Goal: Complete application form: Complete application form

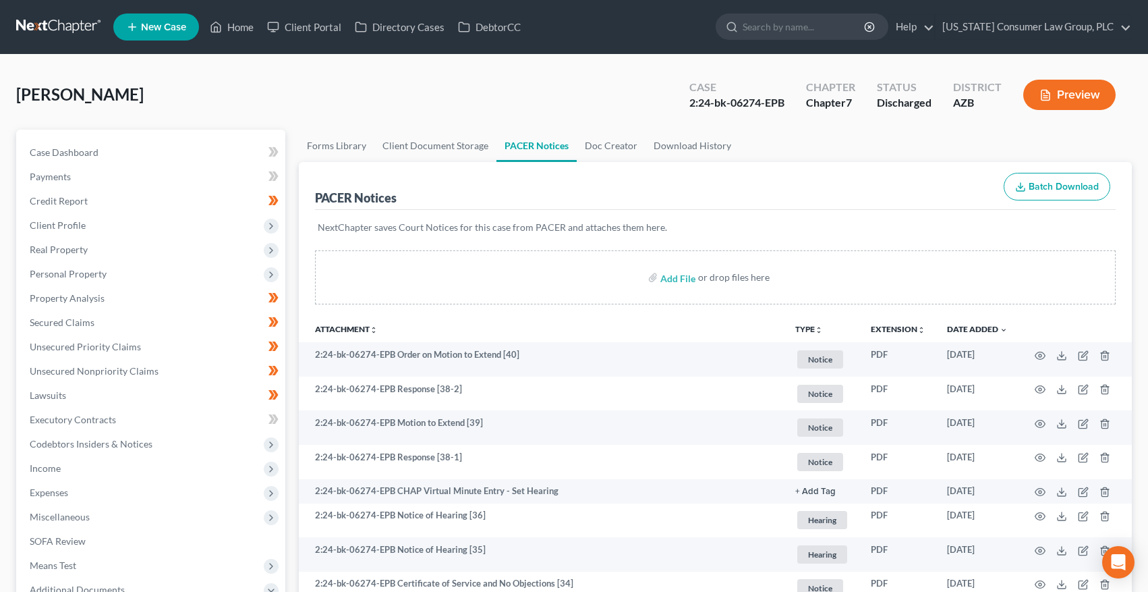
click at [34, 30] on link at bounding box center [59, 27] width 86 height 24
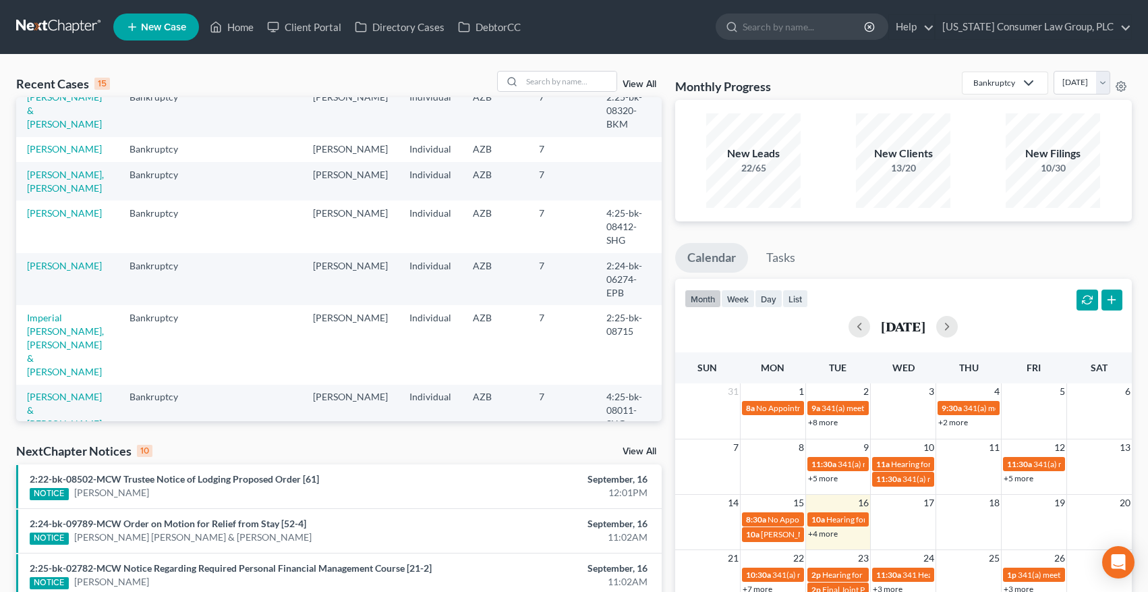
scroll to position [254, 0]
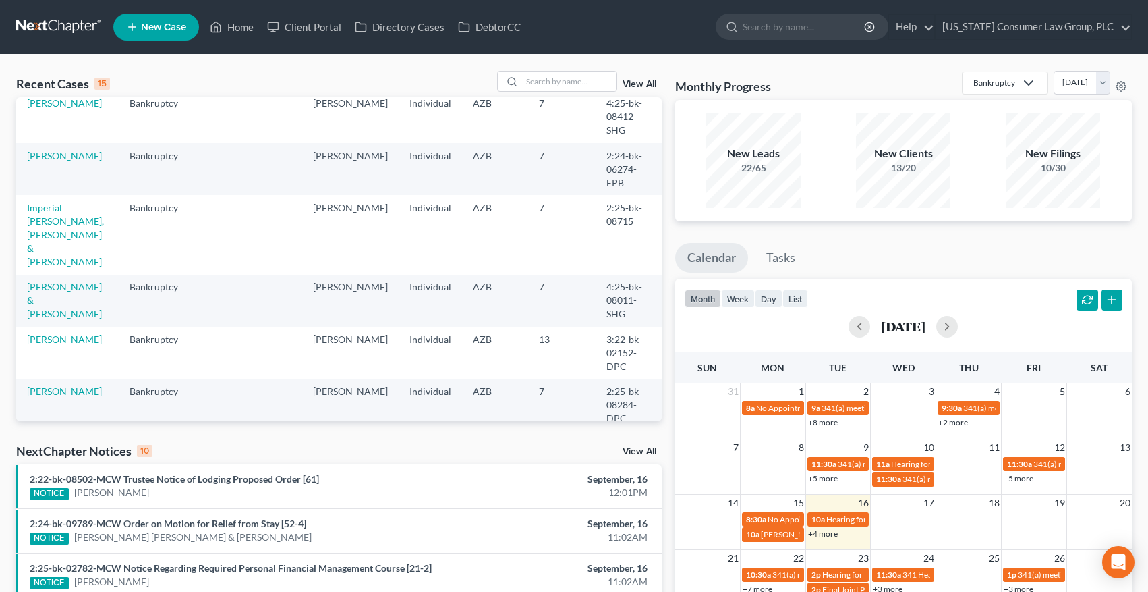
click at [45, 385] on link "[PERSON_NAME]" at bounding box center [64, 390] width 75 height 11
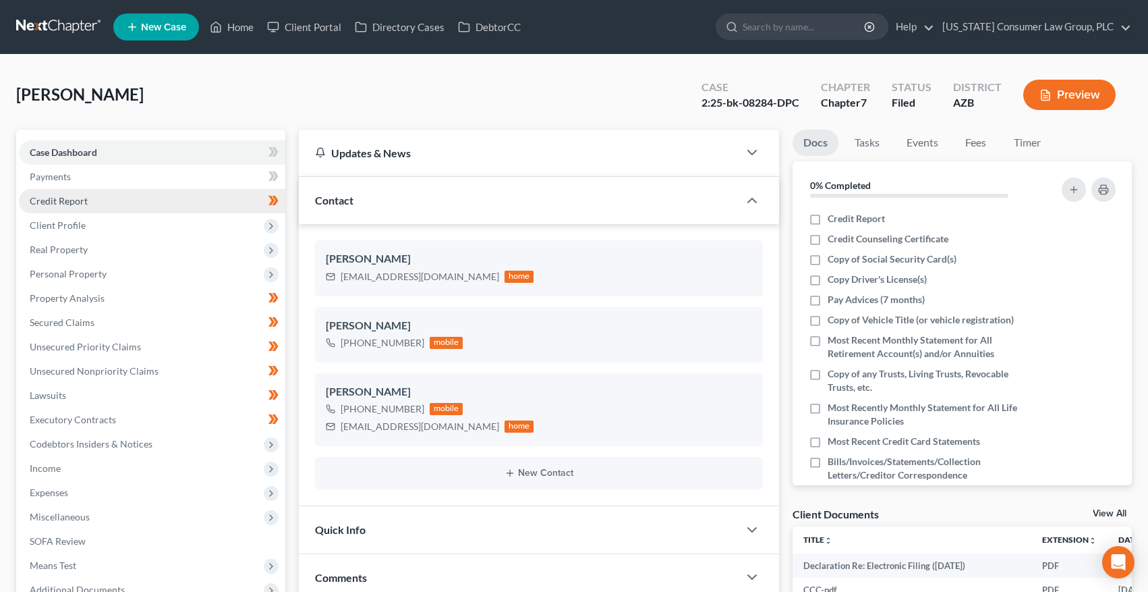
click at [59, 197] on span "Credit Report" at bounding box center [59, 200] width 58 height 11
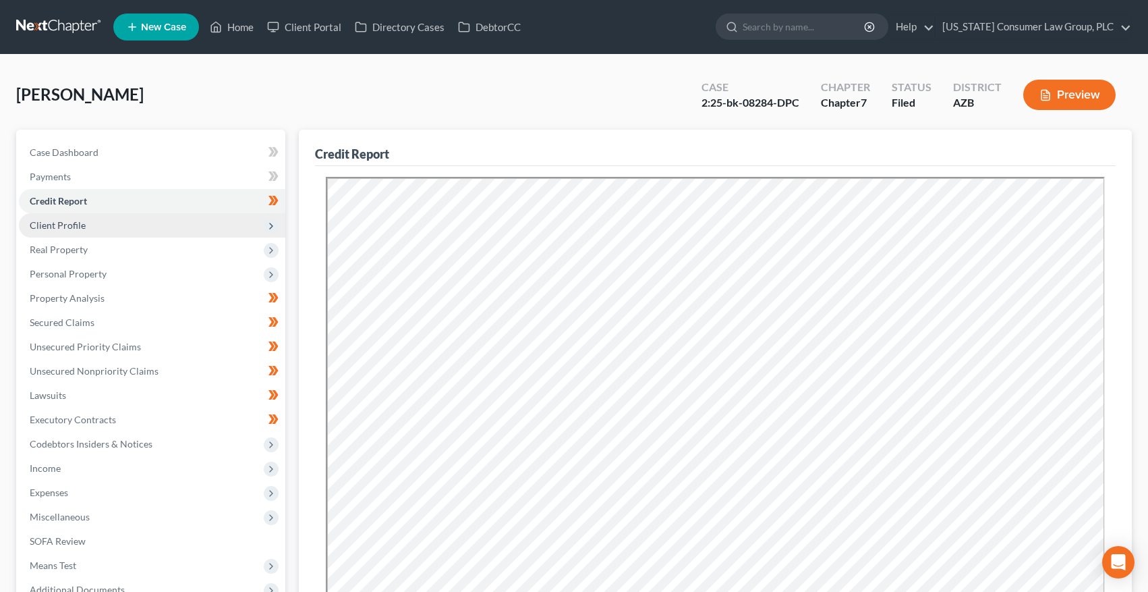
click at [69, 229] on span "Client Profile" at bounding box center [58, 224] width 56 height 11
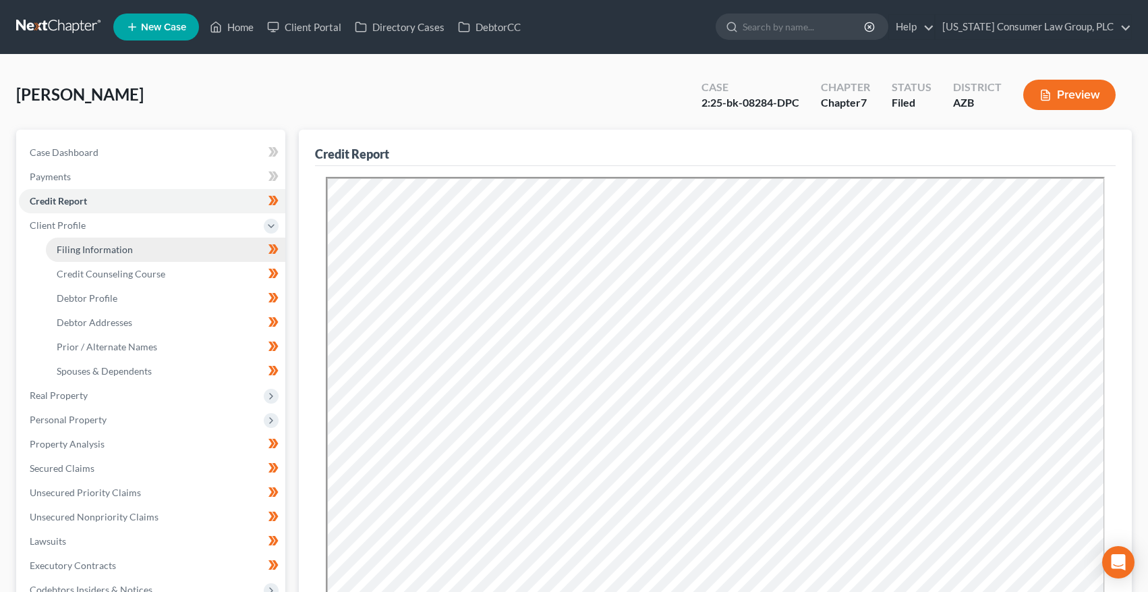
click at [71, 244] on span "Filing Information" at bounding box center [95, 249] width 76 height 11
select select "1"
select select "0"
select select "3"
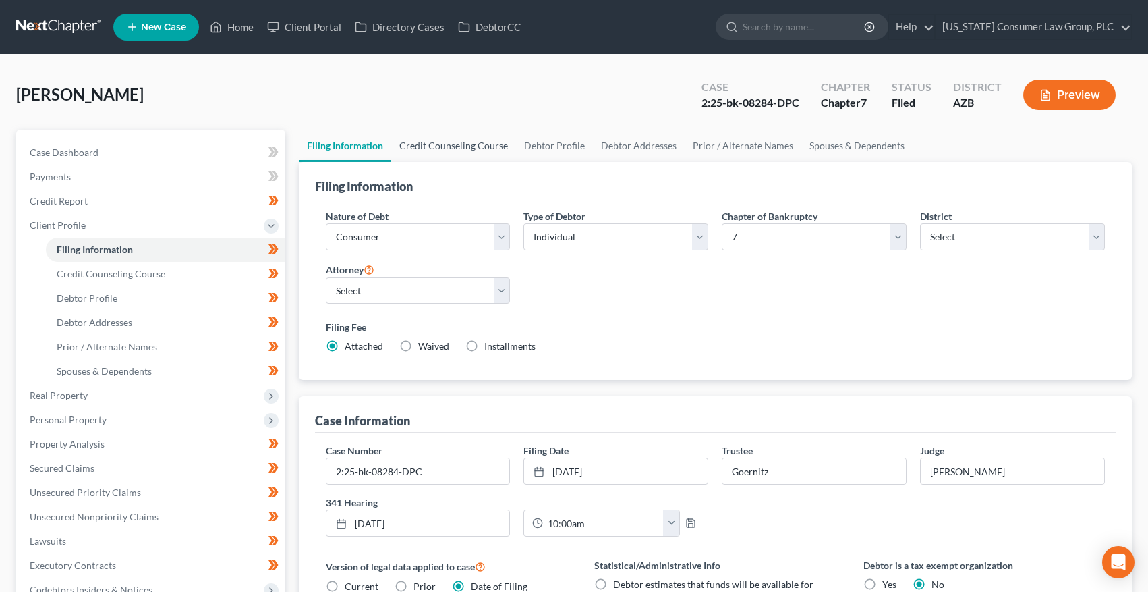
click at [420, 140] on link "Credit Counseling Course" at bounding box center [453, 146] width 125 height 32
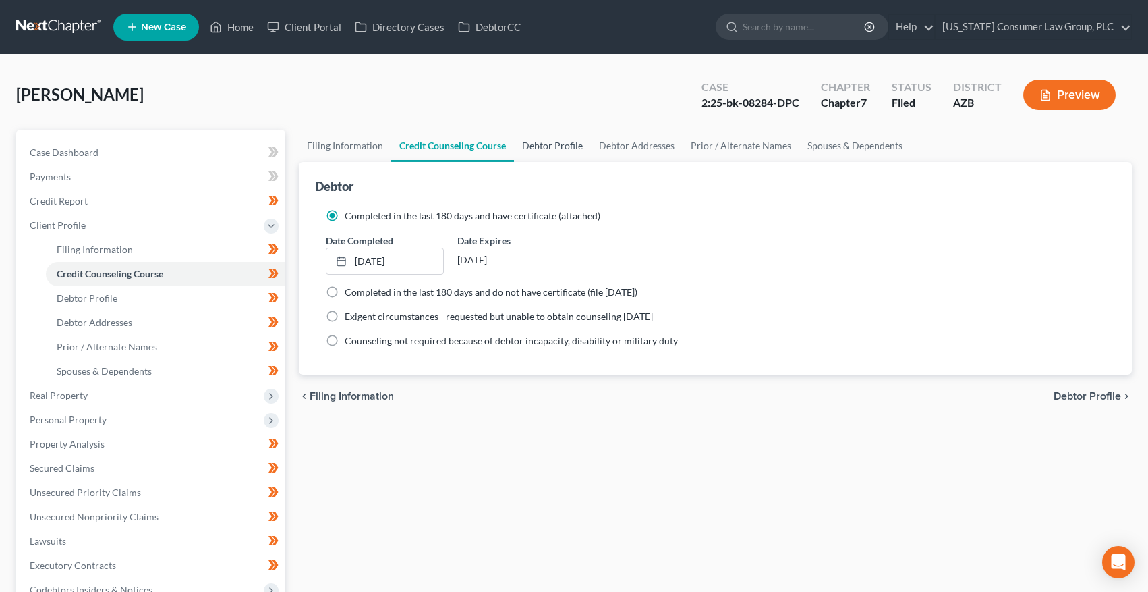
click at [559, 144] on link "Debtor Profile" at bounding box center [552, 146] width 77 height 32
select select "1"
select select "6"
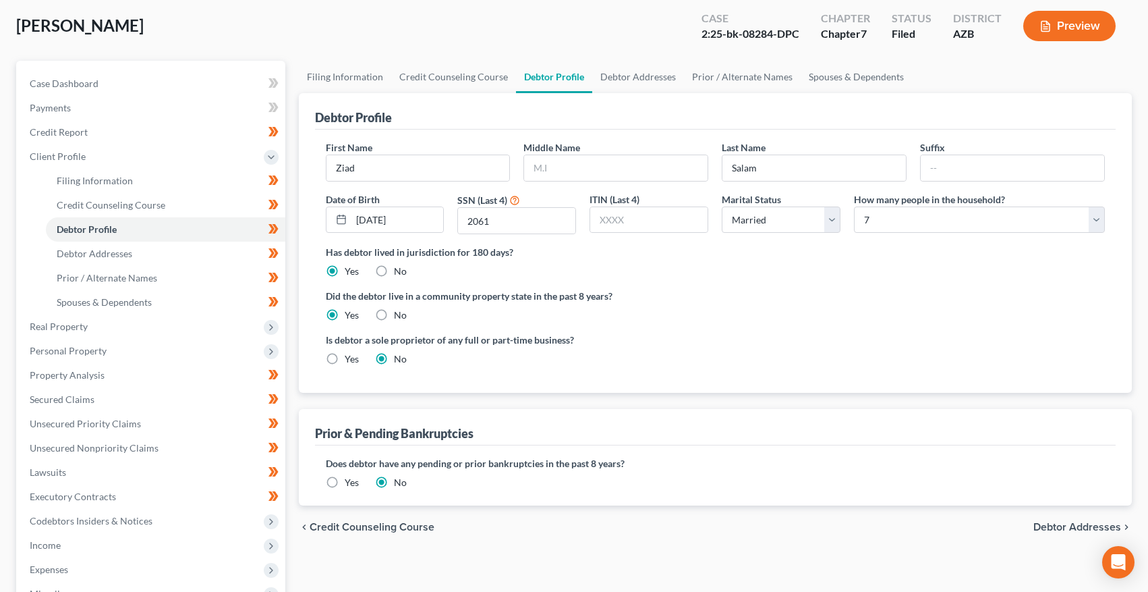
scroll to position [72, 0]
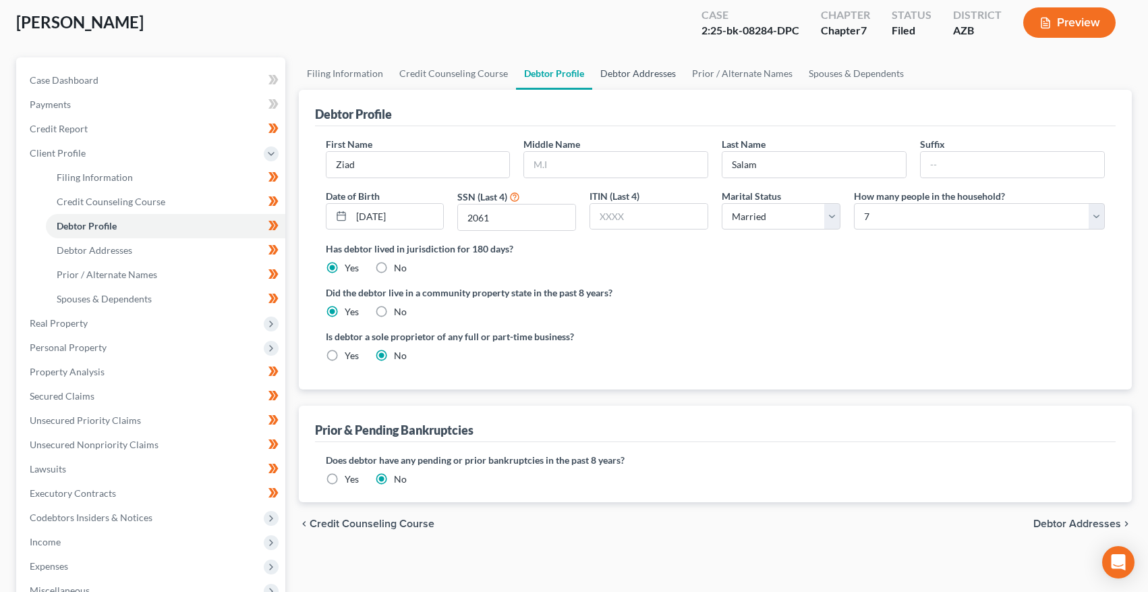
click at [621, 74] on link "Debtor Addresses" at bounding box center [638, 73] width 92 height 32
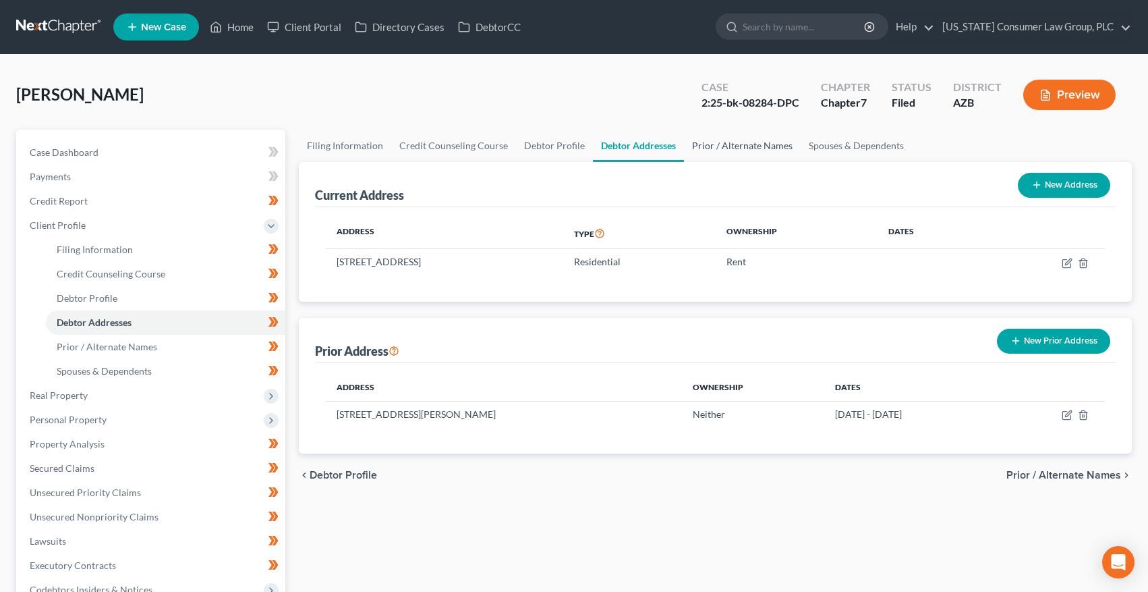
click at [729, 149] on link "Prior / Alternate Names" at bounding box center [742, 146] width 117 height 32
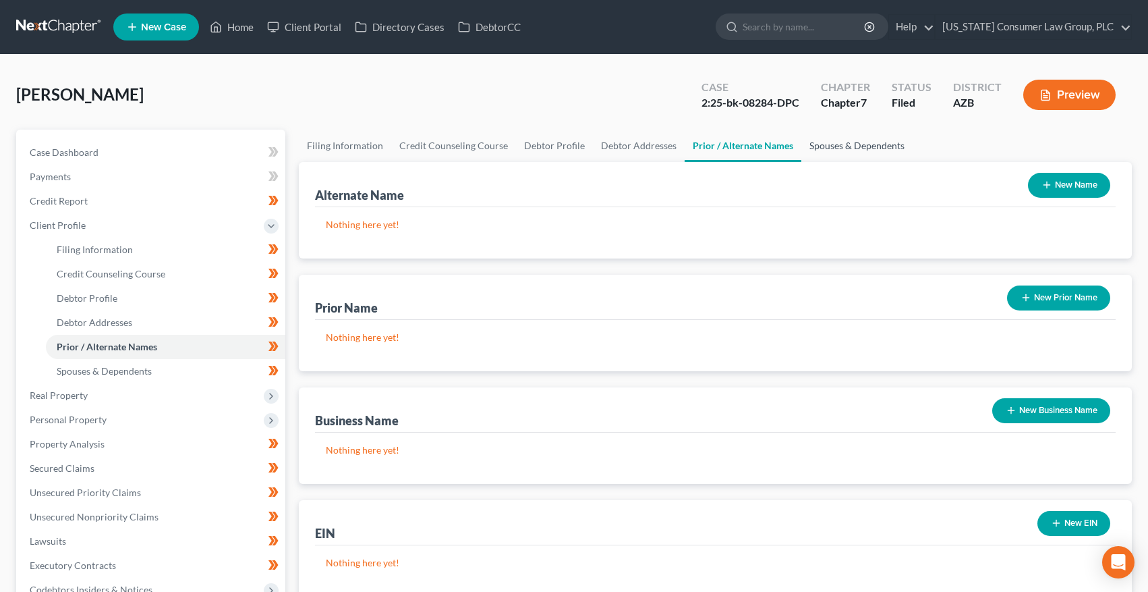
click at [853, 151] on link "Spouses & Dependents" at bounding box center [857, 146] width 111 height 32
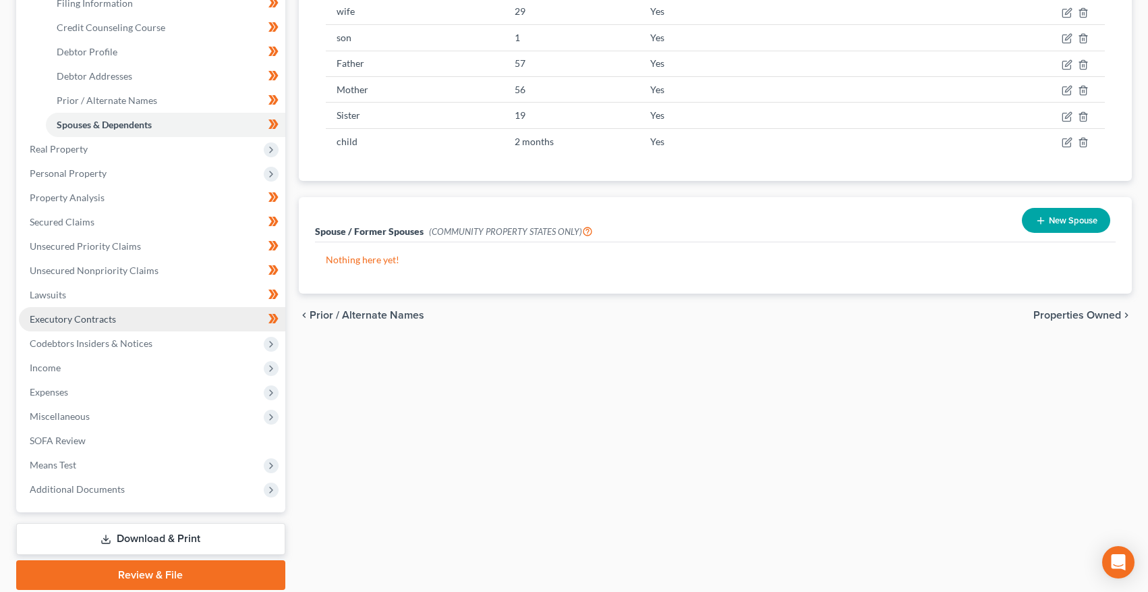
scroll to position [256, 0]
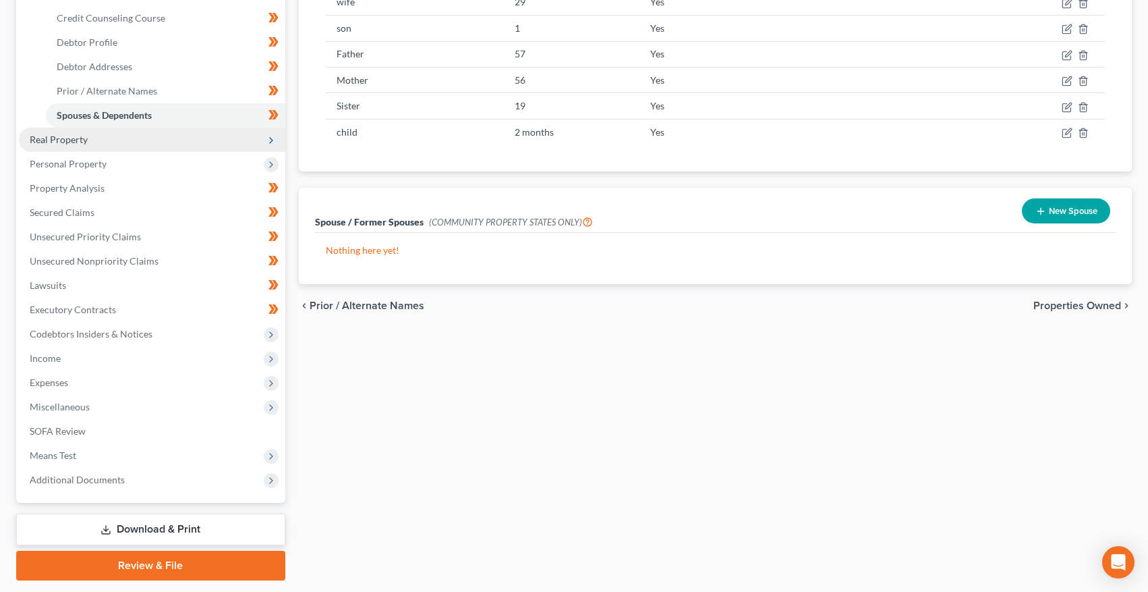
click at [77, 139] on span "Real Property" at bounding box center [59, 139] width 58 height 11
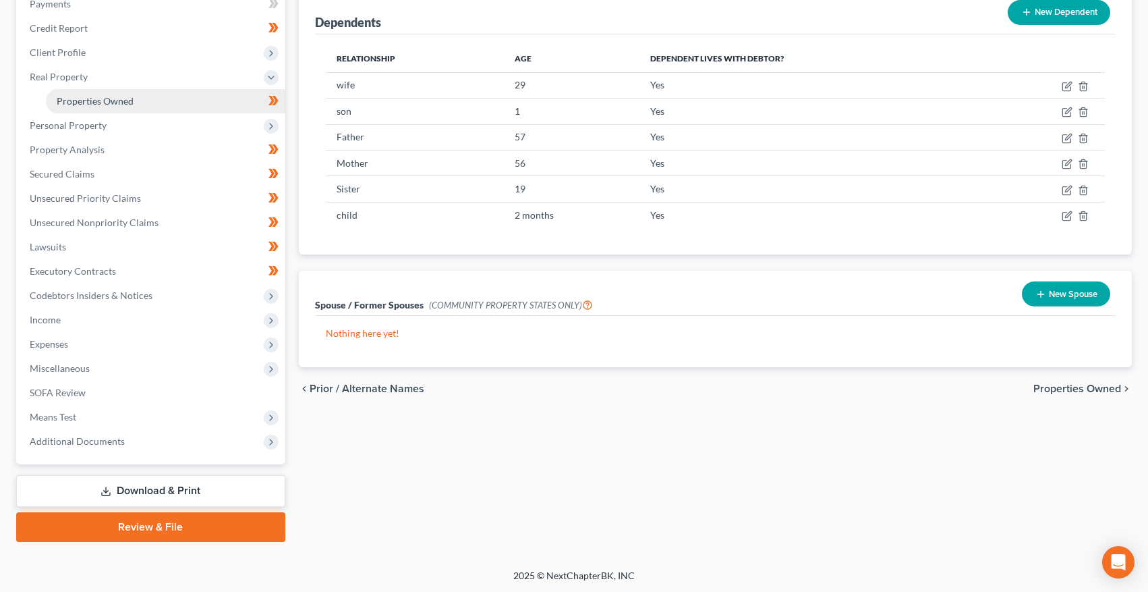
click at [96, 105] on span "Properties Owned" at bounding box center [95, 100] width 77 height 11
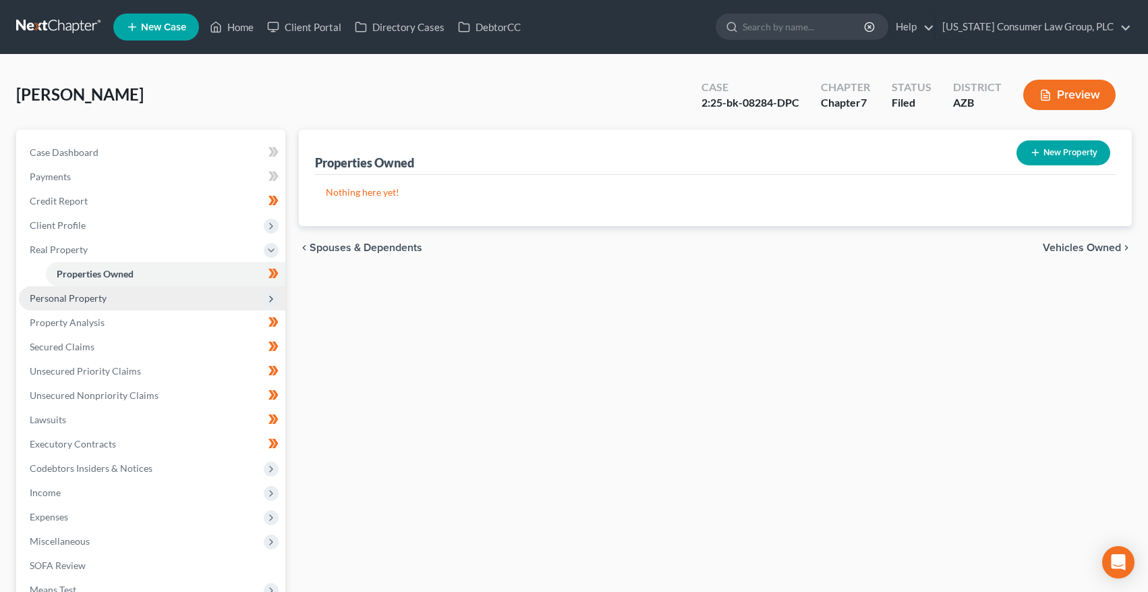
click at [76, 301] on span "Personal Property" at bounding box center [68, 297] width 77 height 11
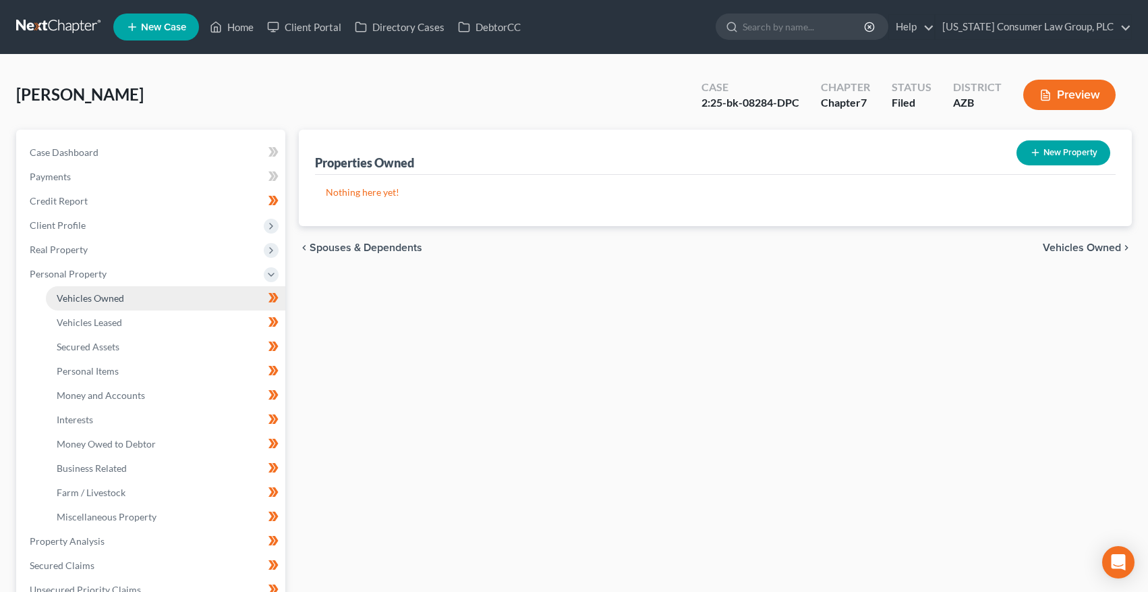
click at [78, 302] on span "Vehicles Owned" at bounding box center [90, 297] width 67 height 11
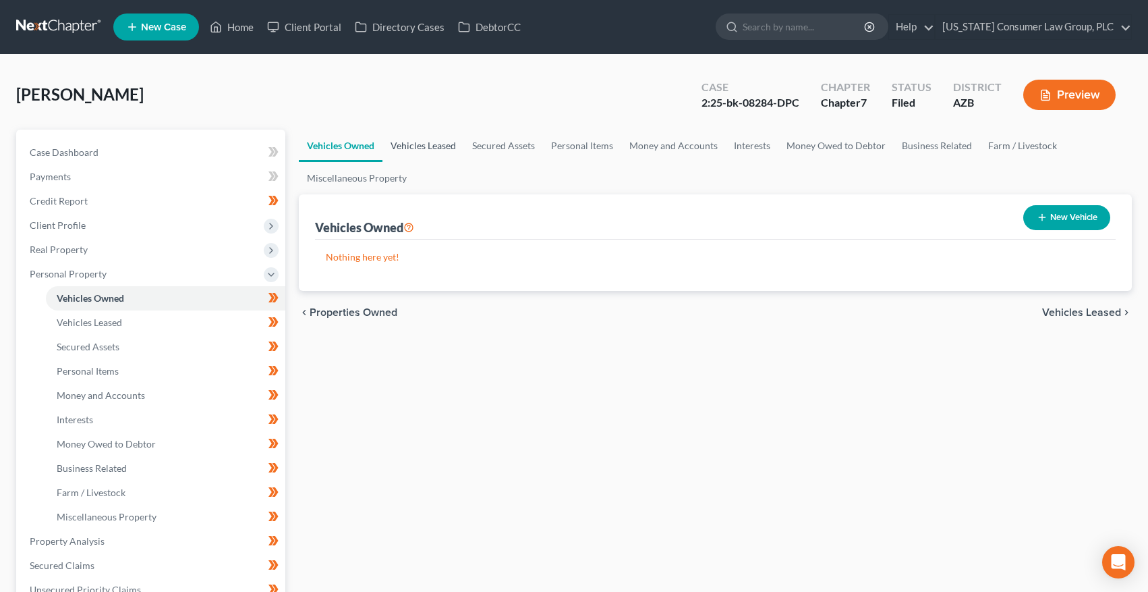
click at [424, 142] on link "Vehicles Leased" at bounding box center [424, 146] width 82 height 32
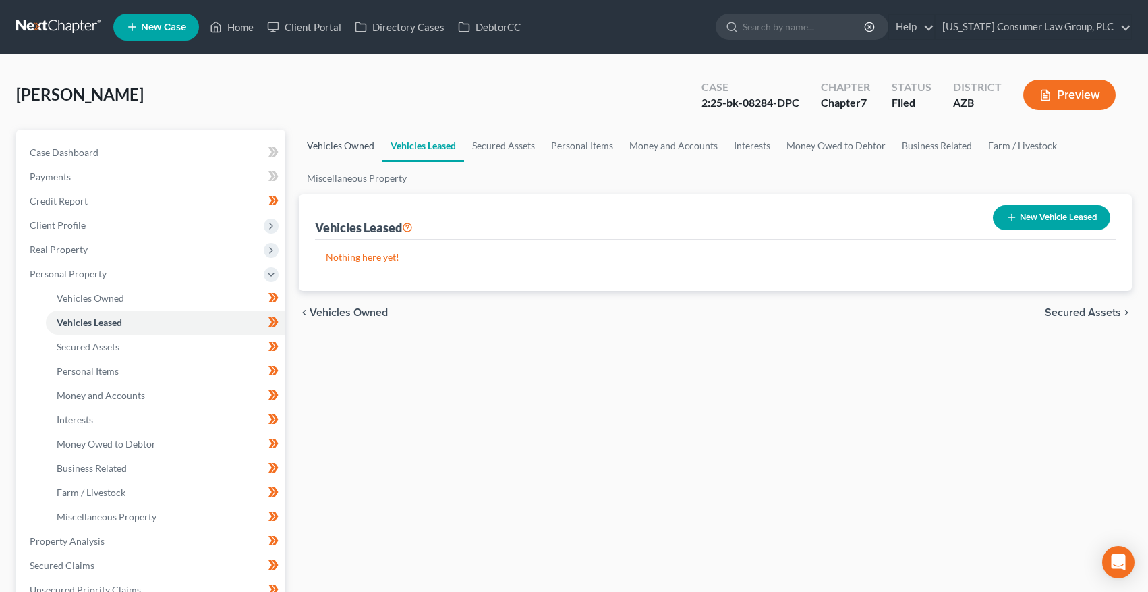
click at [358, 142] on link "Vehicles Owned" at bounding box center [341, 146] width 84 height 32
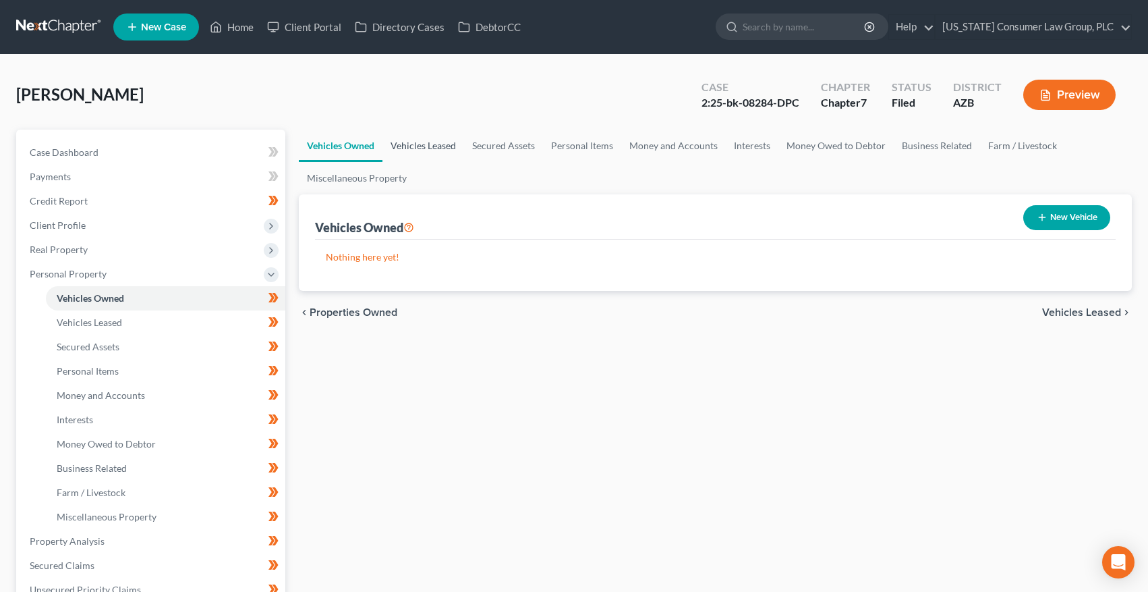
drag, startPoint x: 428, startPoint y: 144, endPoint x: 457, endPoint y: 145, distance: 29.7
click at [428, 145] on link "Vehicles Leased" at bounding box center [424, 146] width 82 height 32
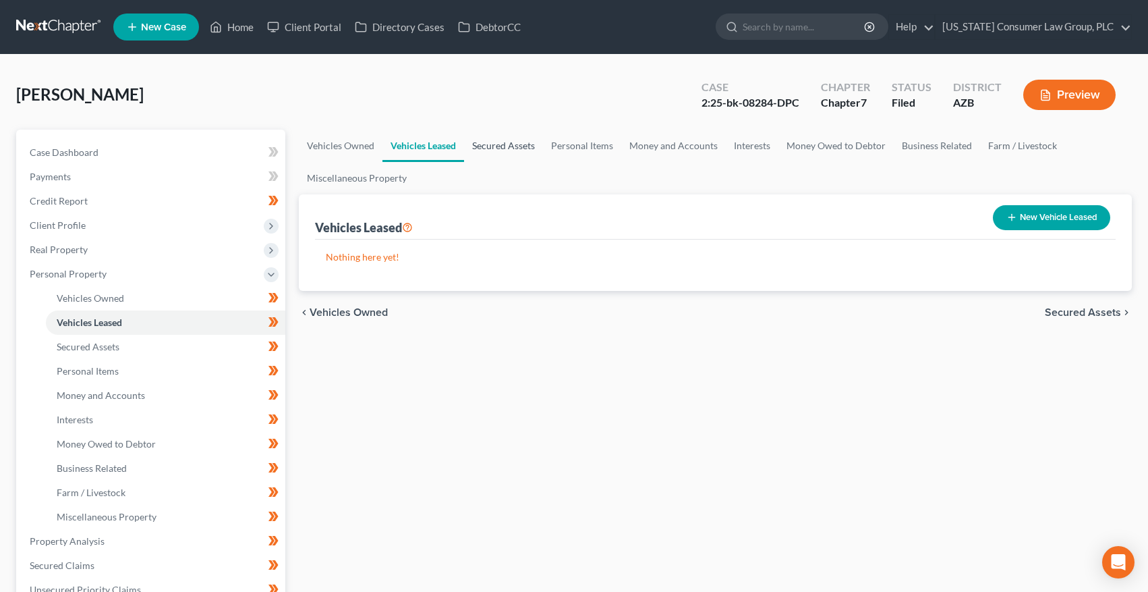
click at [503, 146] on link "Secured Assets" at bounding box center [503, 146] width 79 height 32
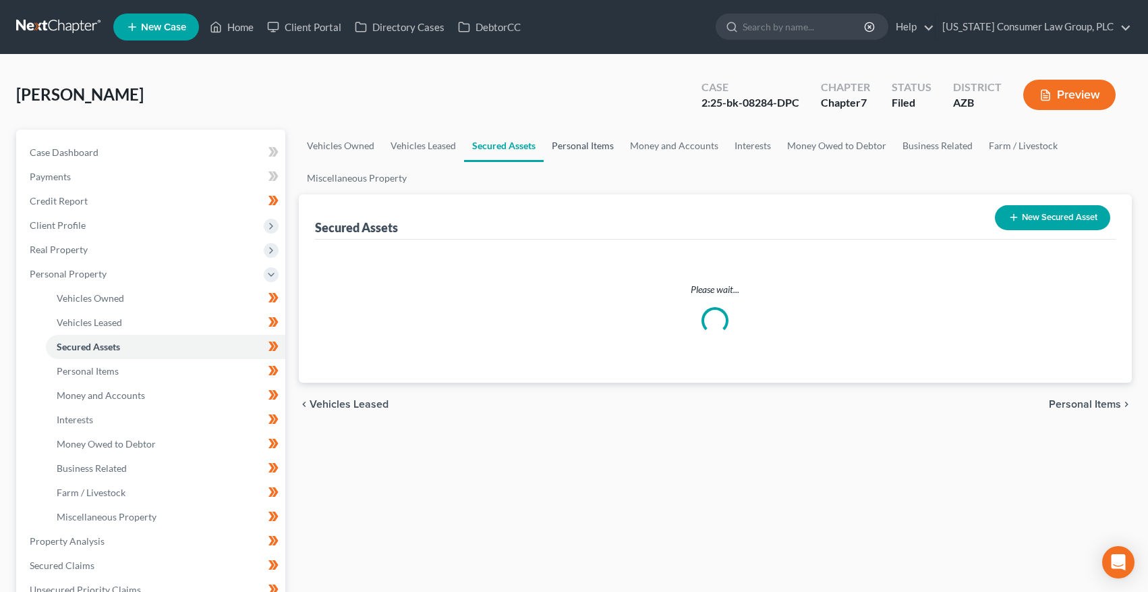
click at [561, 146] on link "Personal Items" at bounding box center [583, 146] width 78 height 32
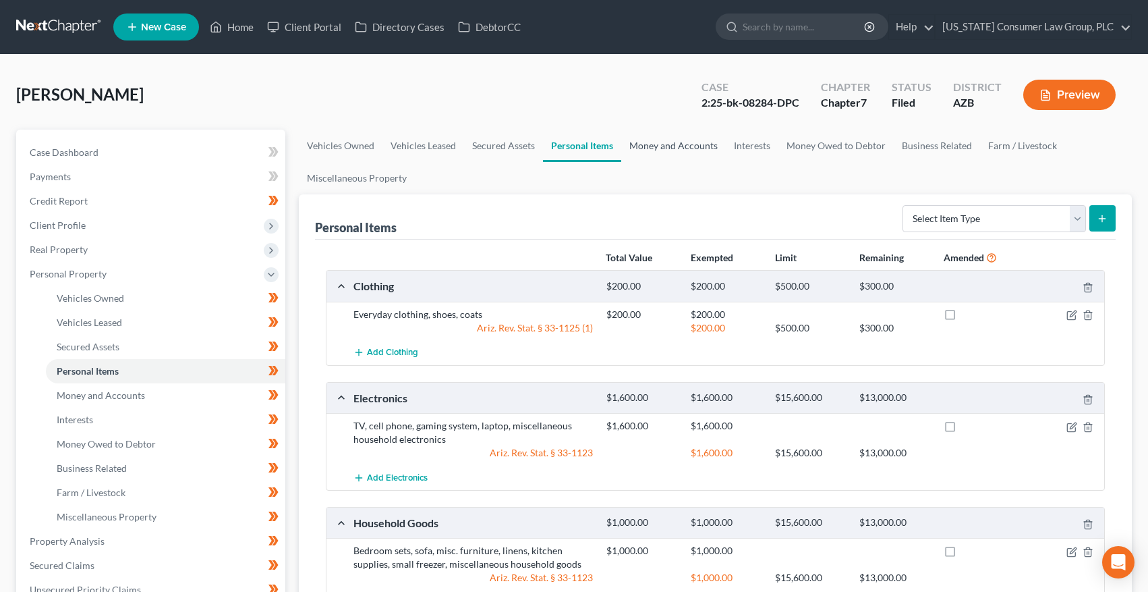
click at [673, 143] on link "Money and Accounts" at bounding box center [673, 146] width 105 height 32
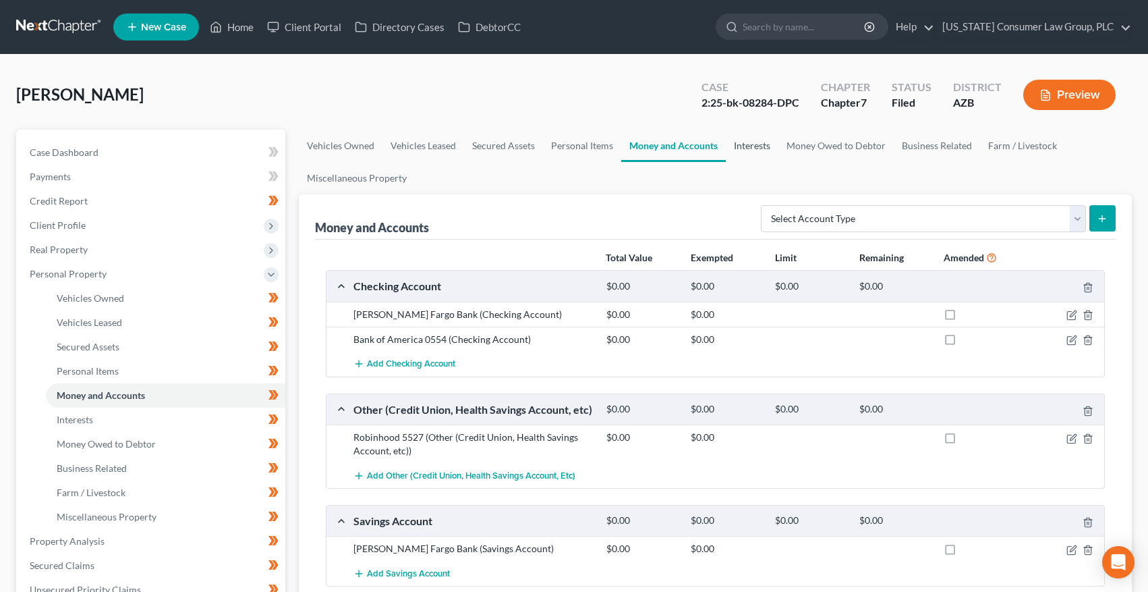
click at [743, 146] on link "Interests" at bounding box center [752, 146] width 53 height 32
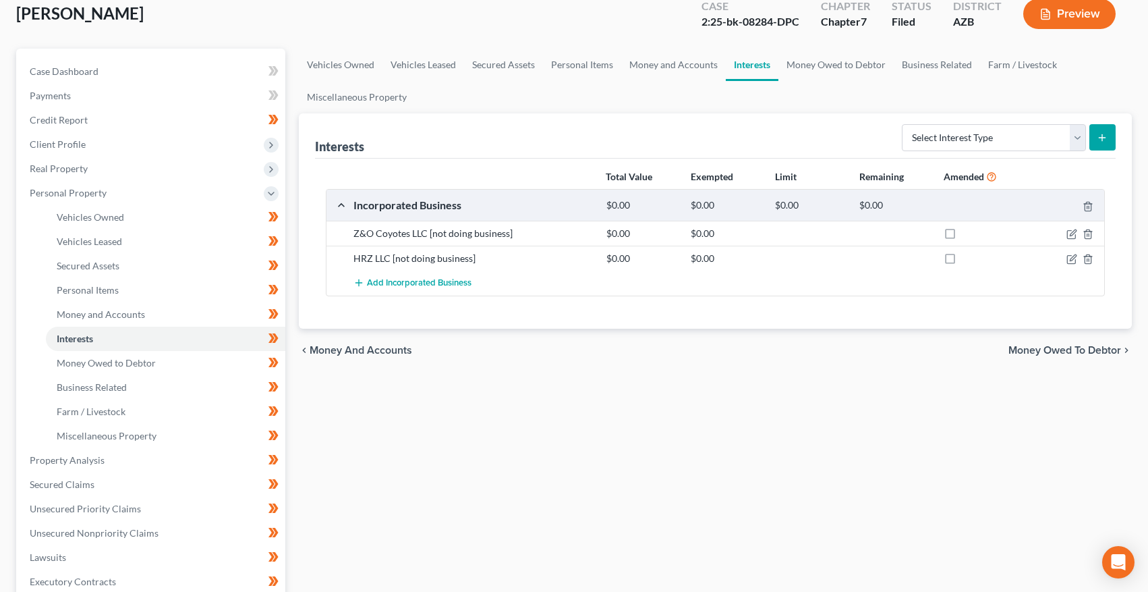
scroll to position [104, 0]
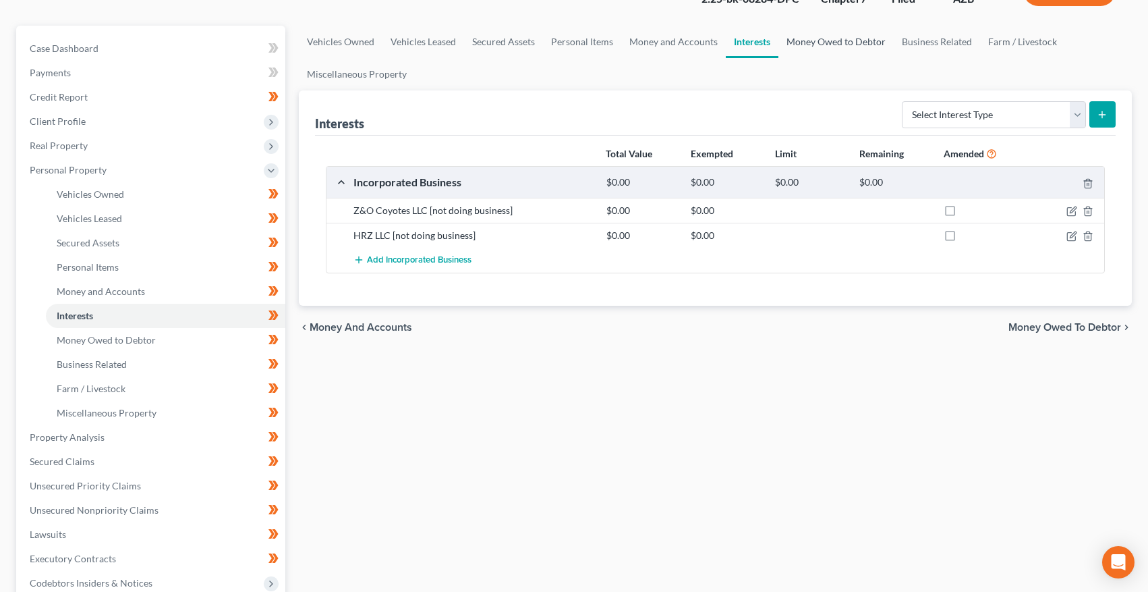
drag, startPoint x: 841, startPoint y: 38, endPoint x: 849, endPoint y: 46, distance: 11.4
click at [841, 38] on link "Money Owed to Debtor" at bounding box center [836, 42] width 115 height 32
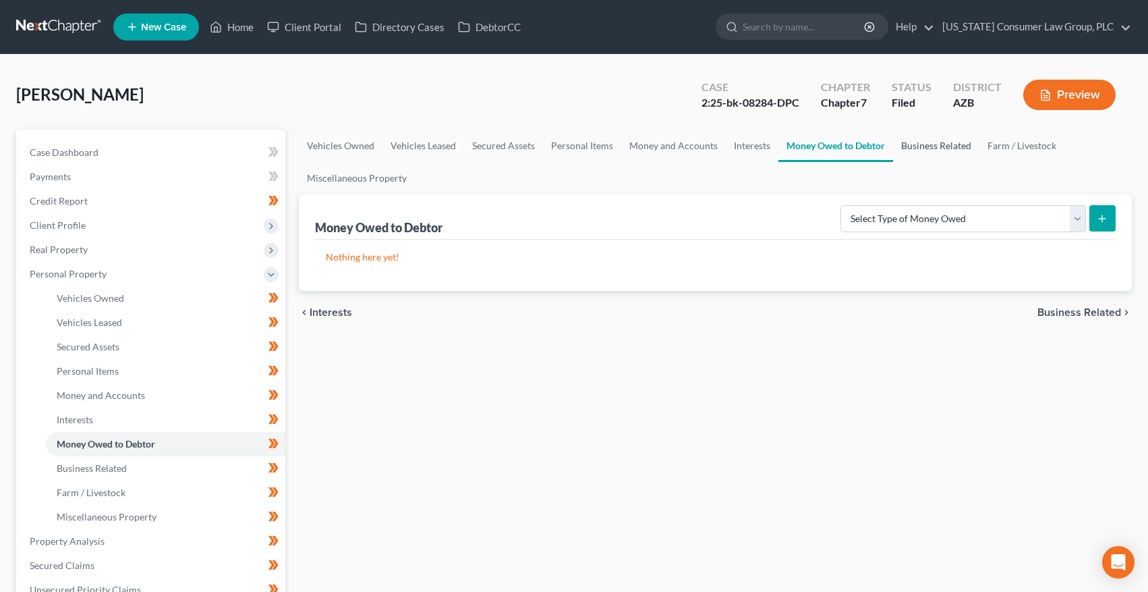
click at [923, 150] on link "Business Related" at bounding box center [936, 146] width 86 height 32
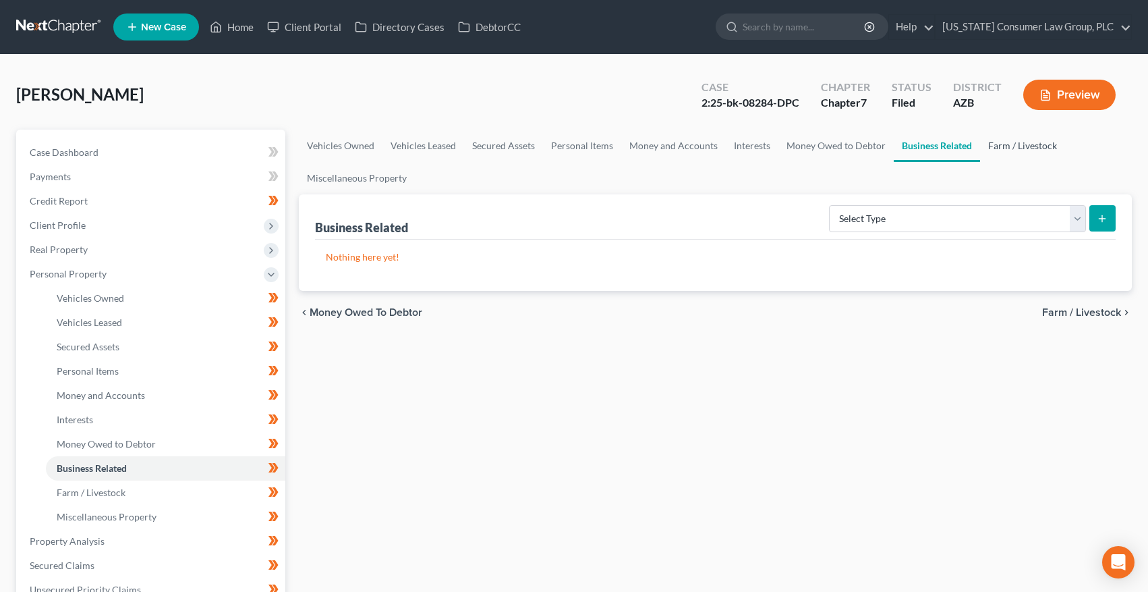
click at [1021, 144] on link "Farm / Livestock" at bounding box center [1022, 146] width 85 height 32
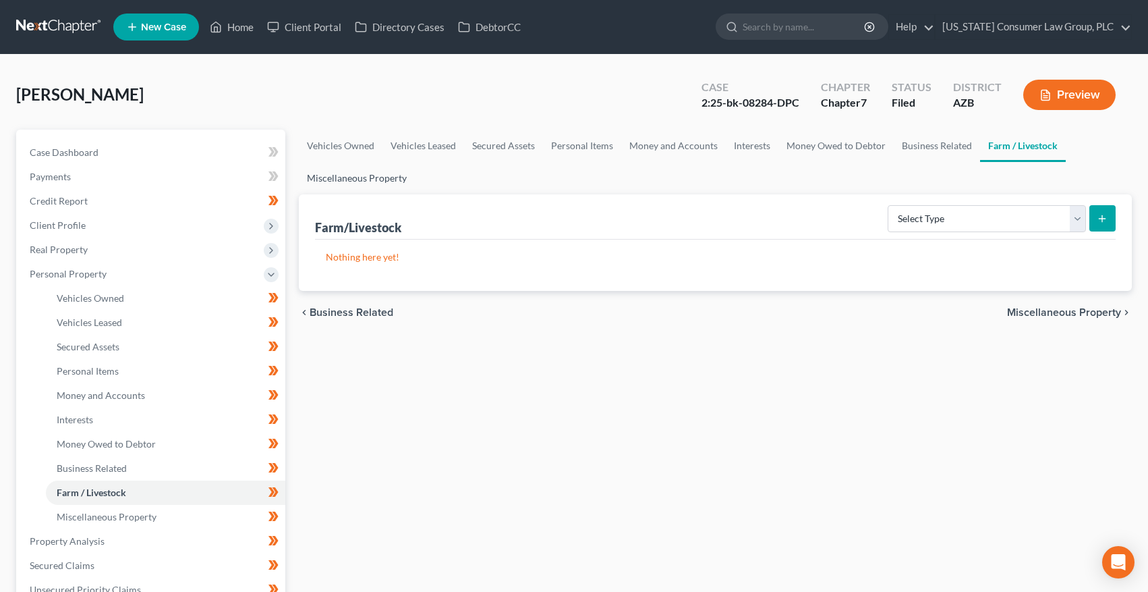
click at [379, 179] on link "Miscellaneous Property" at bounding box center [357, 178] width 116 height 32
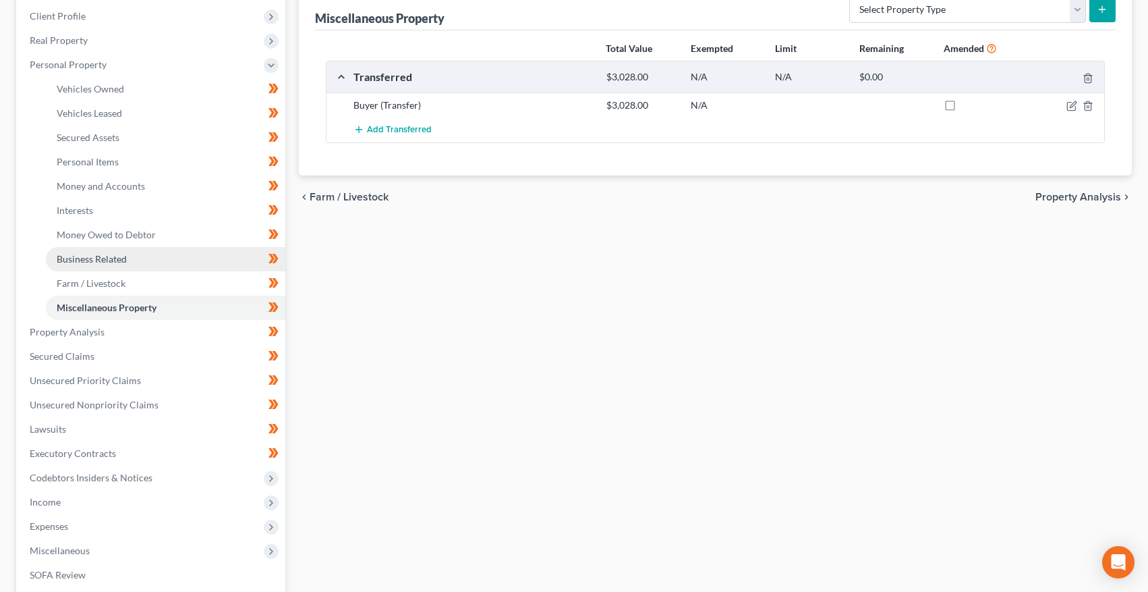
scroll to position [221, 0]
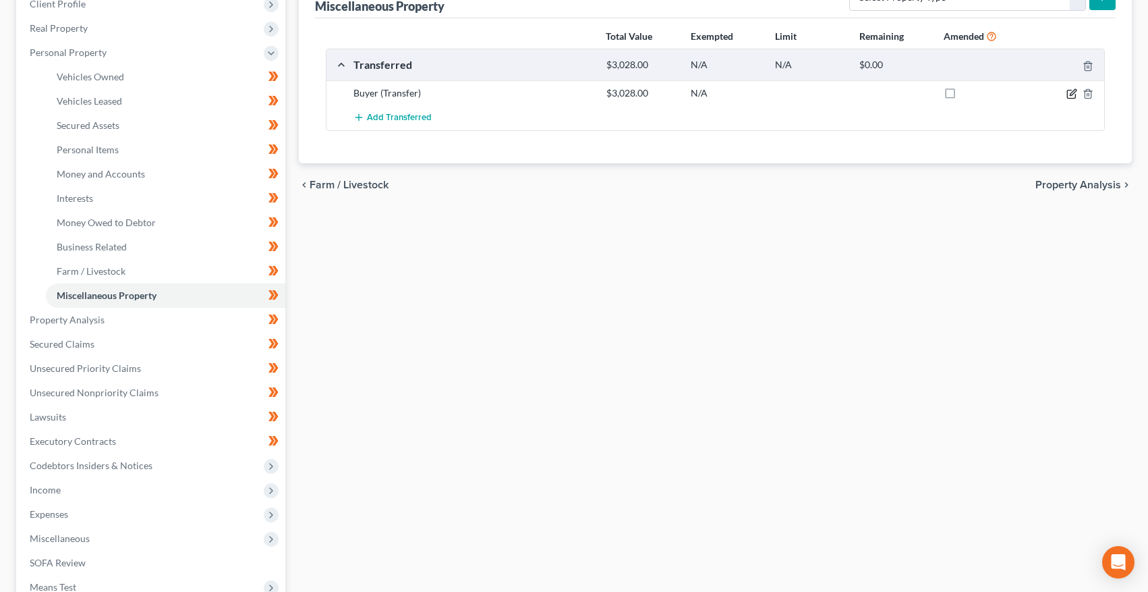
click at [1069, 93] on icon "button" at bounding box center [1072, 93] width 11 height 11
select select "Ordinary (within 2 years)"
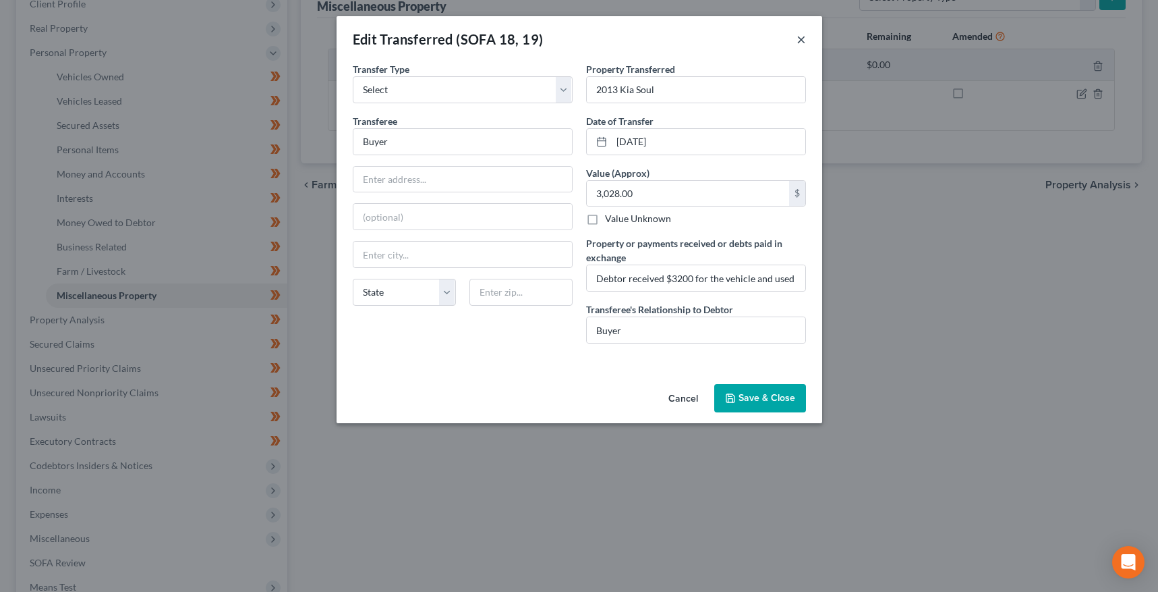
click at [806, 38] on button "×" at bounding box center [801, 39] width 9 height 16
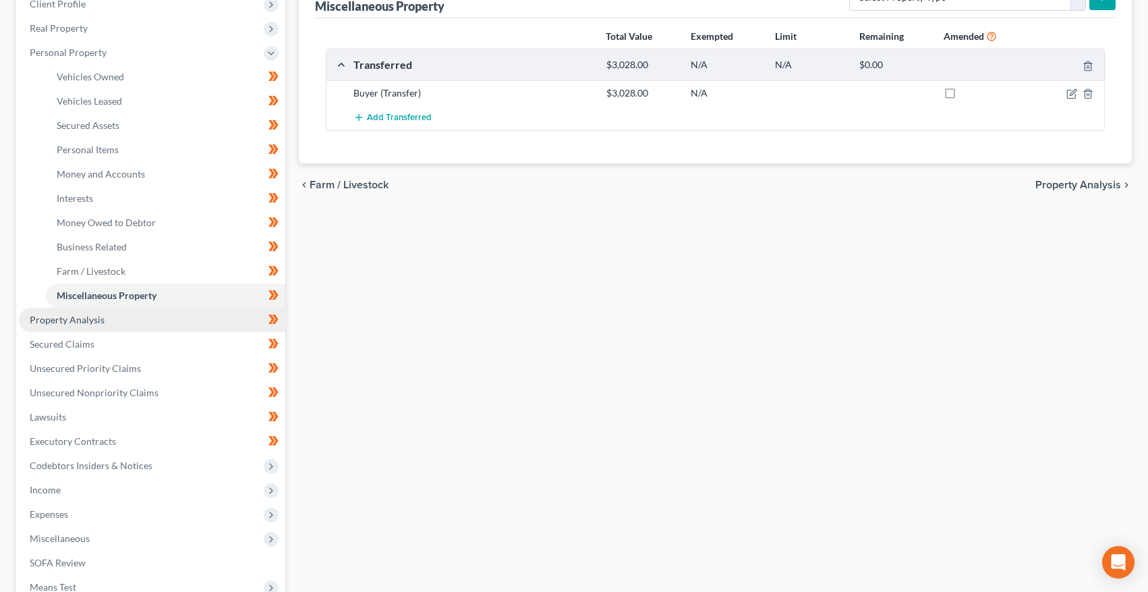
click at [101, 317] on span "Property Analysis" at bounding box center [67, 319] width 75 height 11
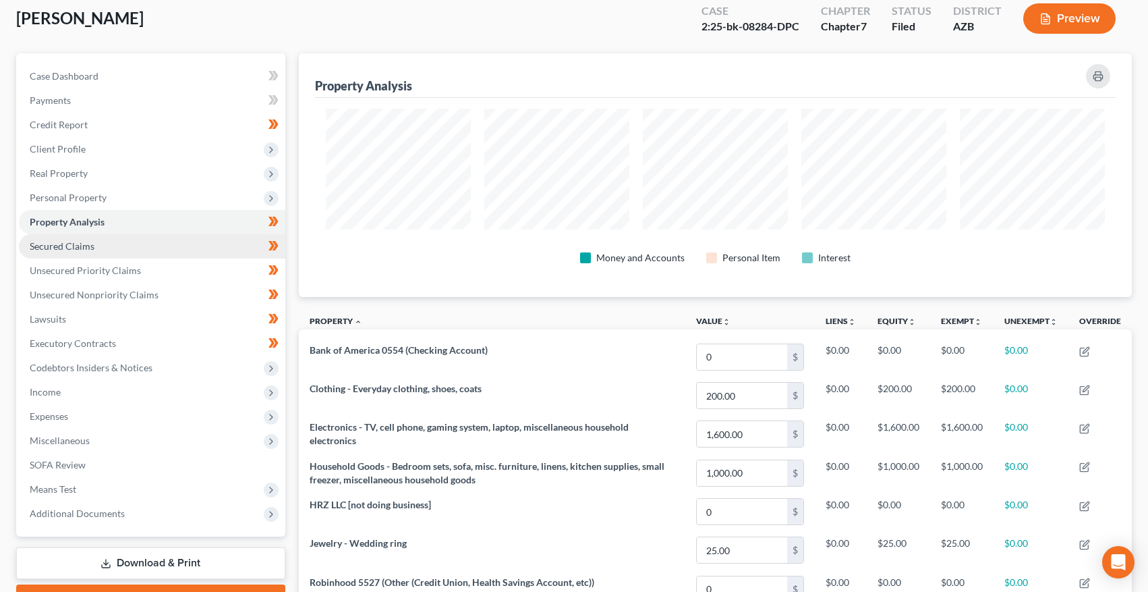
click at [49, 243] on span "Secured Claims" at bounding box center [62, 245] width 65 height 11
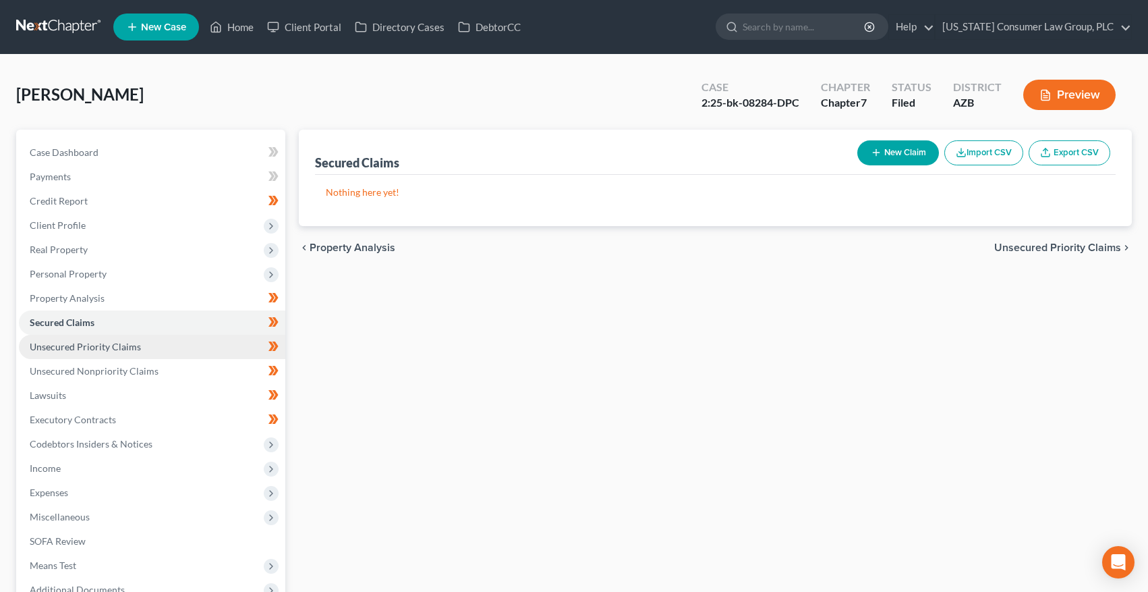
click at [65, 348] on span "Unsecured Priority Claims" at bounding box center [85, 346] width 111 height 11
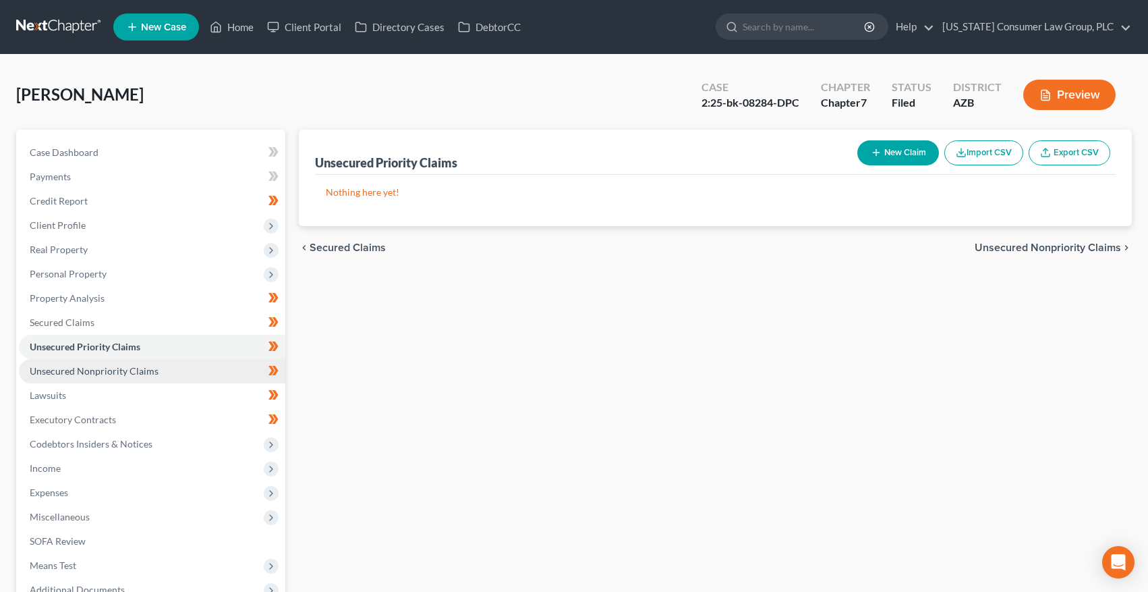
click at [68, 368] on span "Unsecured Nonpriority Claims" at bounding box center [94, 370] width 129 height 11
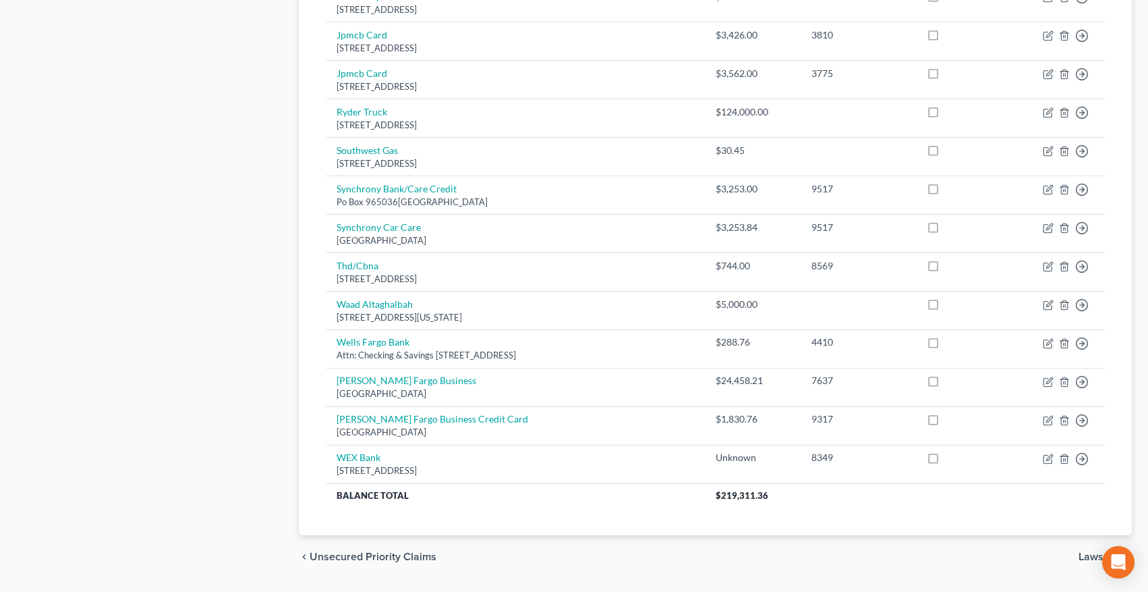
scroll to position [730, 0]
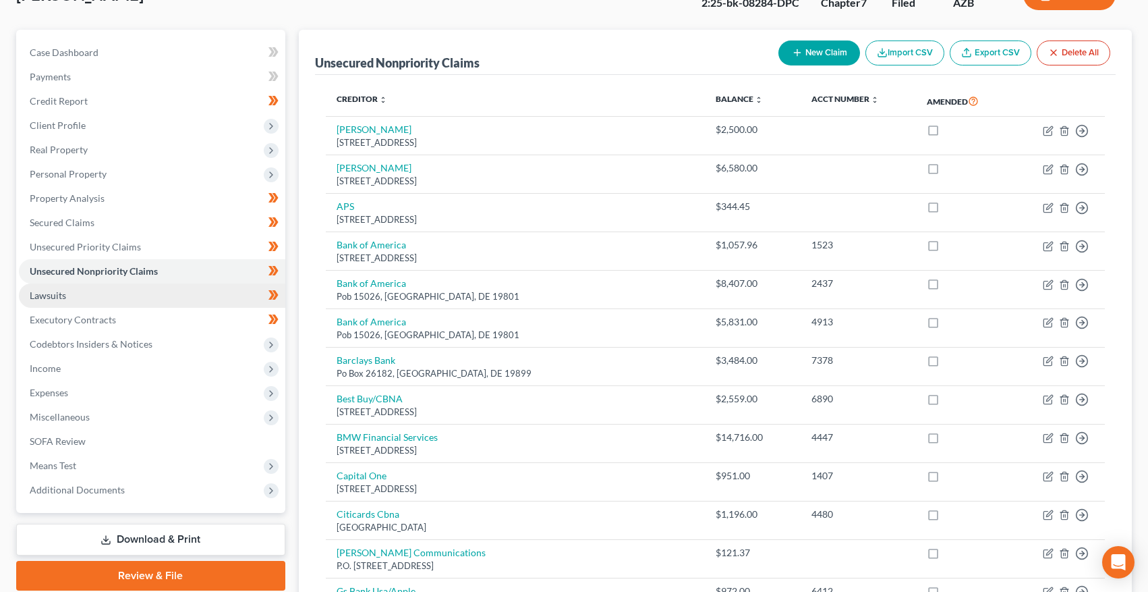
click at [62, 289] on span "Lawsuits" at bounding box center [48, 294] width 36 height 11
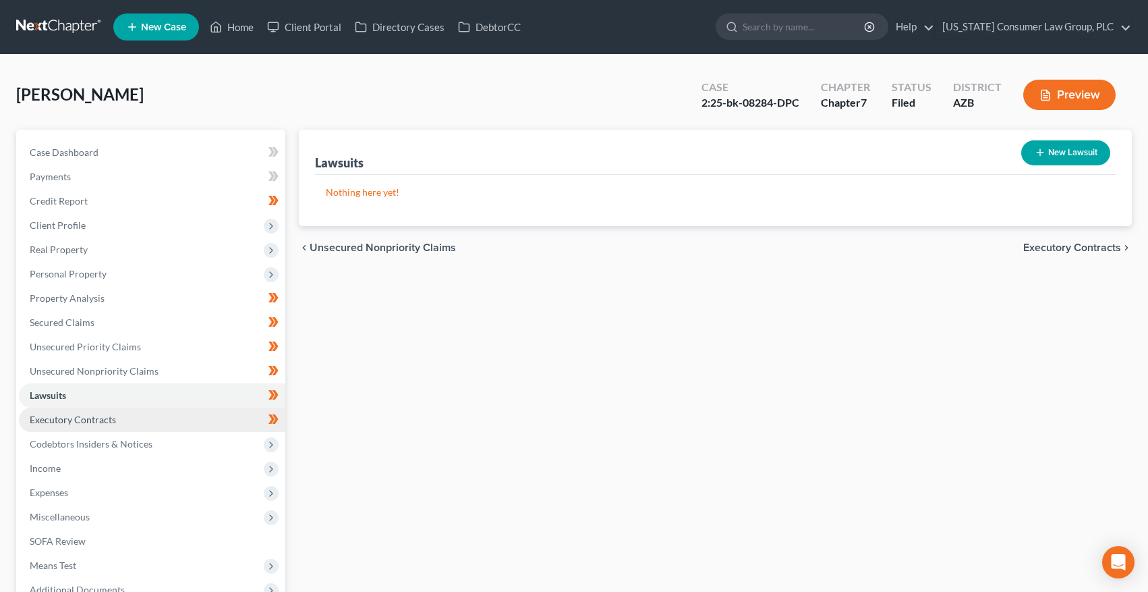
click at [93, 415] on span "Executory Contracts" at bounding box center [73, 419] width 86 height 11
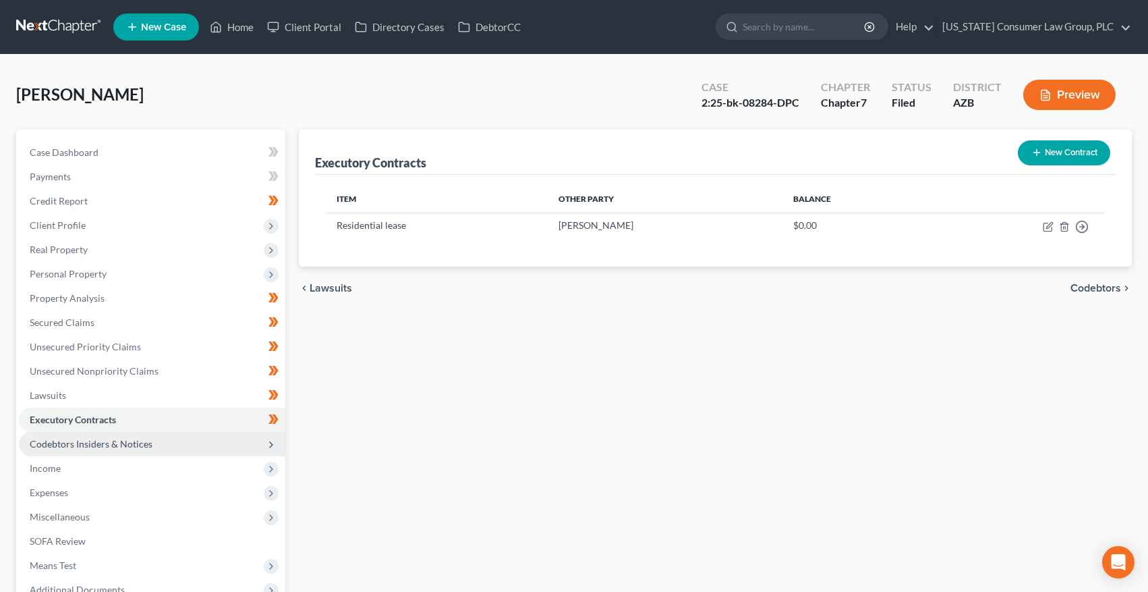
click at [101, 439] on span "Codebtors Insiders & Notices" at bounding box center [91, 443] width 123 height 11
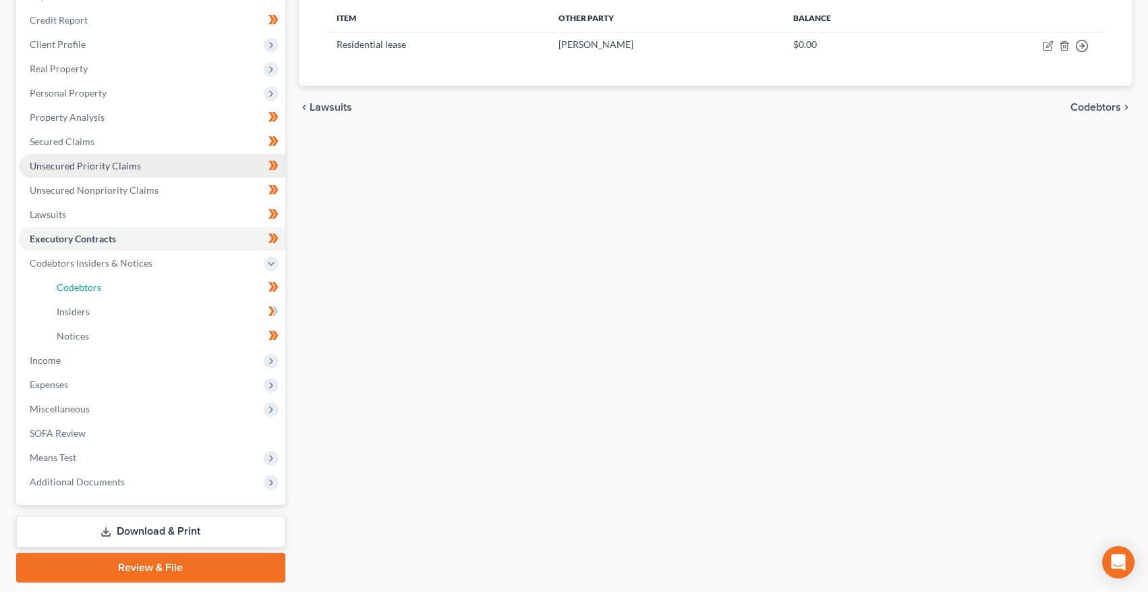
scroll to position [221, 0]
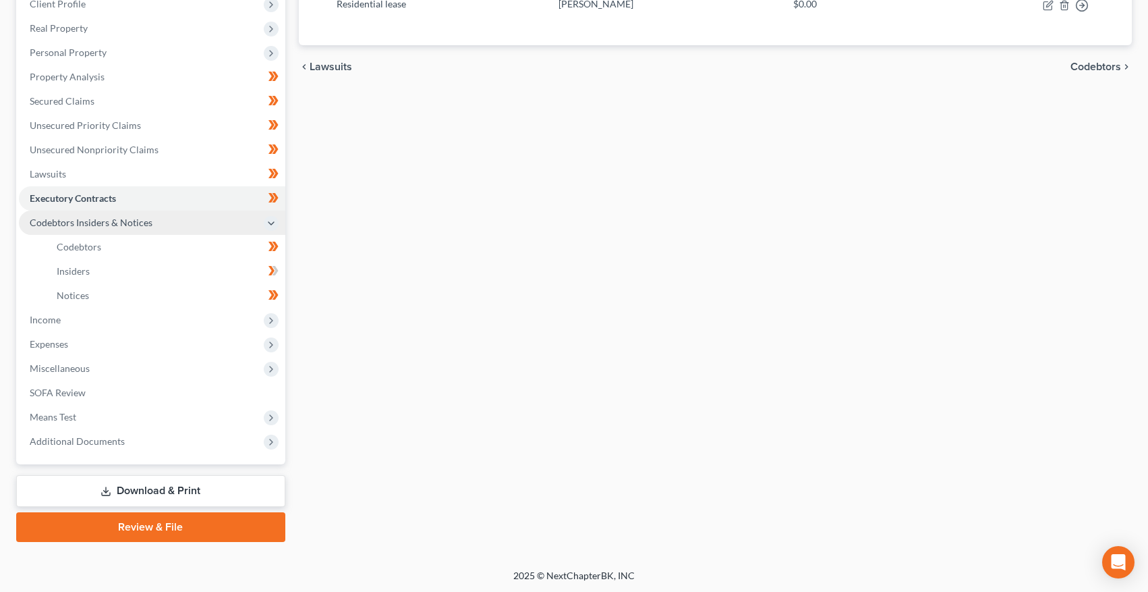
click at [90, 219] on span "Codebtors Insiders & Notices" at bounding box center [91, 222] width 123 height 11
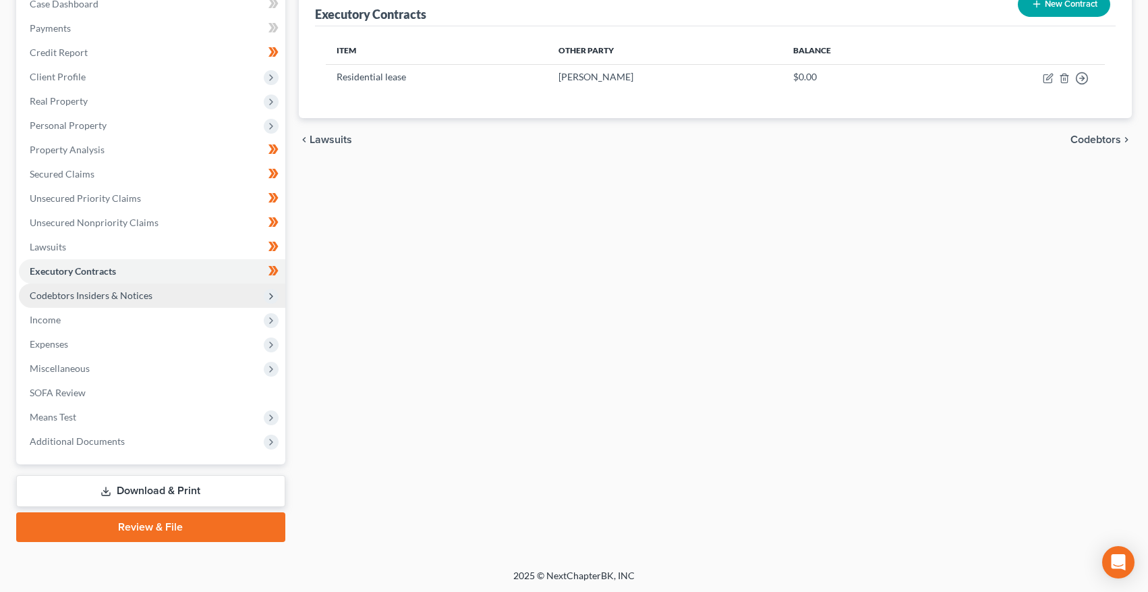
click at [84, 291] on span "Codebtors Insiders & Notices" at bounding box center [91, 294] width 123 height 11
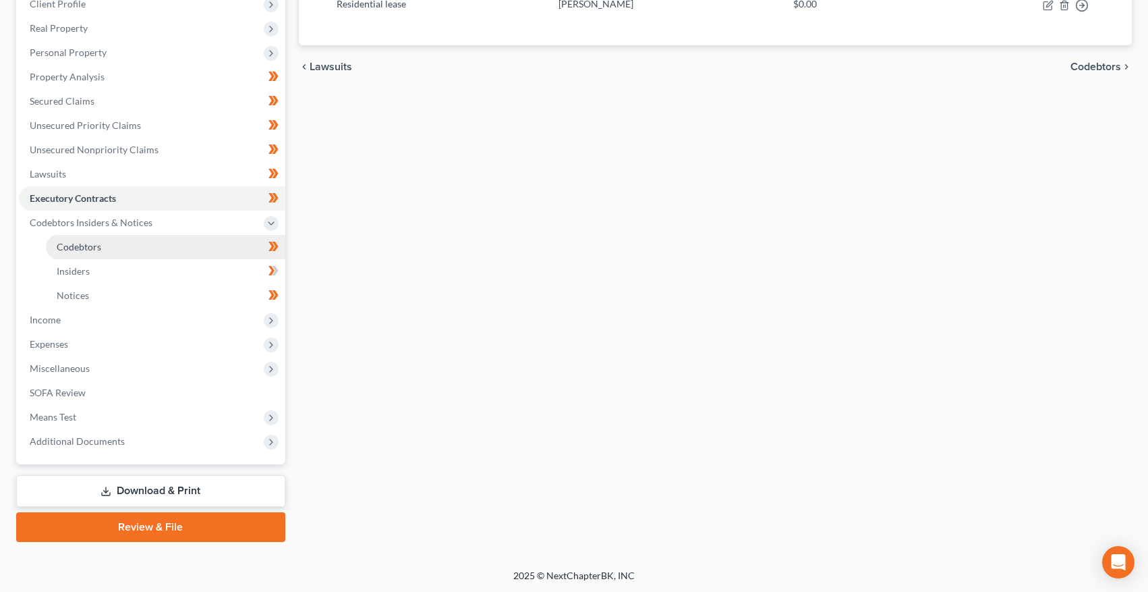
click at [83, 247] on span "Codebtors" at bounding box center [79, 246] width 45 height 11
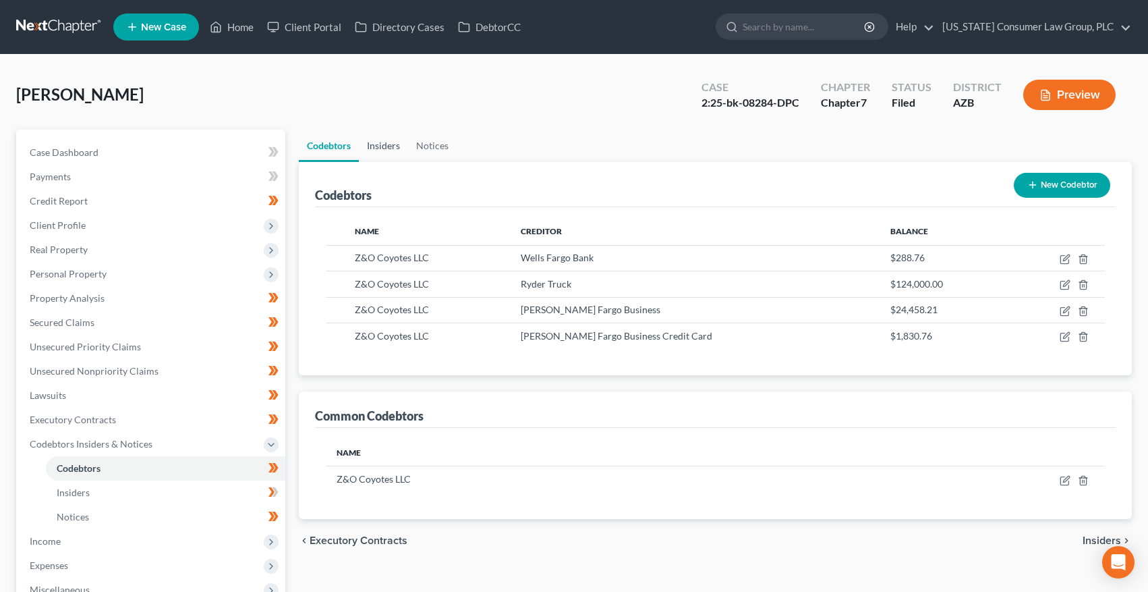
click at [386, 145] on link "Insiders" at bounding box center [383, 146] width 49 height 32
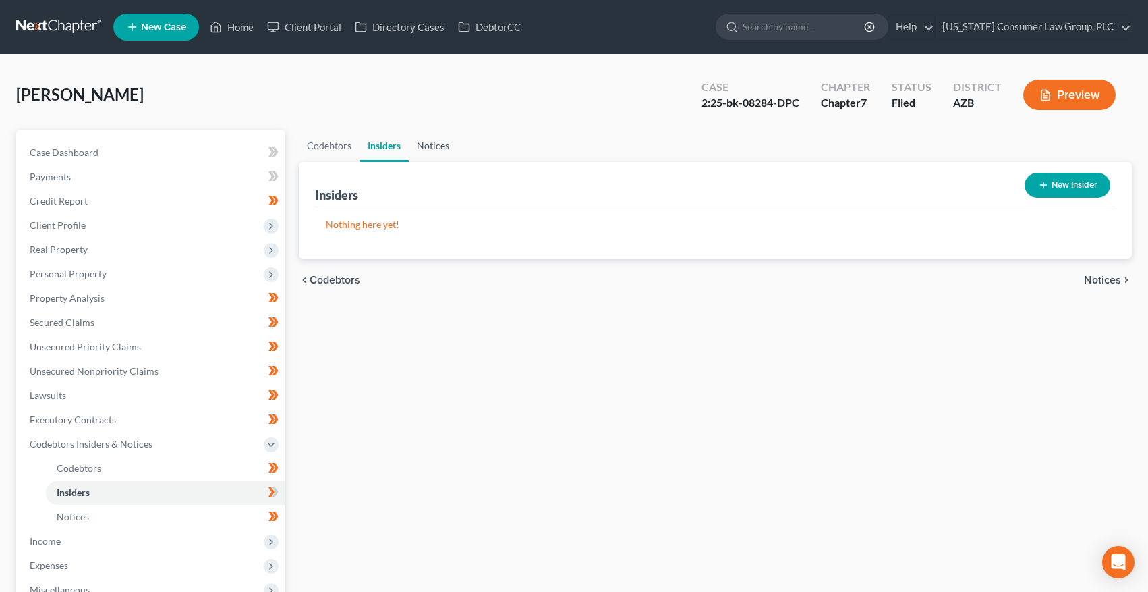
click at [444, 146] on link "Notices" at bounding box center [433, 146] width 49 height 32
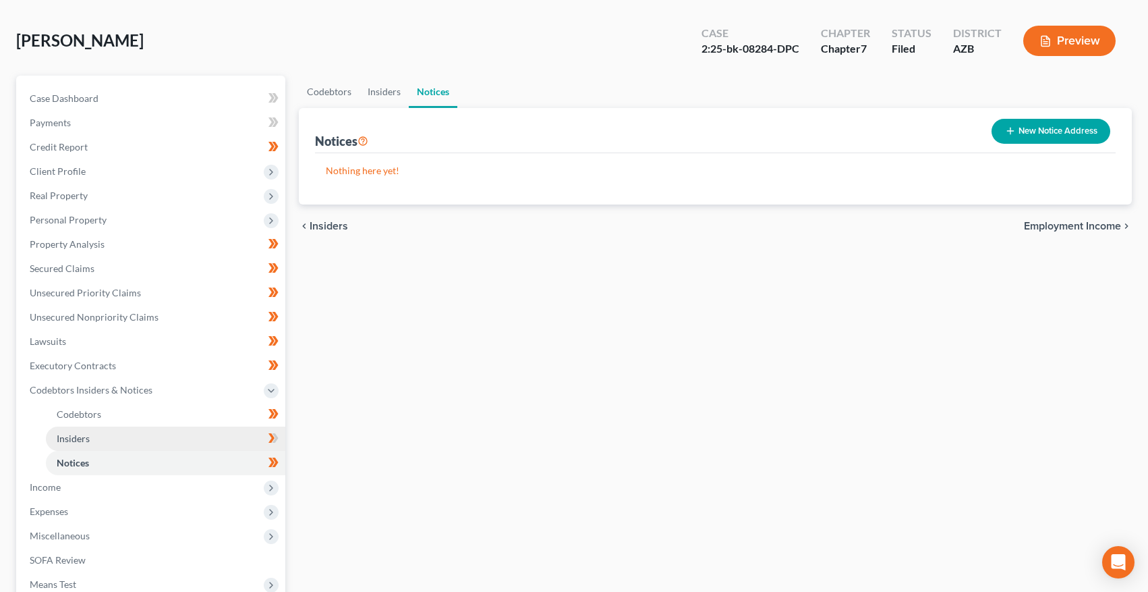
scroll to position [221, 0]
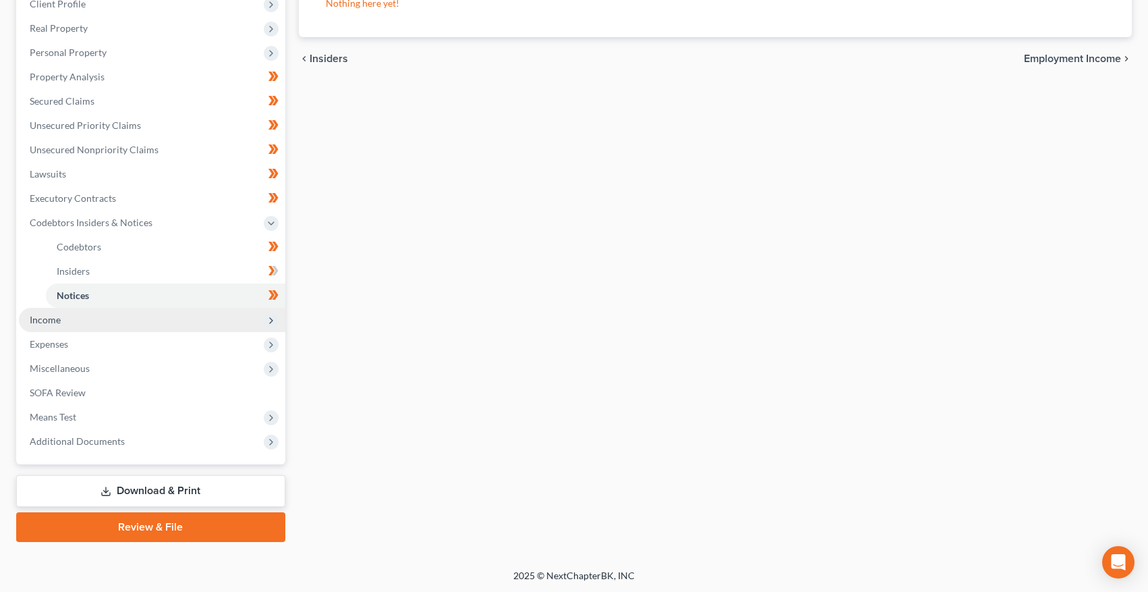
click at [101, 320] on span "Income" at bounding box center [152, 320] width 267 height 24
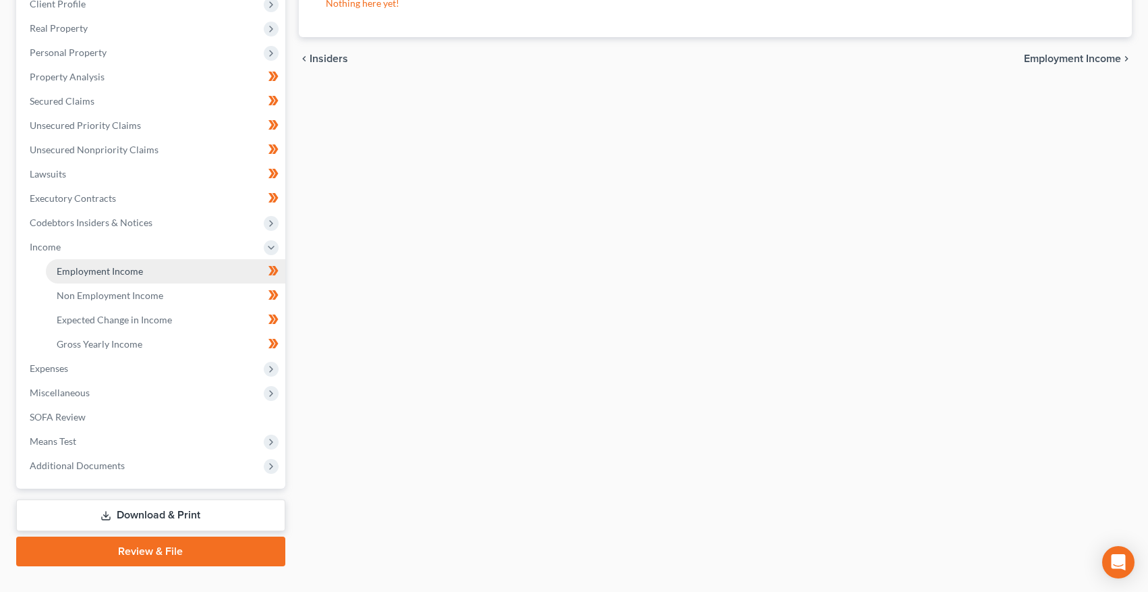
click at [126, 269] on span "Employment Income" at bounding box center [100, 270] width 86 height 11
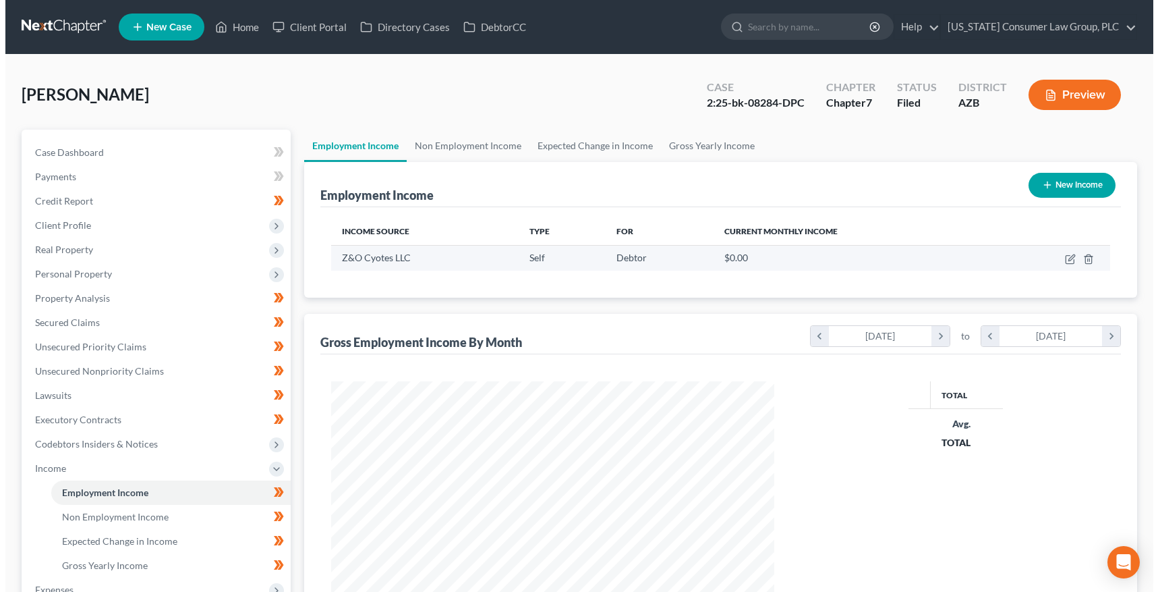
scroll to position [242, 470]
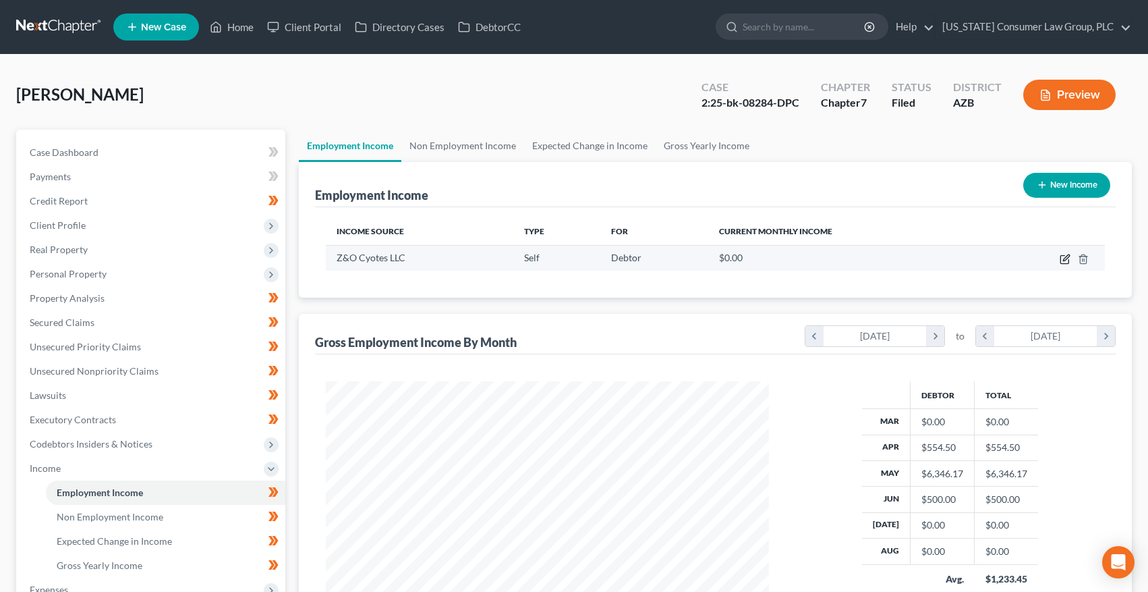
click at [1066, 257] on icon "button" at bounding box center [1065, 259] width 11 height 11
select select "1"
select select "3"
select select "0"
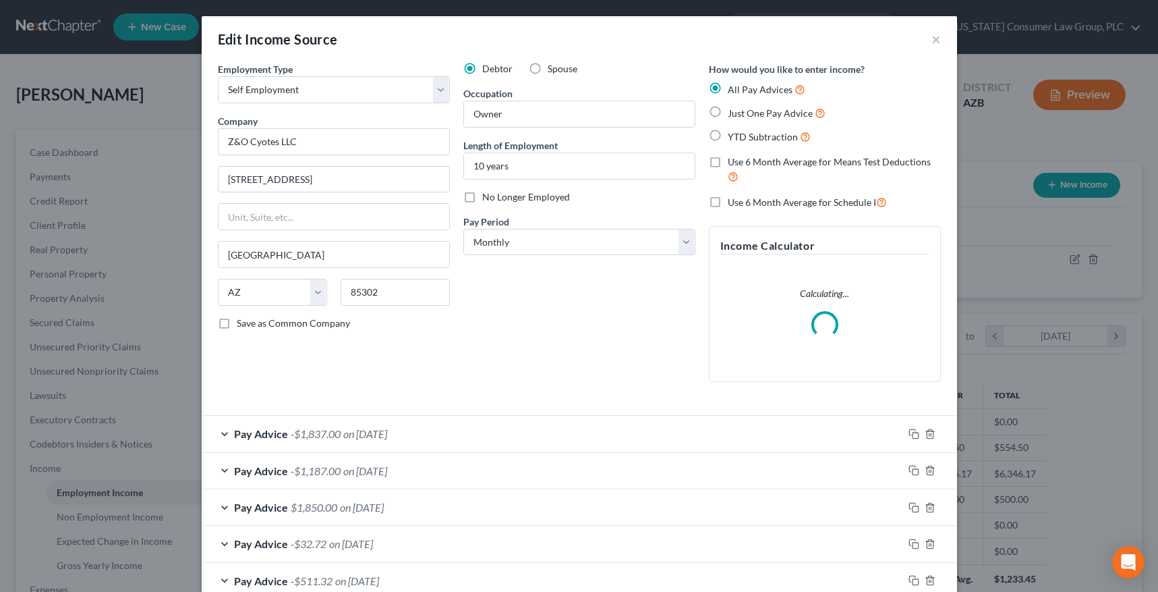
scroll to position [118, 0]
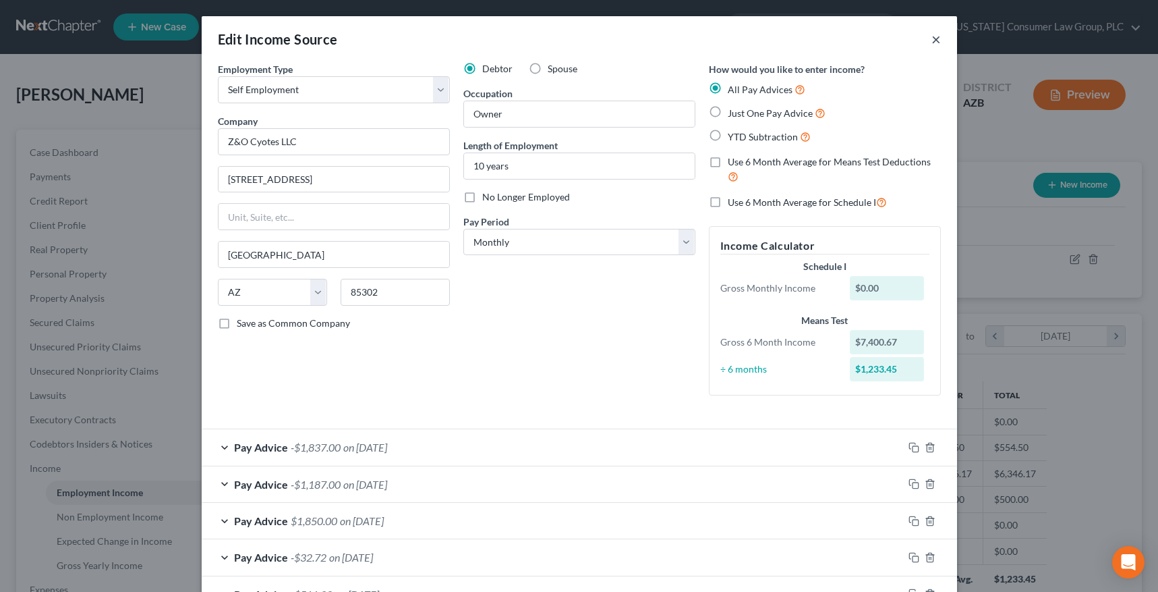
click at [932, 38] on button "×" at bounding box center [936, 39] width 9 height 16
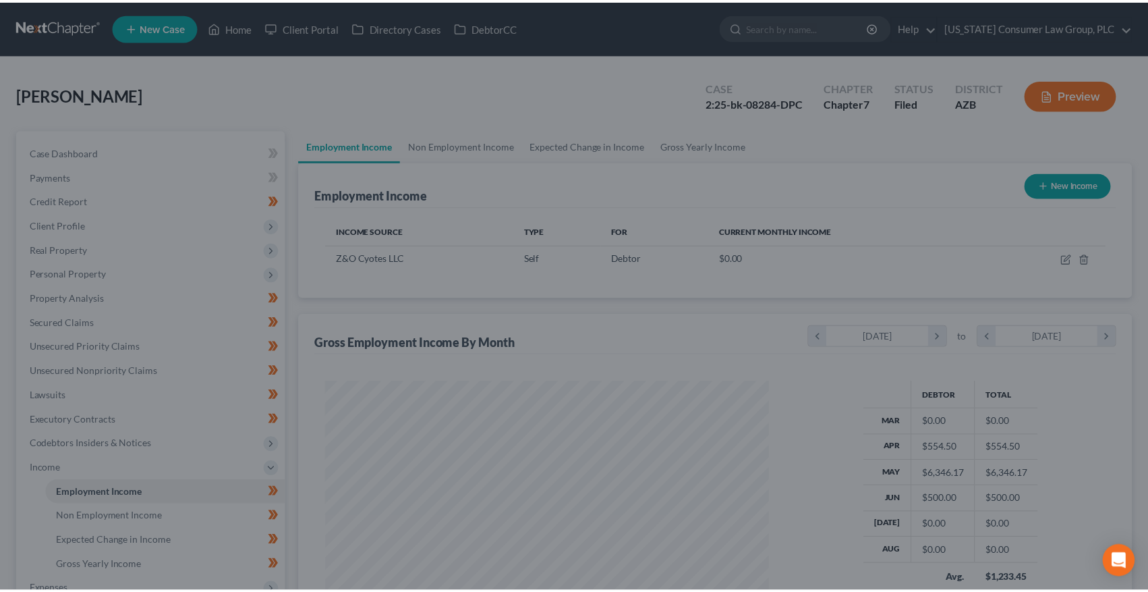
scroll to position [674448, 674220]
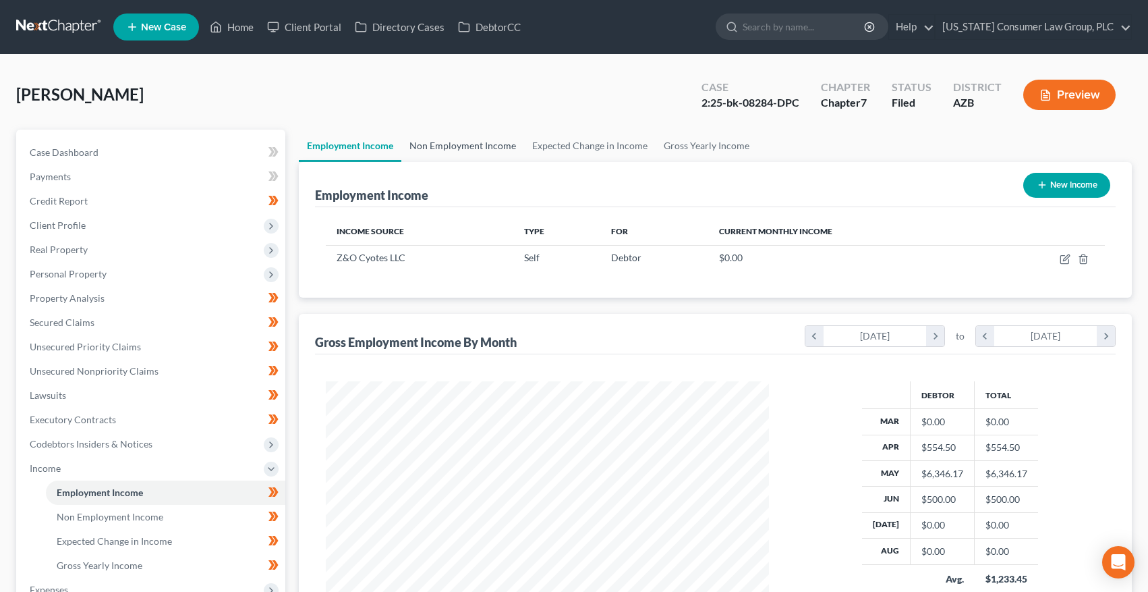
click at [465, 147] on link "Non Employment Income" at bounding box center [462, 146] width 123 height 32
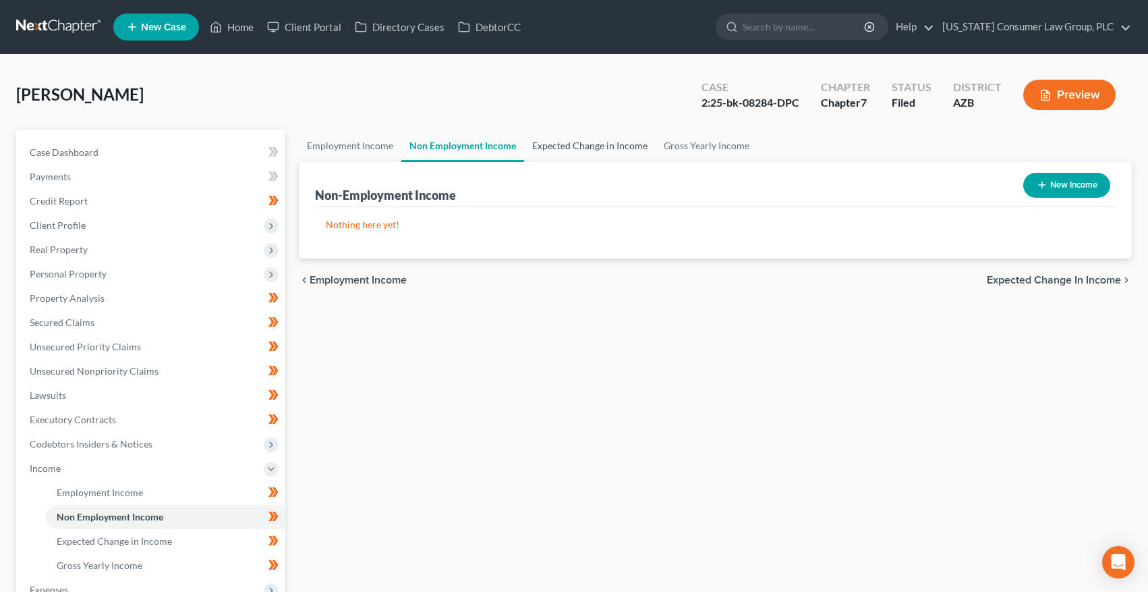
drag, startPoint x: 569, startPoint y: 143, endPoint x: 578, endPoint y: 143, distance: 8.8
click at [569, 143] on link "Expected Change in Income" at bounding box center [590, 146] width 132 height 32
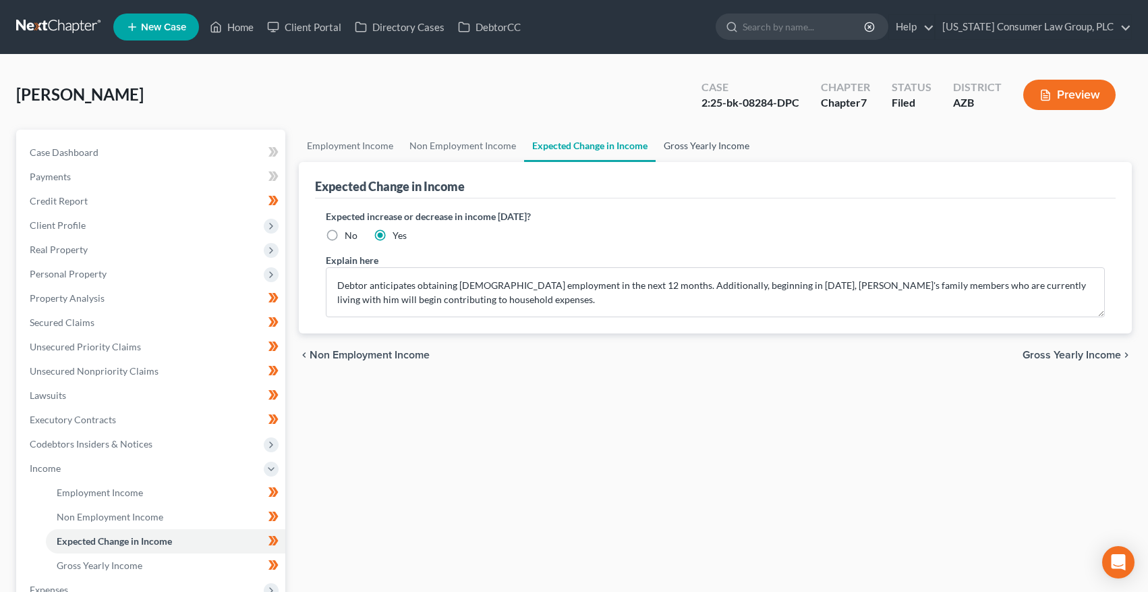
click at [683, 141] on link "Gross Yearly Income" at bounding box center [707, 146] width 102 height 32
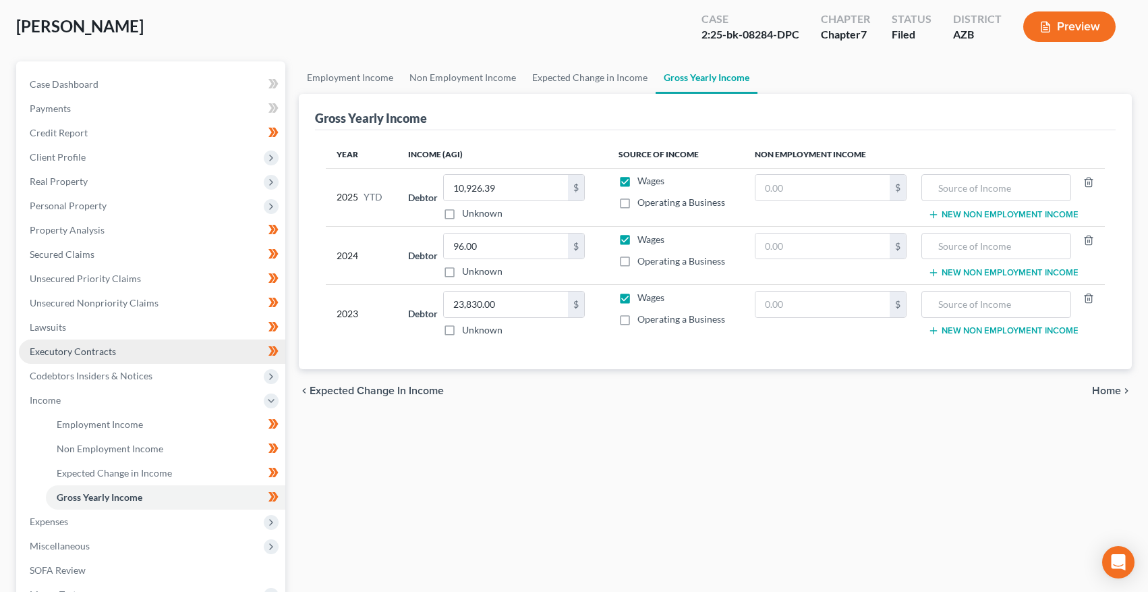
scroll to position [234, 0]
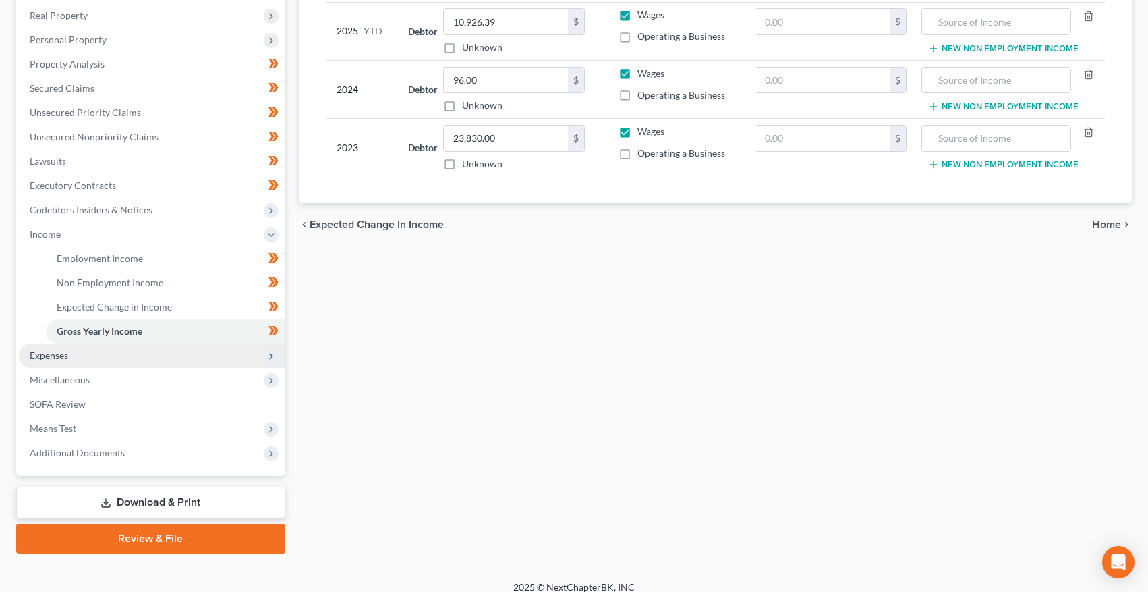
click at [91, 358] on span "Expenses" at bounding box center [152, 355] width 267 height 24
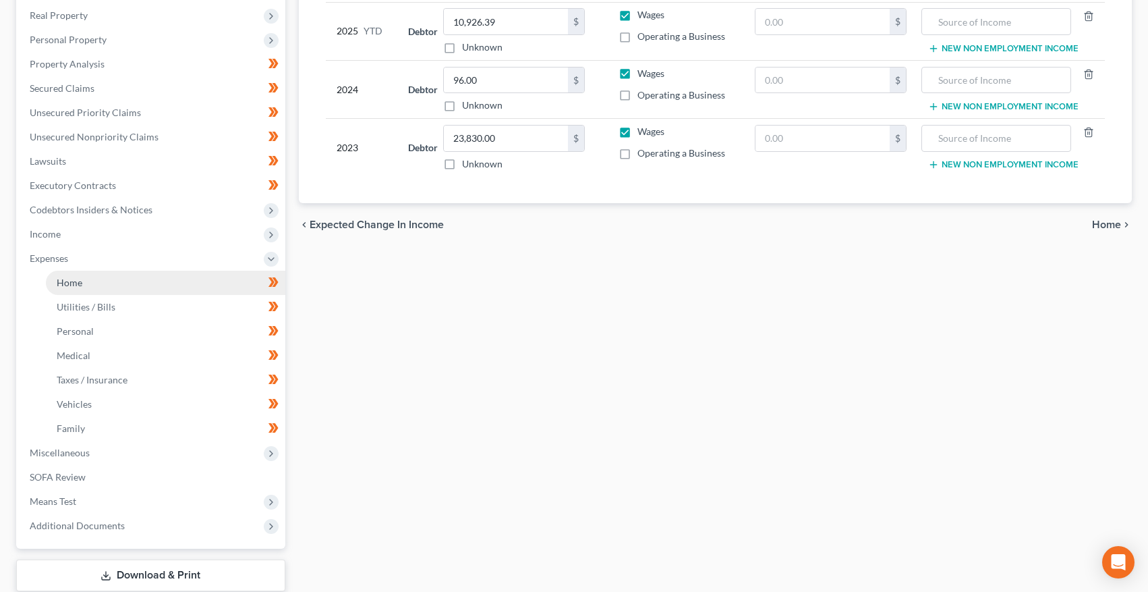
click at [107, 281] on link "Home" at bounding box center [166, 283] width 240 height 24
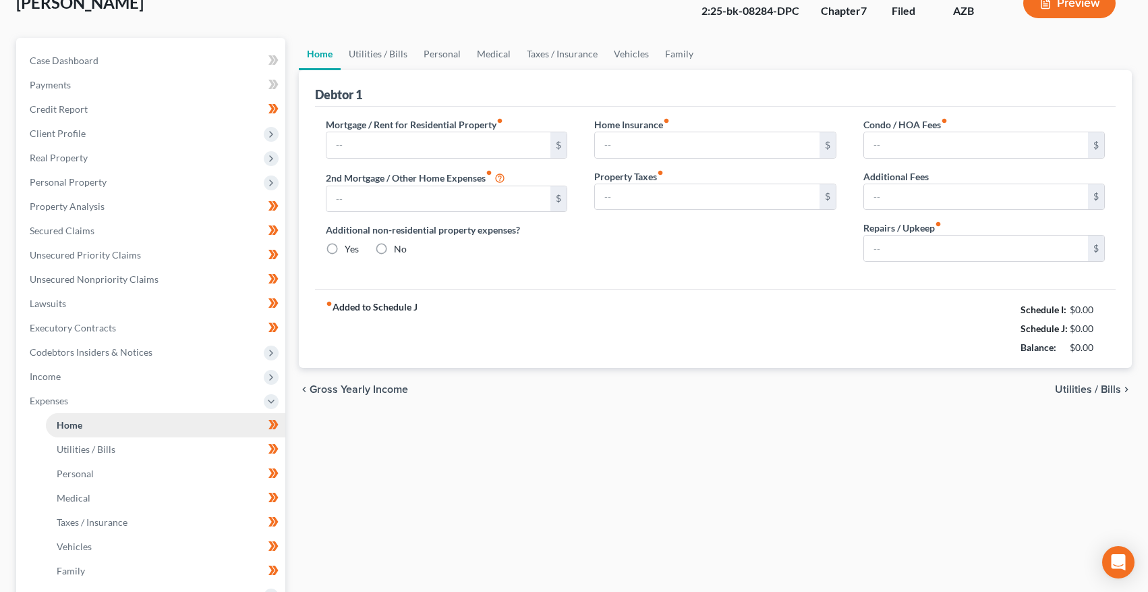
type input "2,605.00"
type input "0.00"
radio input "true"
type input "16.00"
type input "0.00"
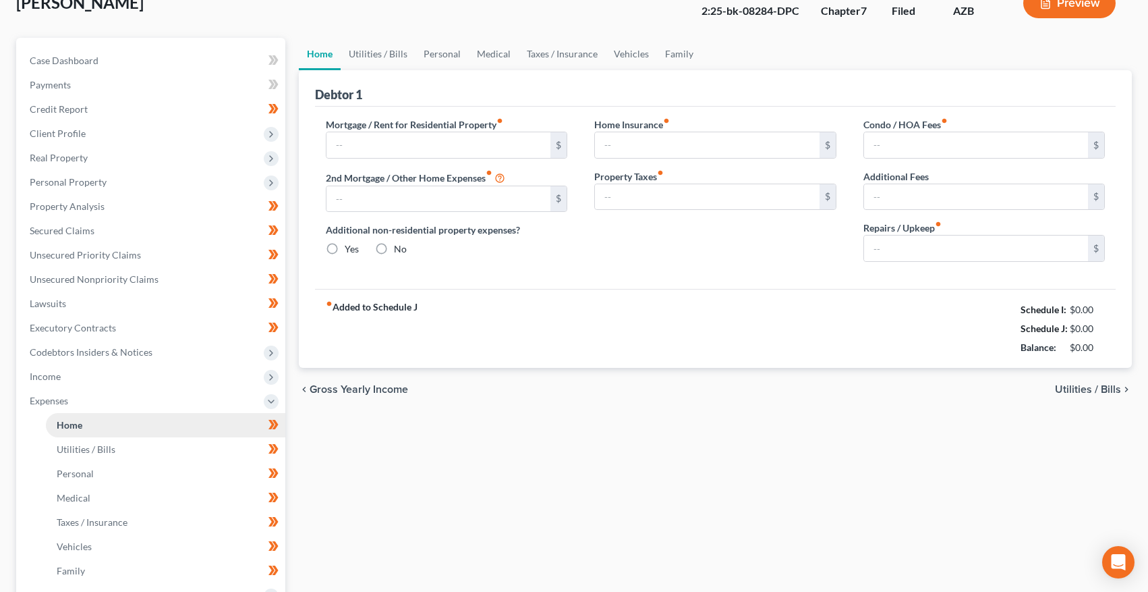
type input "0.00"
type input "182.00"
type input "0.00"
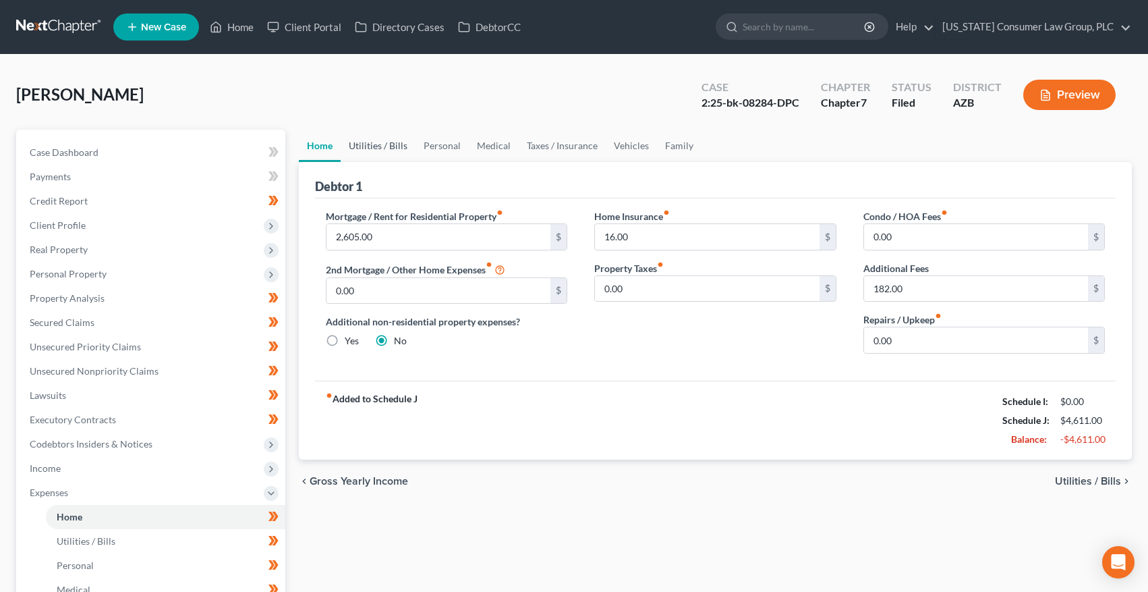
click at [374, 144] on link "Utilities / Bills" at bounding box center [378, 146] width 75 height 32
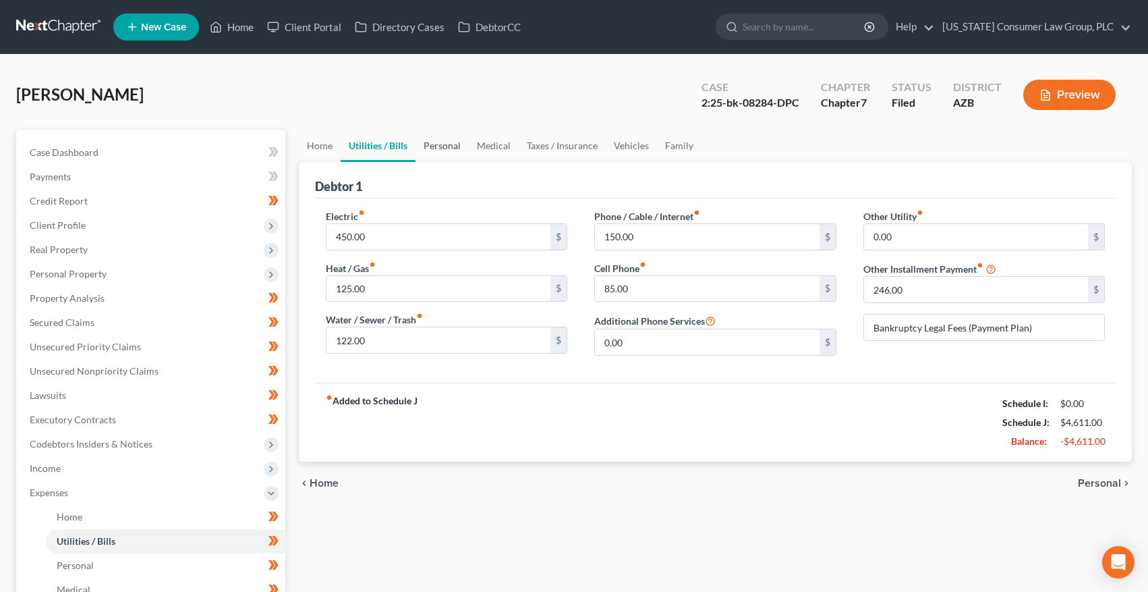
click at [439, 145] on link "Personal" at bounding box center [442, 146] width 53 height 32
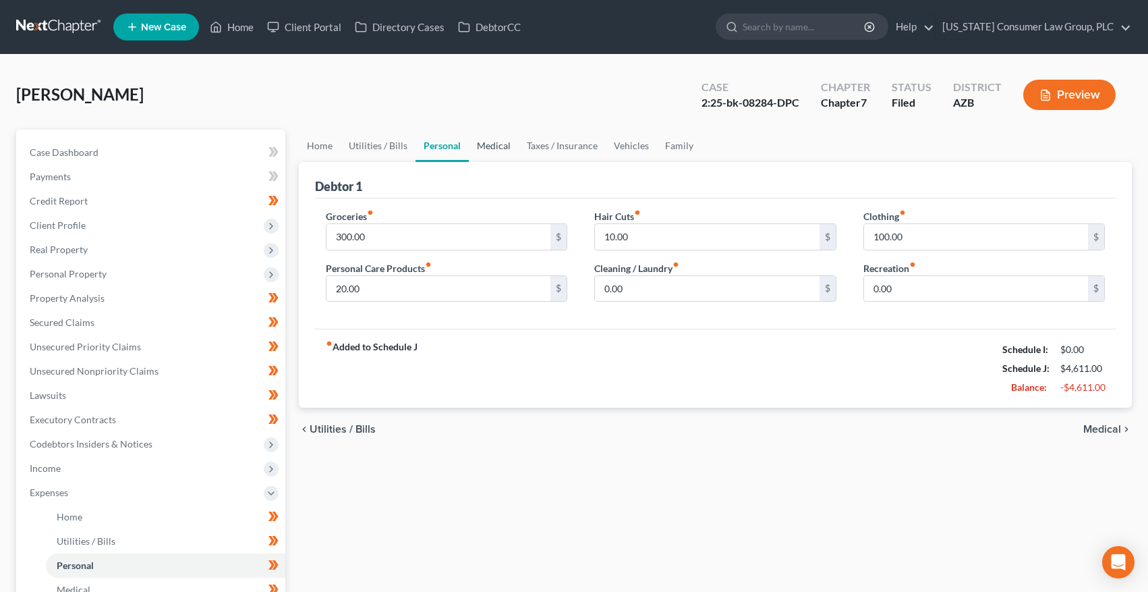
click at [489, 148] on link "Medical" at bounding box center [494, 146] width 50 height 32
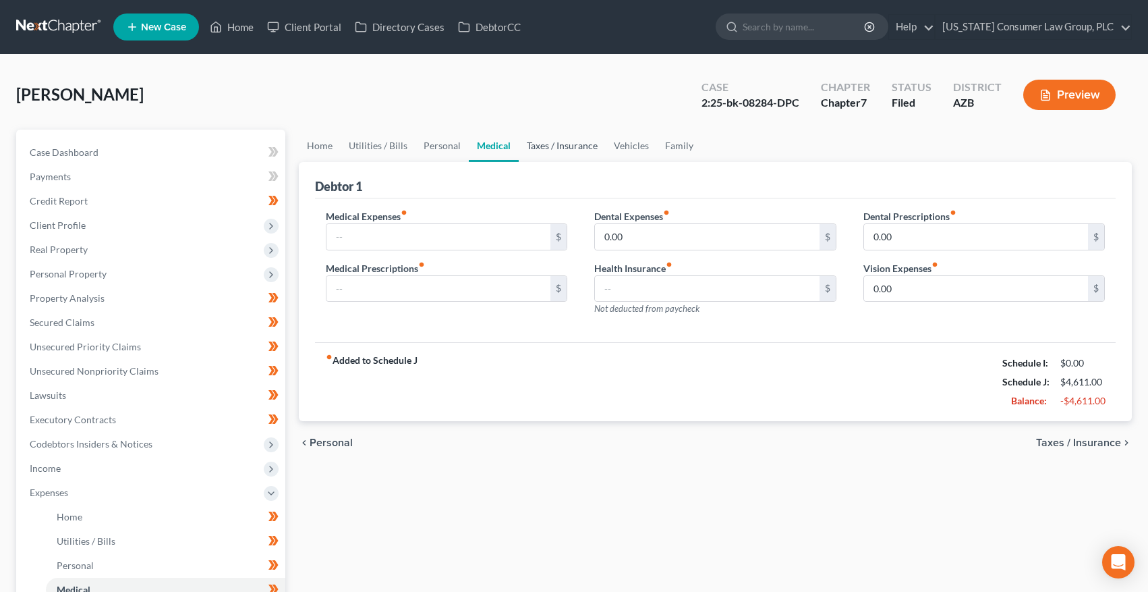
click at [551, 148] on link "Taxes / Insurance" at bounding box center [562, 146] width 87 height 32
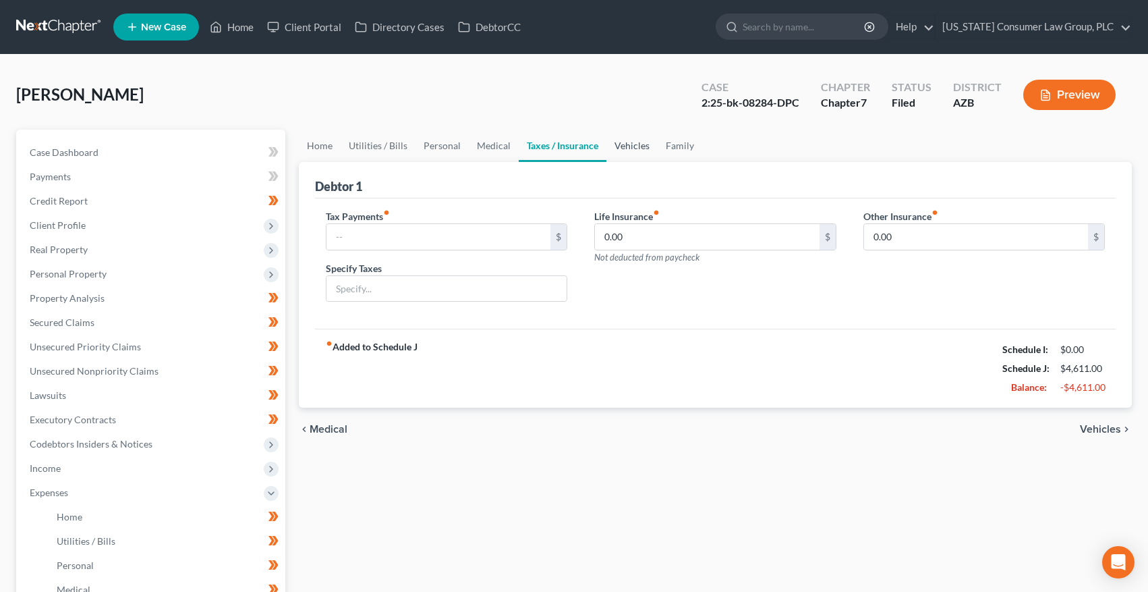
click at [631, 146] on link "Vehicles" at bounding box center [632, 146] width 51 height 32
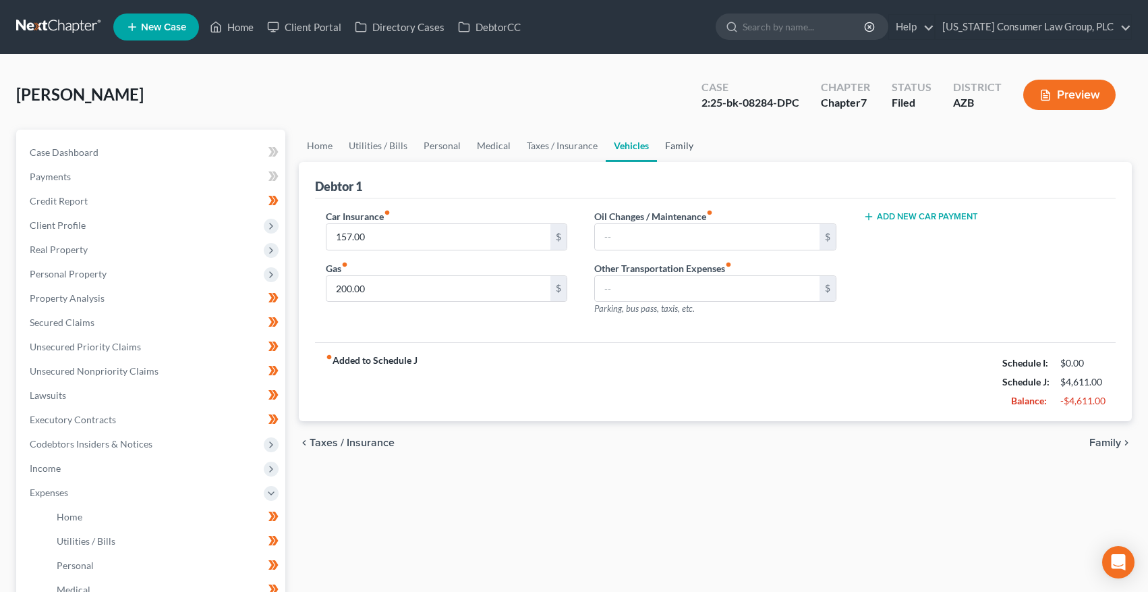
click at [675, 148] on link "Family" at bounding box center [679, 146] width 45 height 32
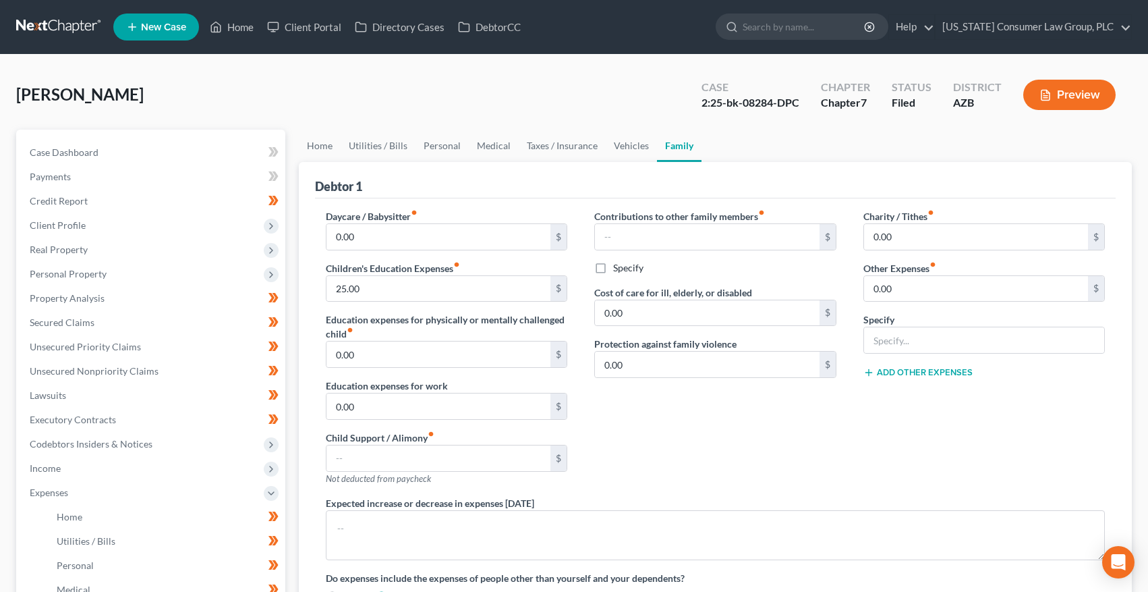
scroll to position [258, 0]
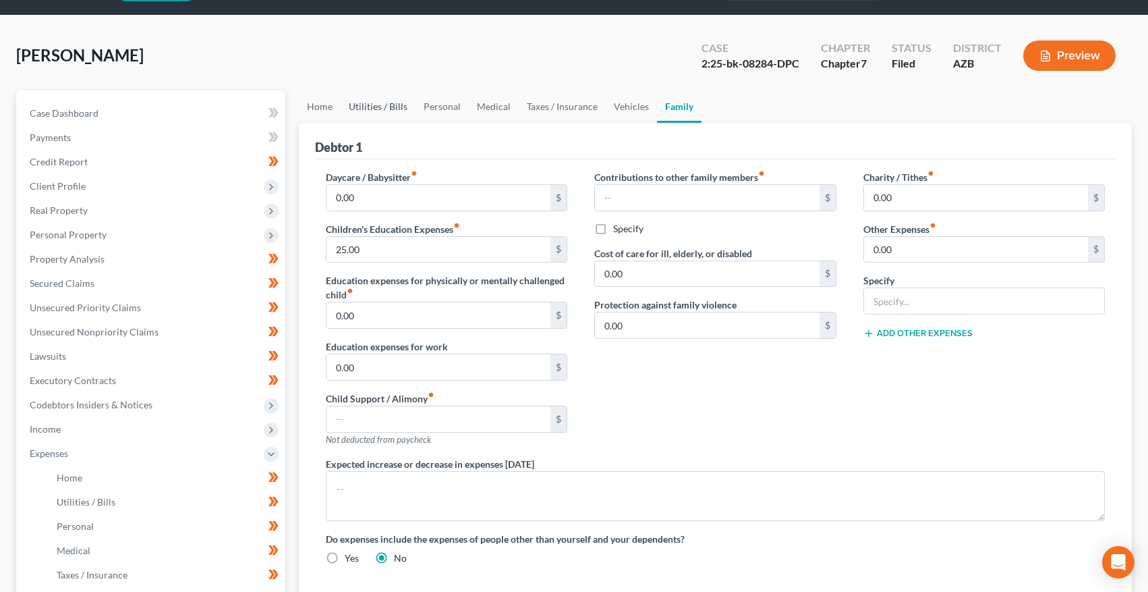
click at [387, 103] on link "Utilities / Bills" at bounding box center [378, 106] width 75 height 32
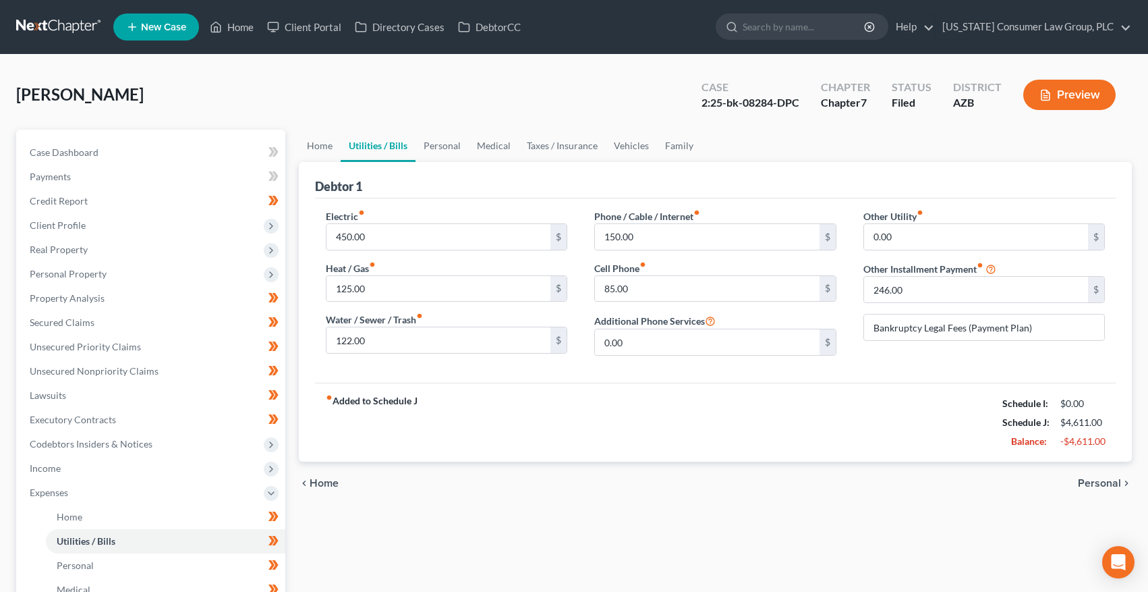
click at [447, 162] on div "Debtor 1" at bounding box center [716, 180] width 802 height 36
click at [448, 157] on link "Personal" at bounding box center [442, 146] width 53 height 32
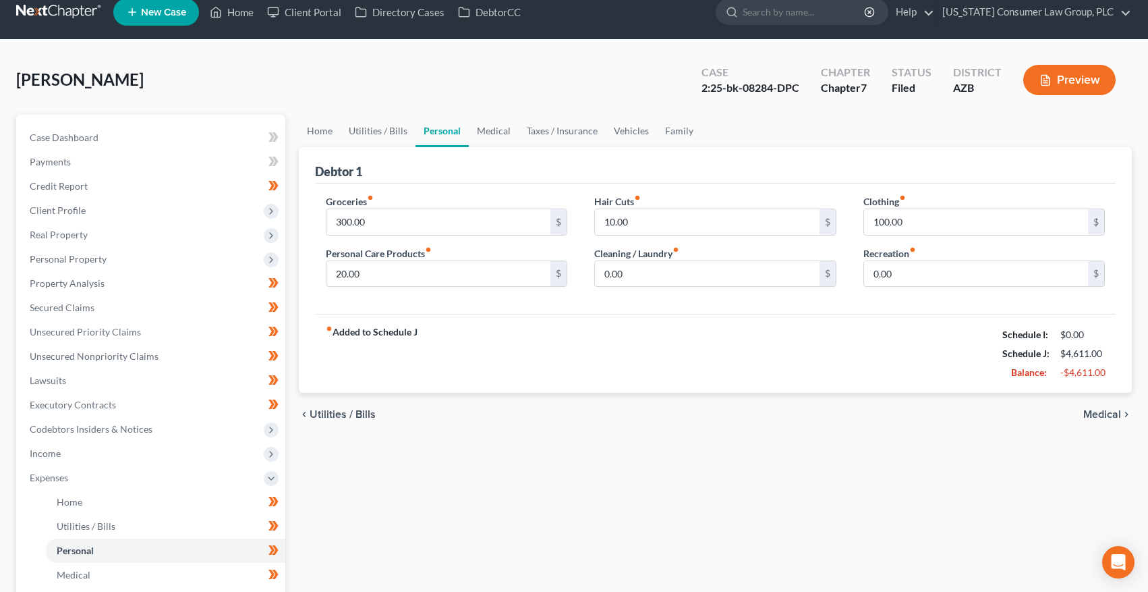
scroll to position [232, 0]
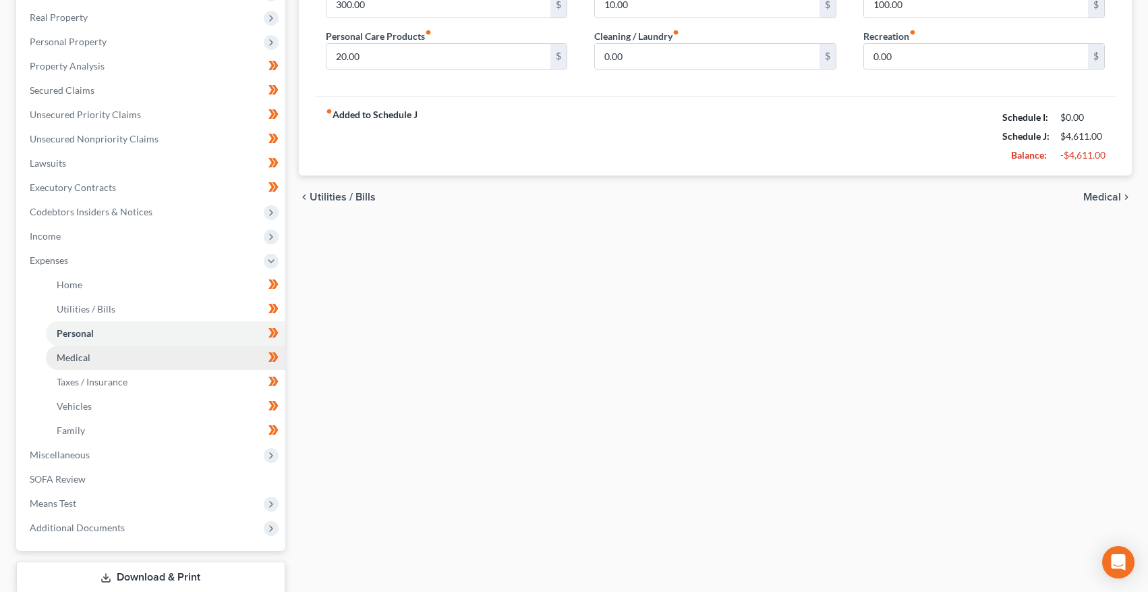
click at [92, 358] on link "Medical" at bounding box center [166, 357] width 240 height 24
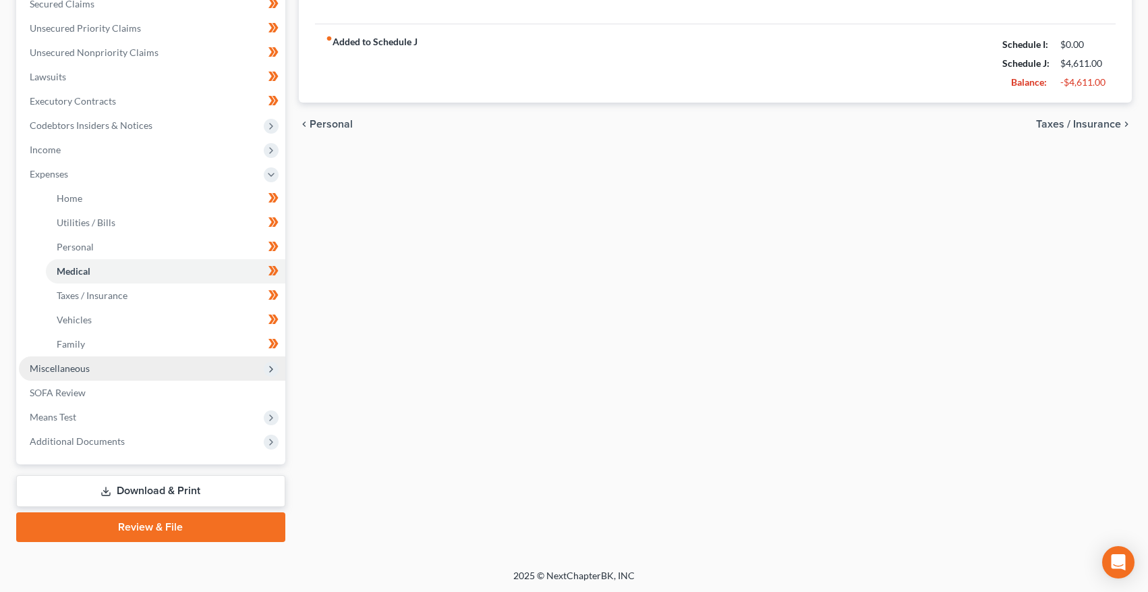
click at [73, 369] on span "Miscellaneous" at bounding box center [60, 367] width 60 height 11
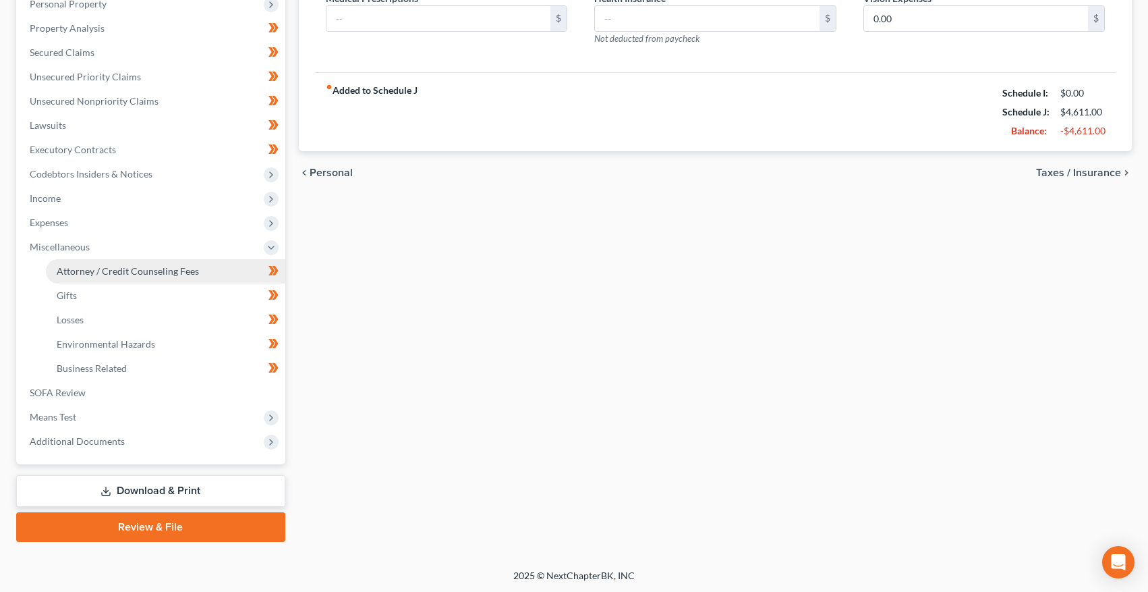
click at [106, 270] on span "Attorney / Credit Counseling Fees" at bounding box center [128, 270] width 142 height 11
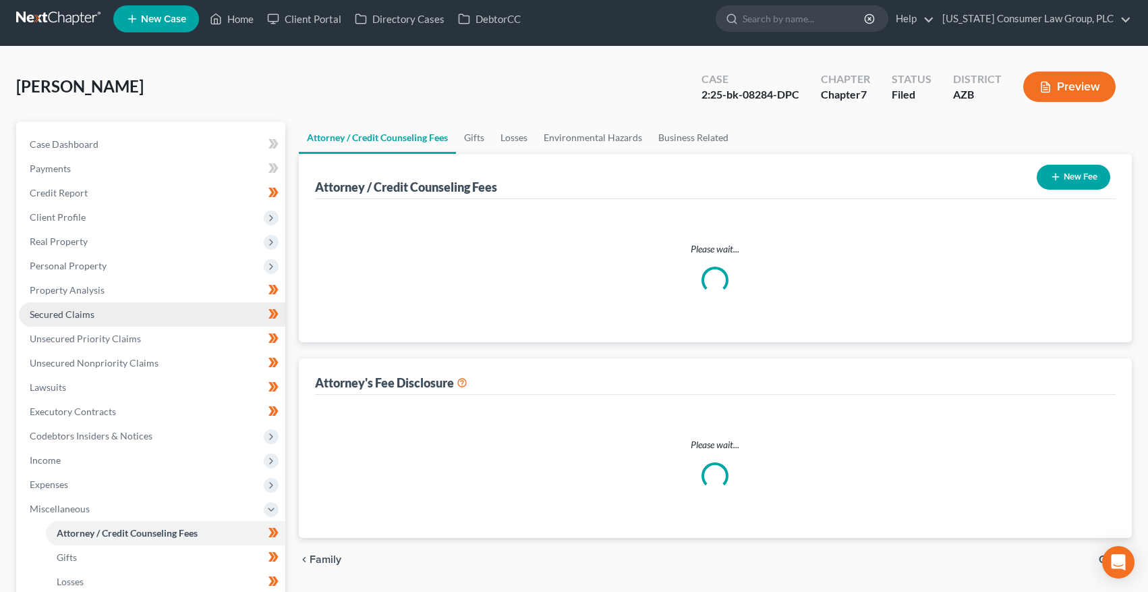
select select "5"
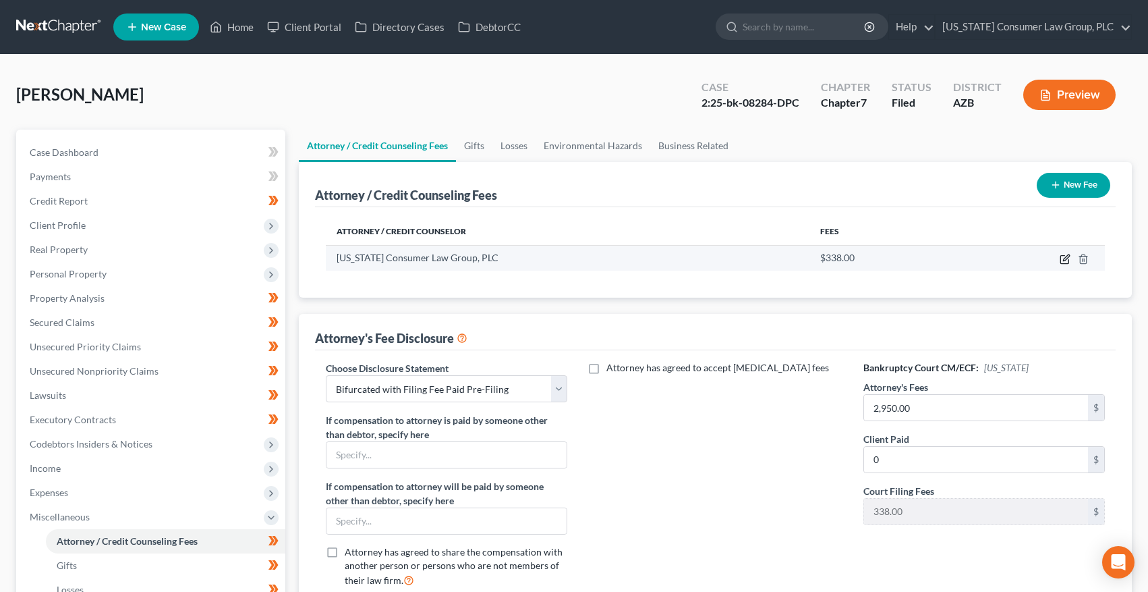
click at [1061, 259] on icon "button" at bounding box center [1065, 259] width 11 height 11
select select "3"
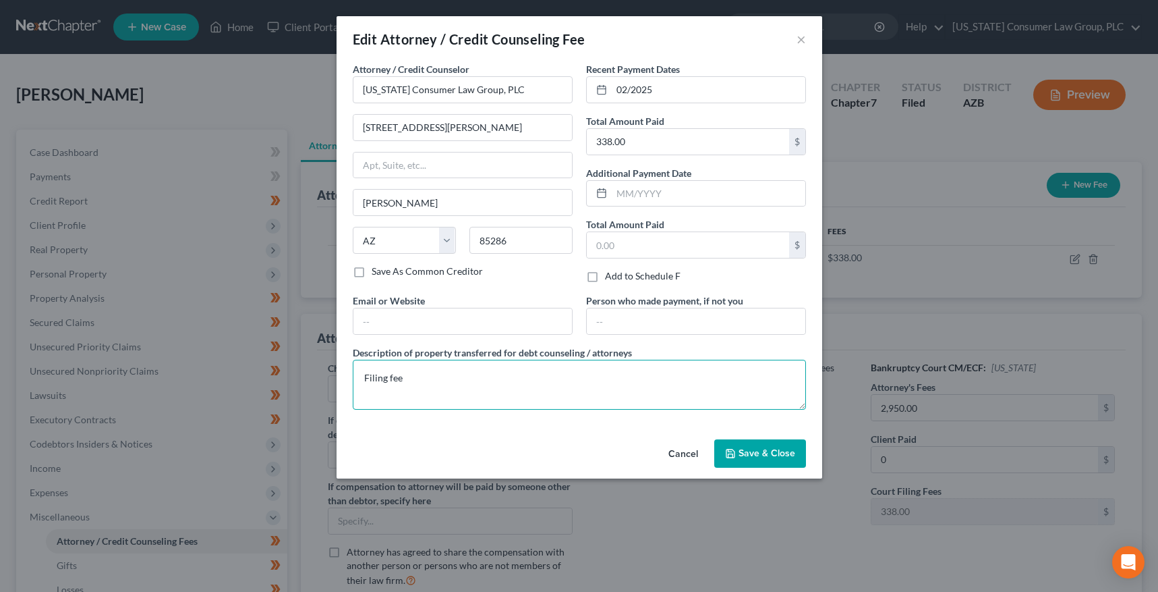
click at [536, 374] on textarea "Filing fee" at bounding box center [579, 385] width 453 height 50
type textarea "Filing fee: $338"
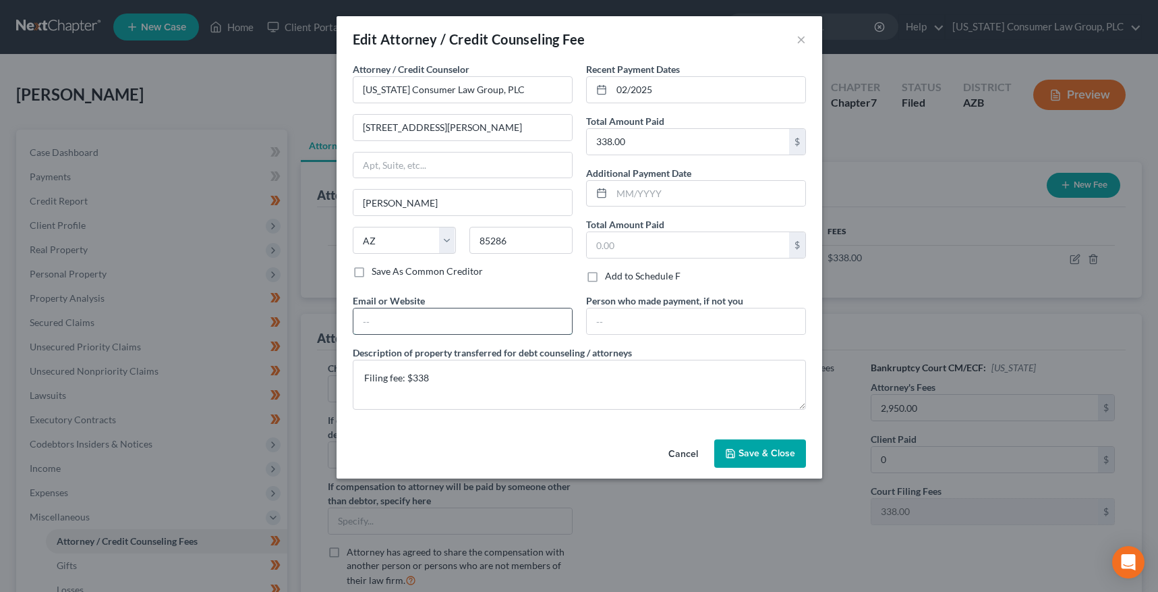
click at [439, 314] on input "text" at bounding box center [463, 321] width 219 height 26
type input "[DOMAIN_NAME]"
click at [773, 447] on button "Save & Close" at bounding box center [760, 453] width 92 height 28
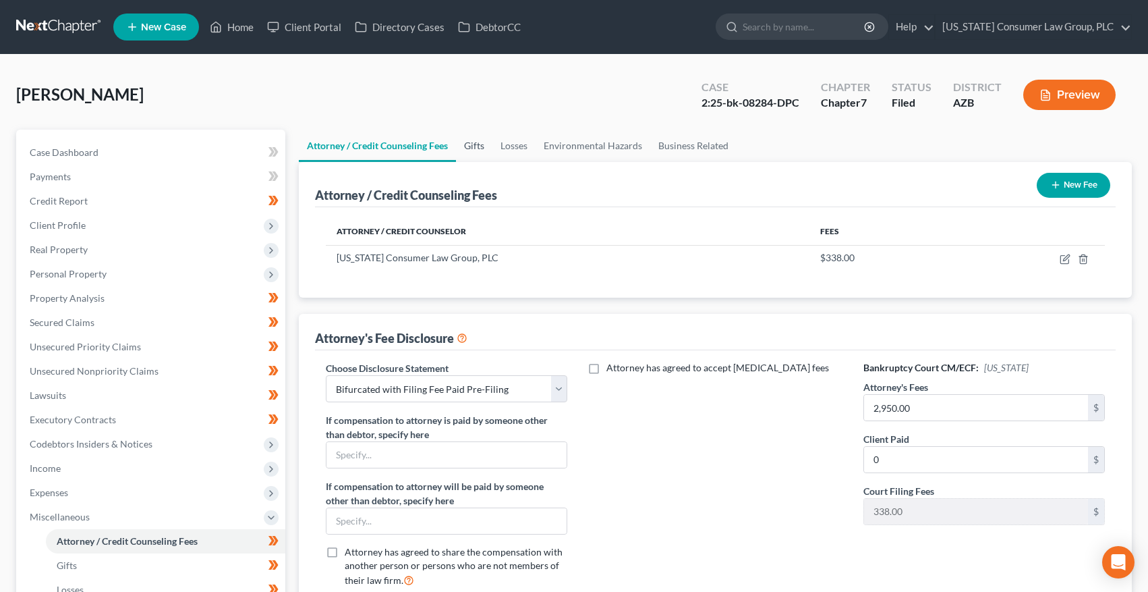
click at [476, 142] on link "Gifts" at bounding box center [474, 146] width 36 height 32
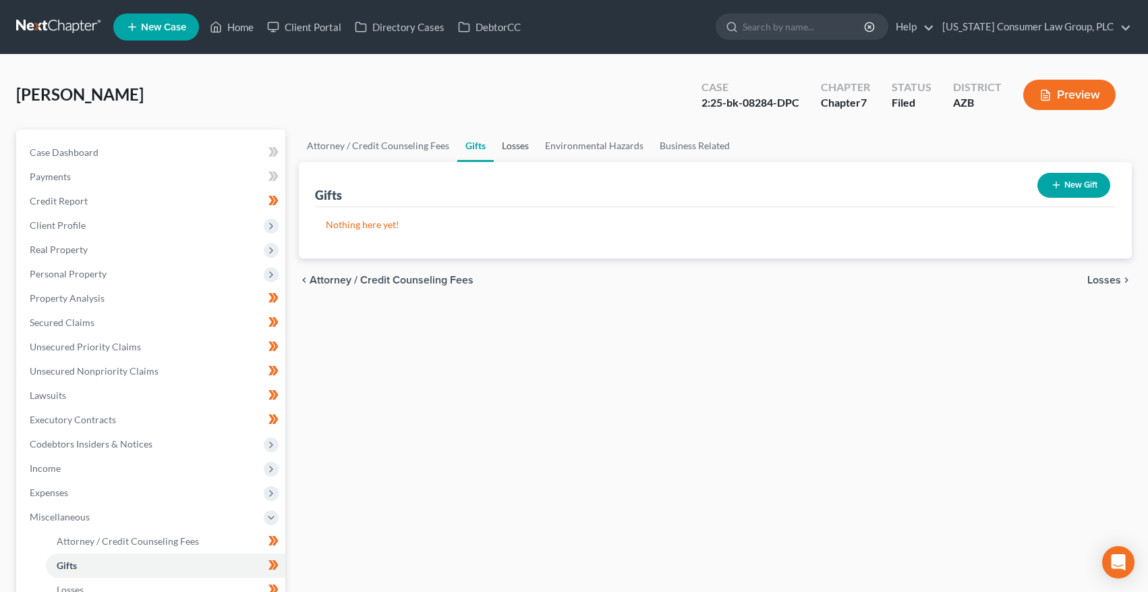
click at [507, 146] on link "Losses" at bounding box center [515, 146] width 43 height 32
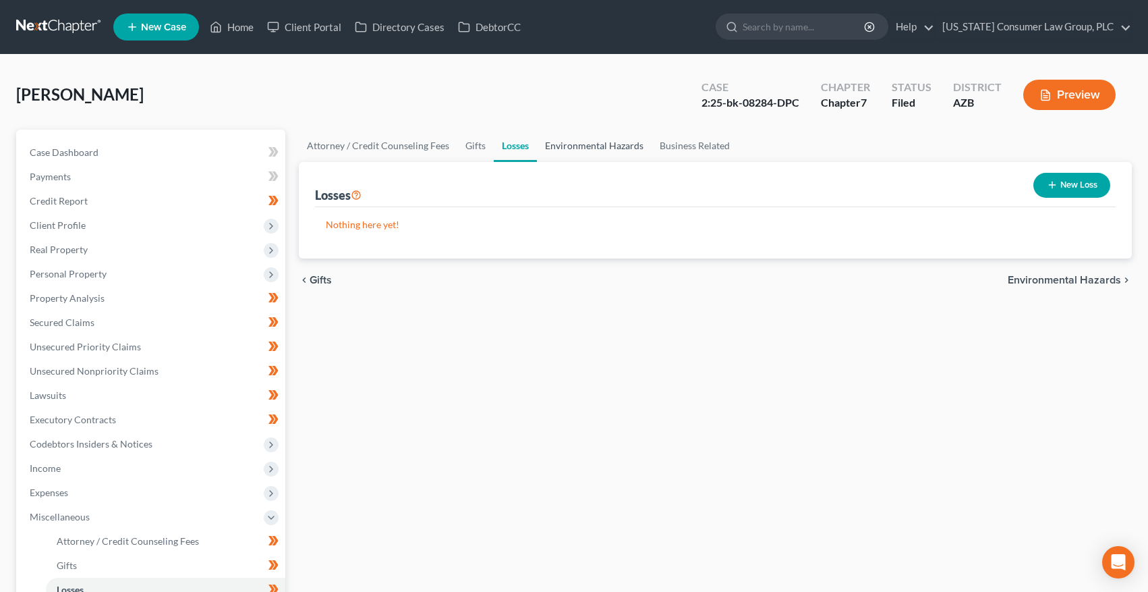
click at [577, 146] on link "Environmental Hazards" at bounding box center [594, 146] width 115 height 32
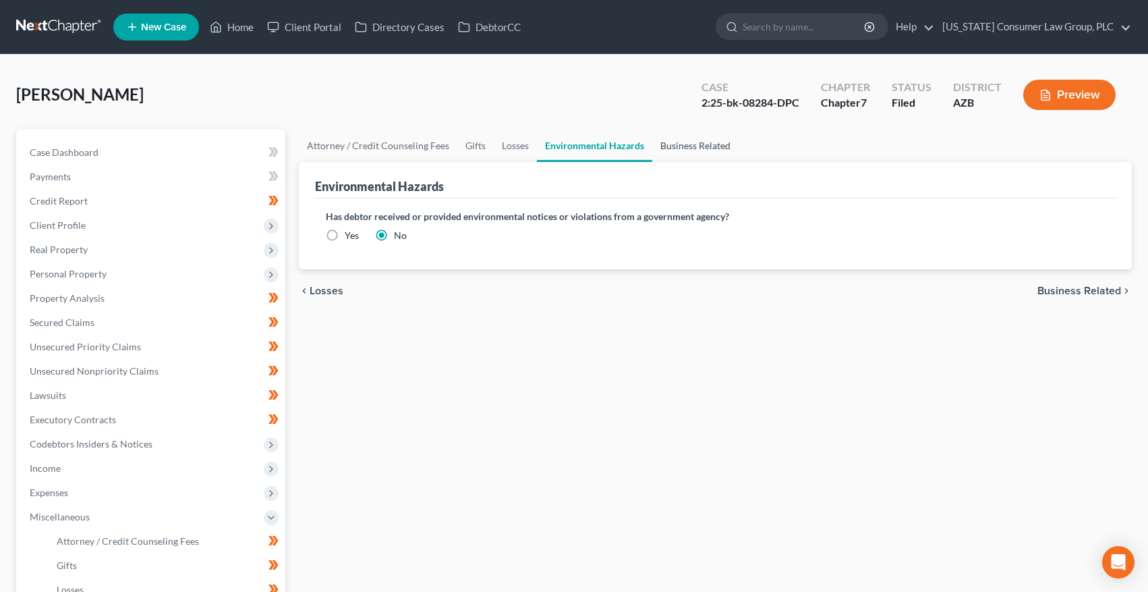
drag, startPoint x: 669, startPoint y: 148, endPoint x: 632, endPoint y: 155, distance: 37.8
click at [669, 148] on link "Business Related" at bounding box center [695, 146] width 86 height 32
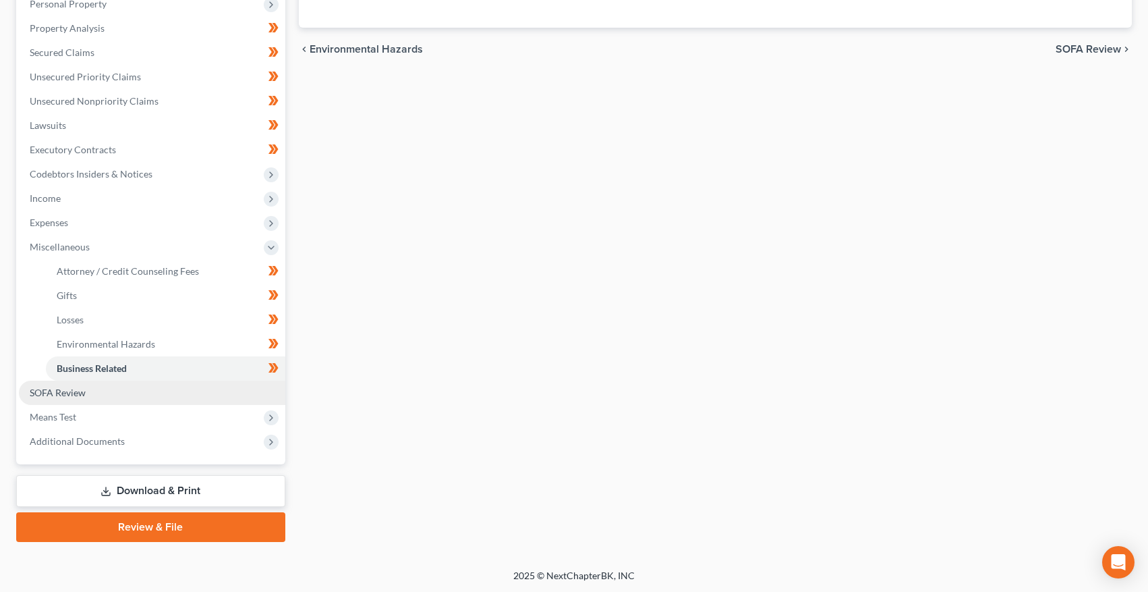
click at [88, 394] on link "SOFA Review" at bounding box center [152, 393] width 267 height 24
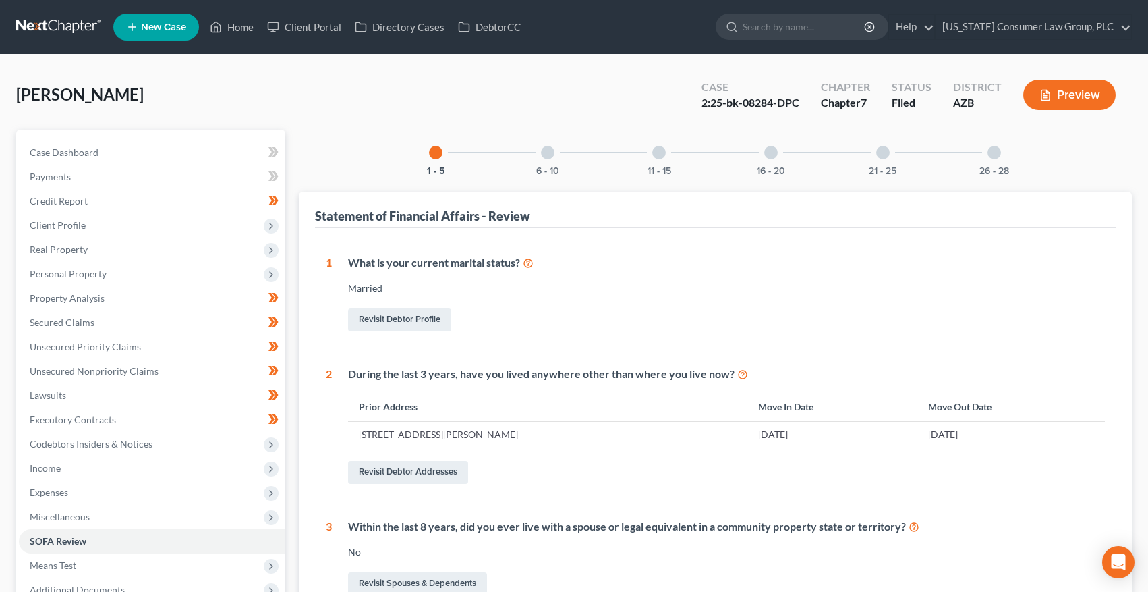
click at [549, 175] on div "1 - 5 6 - 10 11 - 15 16 - 20 21 - 25 26 - 28 Statement of Financial Affairs - R…" at bounding box center [716, 546] width 834 height 833
click at [551, 167] on button "6 - 10" at bounding box center [547, 171] width 23 height 9
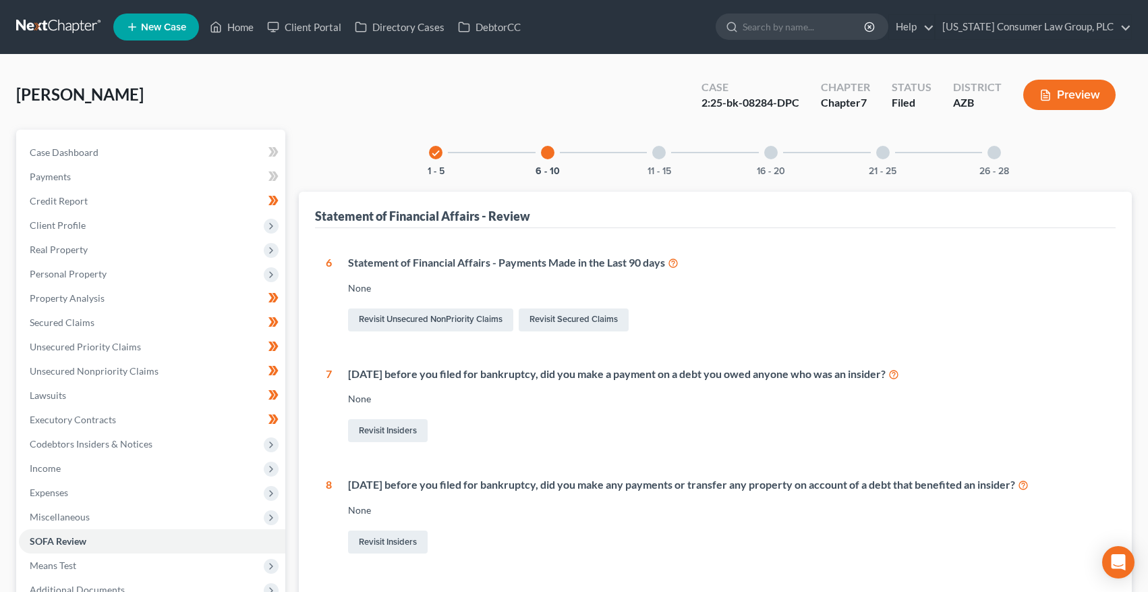
click at [650, 163] on div "11 - 15" at bounding box center [659, 153] width 46 height 46
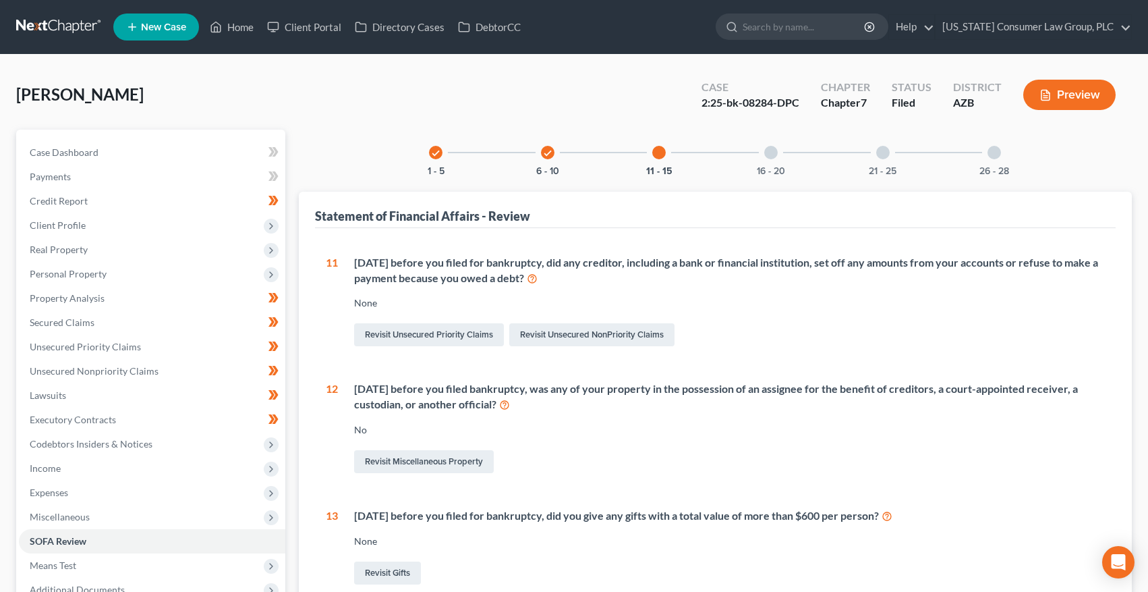
click at [765, 160] on div "16 - 20" at bounding box center [771, 153] width 46 height 46
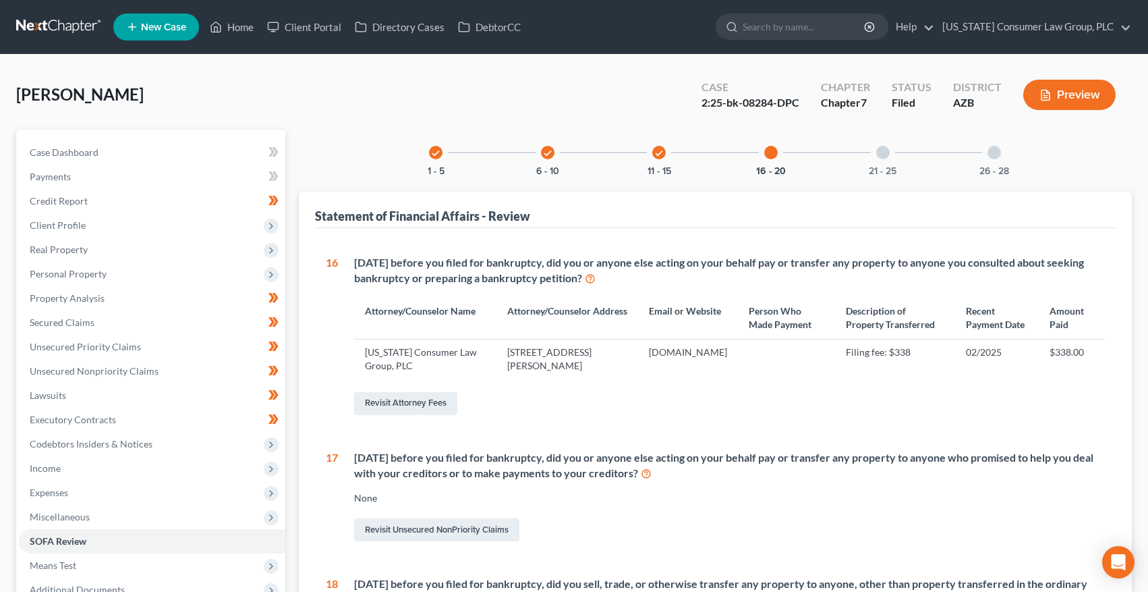
click at [867, 155] on div "21 - 25" at bounding box center [883, 153] width 46 height 46
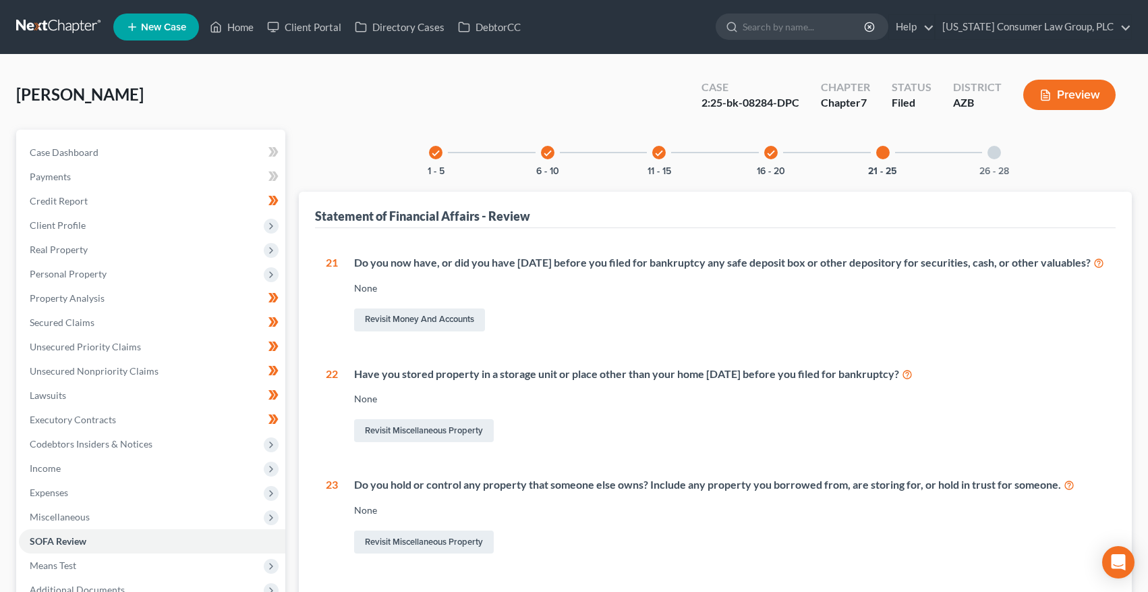
click at [996, 157] on div at bounding box center [994, 152] width 13 height 13
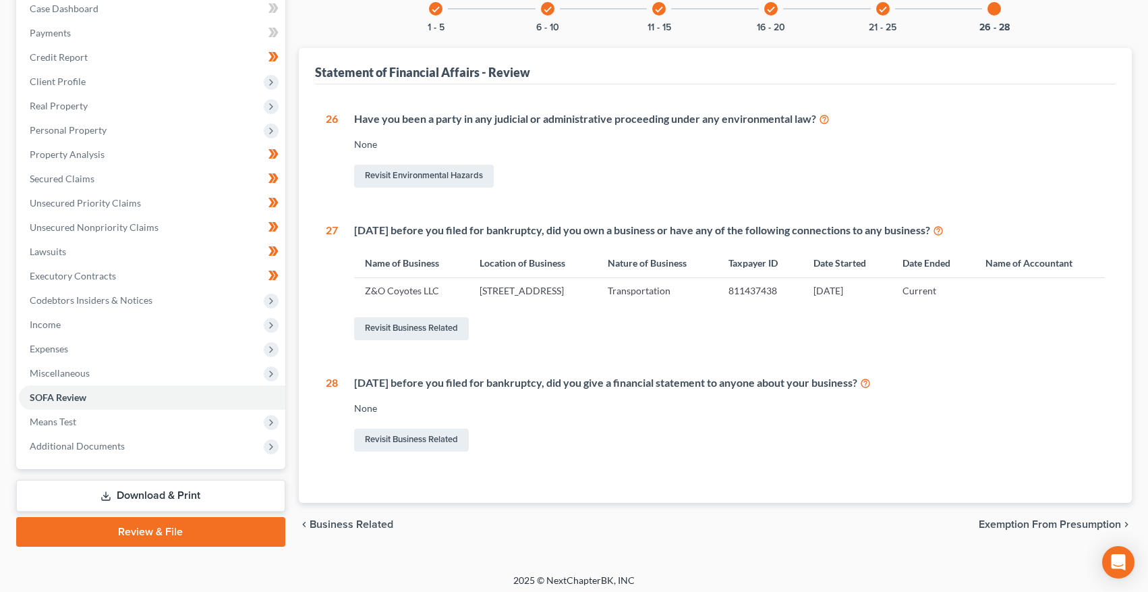
scroll to position [148, 0]
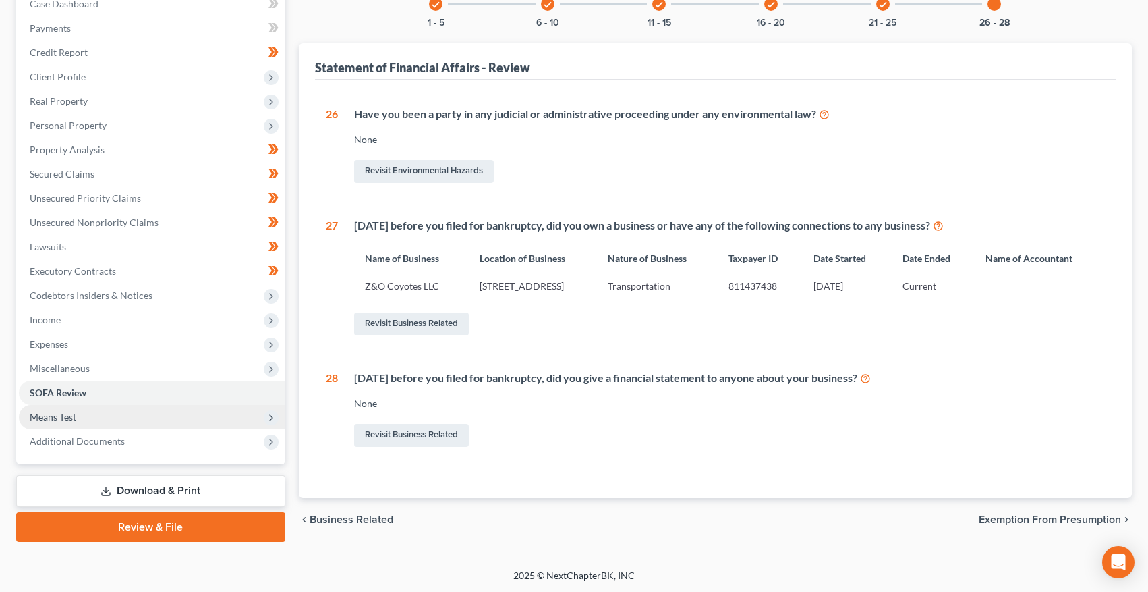
click at [55, 422] on span "Means Test" at bounding box center [152, 417] width 267 height 24
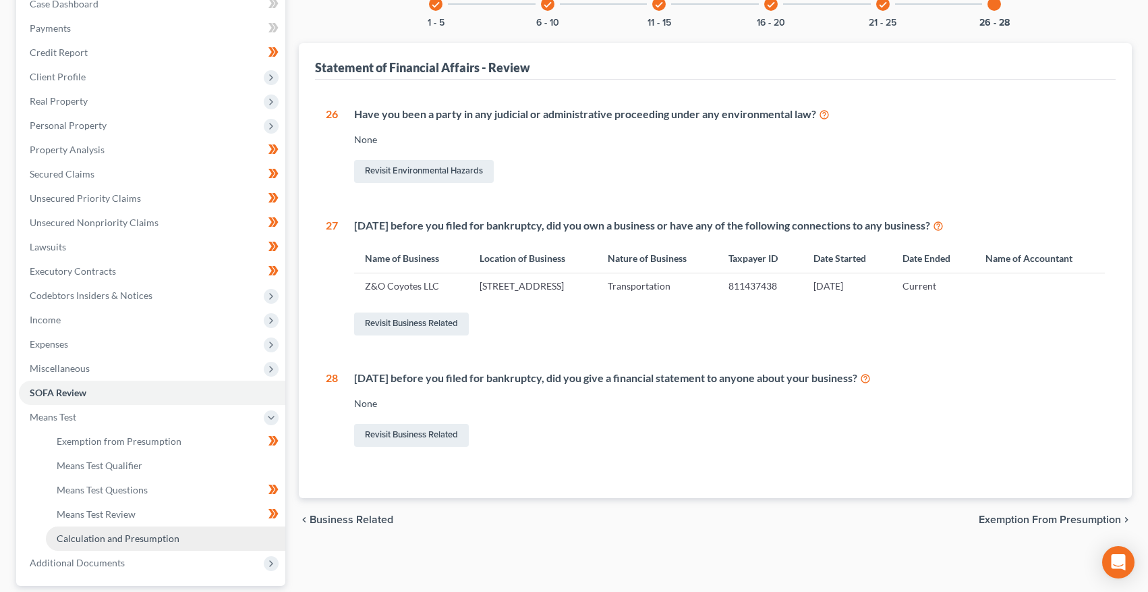
click at [96, 536] on span "Calculation and Presumption" at bounding box center [118, 537] width 123 height 11
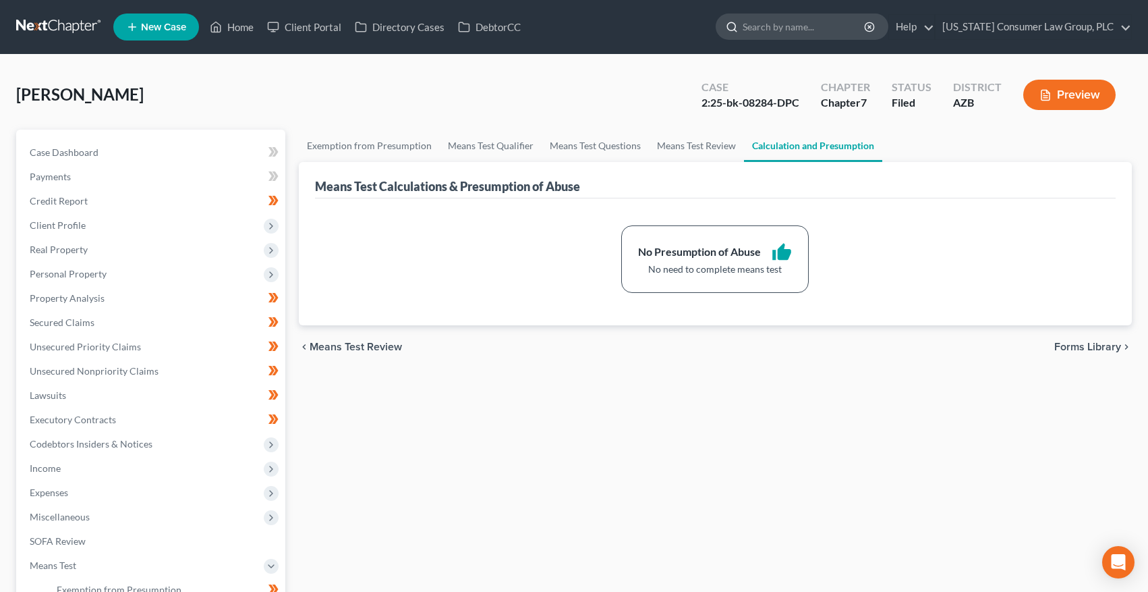
click at [845, 22] on input "search" at bounding box center [804, 26] width 123 height 25
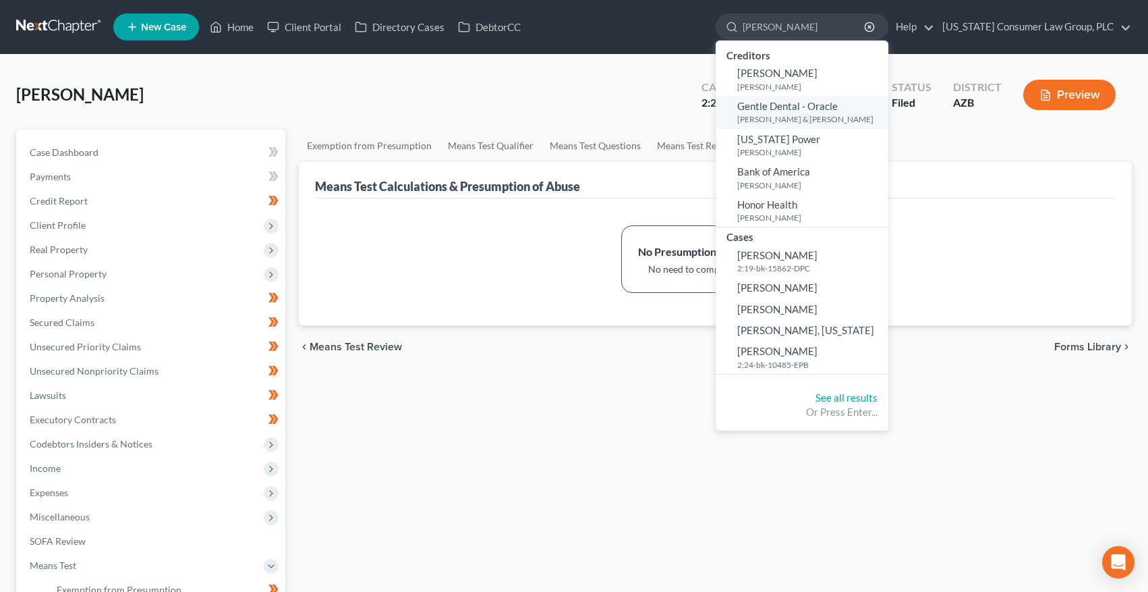
type input "george"
click at [772, 111] on span "Gentle Dental - Oracle" at bounding box center [787, 106] width 101 height 12
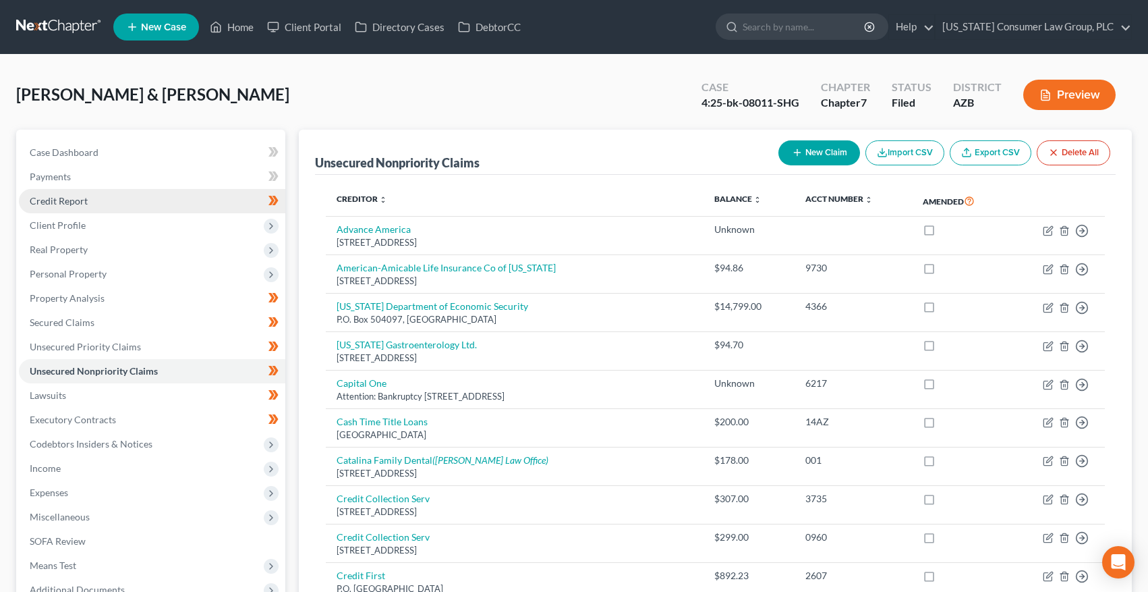
click at [50, 195] on span "Credit Report" at bounding box center [59, 200] width 58 height 11
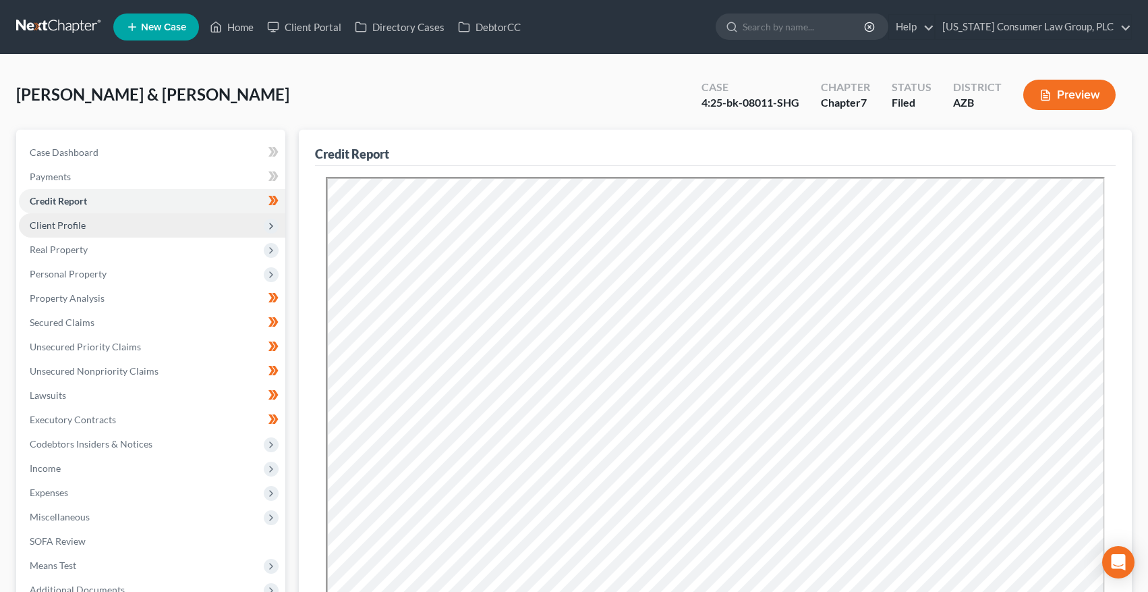
click at [61, 224] on span "Client Profile" at bounding box center [58, 224] width 56 height 11
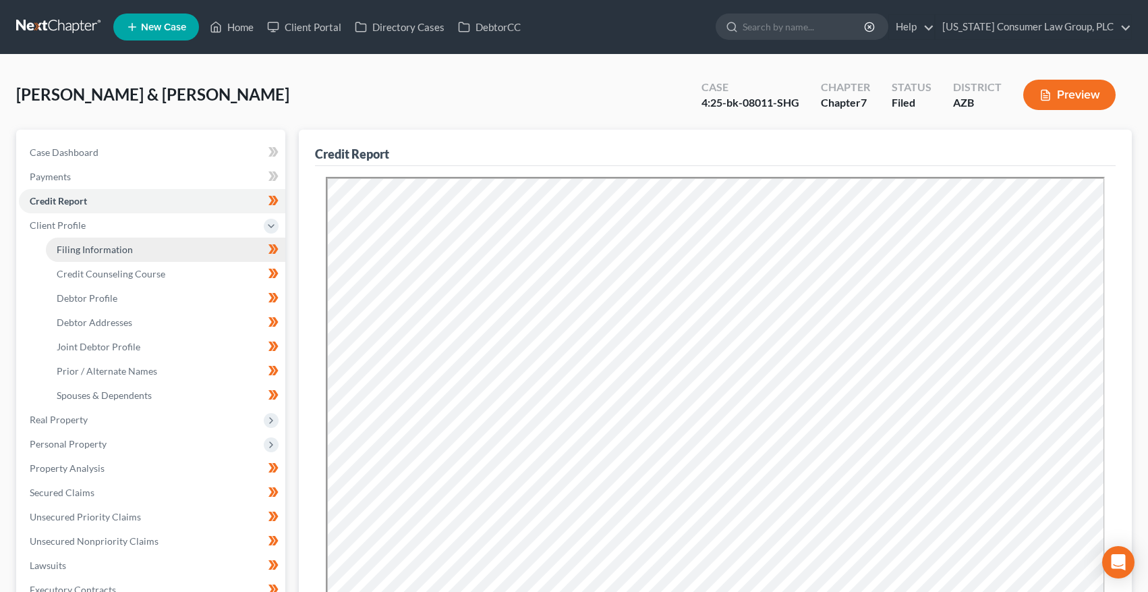
click at [72, 241] on link "Filing Information" at bounding box center [166, 249] width 240 height 24
select select "1"
select select "0"
select select "4"
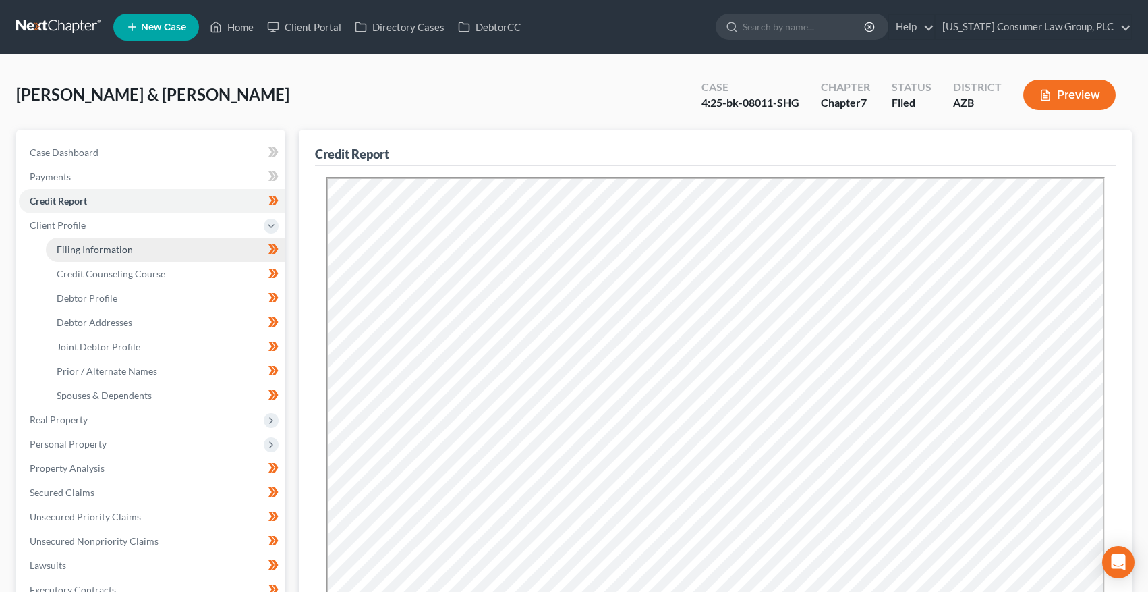
select select "0"
select select "3"
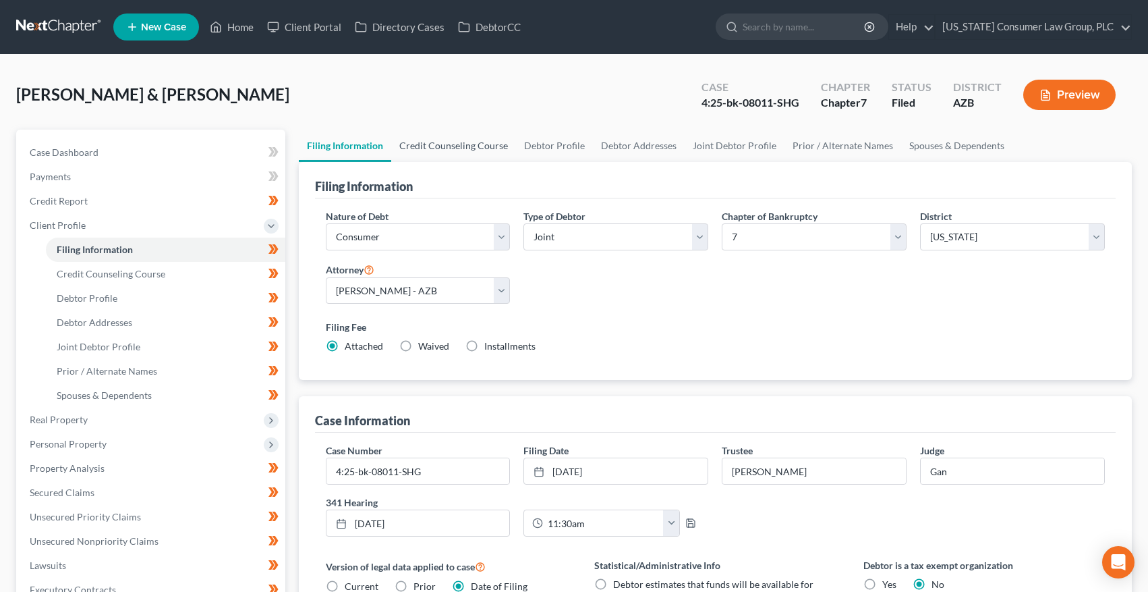
click at [462, 152] on link "Credit Counseling Course" at bounding box center [453, 146] width 125 height 32
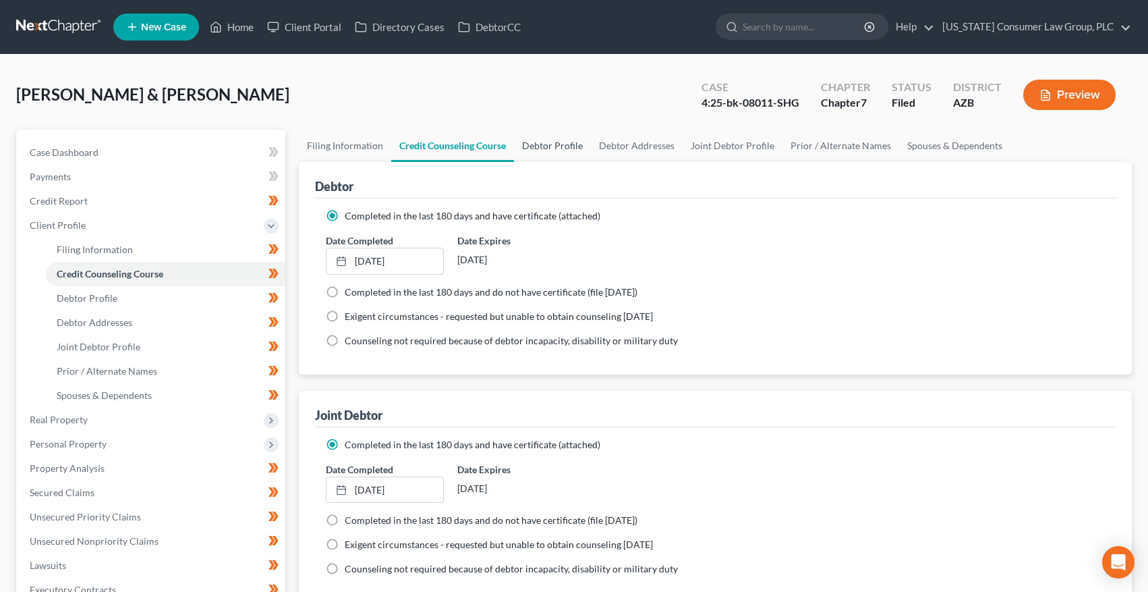
click at [563, 153] on link "Debtor Profile" at bounding box center [552, 146] width 77 height 32
select select "1"
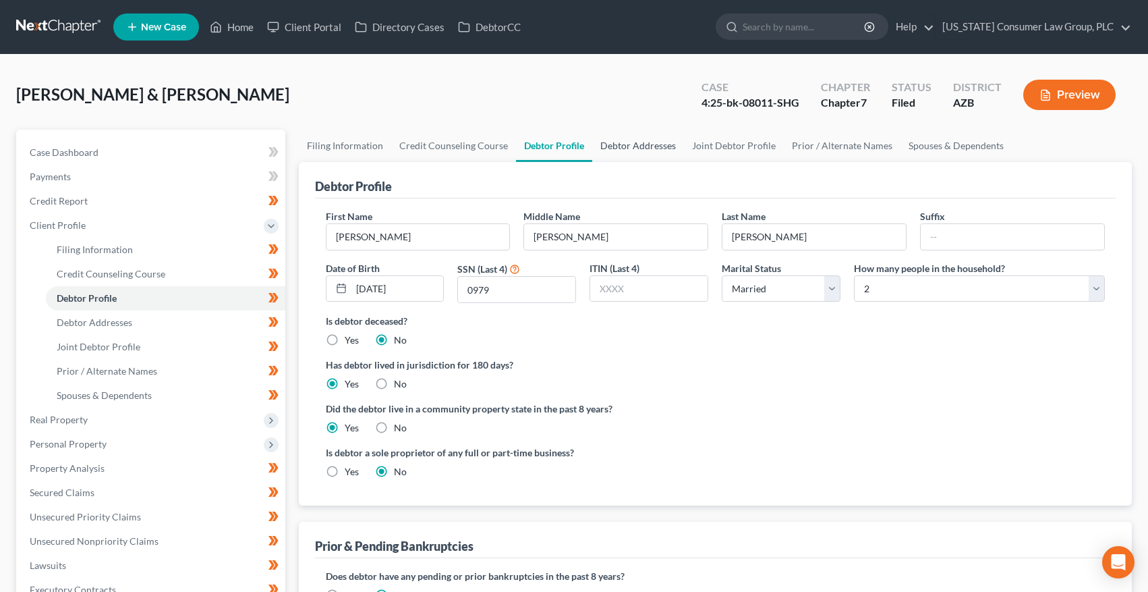
click at [628, 137] on link "Debtor Addresses" at bounding box center [638, 146] width 92 height 32
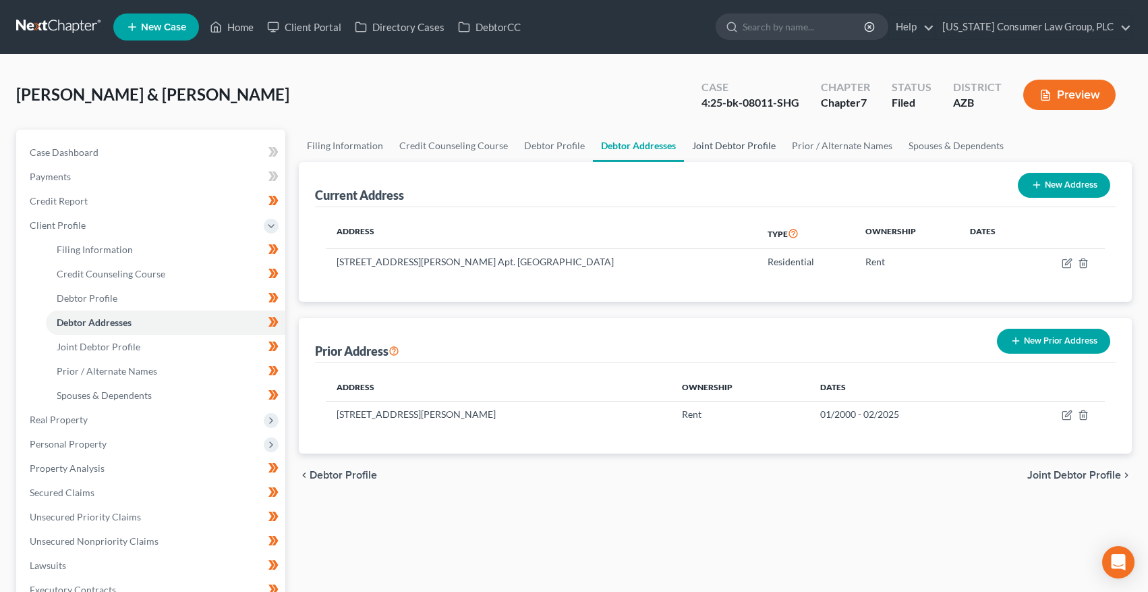
click at [714, 138] on link "Joint Debtor Profile" at bounding box center [734, 146] width 100 height 32
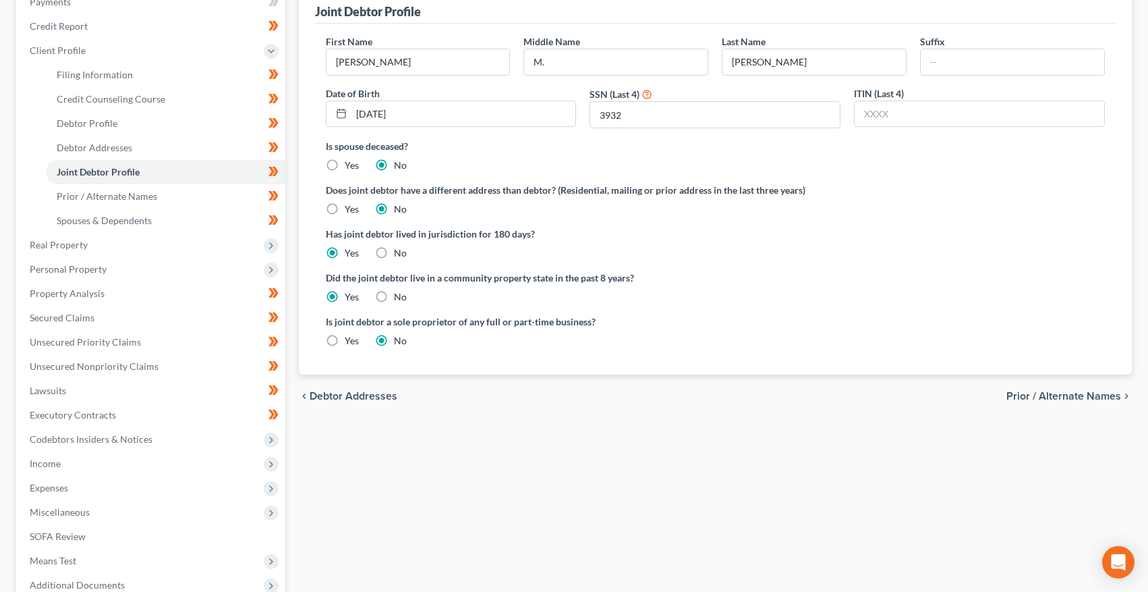
scroll to position [75, 0]
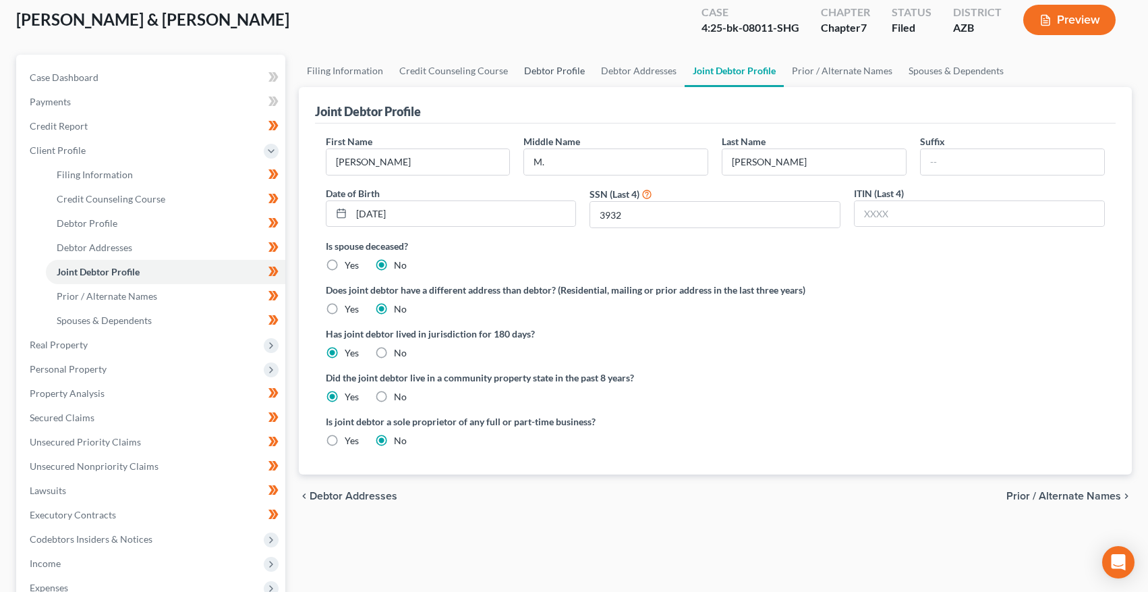
click at [559, 74] on link "Debtor Profile" at bounding box center [554, 71] width 77 height 32
select select "1"
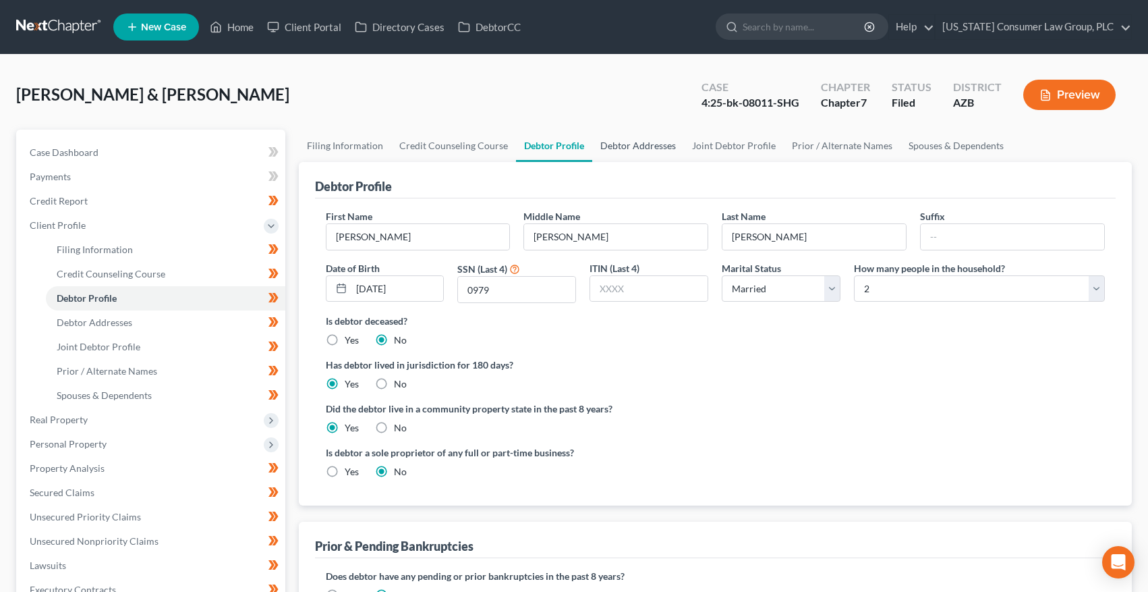
click at [652, 148] on link "Debtor Addresses" at bounding box center [638, 146] width 92 height 32
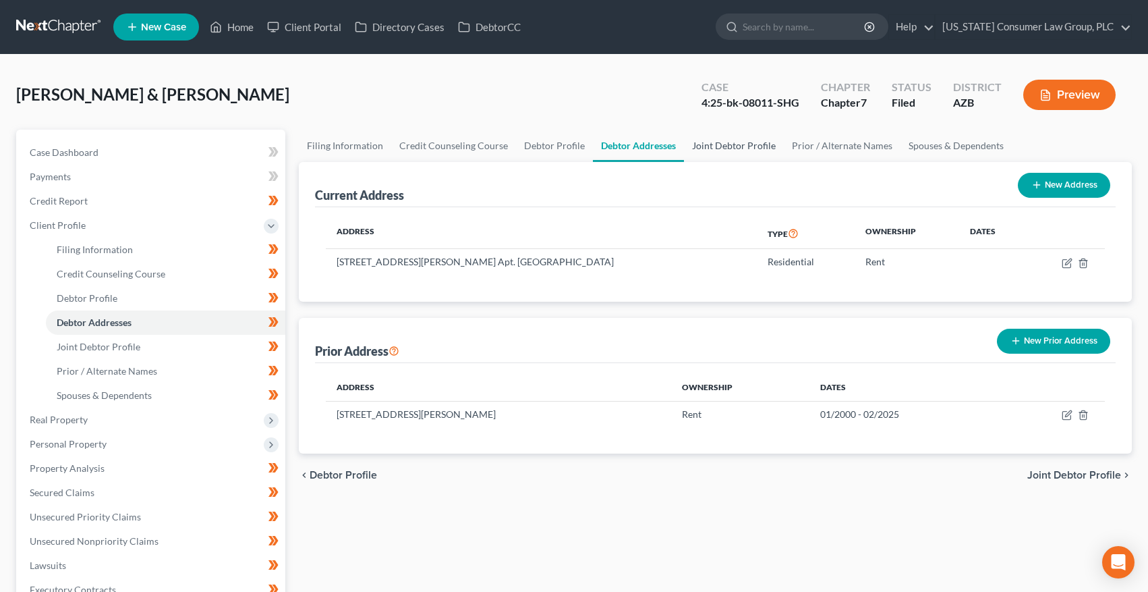
click at [744, 146] on link "Joint Debtor Profile" at bounding box center [734, 146] width 100 height 32
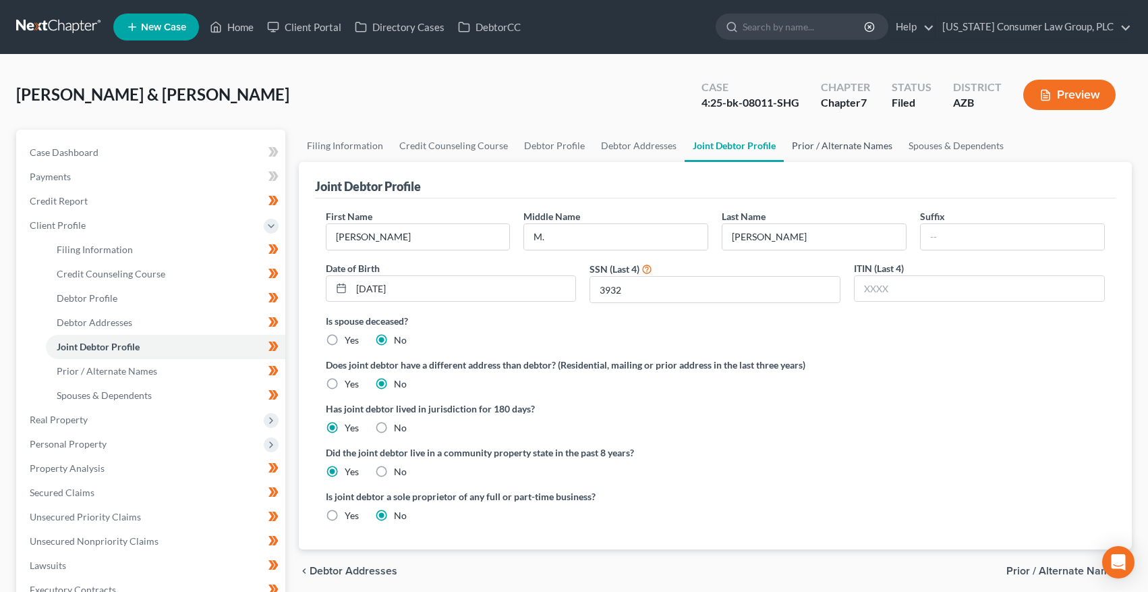
click at [800, 144] on link "Prior / Alternate Names" at bounding box center [842, 146] width 117 height 32
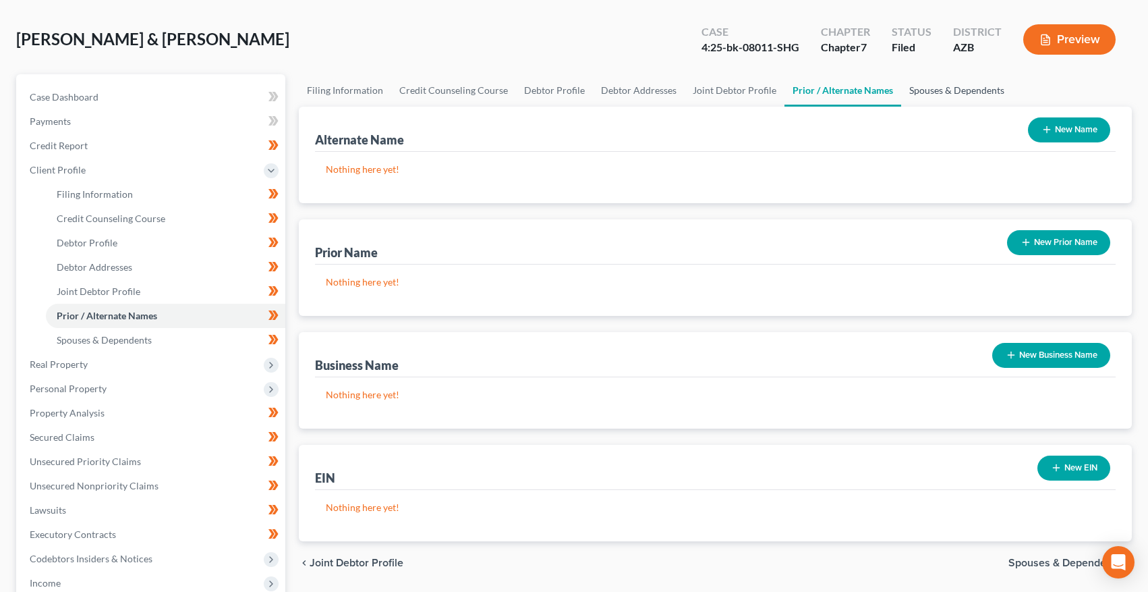
click at [923, 94] on link "Spouses & Dependents" at bounding box center [956, 90] width 111 height 32
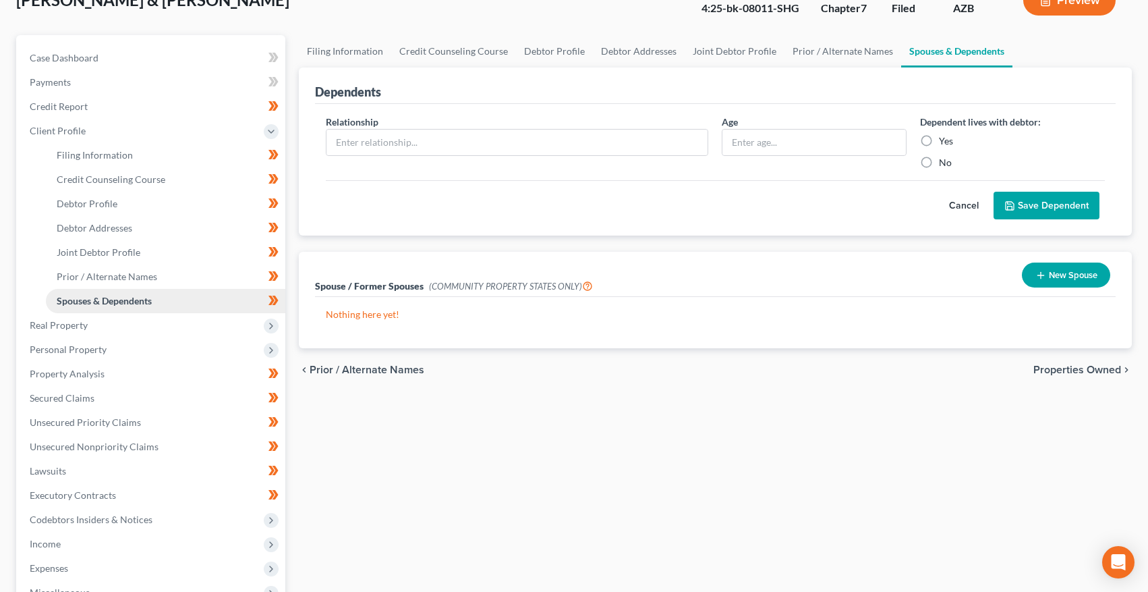
scroll to position [107, 0]
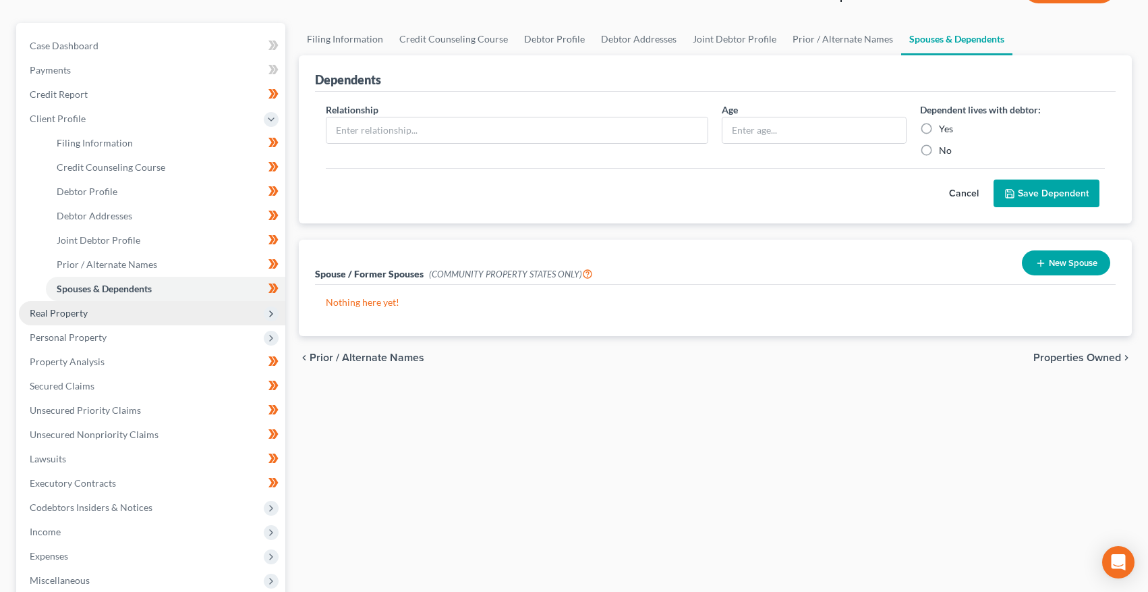
click at [29, 314] on span "Real Property" at bounding box center [152, 313] width 267 height 24
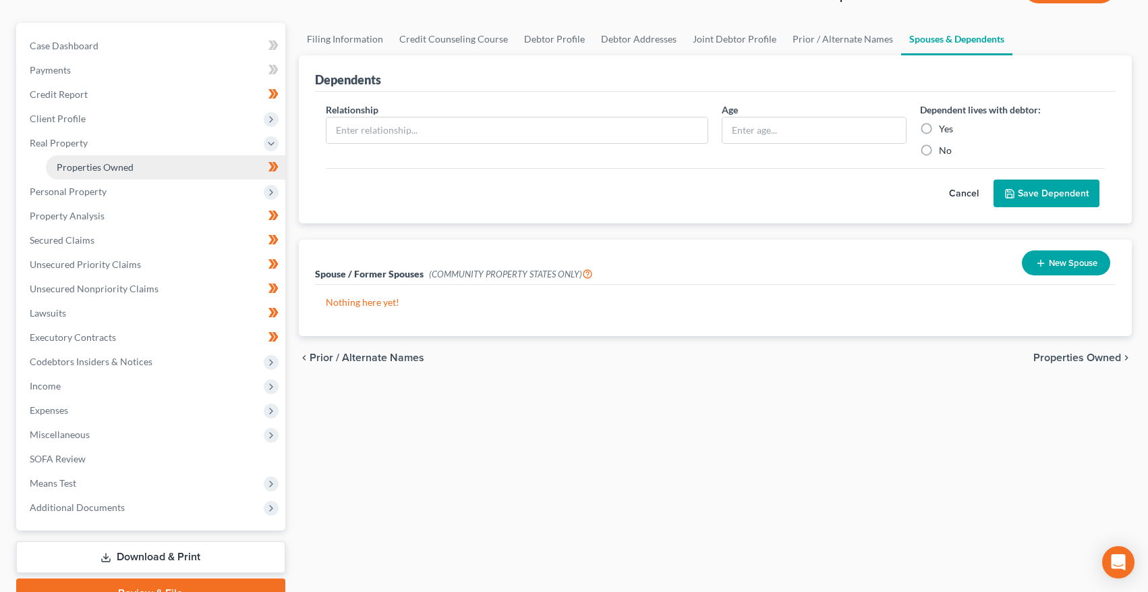
click at [95, 168] on span "Properties Owned" at bounding box center [95, 166] width 77 height 11
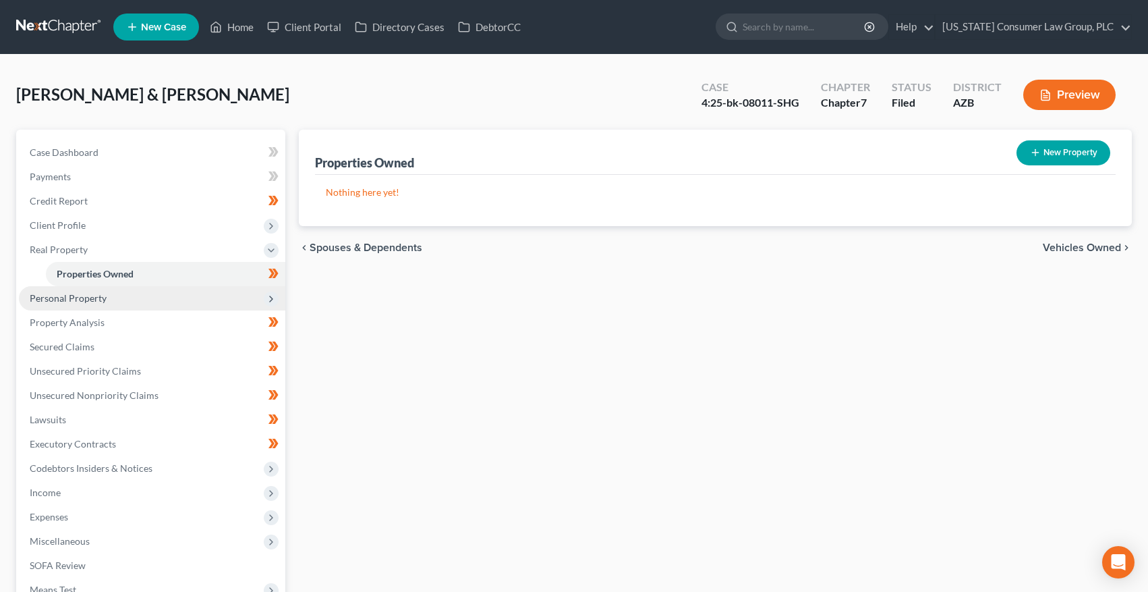
click at [74, 302] on span "Personal Property" at bounding box center [68, 297] width 77 height 11
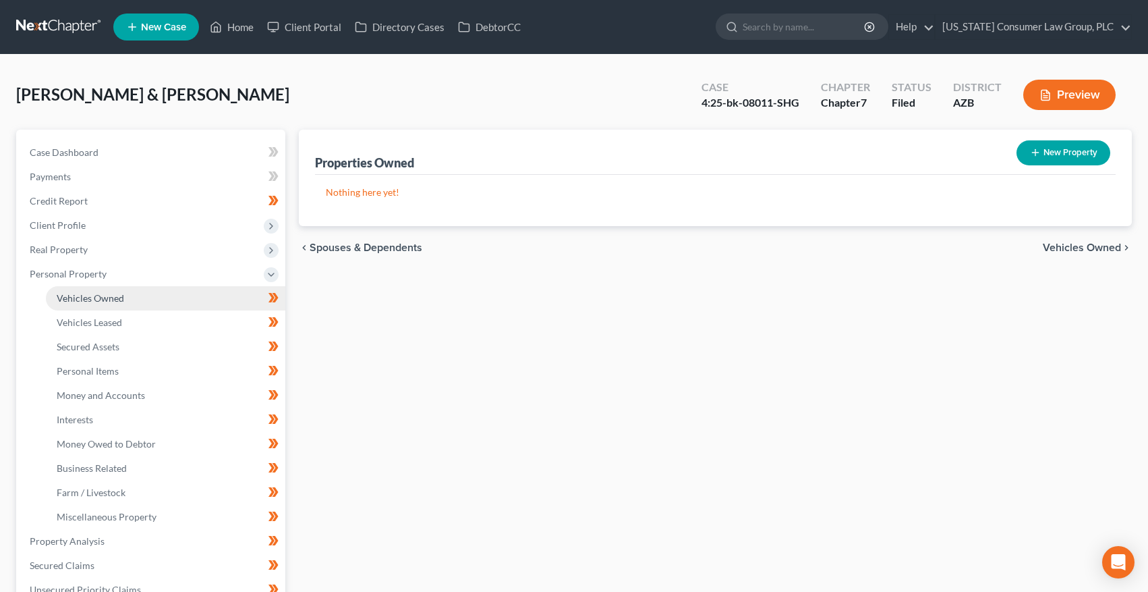
click at [82, 303] on link "Vehicles Owned" at bounding box center [166, 298] width 240 height 24
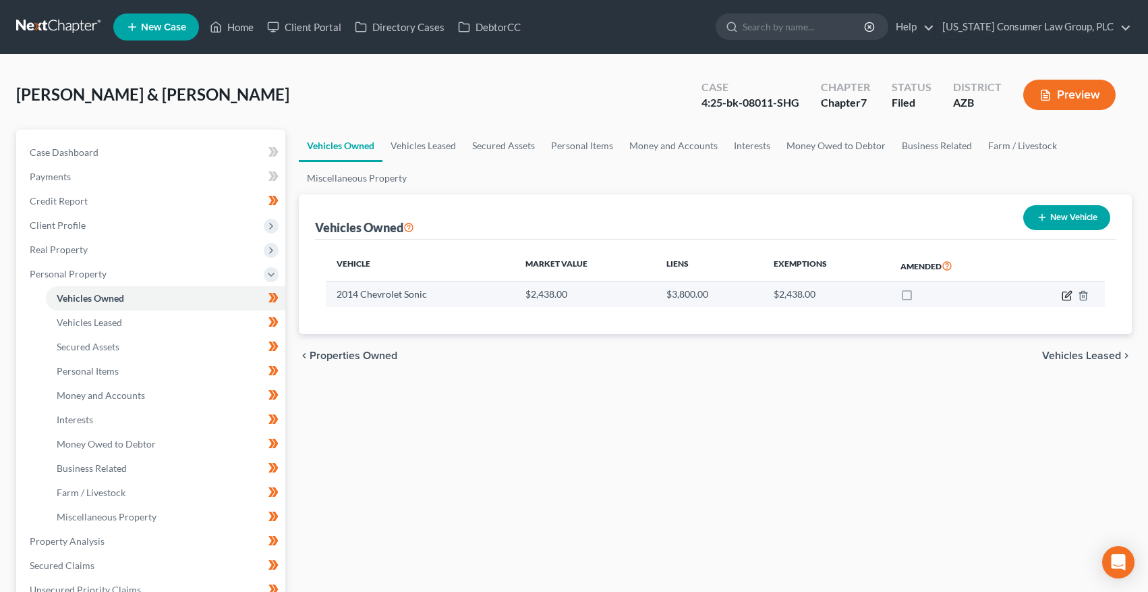
click at [1067, 298] on icon "button" at bounding box center [1067, 295] width 11 height 11
select select "0"
select select "12"
select select "3"
select select "2"
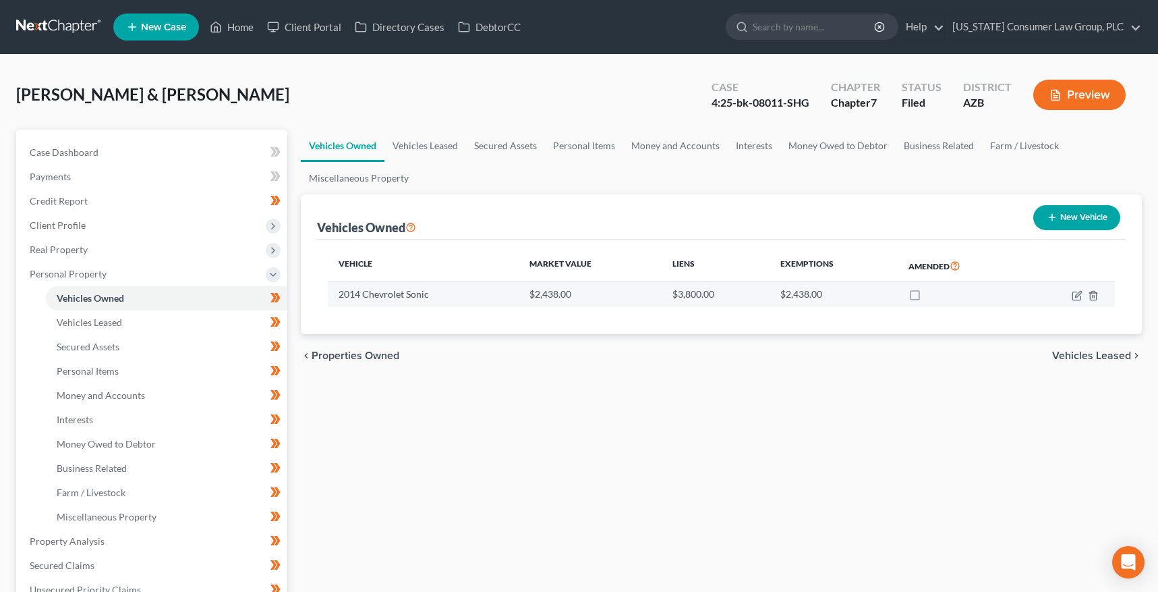
select select "10"
select select "1"
select select "0"
select select "4"
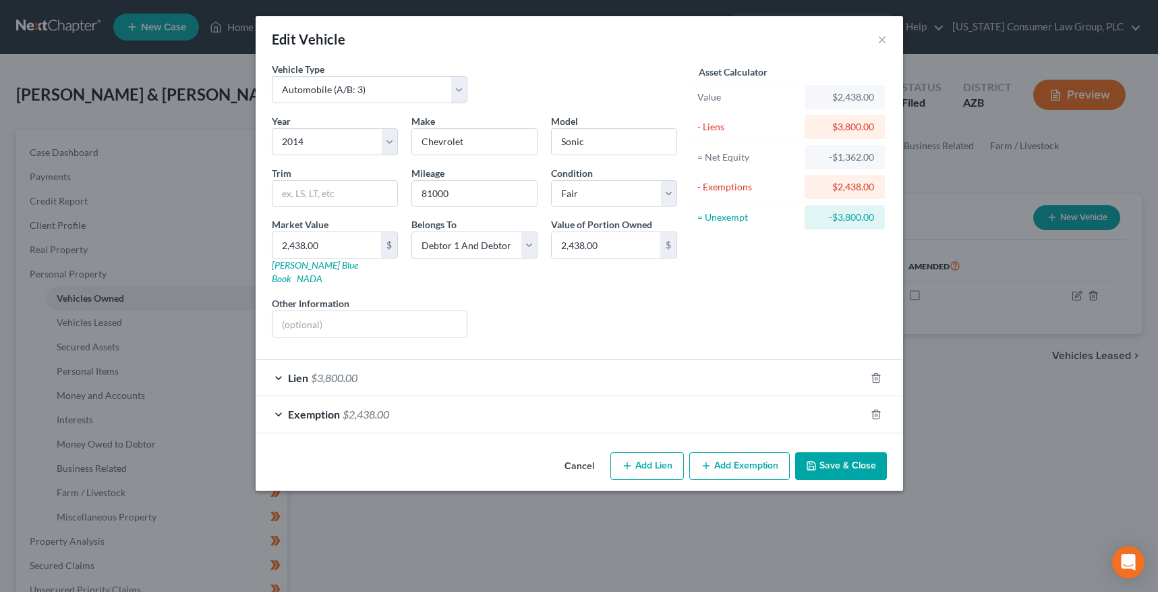
click at [299, 371] on span "Lien" at bounding box center [298, 377] width 20 height 13
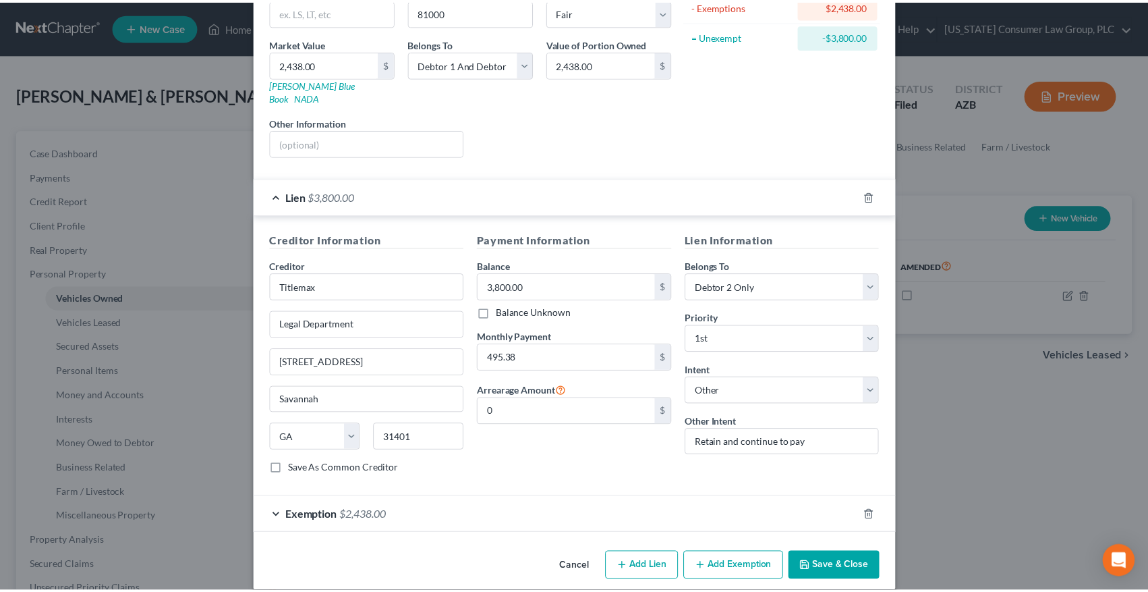
scroll to position [184, 0]
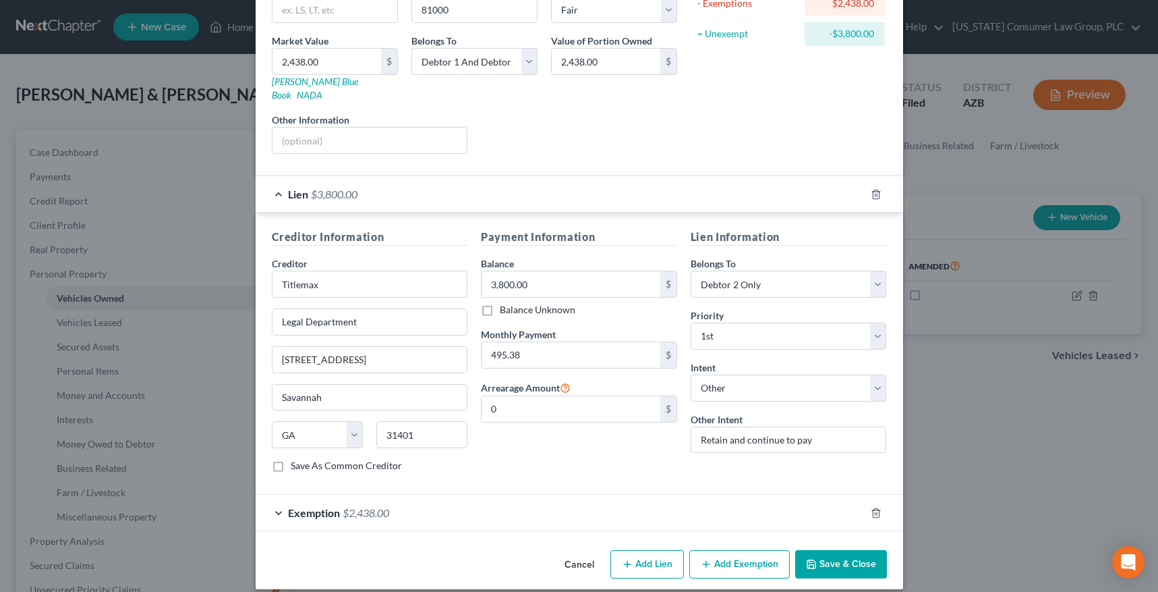
click at [832, 550] on button "Save & Close" at bounding box center [841, 564] width 92 height 28
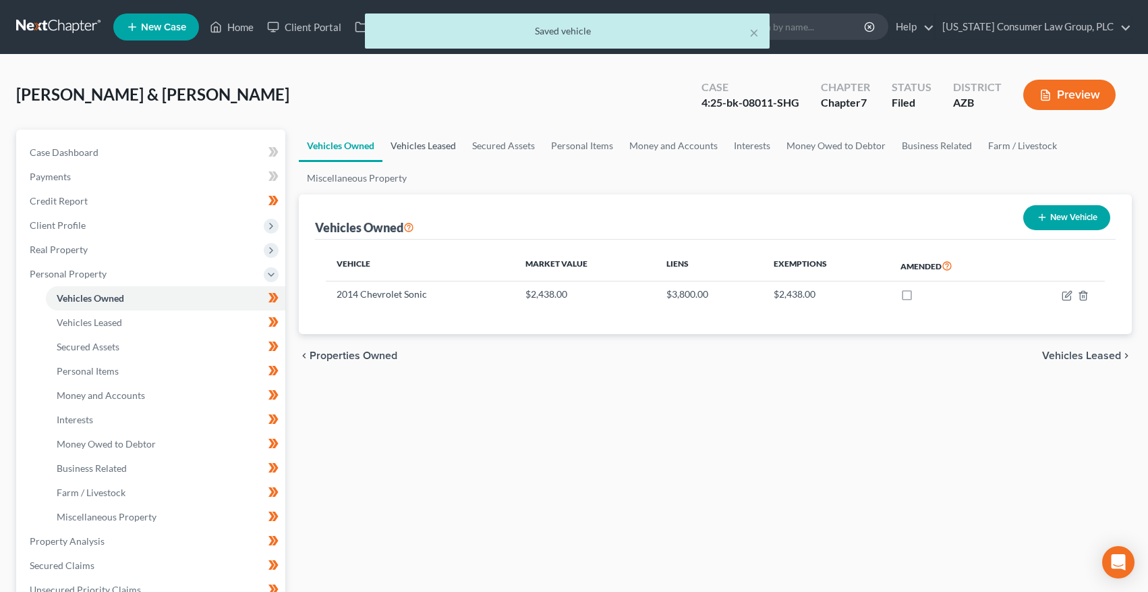
click at [435, 142] on link "Vehicles Leased" at bounding box center [424, 146] width 82 height 32
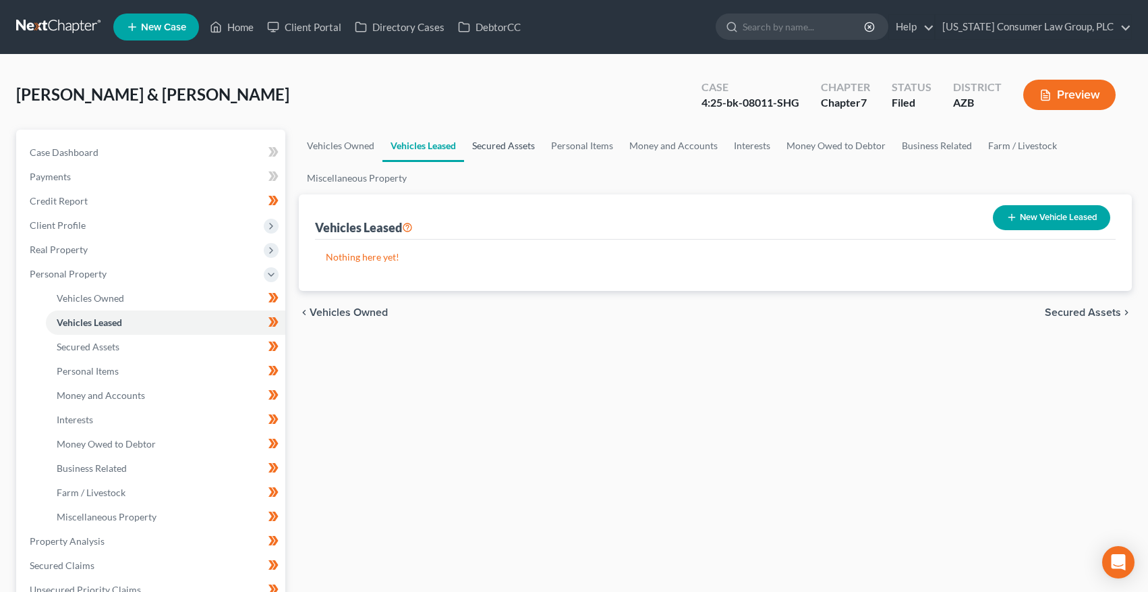
click at [472, 142] on link "Secured Assets" at bounding box center [503, 146] width 79 height 32
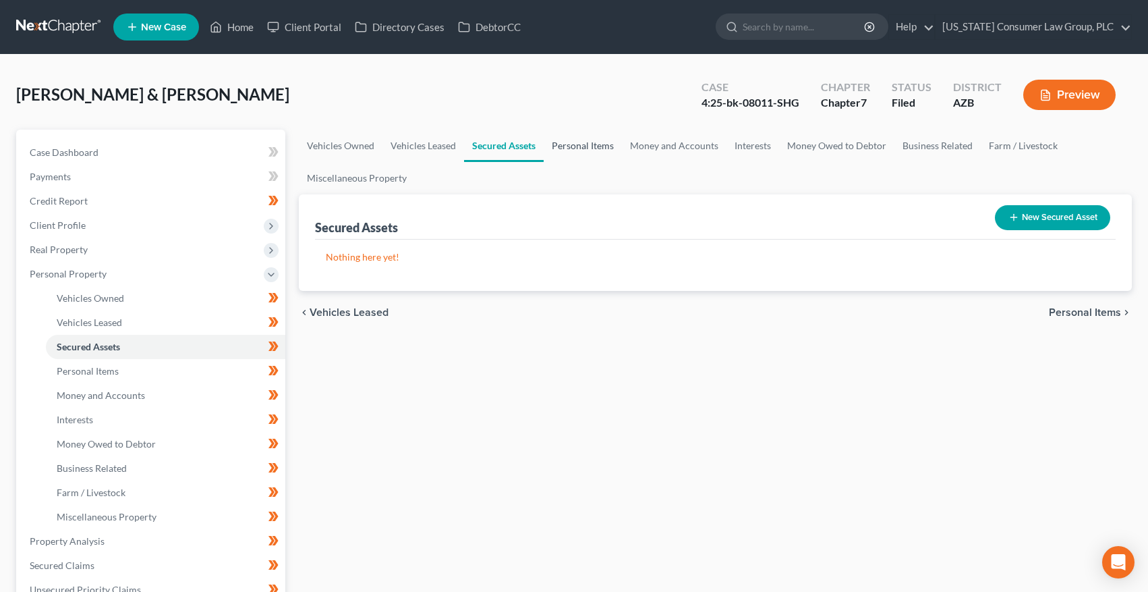
click at [559, 148] on link "Personal Items" at bounding box center [583, 146] width 78 height 32
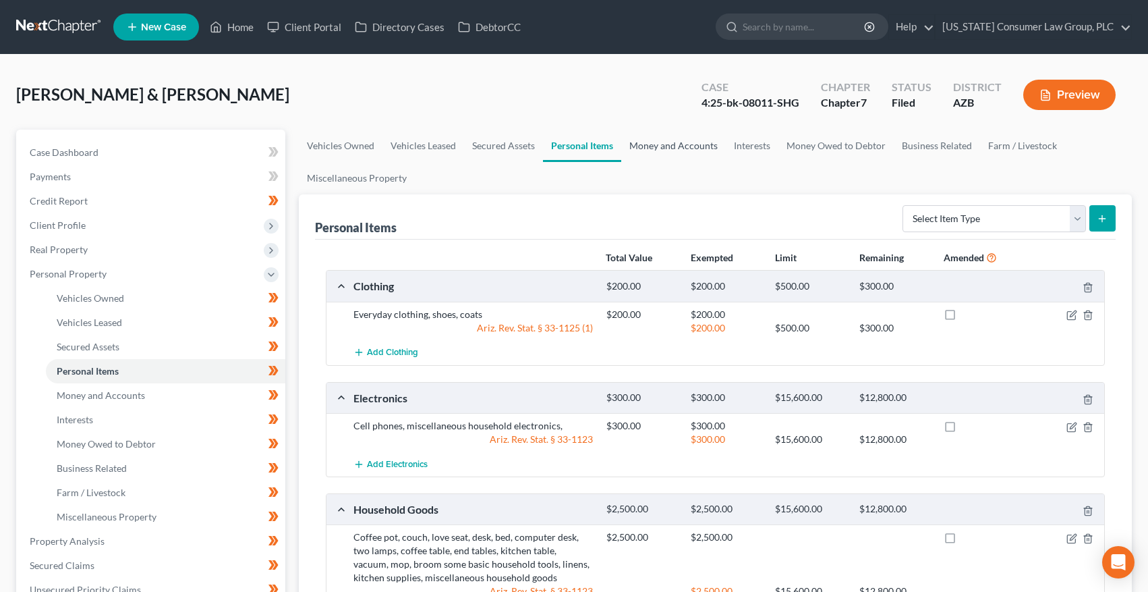
click at [698, 146] on link "Money and Accounts" at bounding box center [673, 146] width 105 height 32
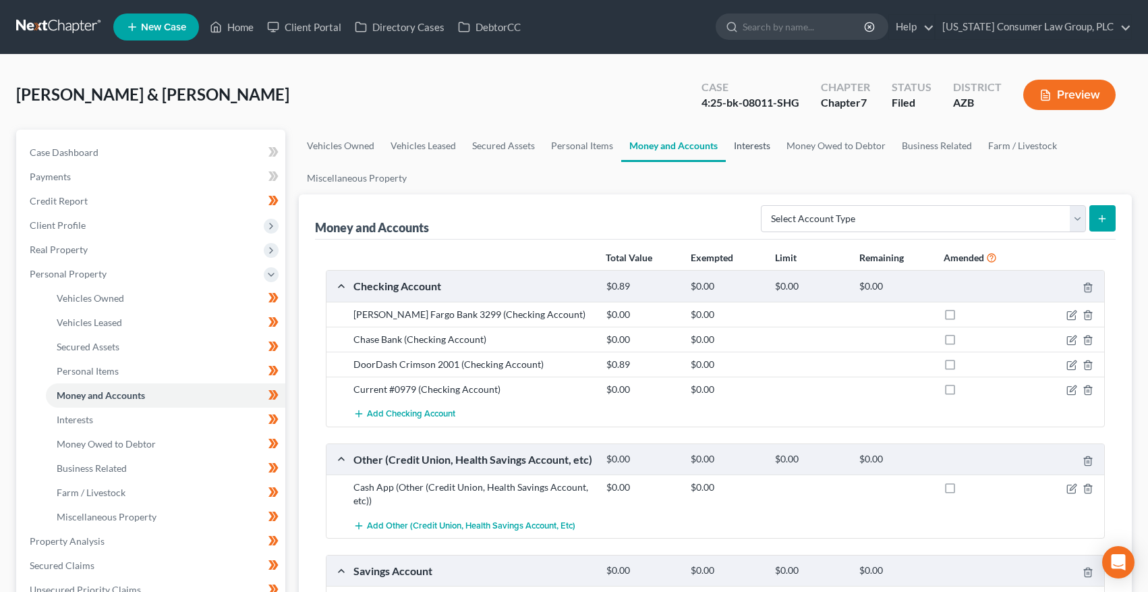
click at [761, 144] on link "Interests" at bounding box center [752, 146] width 53 height 32
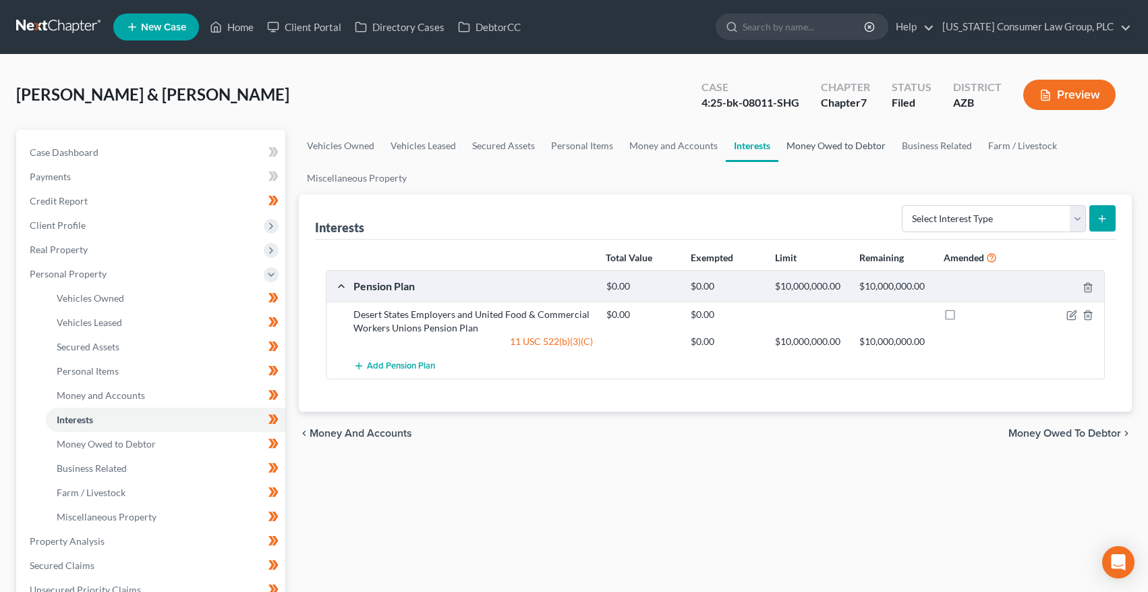
click at [798, 145] on link "Money Owed to Debtor" at bounding box center [836, 146] width 115 height 32
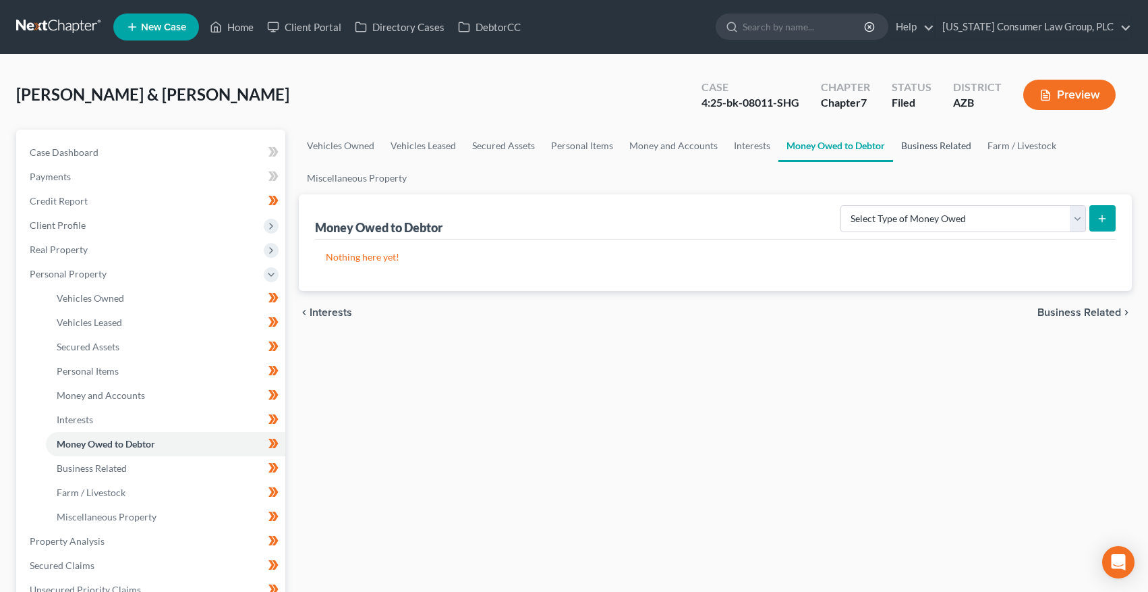
click at [936, 143] on link "Business Related" at bounding box center [936, 146] width 86 height 32
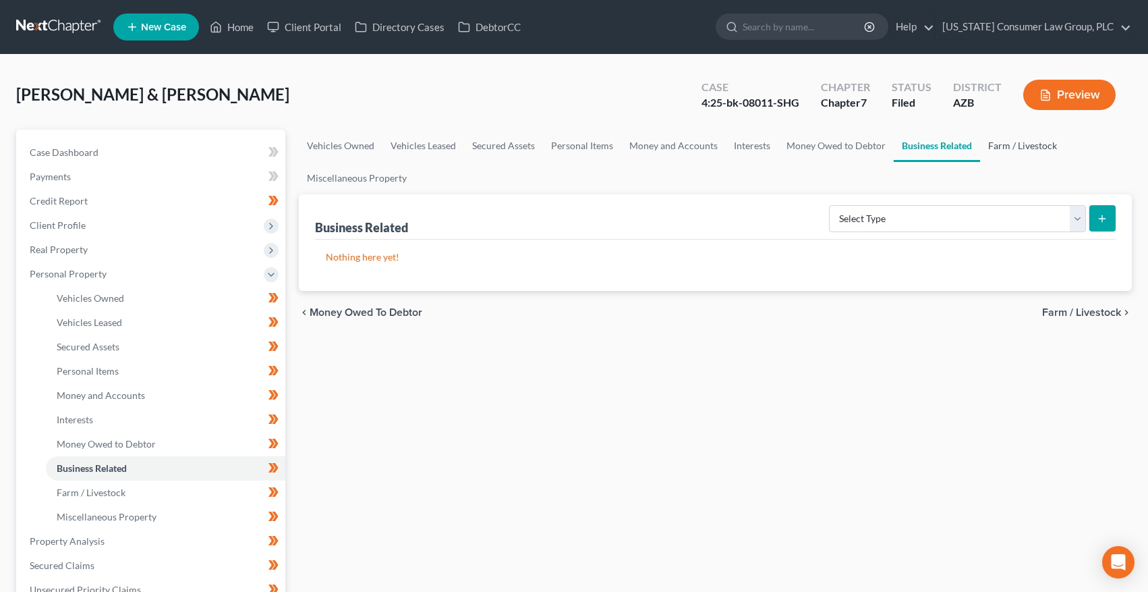
click at [1034, 142] on link "Farm / Livestock" at bounding box center [1022, 146] width 85 height 32
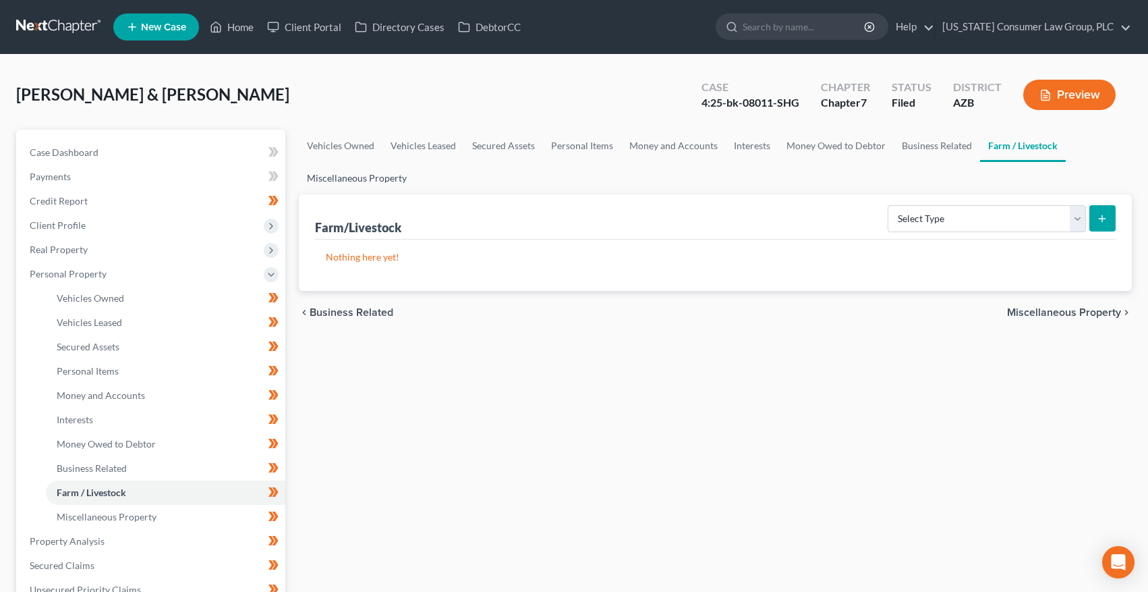
click at [401, 178] on link "Miscellaneous Property" at bounding box center [357, 178] width 116 height 32
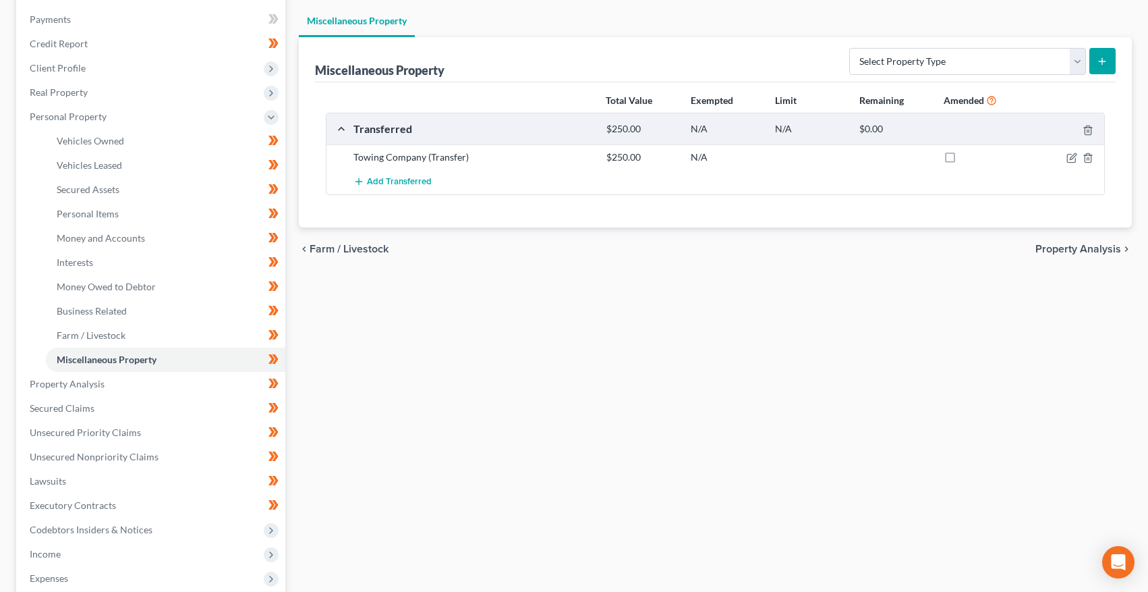
scroll to position [146, 0]
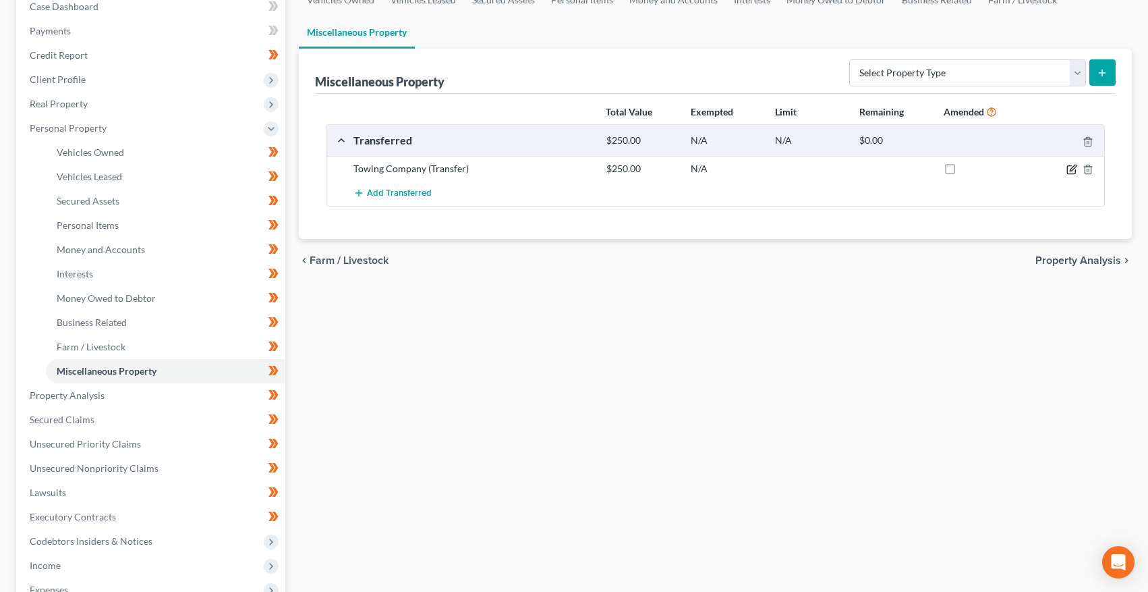
click at [1069, 169] on icon "button" at bounding box center [1072, 169] width 11 height 11
select select "Ordinary (within 2 years)"
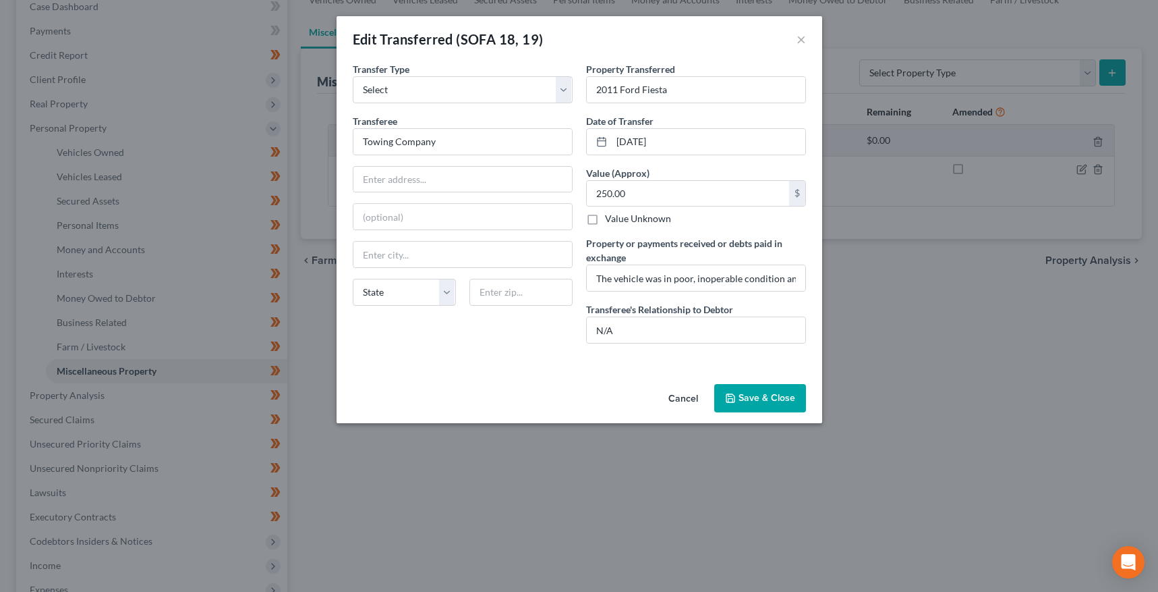
click at [758, 393] on button "Save & Close" at bounding box center [760, 398] width 92 height 28
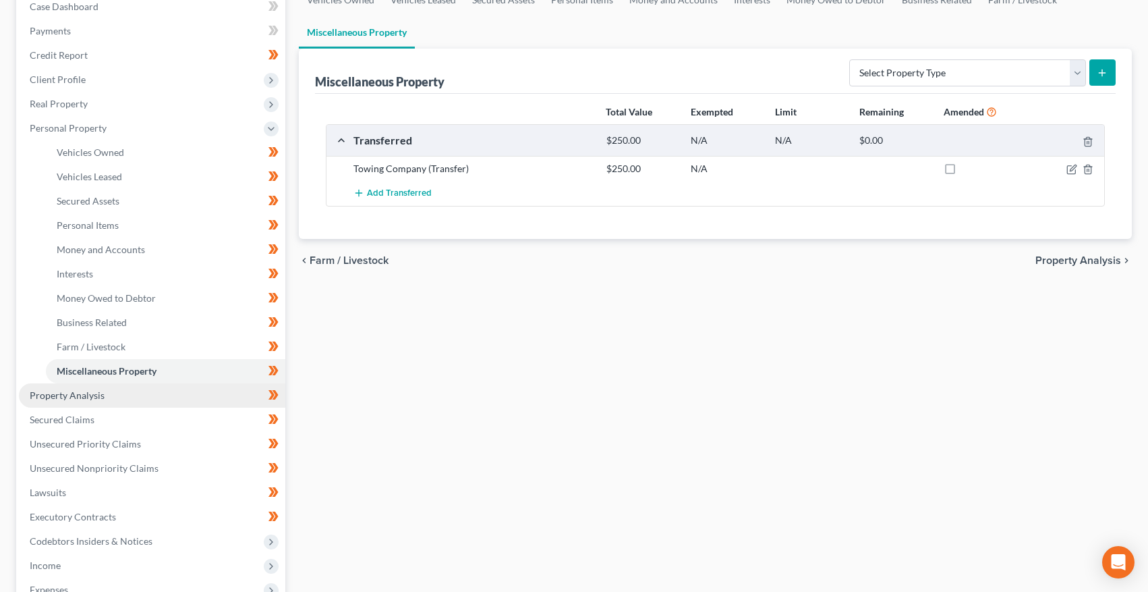
click at [55, 399] on span "Property Analysis" at bounding box center [67, 394] width 75 height 11
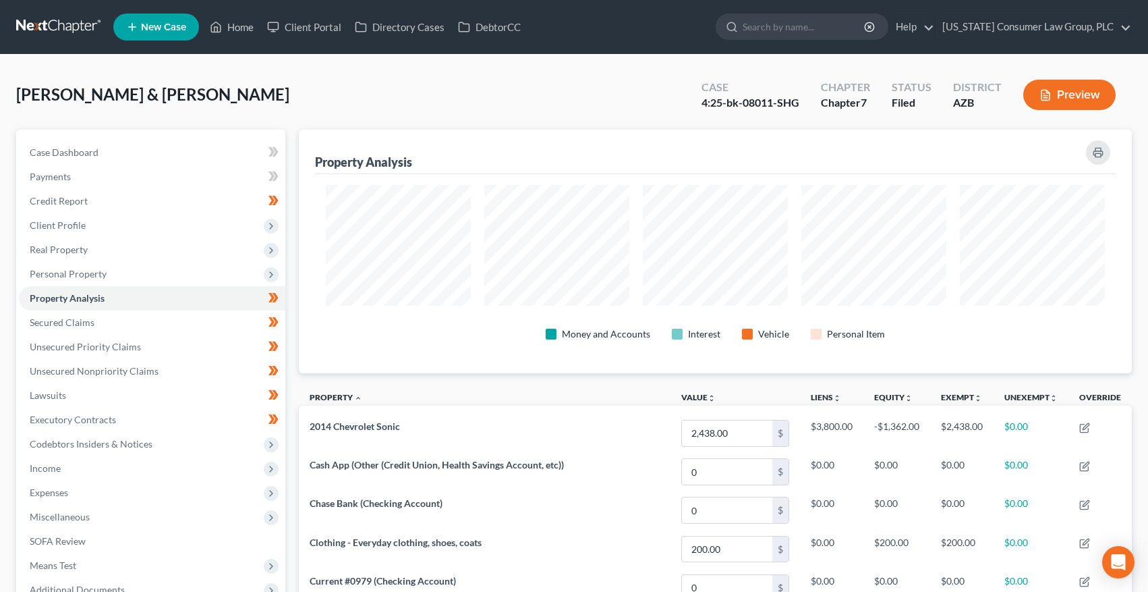
scroll to position [244, 833]
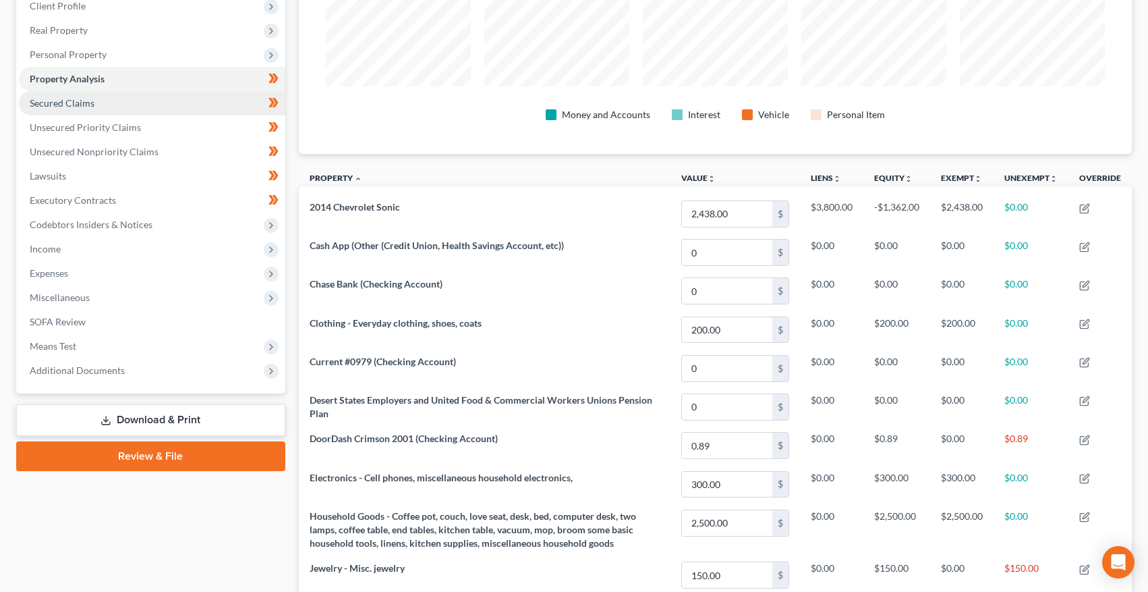
click at [90, 106] on span "Secured Claims" at bounding box center [62, 102] width 65 height 11
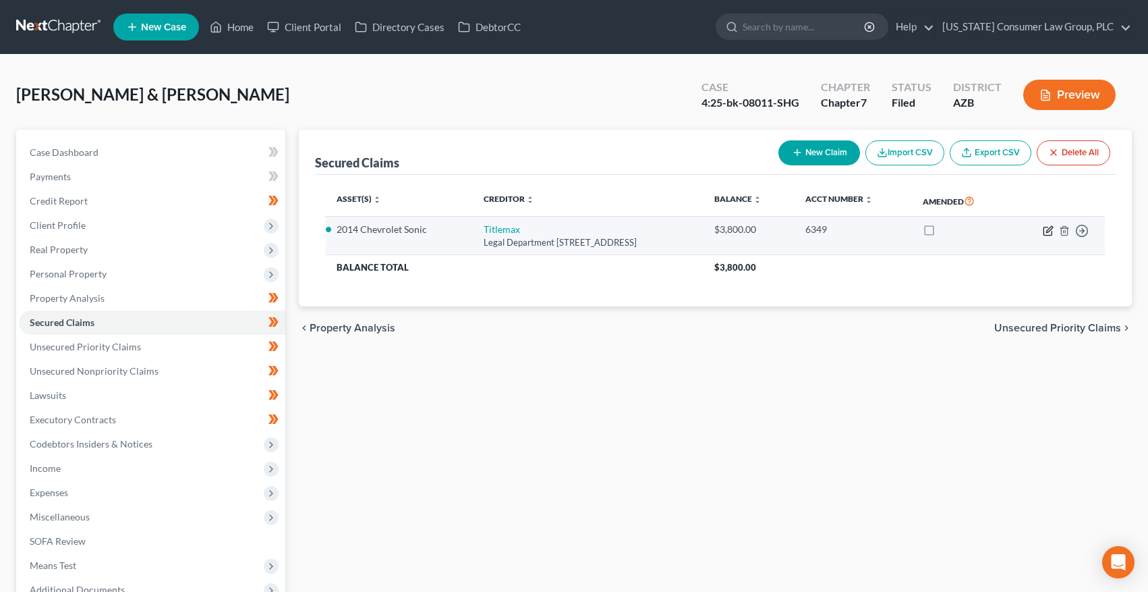
click at [1045, 229] on icon "button" at bounding box center [1048, 230] width 11 height 11
select select "10"
select select "0"
select select "4"
select select "1"
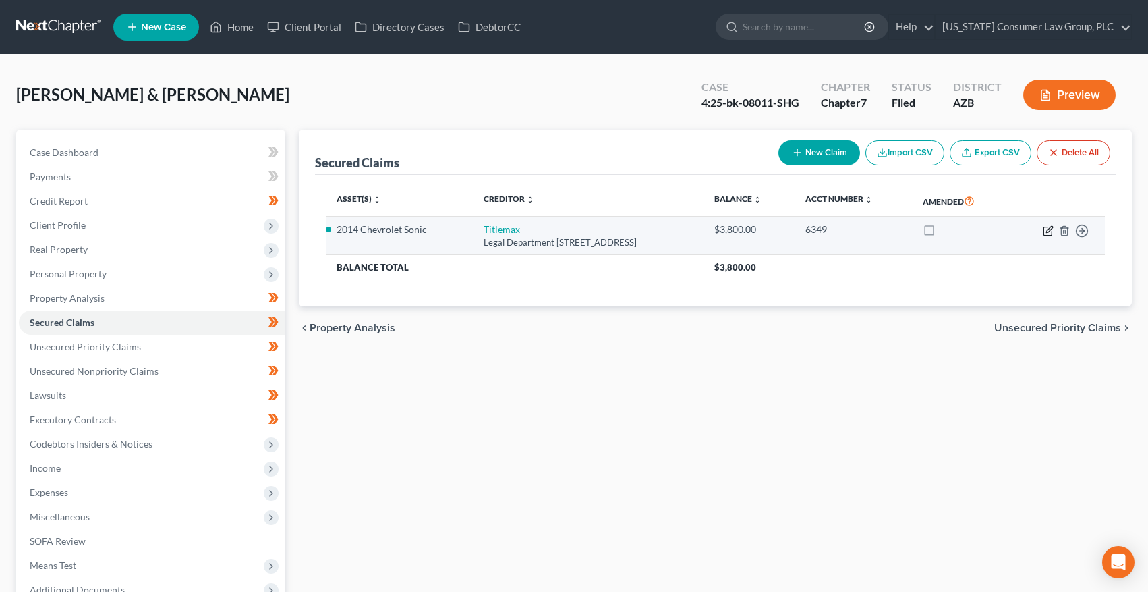
select select "0"
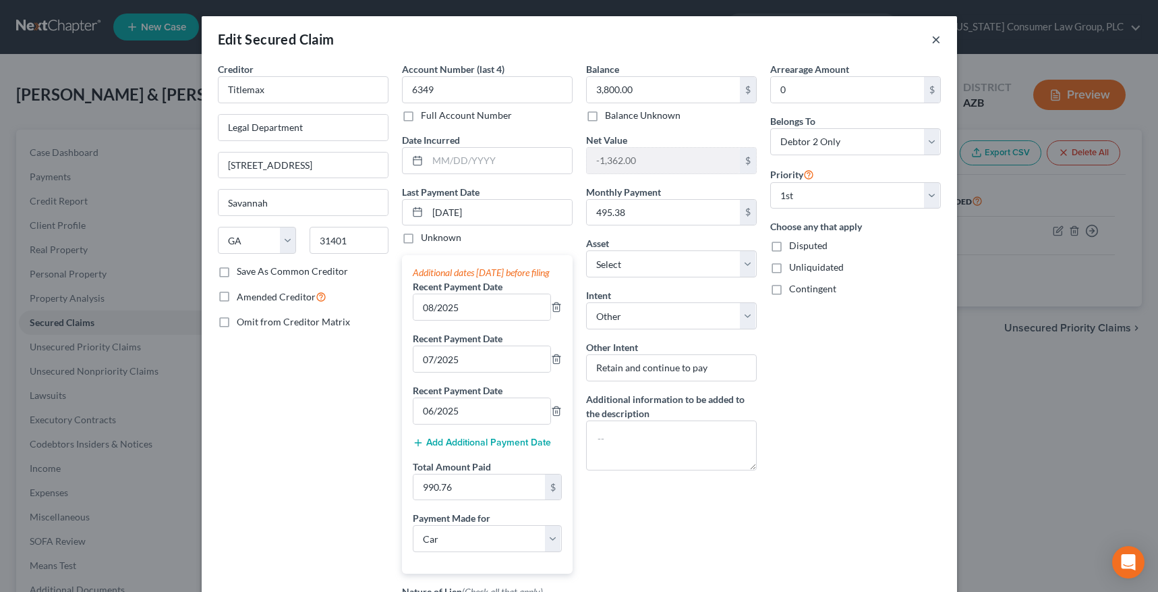
click at [932, 38] on button "×" at bounding box center [936, 39] width 9 height 16
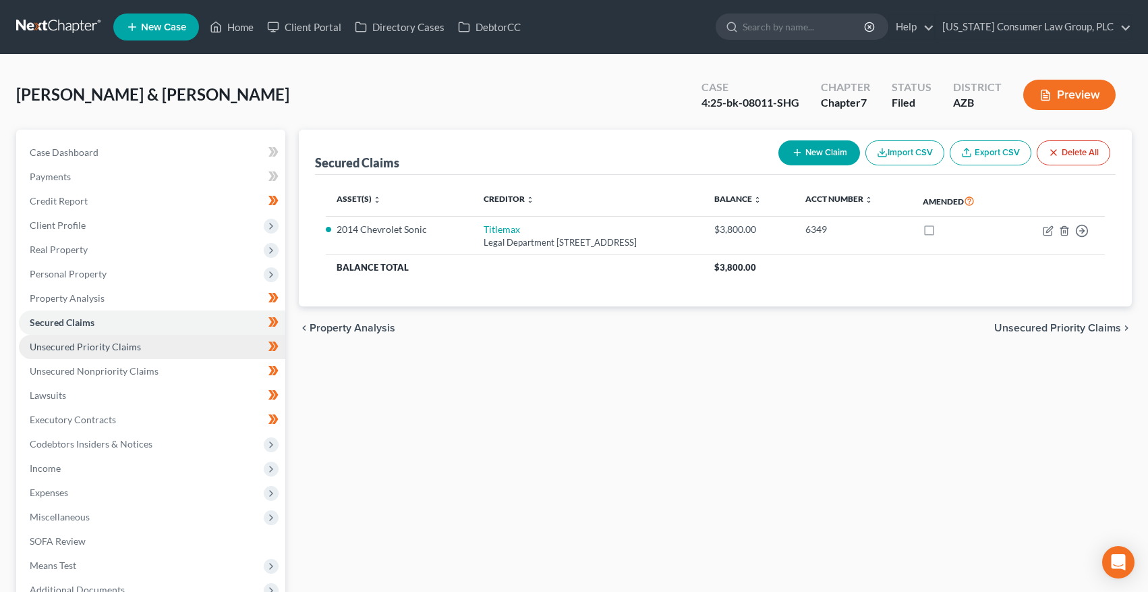
click at [61, 354] on link "Unsecured Priority Claims" at bounding box center [152, 347] width 267 height 24
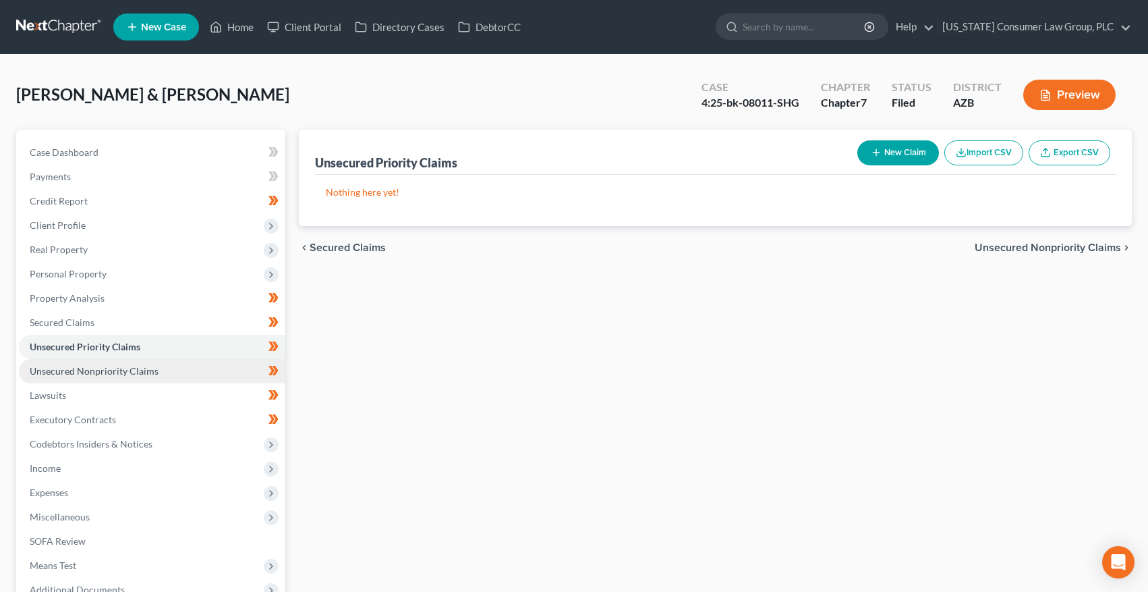
click at [62, 363] on link "Unsecured Nonpriority Claims" at bounding box center [152, 371] width 267 height 24
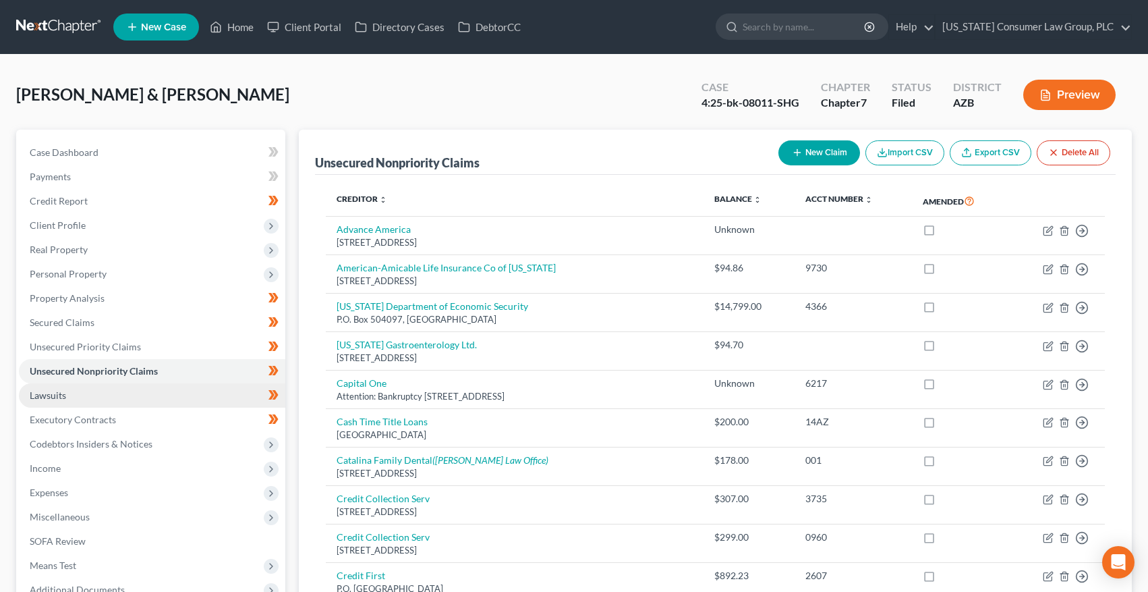
click at [44, 387] on link "Lawsuits" at bounding box center [152, 395] width 267 height 24
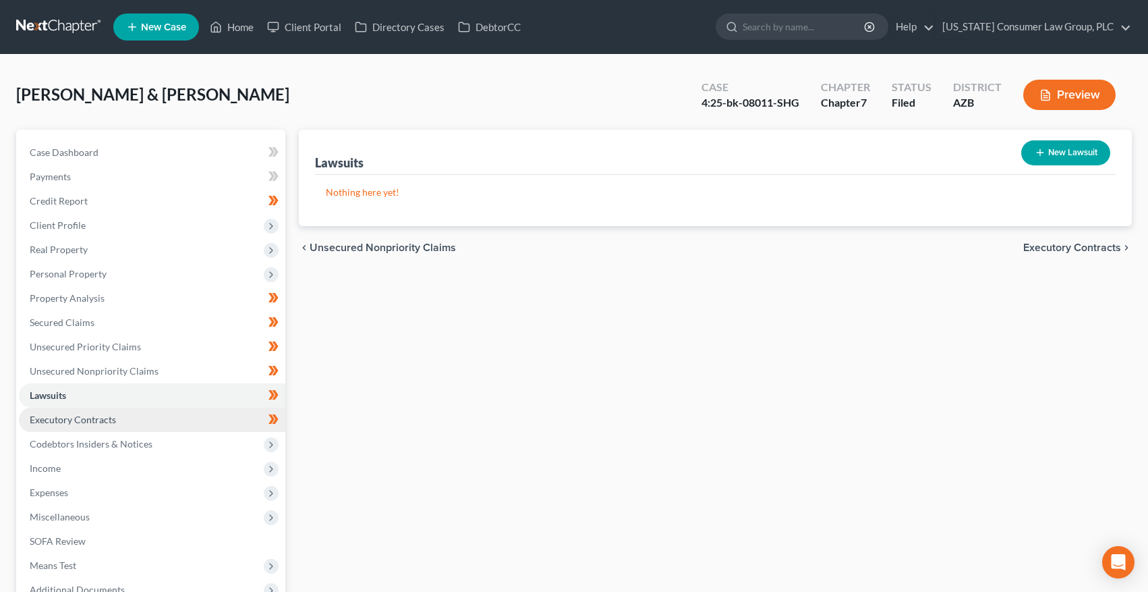
click at [56, 420] on span "Executory Contracts" at bounding box center [73, 419] width 86 height 11
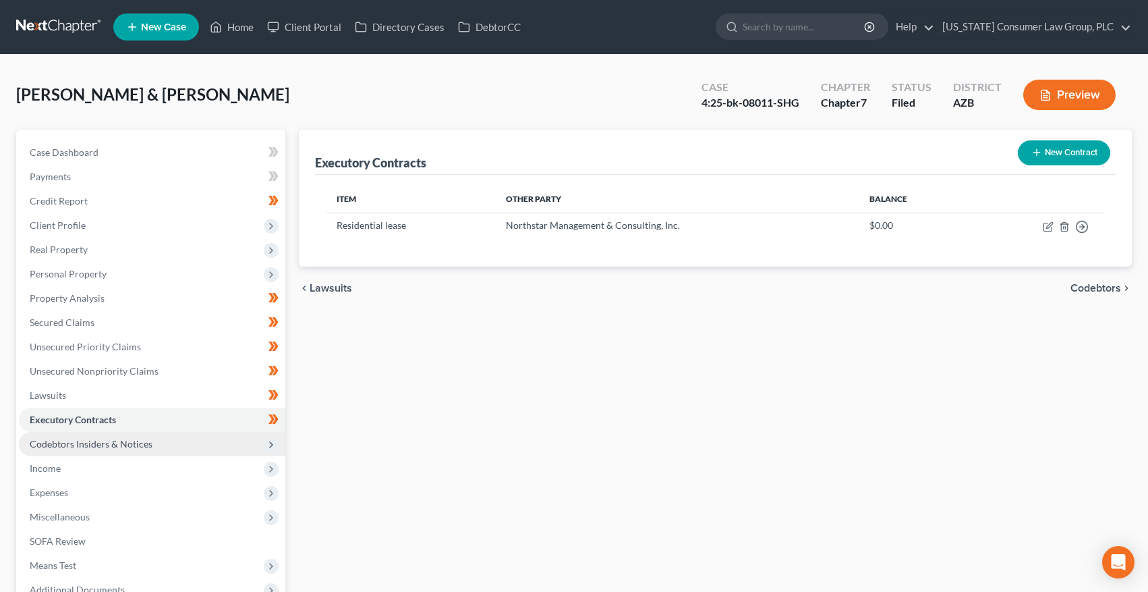
click at [63, 442] on span "Codebtors Insiders & Notices" at bounding box center [91, 443] width 123 height 11
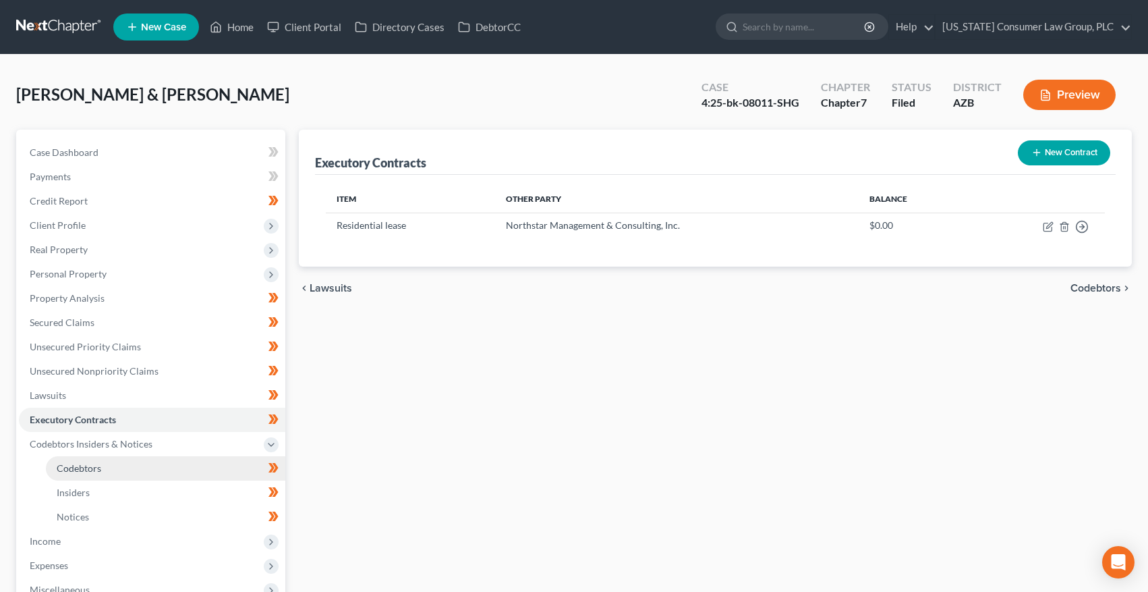
click at [71, 472] on span "Codebtors" at bounding box center [79, 467] width 45 height 11
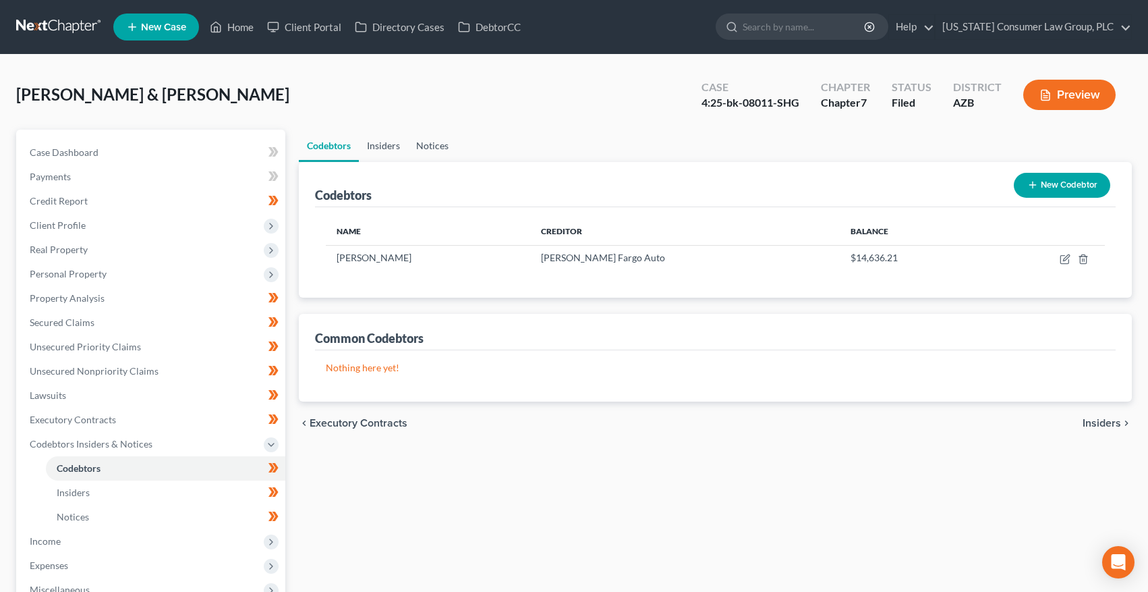
drag, startPoint x: 383, startPoint y: 149, endPoint x: 414, endPoint y: 145, distance: 32.0
click at [383, 149] on link "Insiders" at bounding box center [383, 146] width 49 height 32
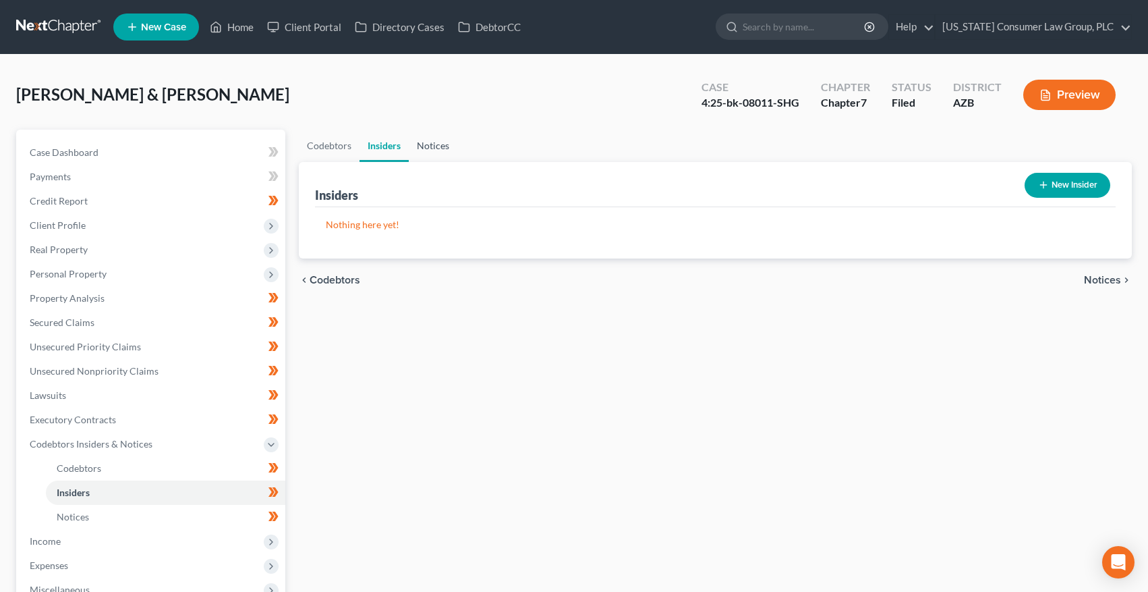
click at [430, 146] on link "Notices" at bounding box center [433, 146] width 49 height 32
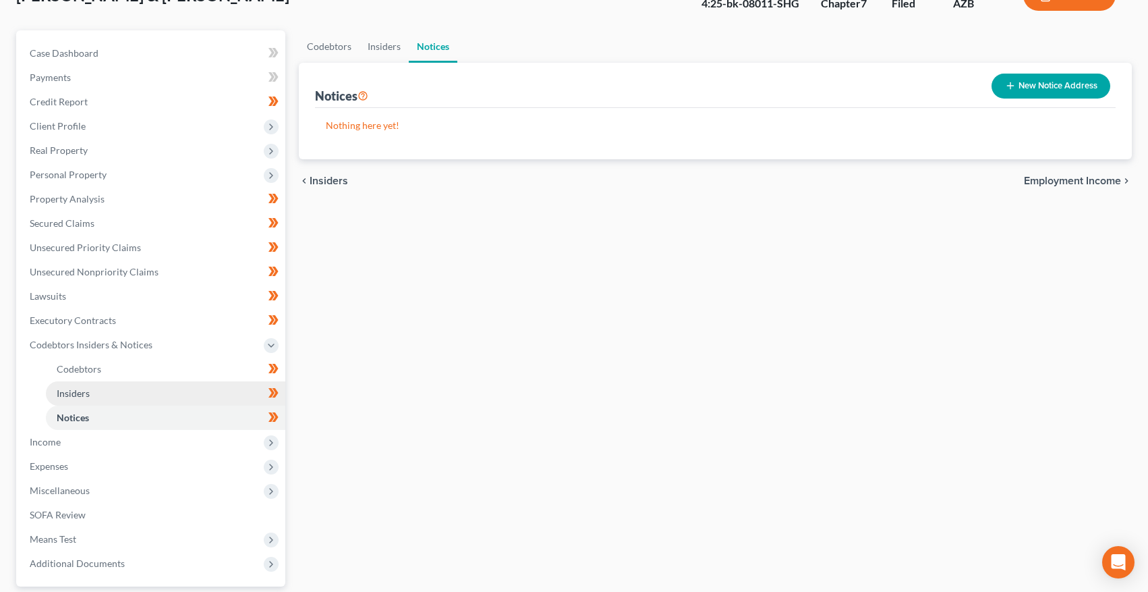
scroll to position [100, 0]
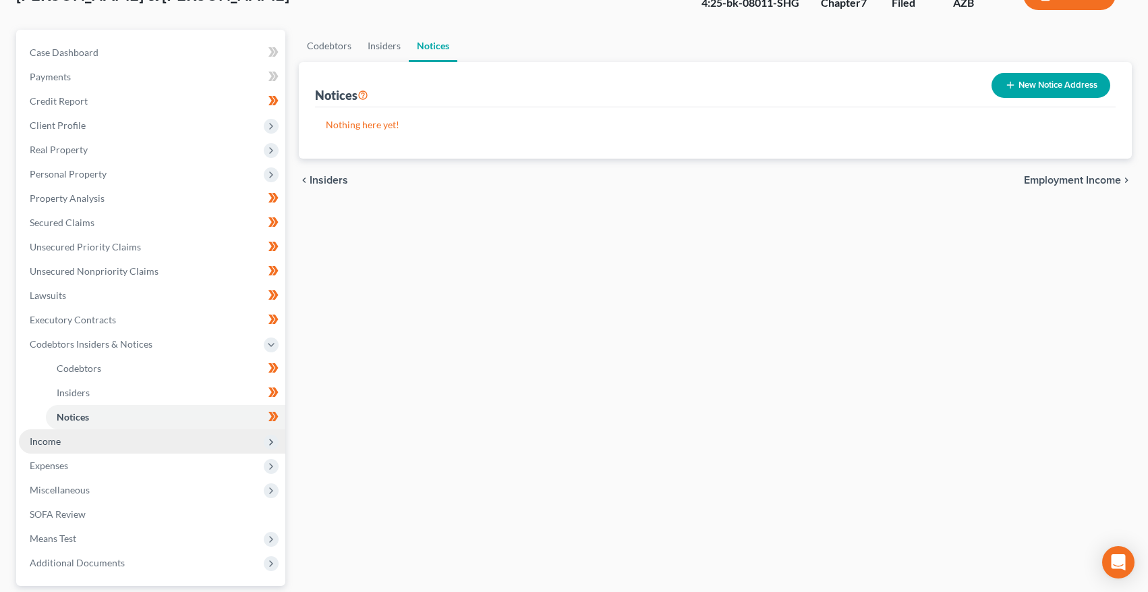
click at [47, 439] on span "Income" at bounding box center [45, 440] width 31 height 11
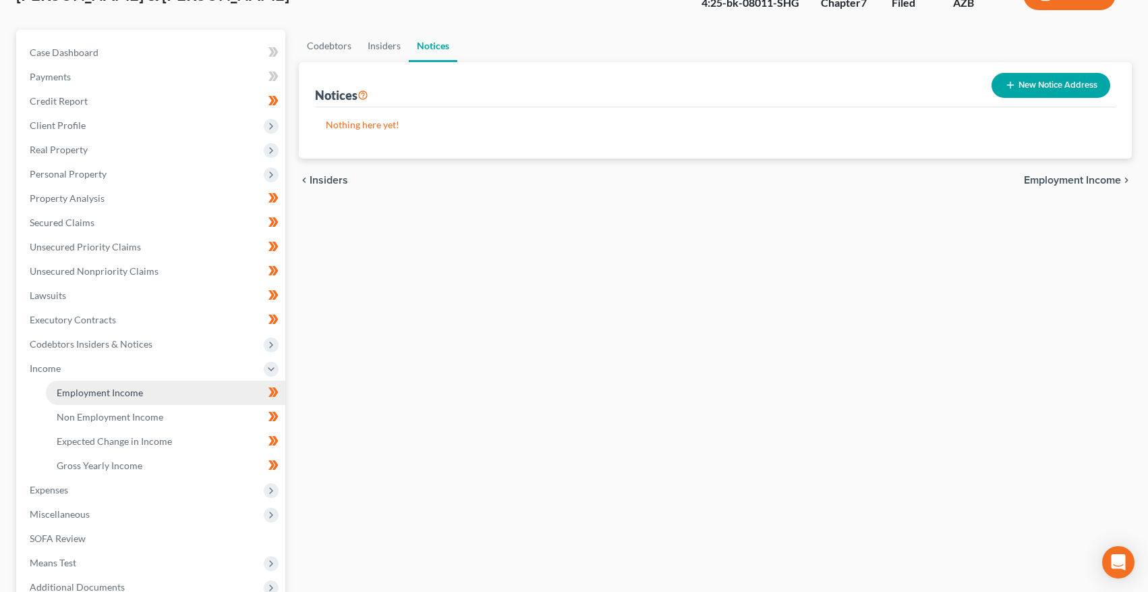
click at [73, 394] on span "Employment Income" at bounding box center [100, 392] width 86 height 11
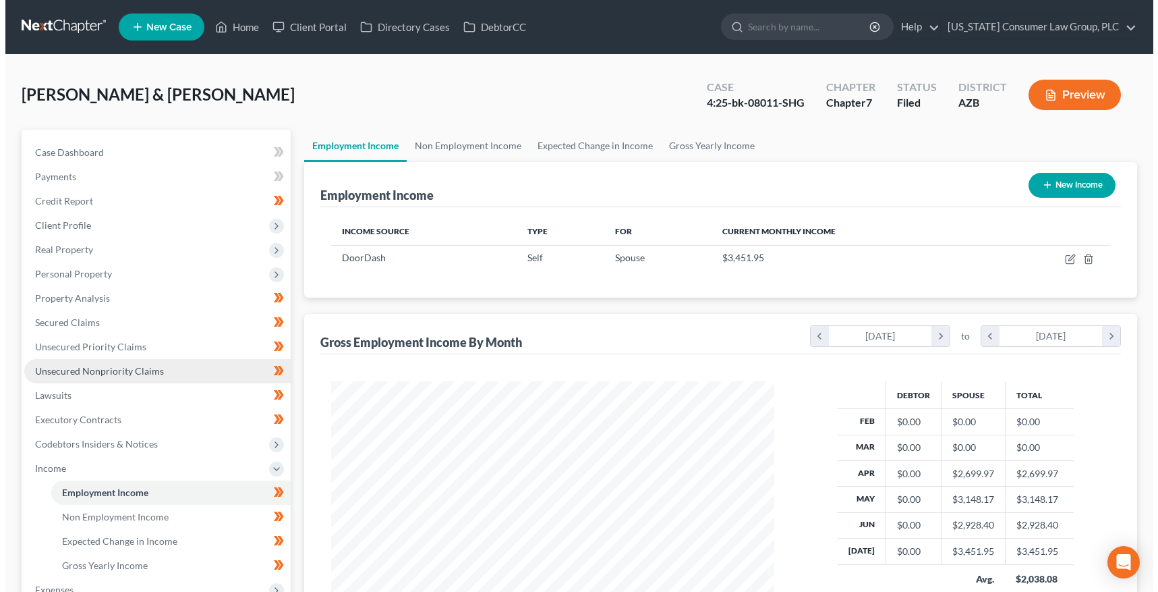
scroll to position [242, 470]
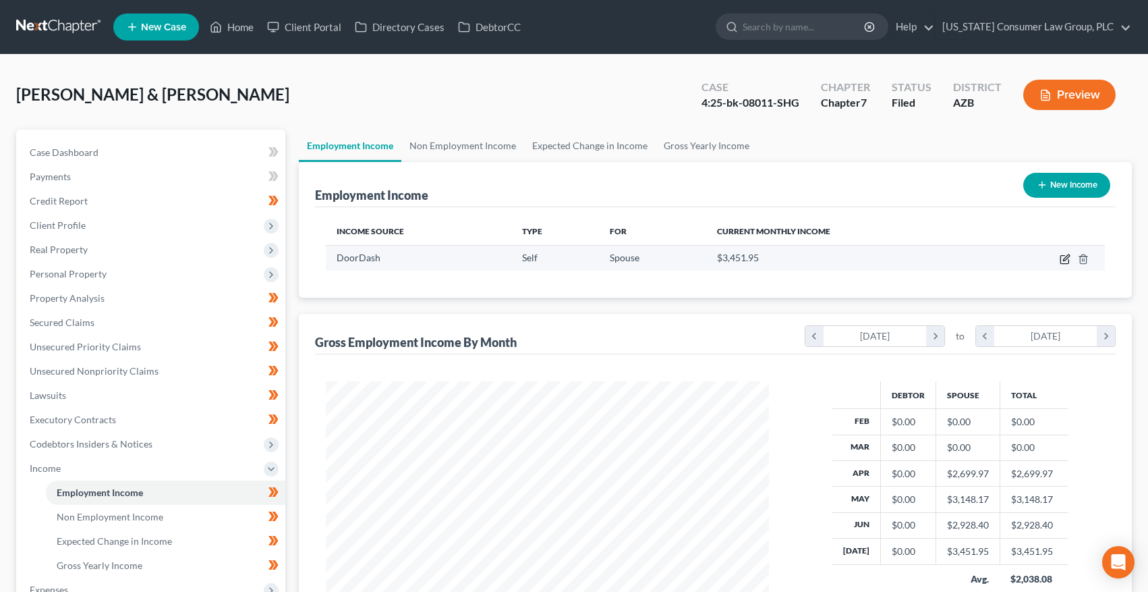
click at [1061, 258] on icon "button" at bounding box center [1065, 259] width 11 height 11
select select "1"
select select "43"
select select "0"
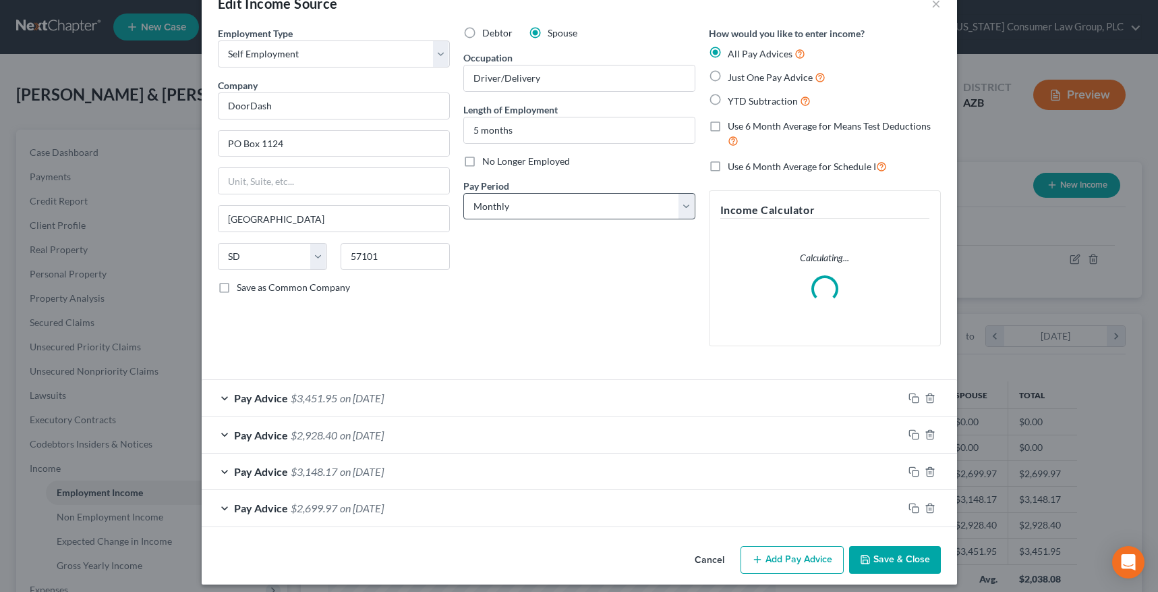
scroll to position [45, 0]
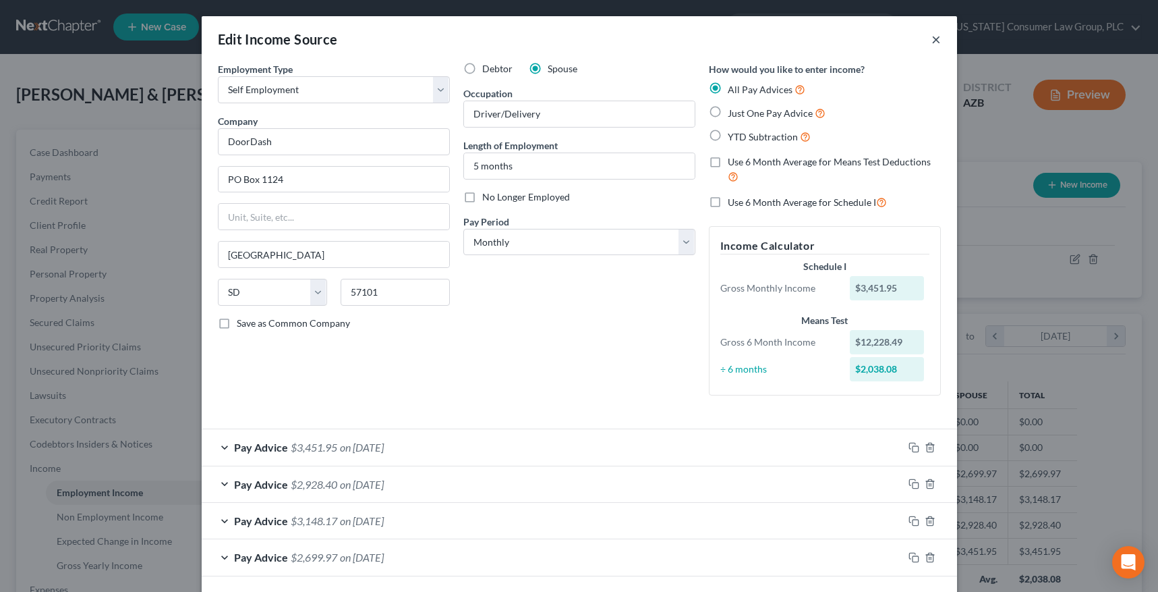
click at [932, 38] on button "×" at bounding box center [936, 39] width 9 height 16
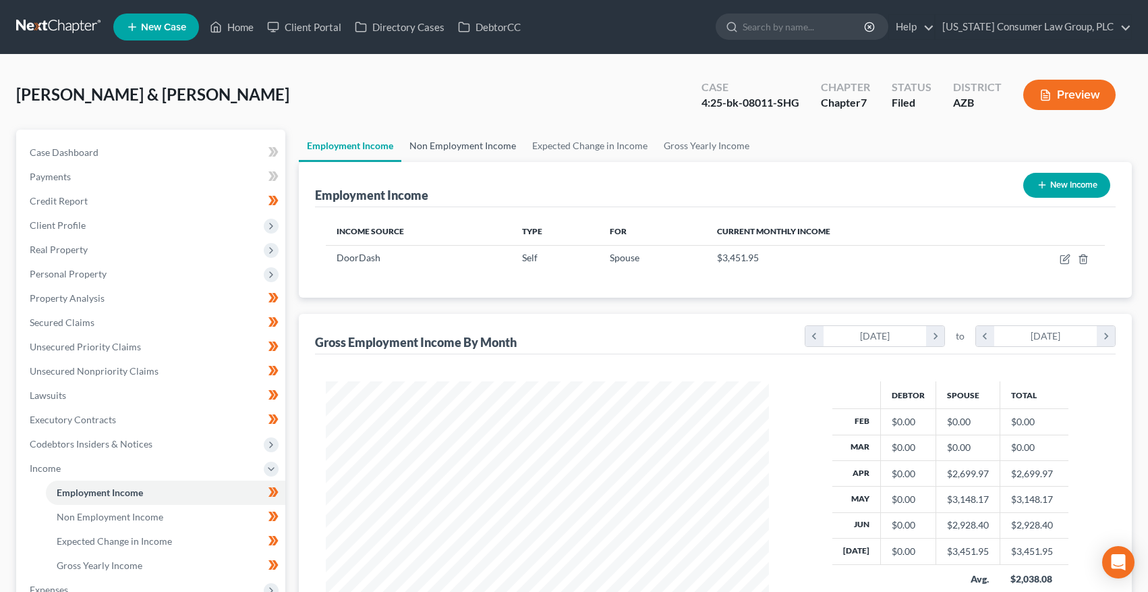
drag, startPoint x: 438, startPoint y: 146, endPoint x: 476, endPoint y: 150, distance: 38.1
click at [438, 146] on link "Non Employment Income" at bounding box center [462, 146] width 123 height 32
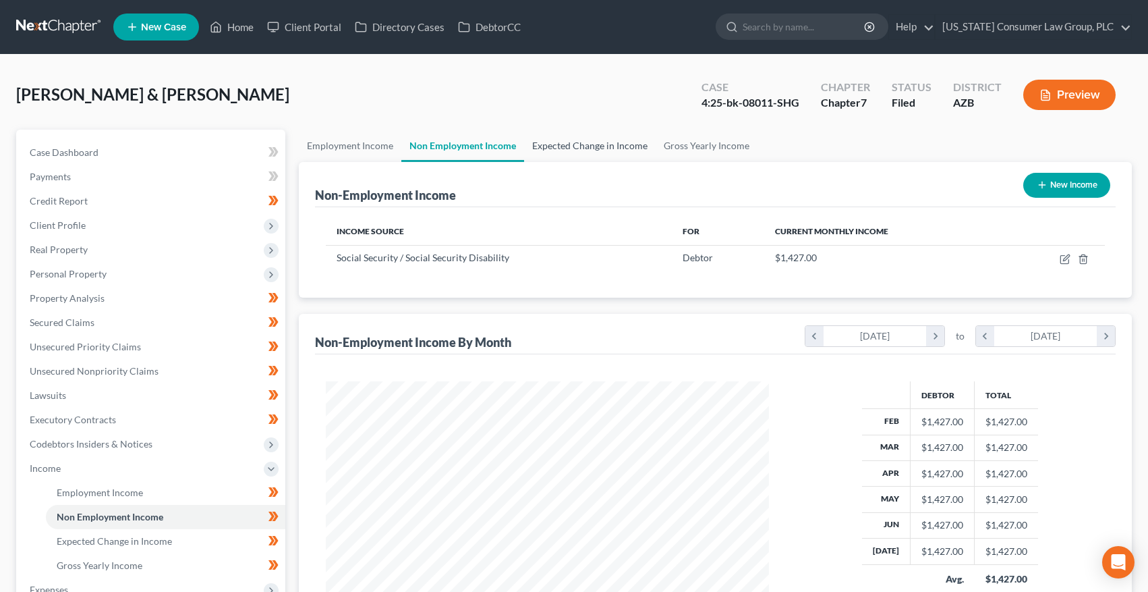
click at [579, 141] on link "Expected Change in Income" at bounding box center [590, 146] width 132 height 32
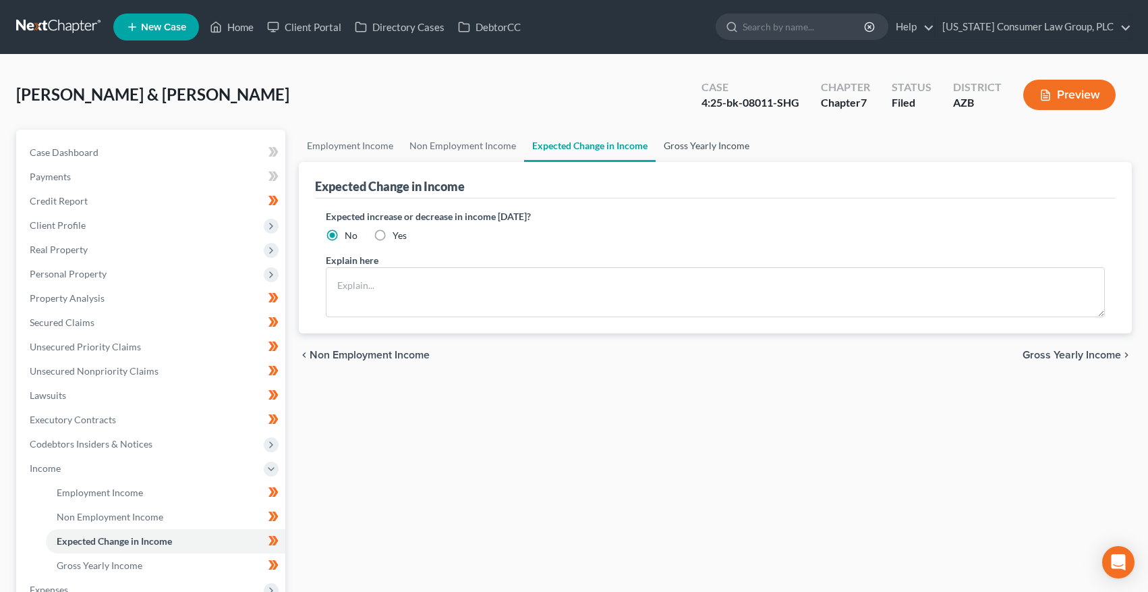
click at [690, 146] on link "Gross Yearly Income" at bounding box center [707, 146] width 102 height 32
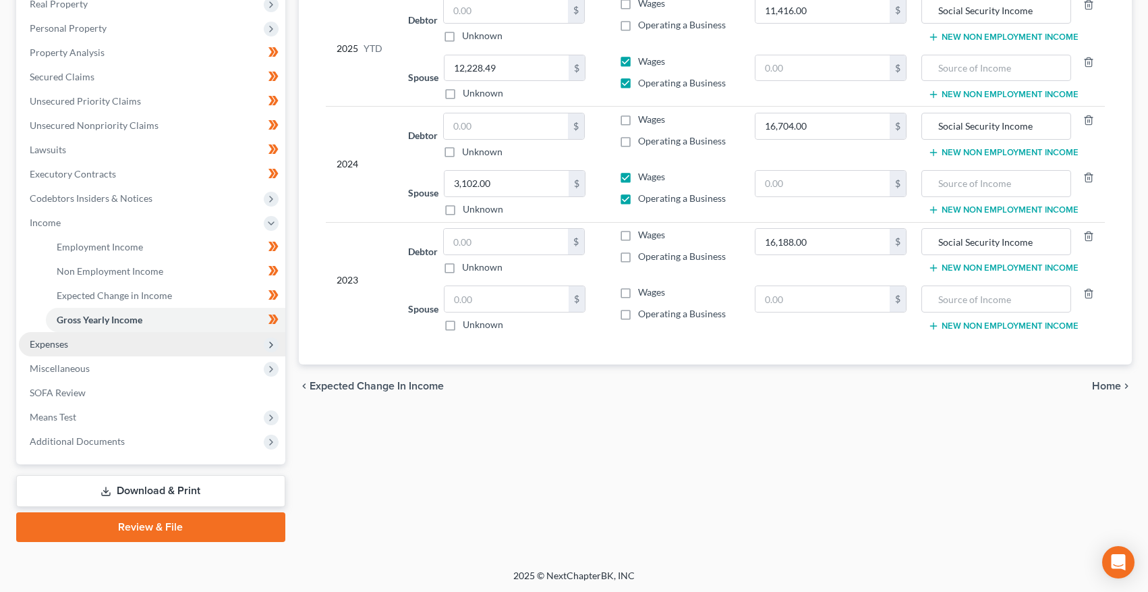
click at [61, 347] on span "Expenses" at bounding box center [49, 343] width 38 height 11
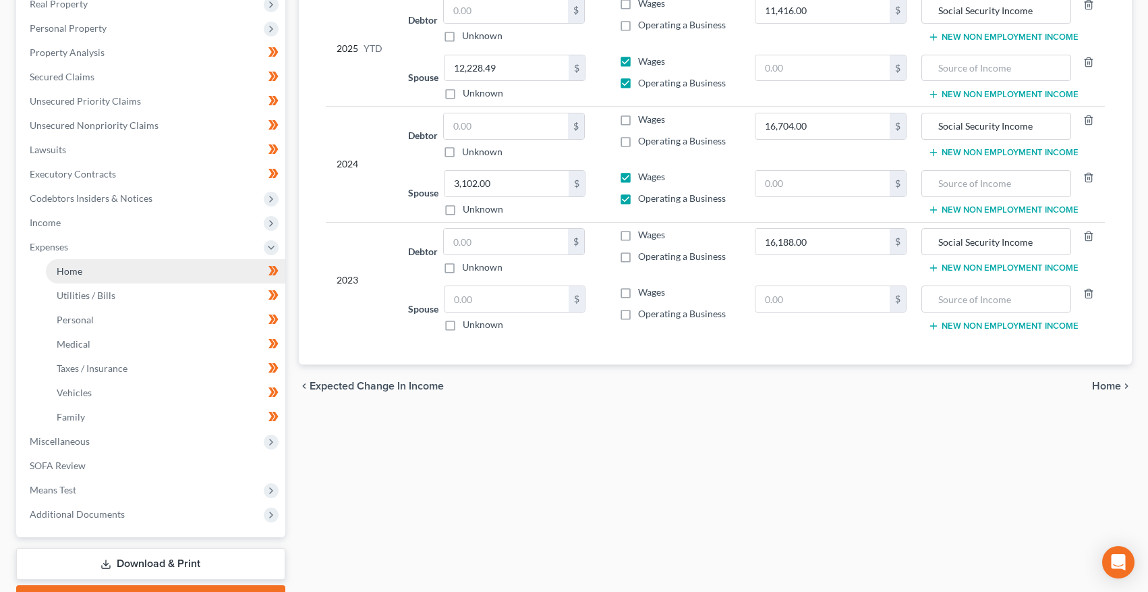
click at [83, 273] on link "Home" at bounding box center [166, 271] width 240 height 24
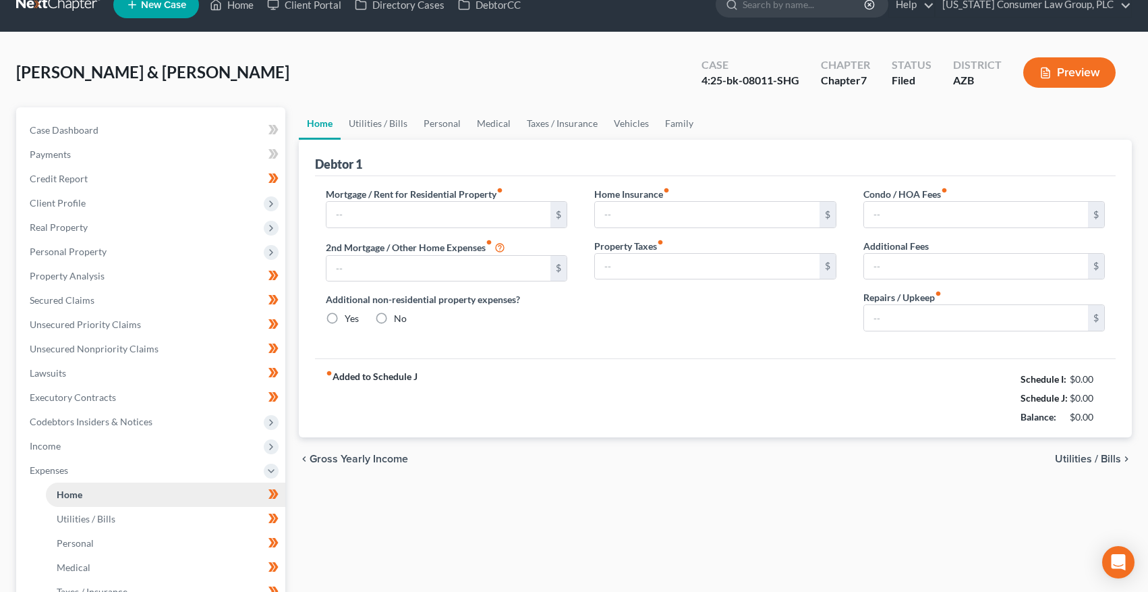
type input "1,009.00"
type input "0.00"
radio input "true"
type input "0.00"
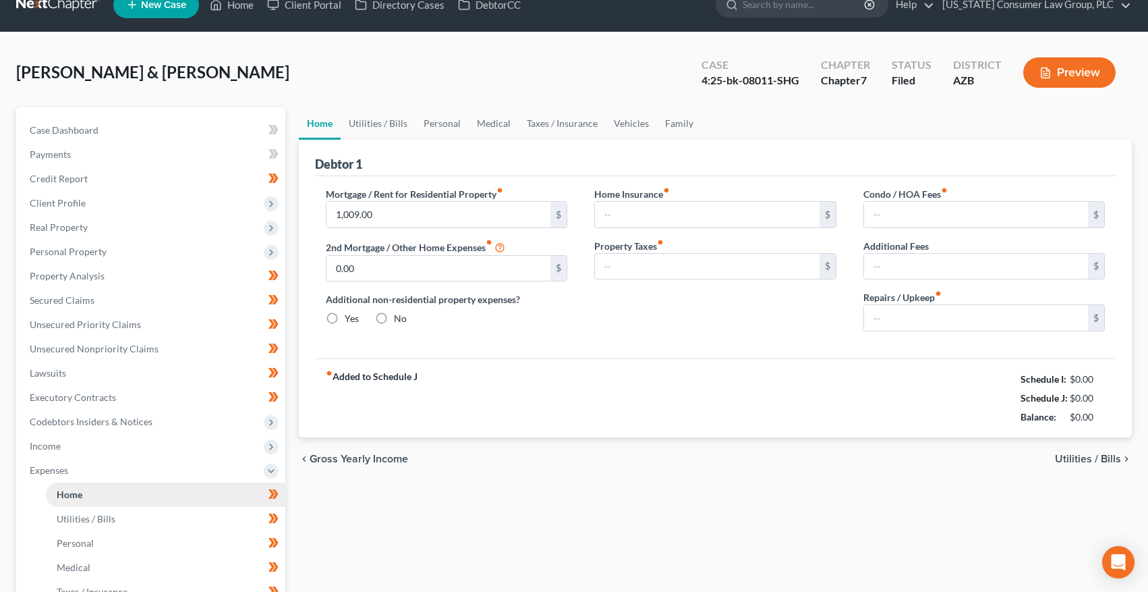
type input "0.00"
type input "50.00"
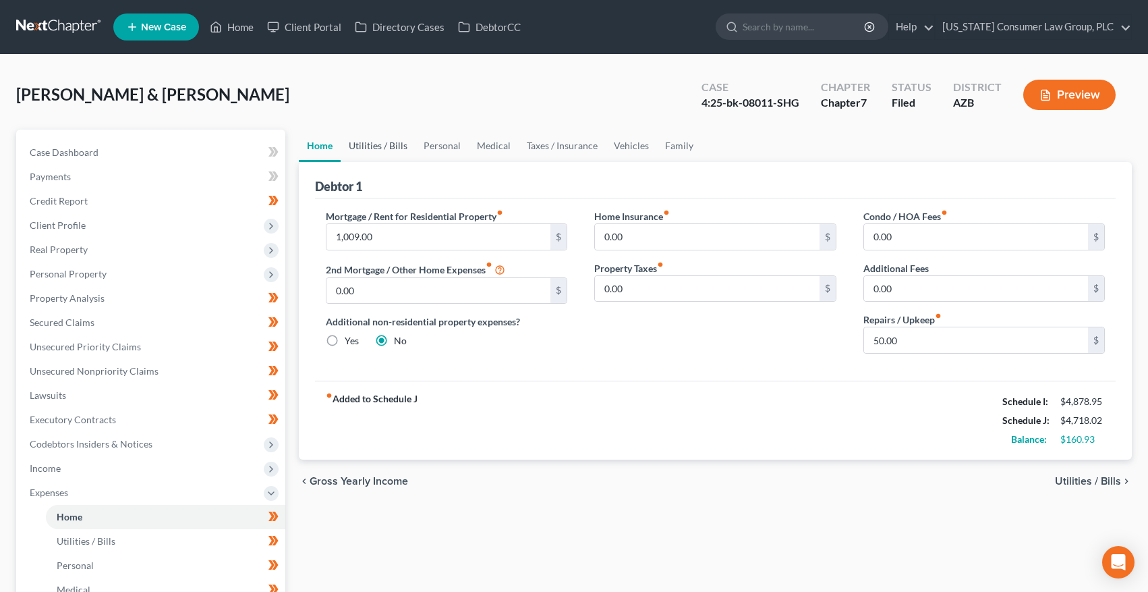
click at [386, 148] on link "Utilities / Bills" at bounding box center [378, 146] width 75 height 32
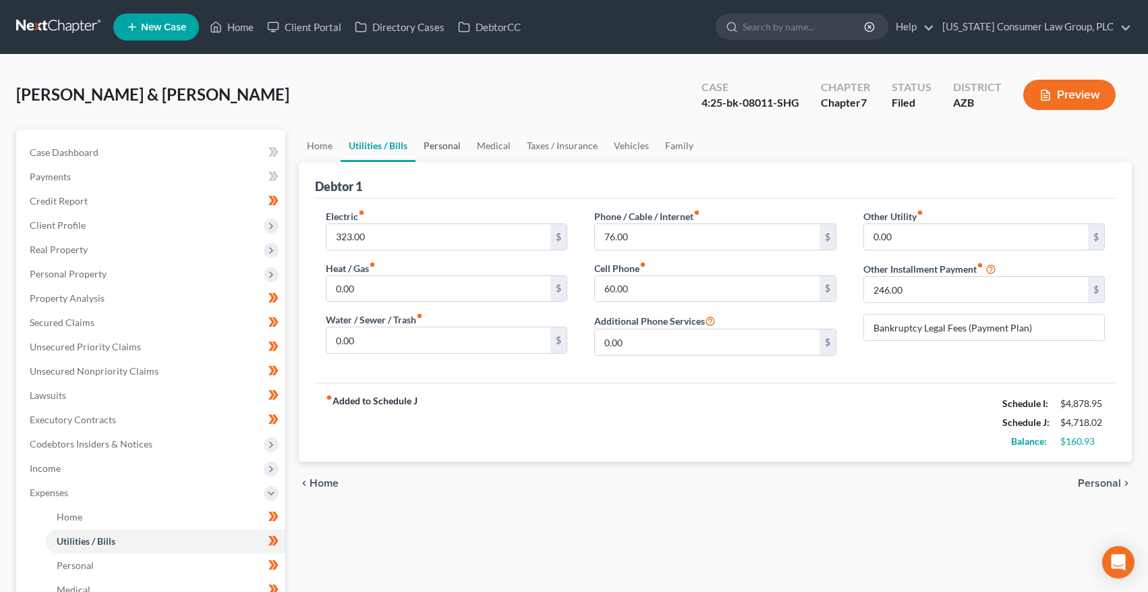
click at [453, 146] on link "Personal" at bounding box center [442, 146] width 53 height 32
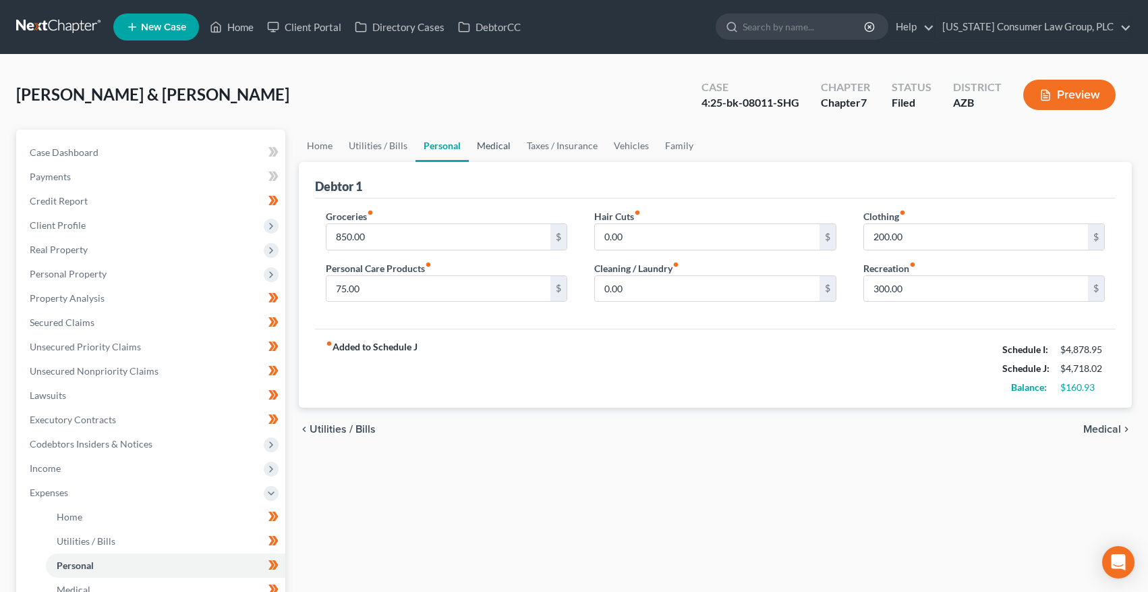
click at [501, 149] on link "Medical" at bounding box center [494, 146] width 50 height 32
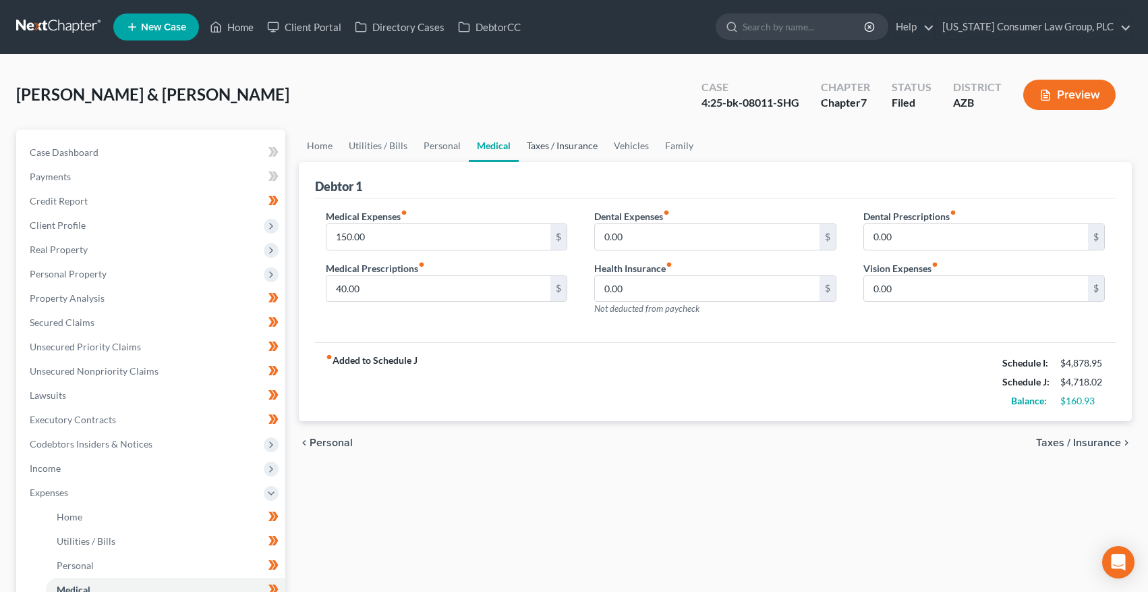
click at [554, 148] on link "Taxes / Insurance" at bounding box center [562, 146] width 87 height 32
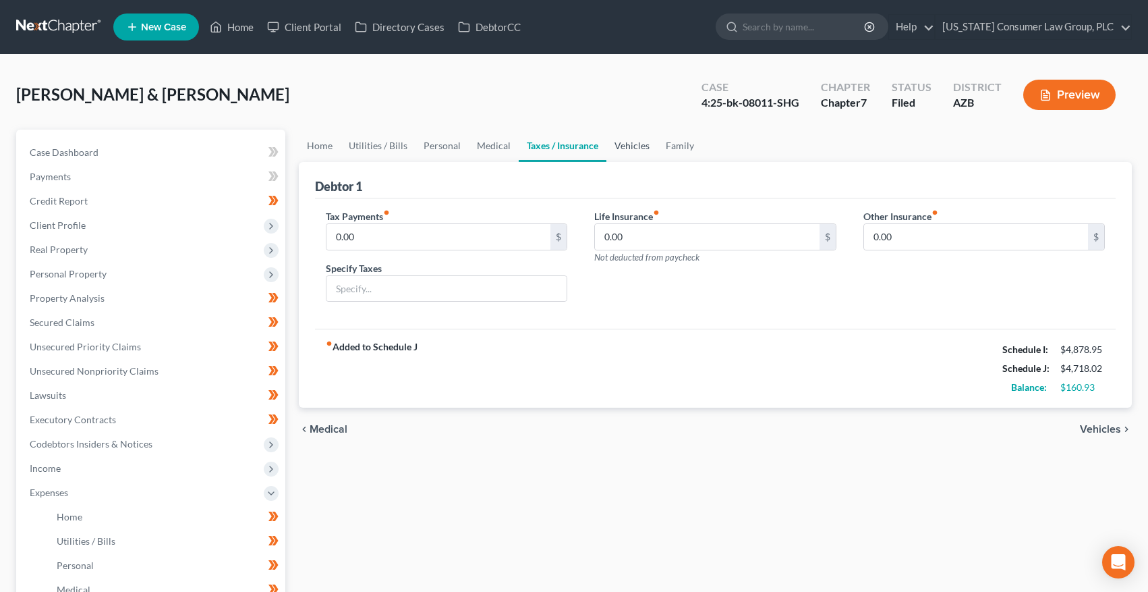
click at [647, 148] on link "Vehicles" at bounding box center [632, 146] width 51 height 32
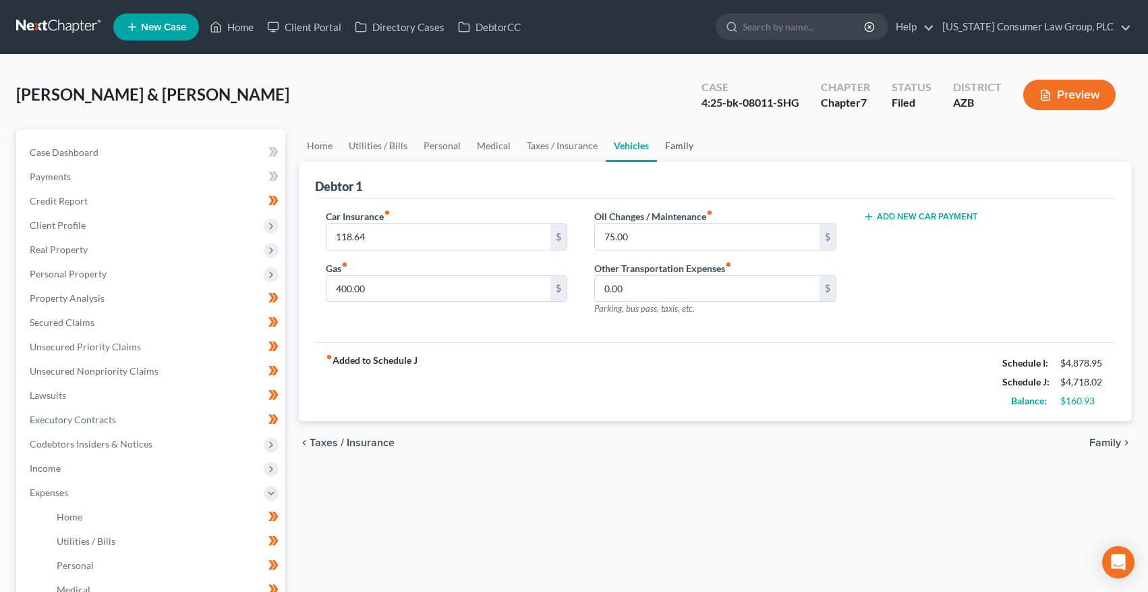
click at [680, 146] on link "Family" at bounding box center [679, 146] width 45 height 32
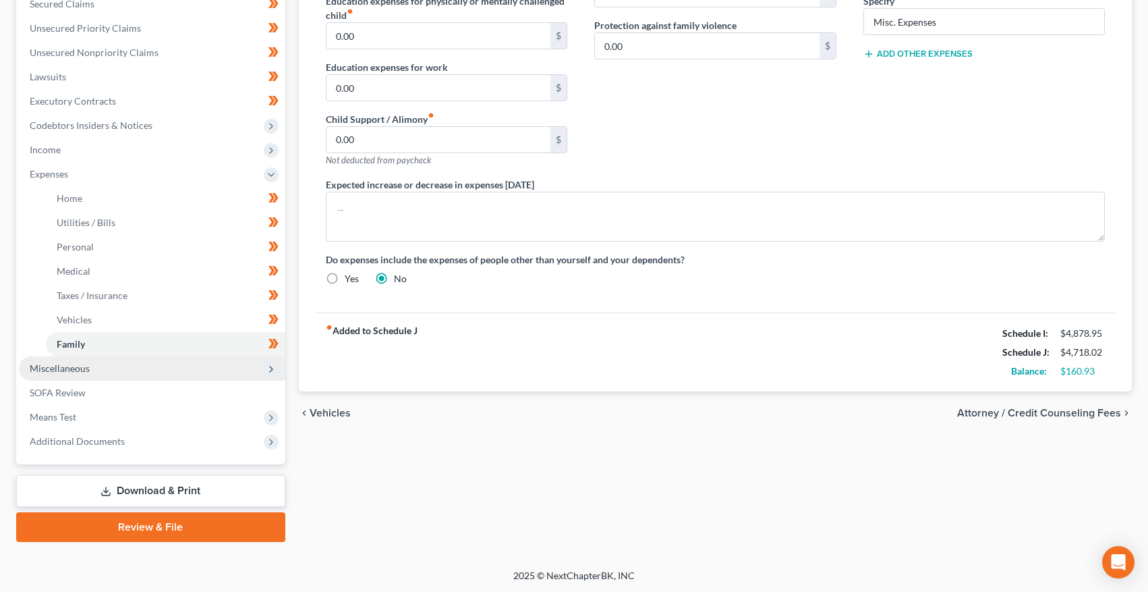
click at [23, 366] on span "Miscellaneous" at bounding box center [152, 368] width 267 height 24
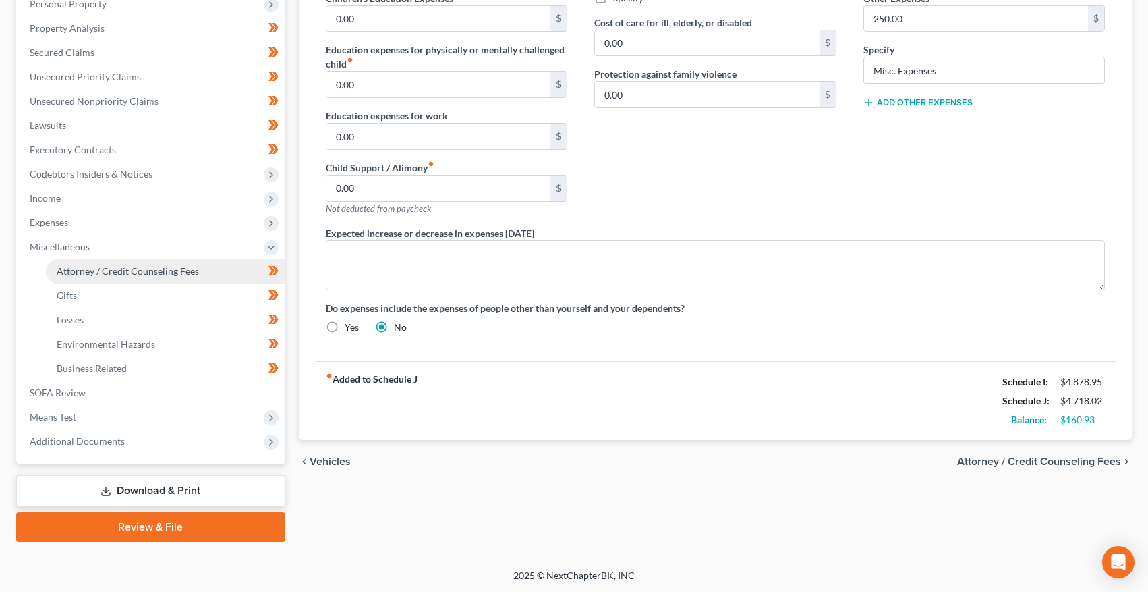
click at [90, 277] on link "Attorney / Credit Counseling Fees" at bounding box center [166, 271] width 240 height 24
select select "5"
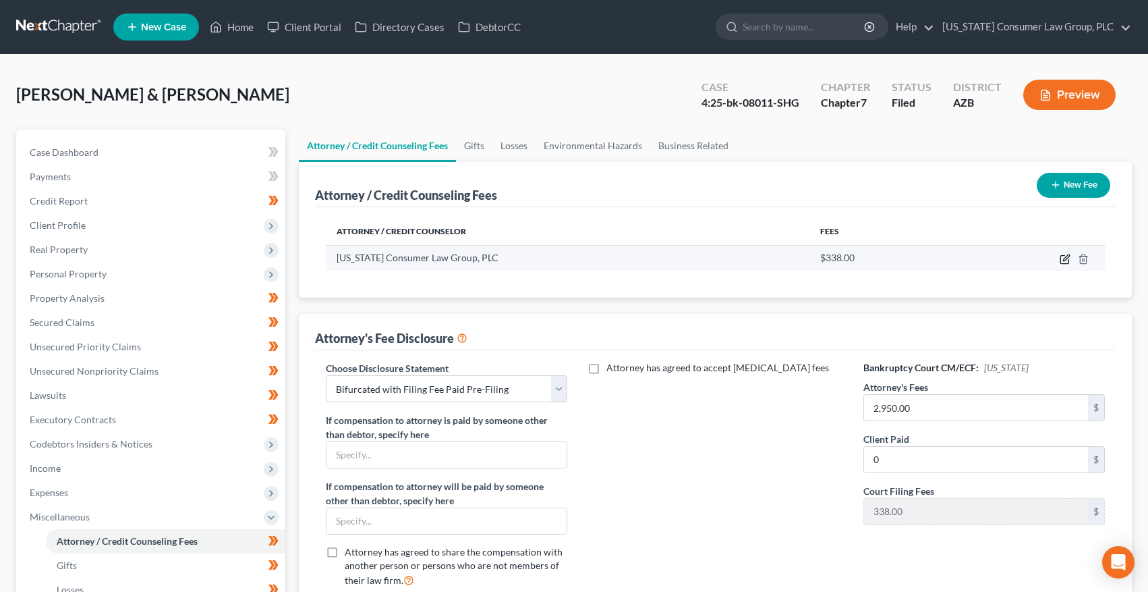
click at [1063, 260] on icon "button" at bounding box center [1066, 257] width 6 height 6
select select "3"
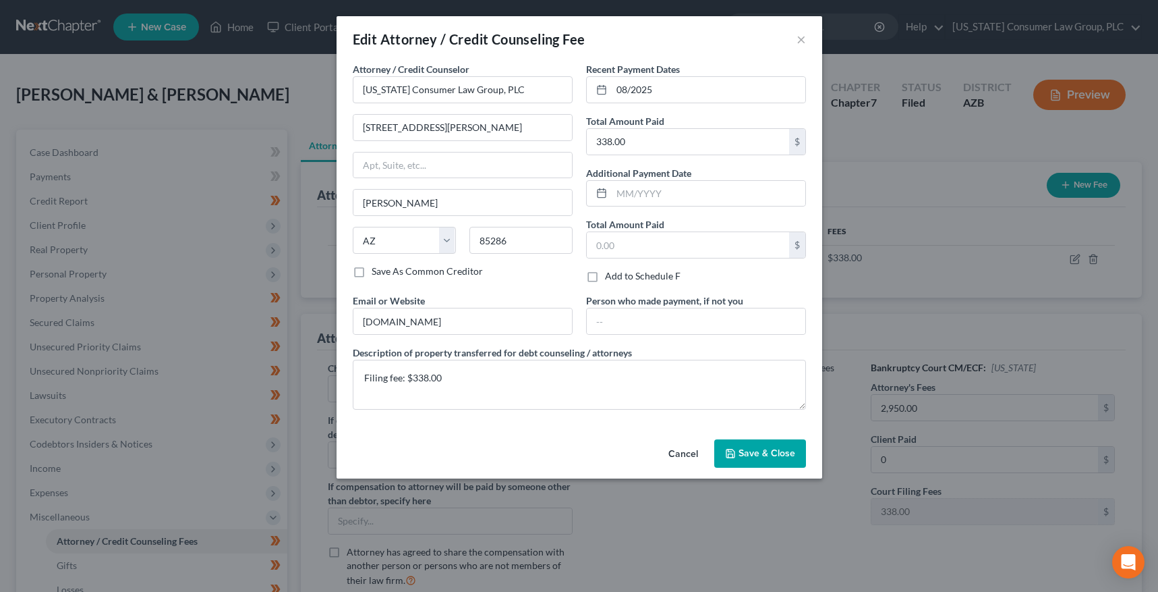
click at [764, 466] on button "Save & Close" at bounding box center [760, 453] width 92 height 28
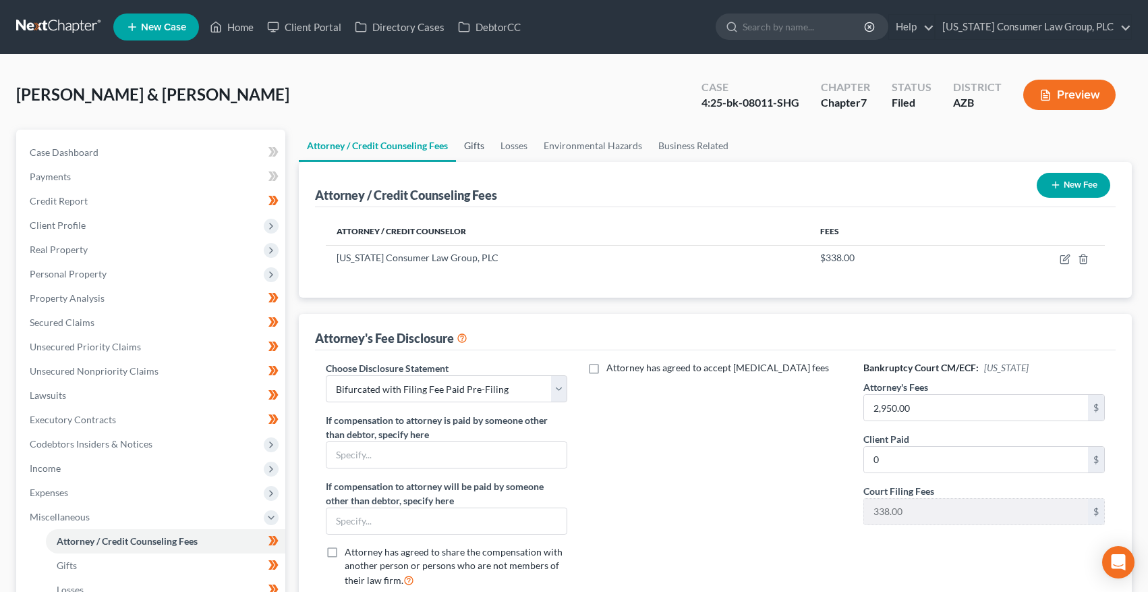
click at [476, 144] on link "Gifts" at bounding box center [474, 146] width 36 height 32
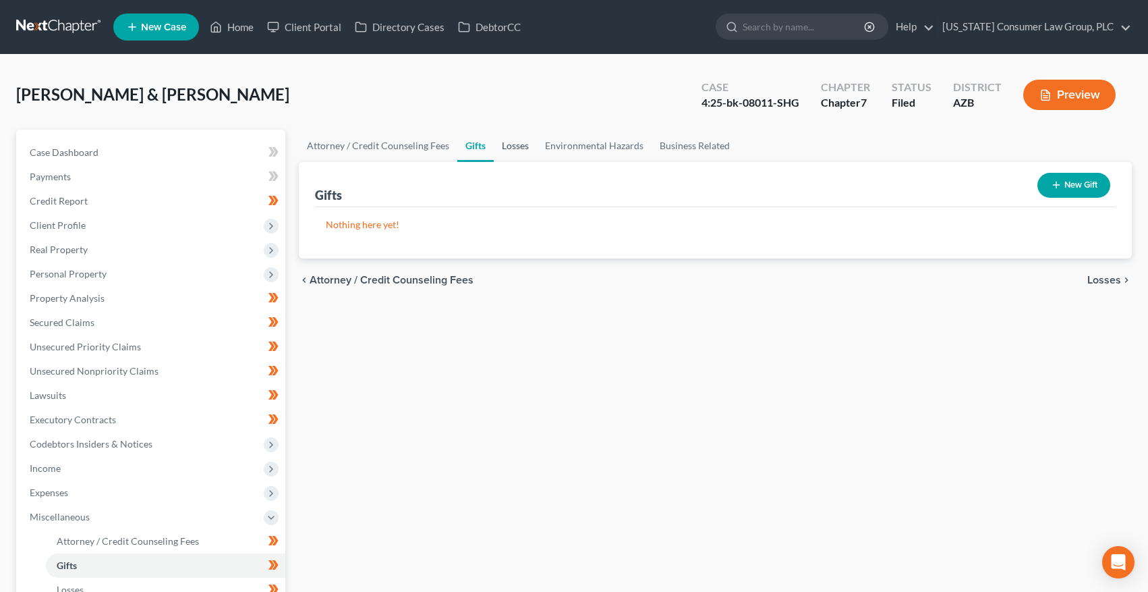
click at [519, 143] on link "Losses" at bounding box center [515, 146] width 43 height 32
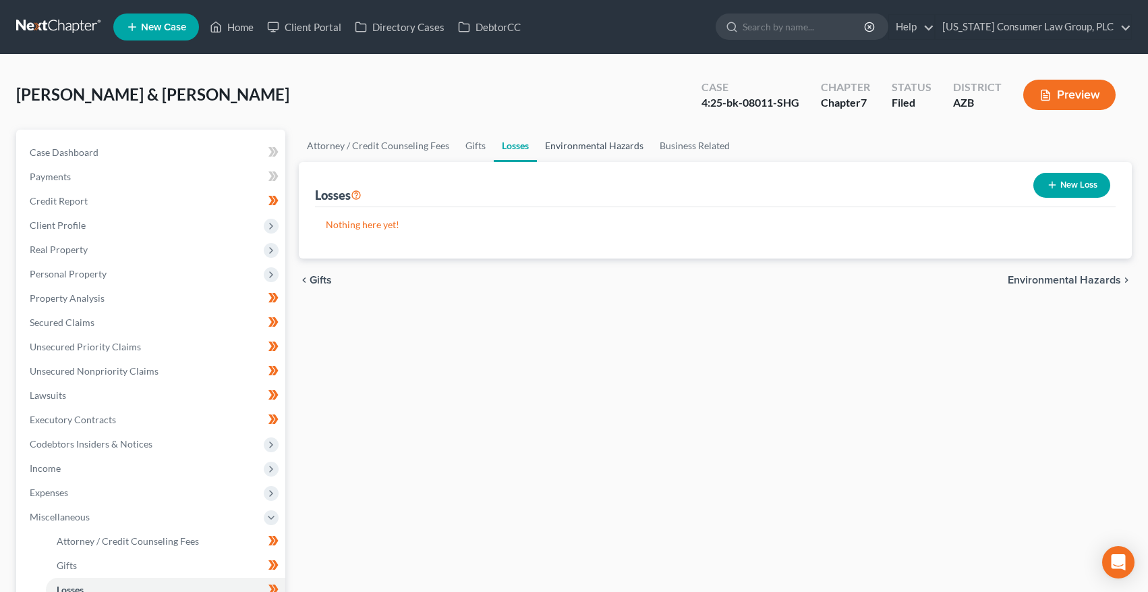
click at [579, 143] on link "Environmental Hazards" at bounding box center [594, 146] width 115 height 32
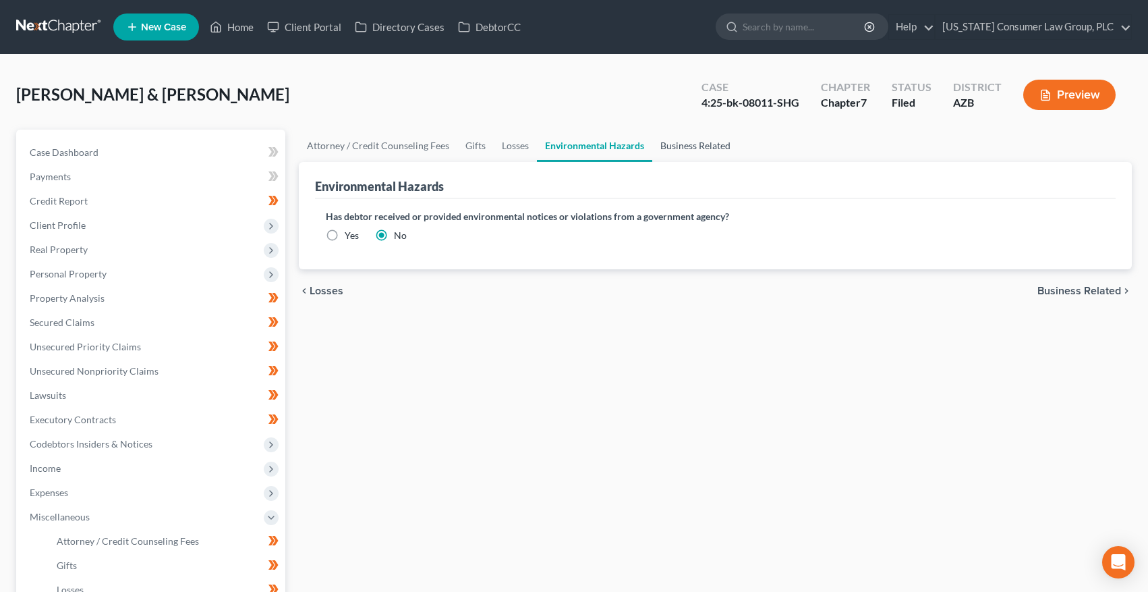
click at [684, 149] on link "Business Related" at bounding box center [695, 146] width 86 height 32
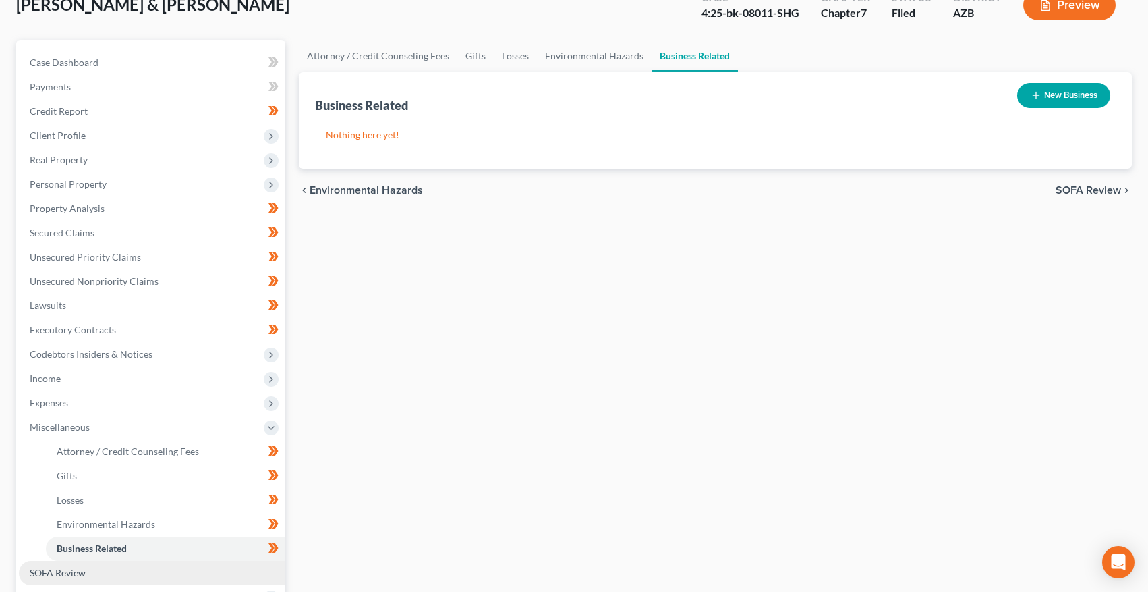
scroll to position [270, 0]
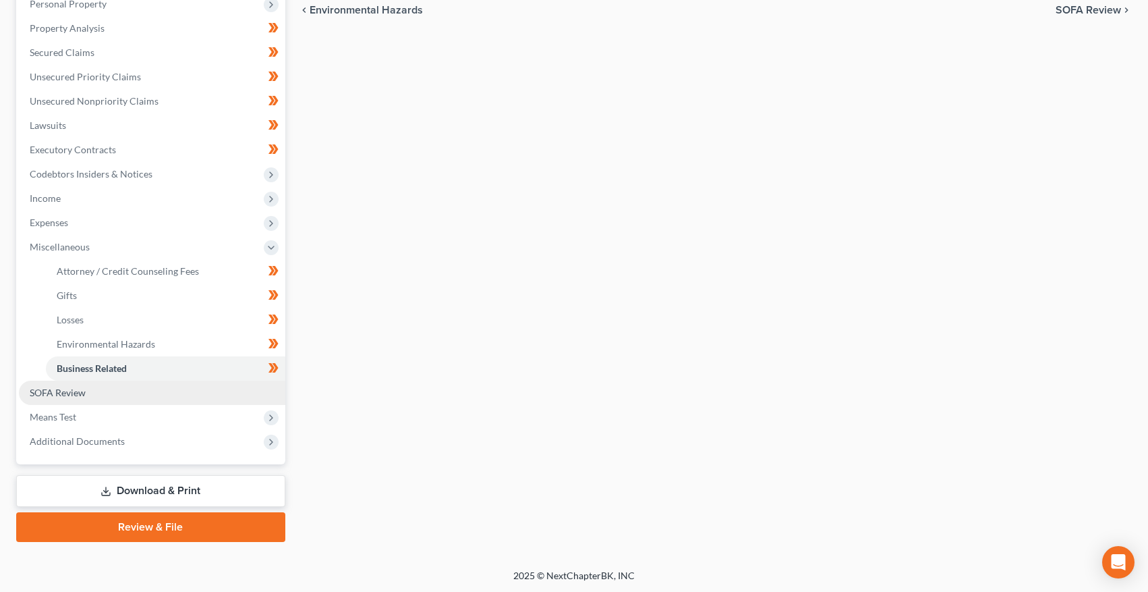
click at [63, 391] on span "SOFA Review" at bounding box center [58, 392] width 56 height 11
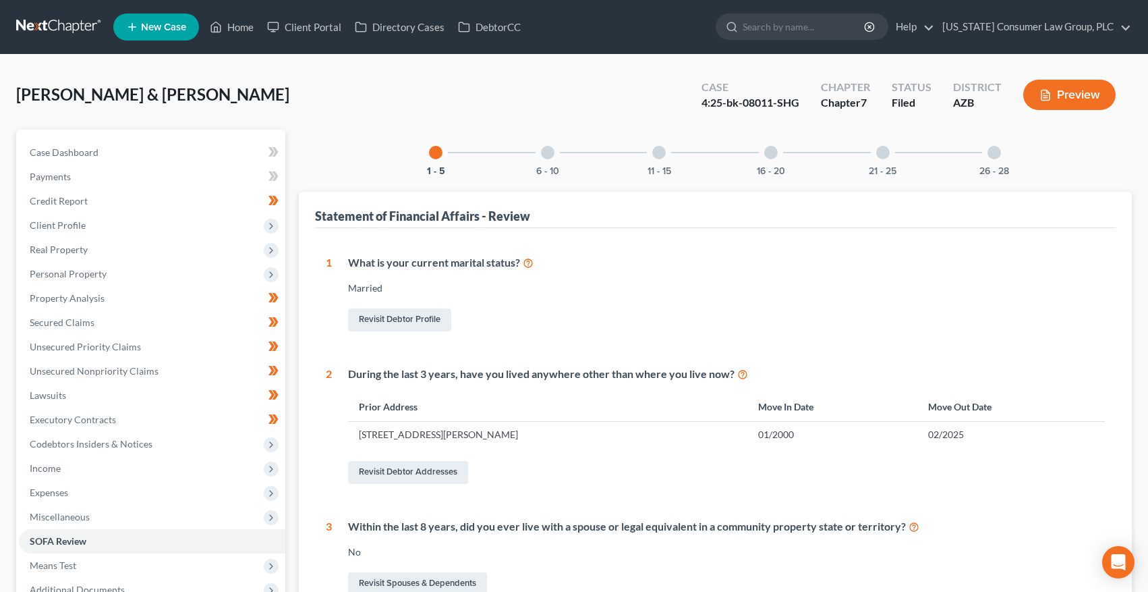
click at [561, 152] on div "6 - 10" at bounding box center [548, 153] width 46 height 46
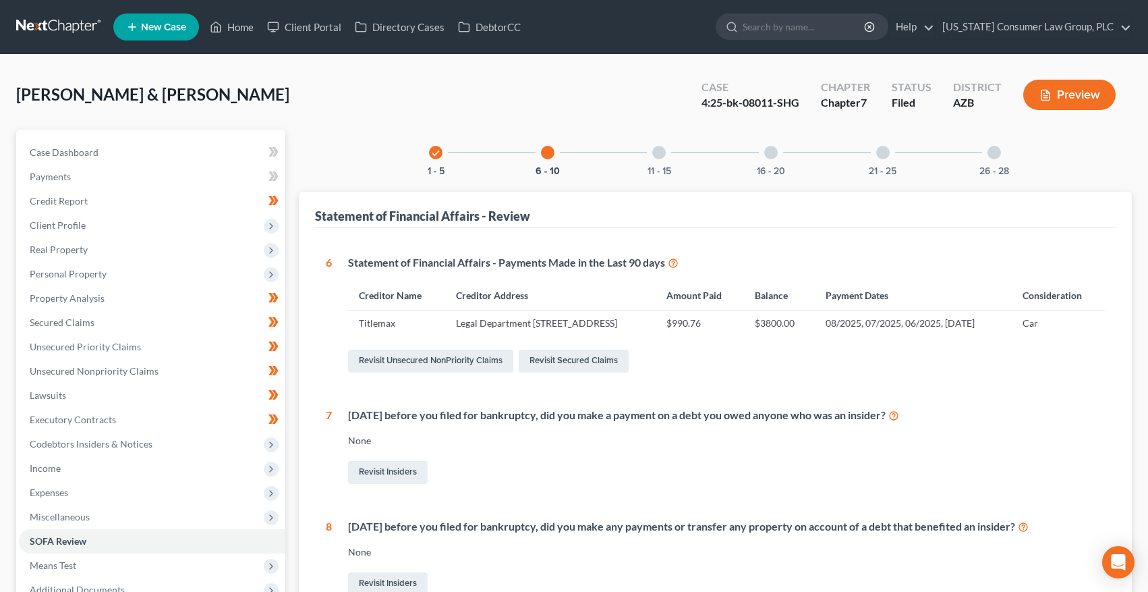
click at [657, 157] on div at bounding box center [658, 152] width 13 height 13
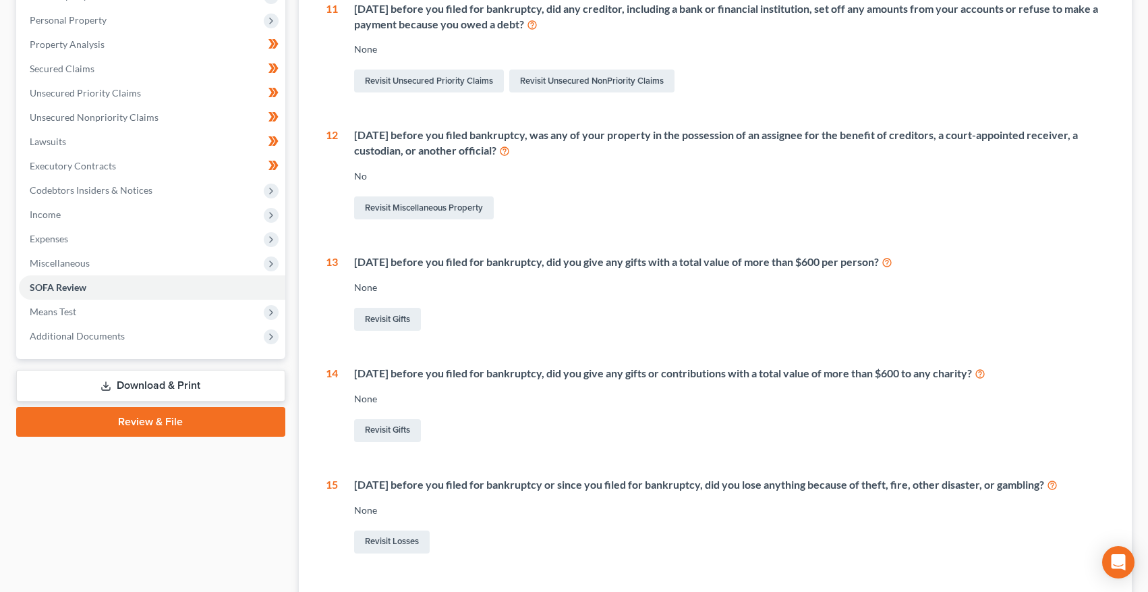
scroll to position [3, 0]
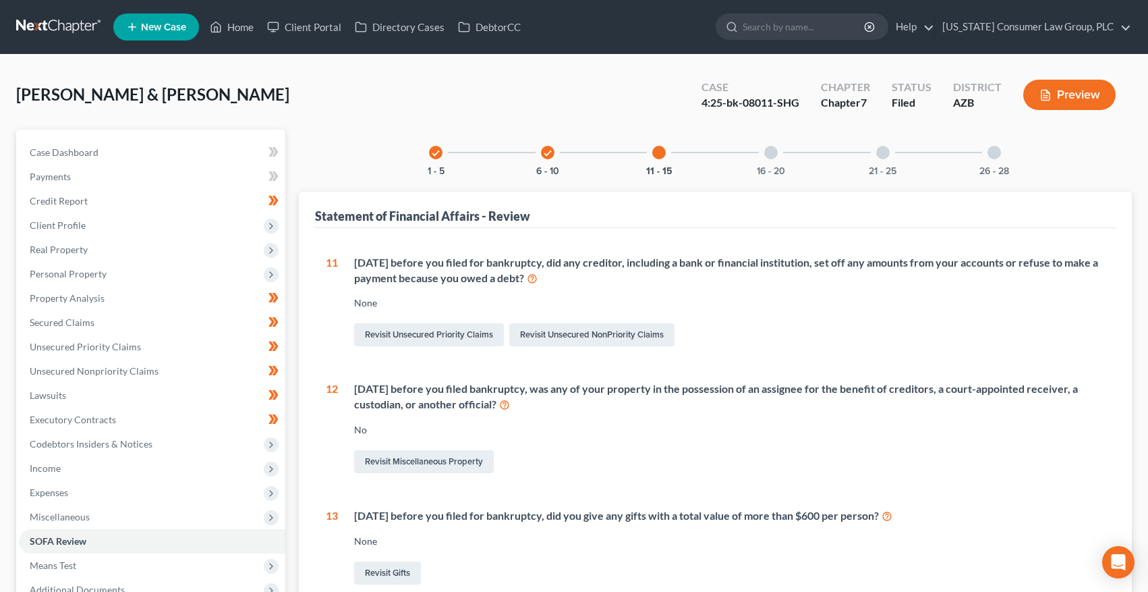
click at [782, 144] on div "16 - 20" at bounding box center [771, 153] width 46 height 46
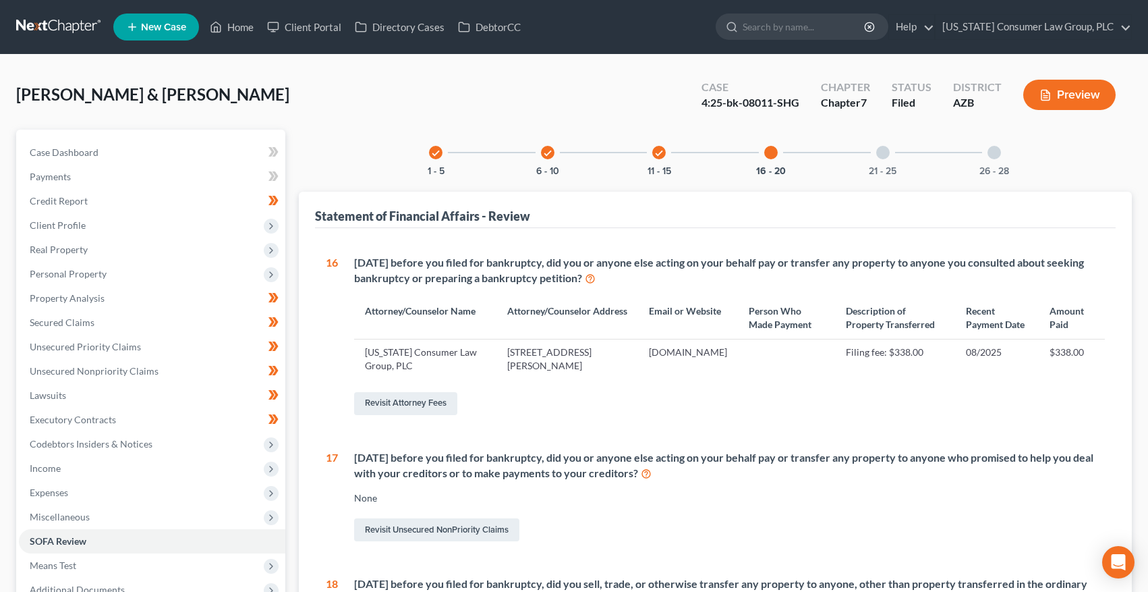
drag, startPoint x: 872, startPoint y: 150, endPoint x: 808, endPoint y: 173, distance: 67.7
click at [872, 150] on div "21 - 25" at bounding box center [883, 153] width 46 height 46
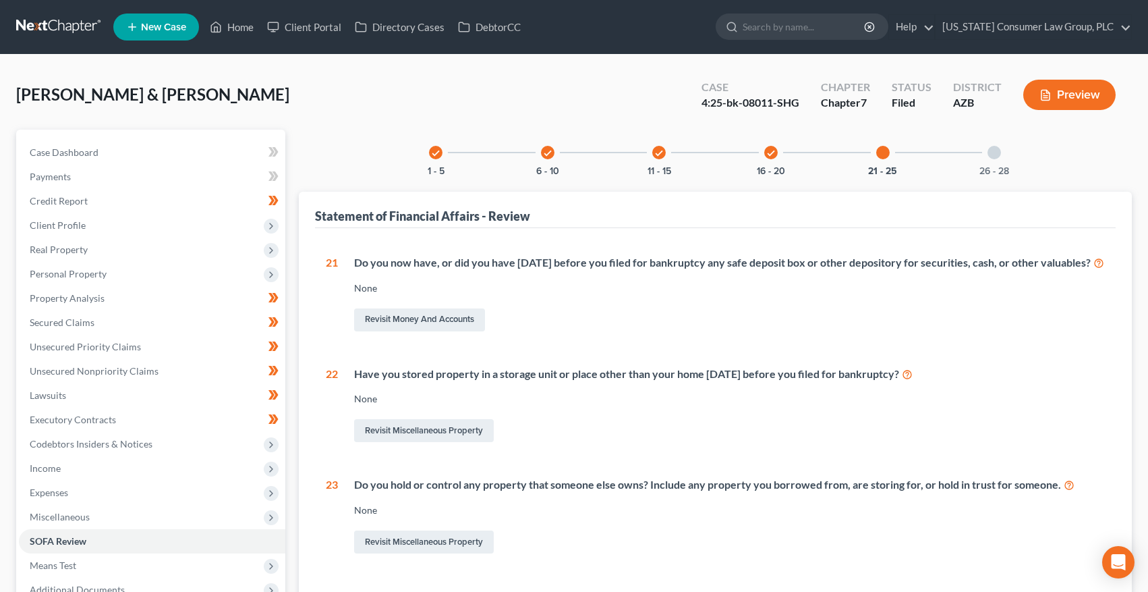
click at [1007, 157] on div "26 - 28" at bounding box center [995, 153] width 46 height 46
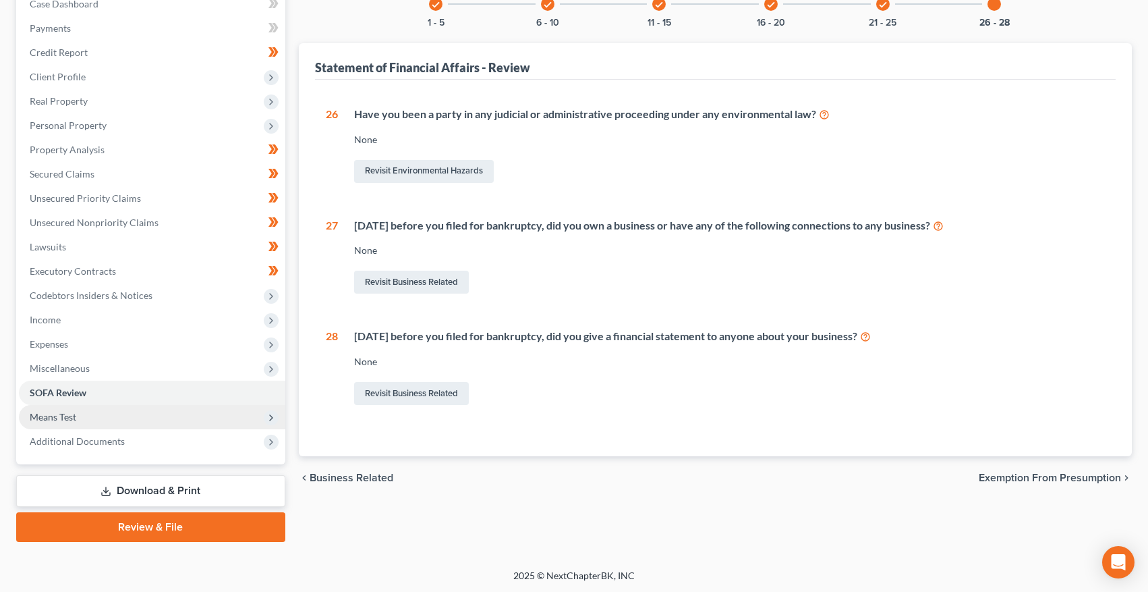
click at [69, 419] on span "Means Test" at bounding box center [53, 416] width 47 height 11
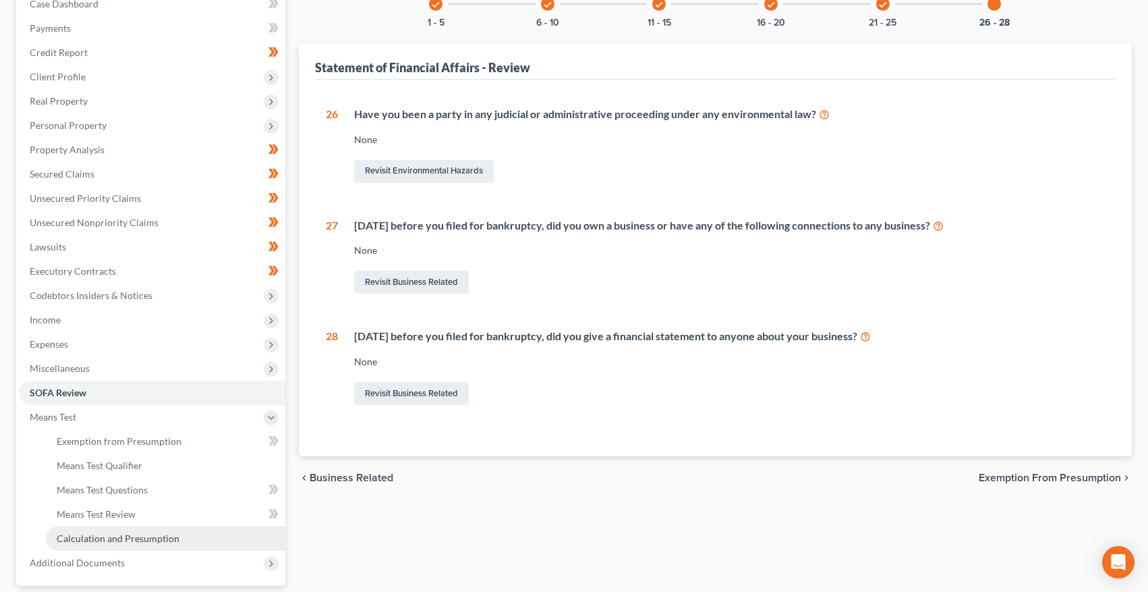
click at [90, 533] on span "Calculation and Presumption" at bounding box center [118, 537] width 123 height 11
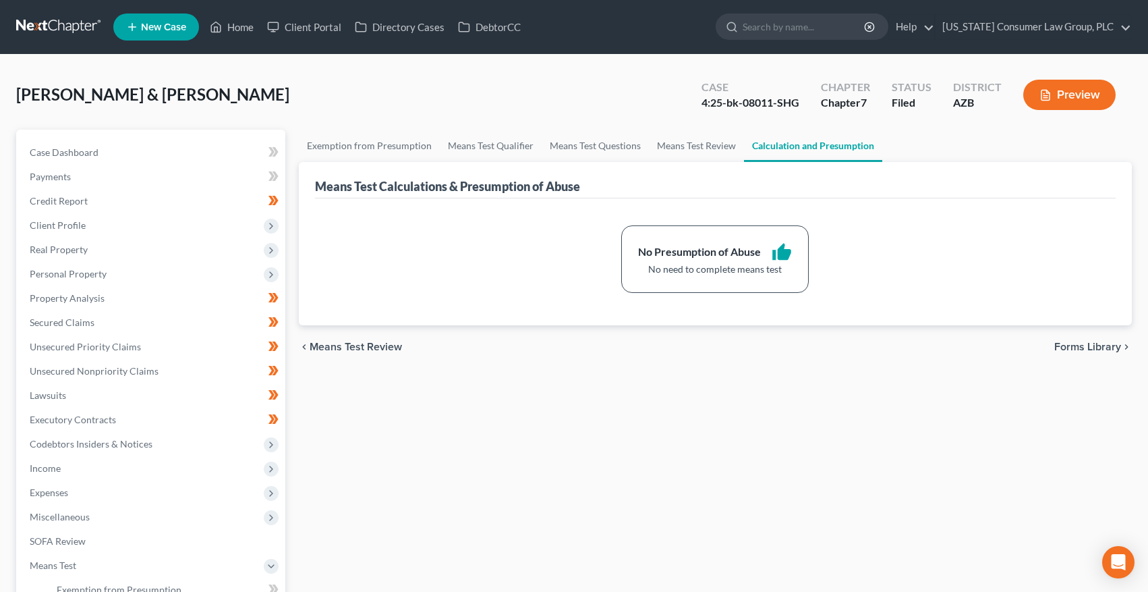
click at [44, 24] on link at bounding box center [59, 27] width 86 height 24
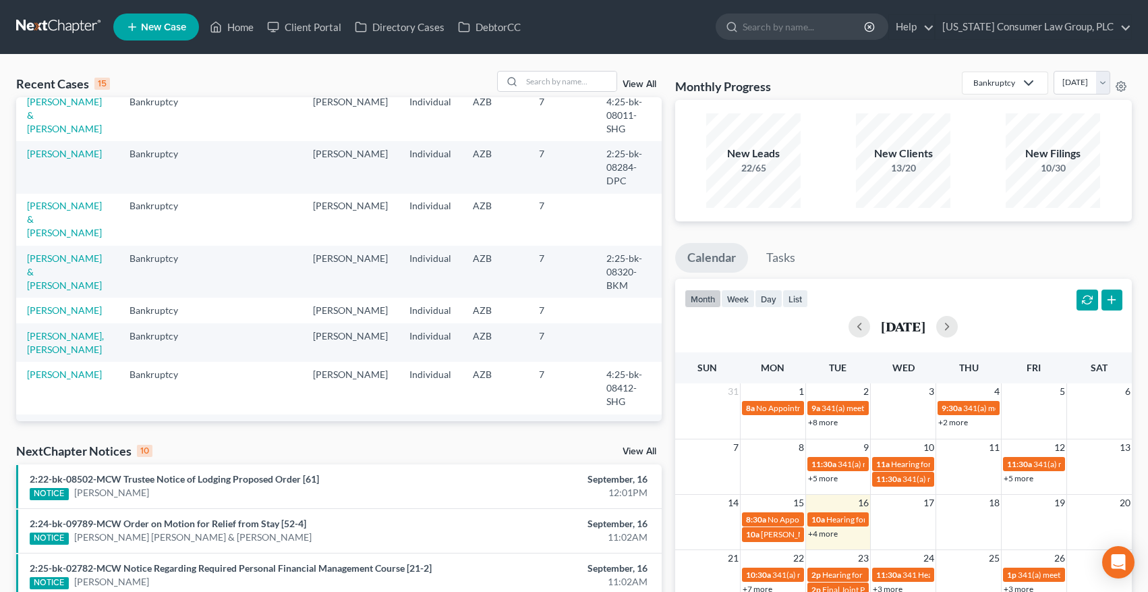
scroll to position [102, 0]
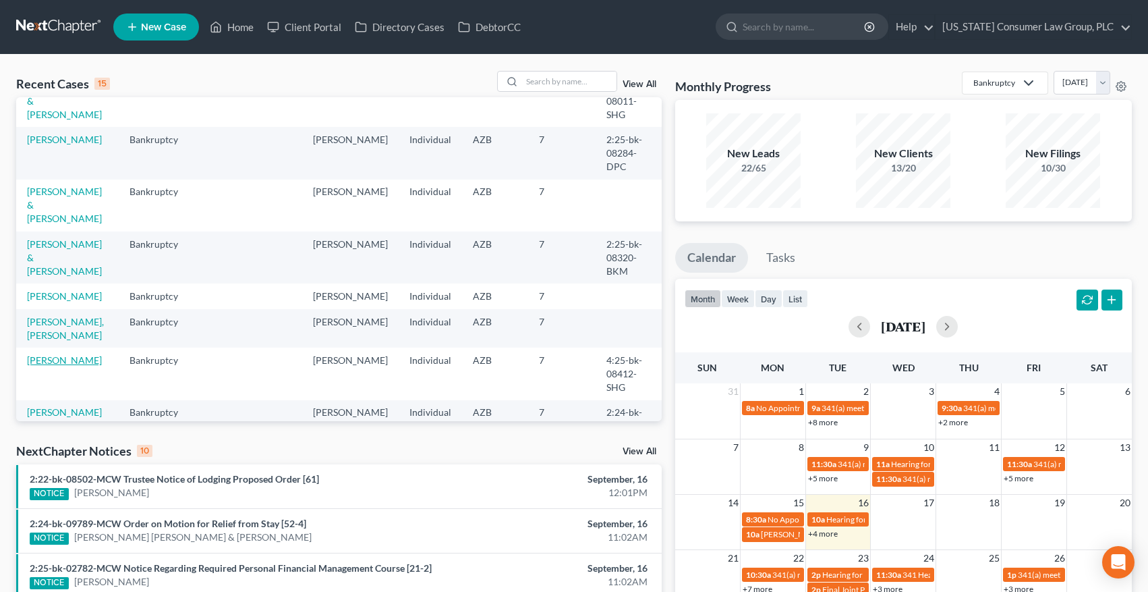
click at [55, 354] on link "[PERSON_NAME]" at bounding box center [64, 359] width 75 height 11
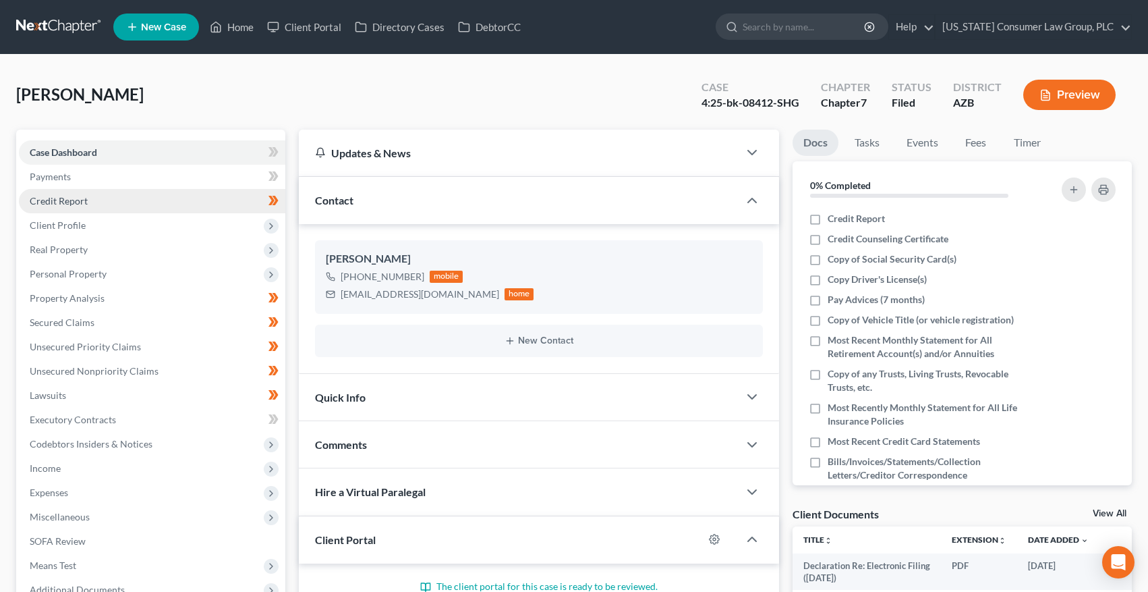
click at [64, 198] on span "Credit Report" at bounding box center [59, 200] width 58 height 11
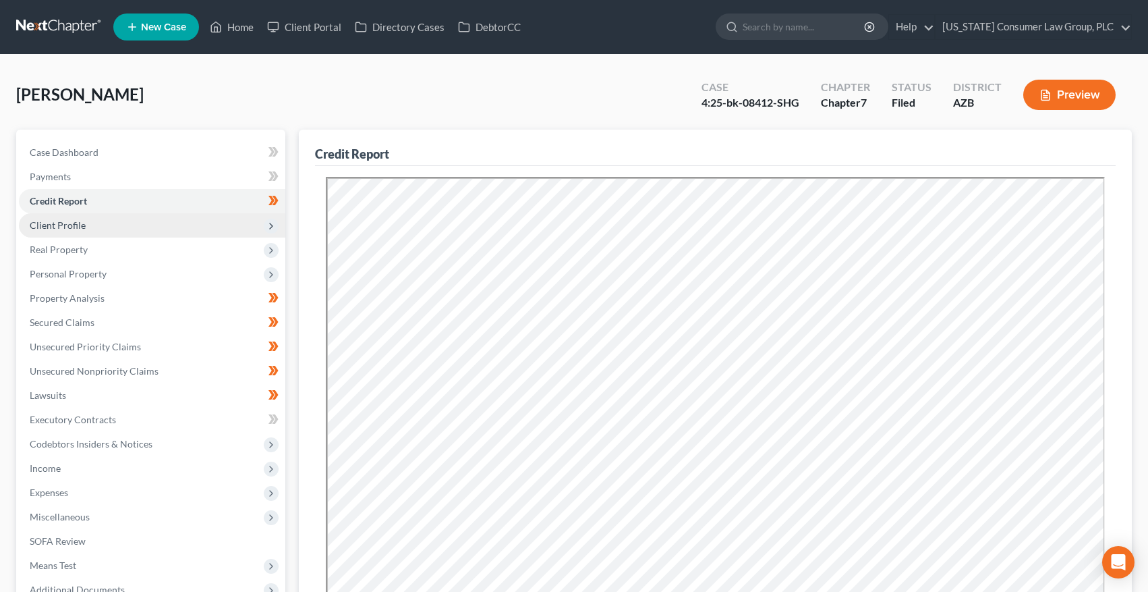
click at [69, 221] on span "Client Profile" at bounding box center [58, 224] width 56 height 11
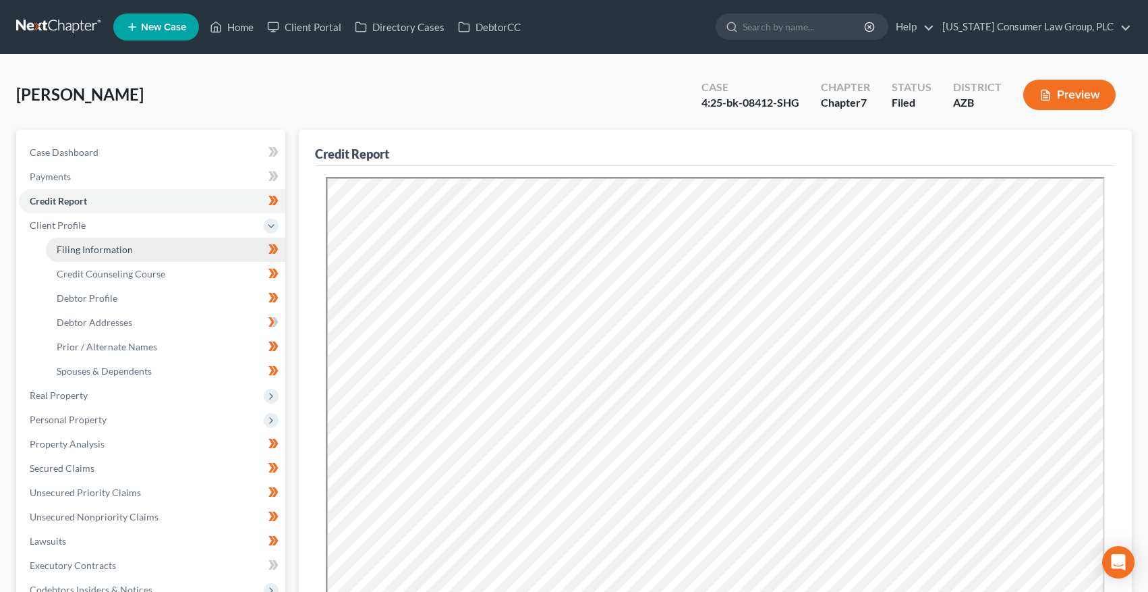
click at [73, 239] on link "Filing Information" at bounding box center [166, 249] width 240 height 24
select select "1"
select select "0"
select select "3"
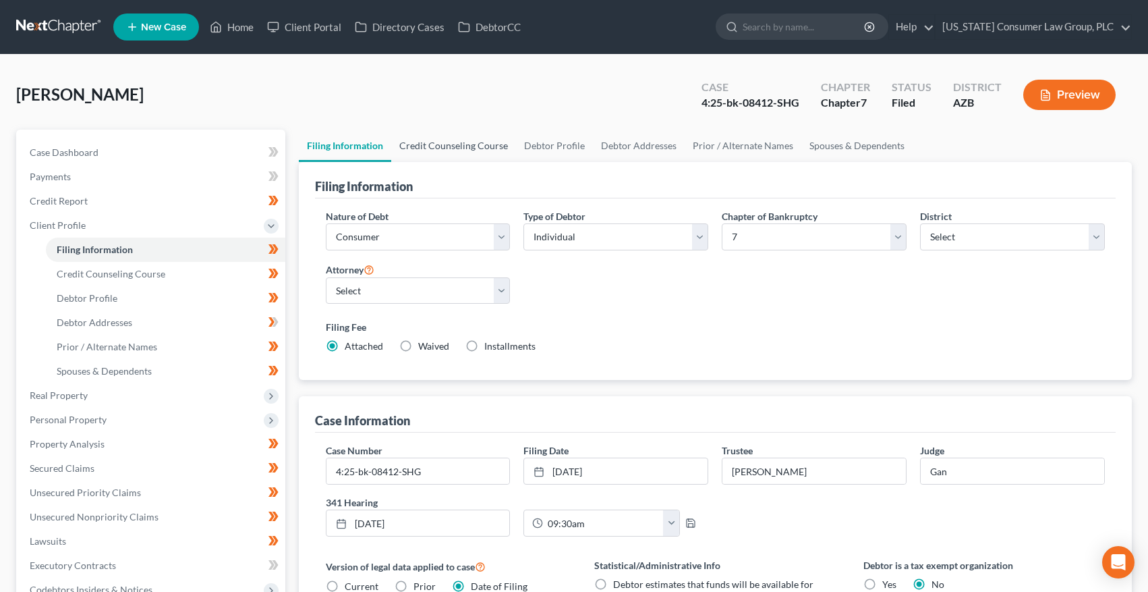
click at [435, 142] on link "Credit Counseling Course" at bounding box center [453, 146] width 125 height 32
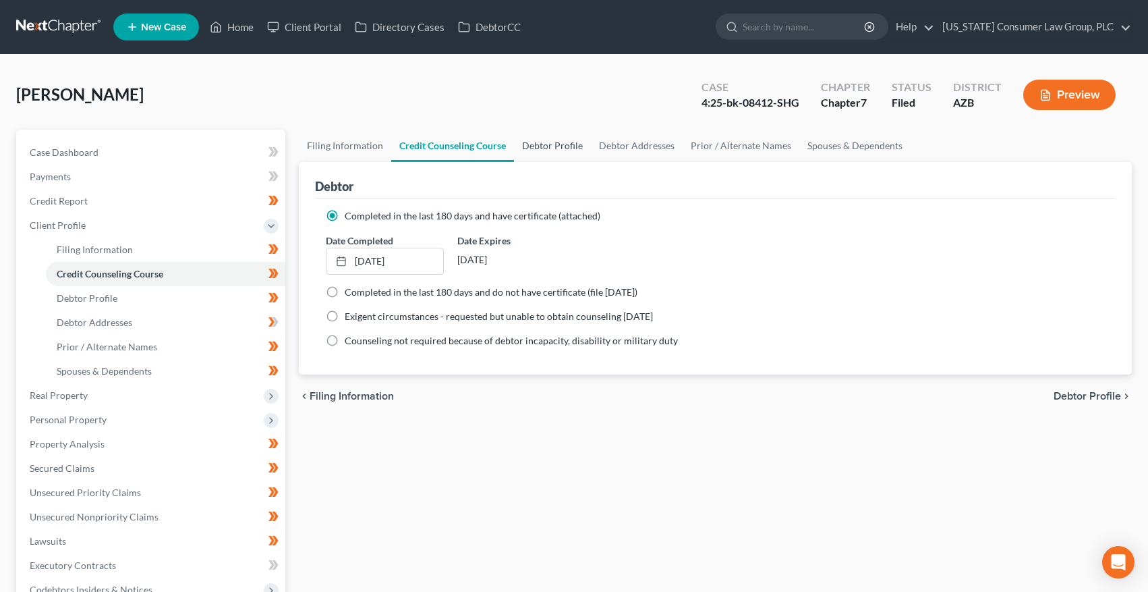
click at [546, 148] on link "Debtor Profile" at bounding box center [552, 146] width 77 height 32
select select "0"
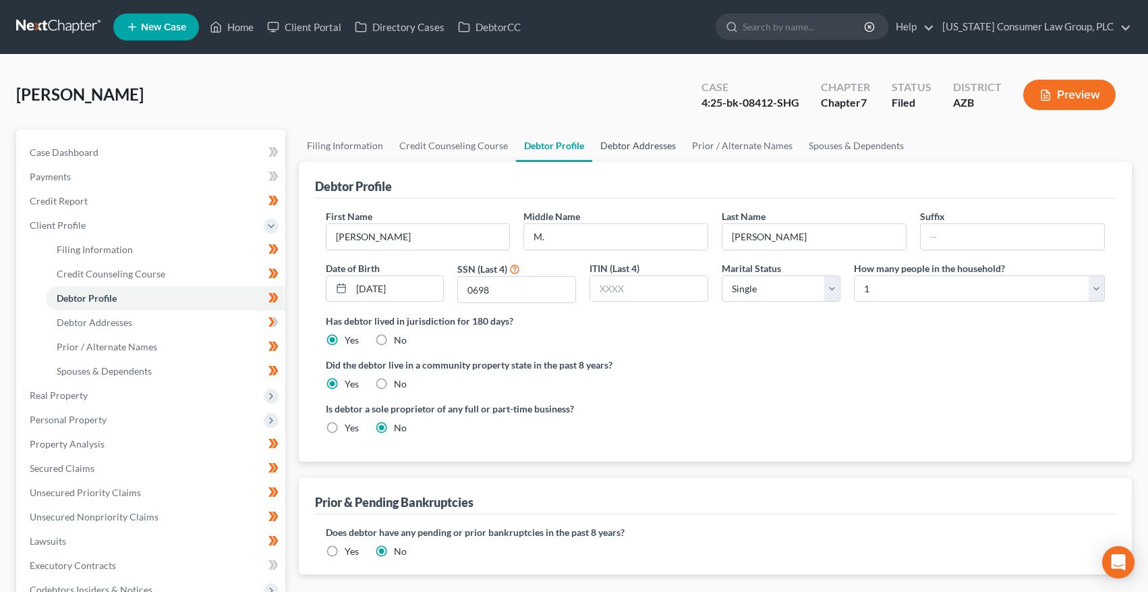
click at [619, 147] on link "Debtor Addresses" at bounding box center [638, 146] width 92 height 32
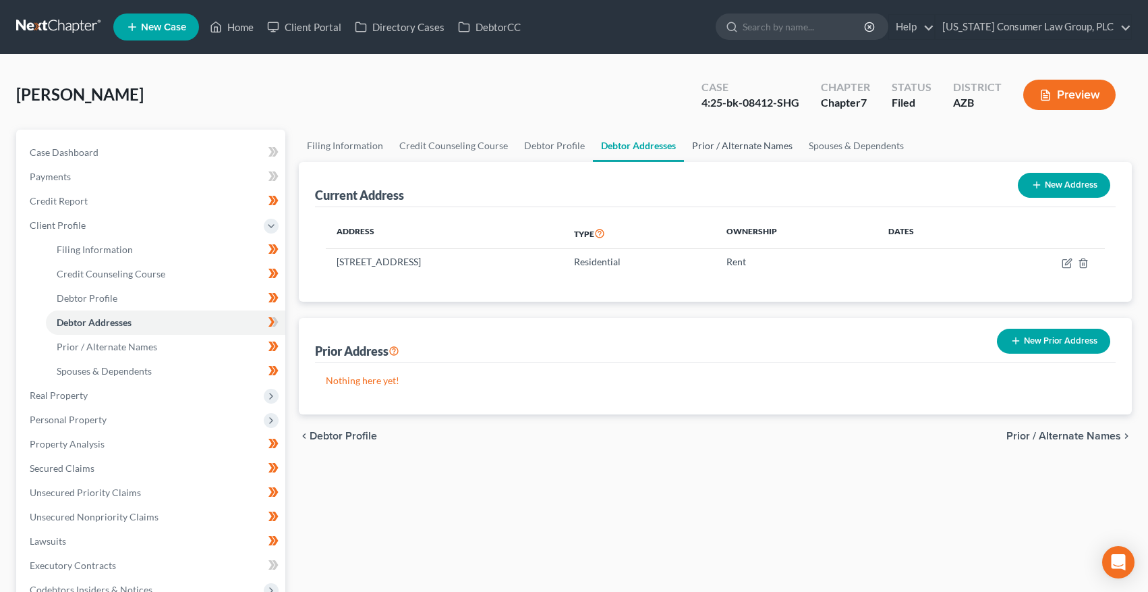
click at [712, 148] on link "Prior / Alternate Names" at bounding box center [742, 146] width 117 height 32
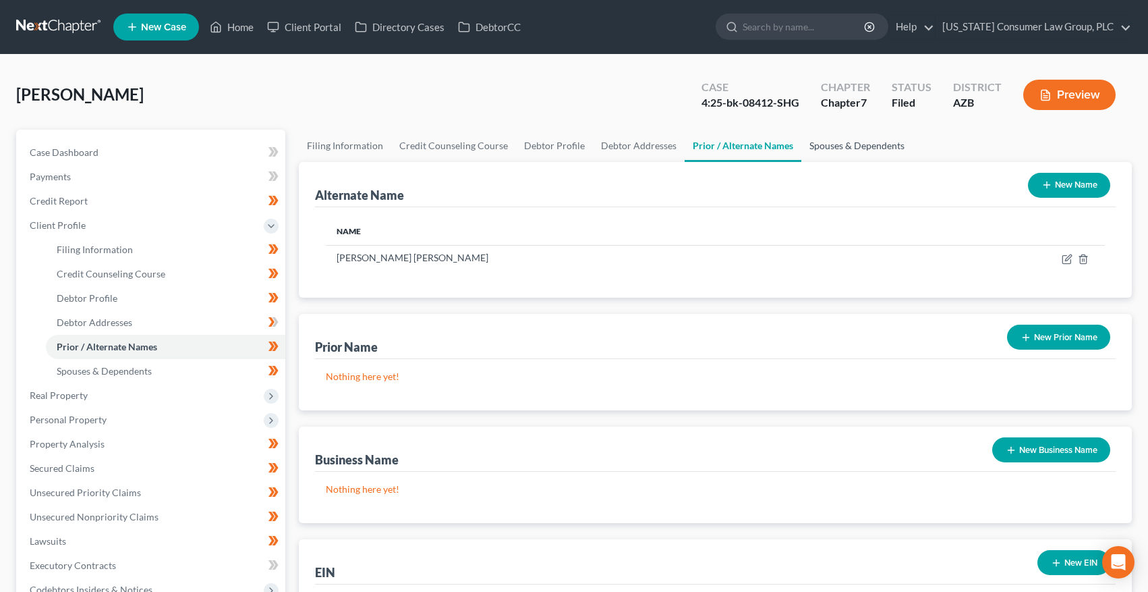
click at [859, 147] on link "Spouses & Dependents" at bounding box center [857, 146] width 111 height 32
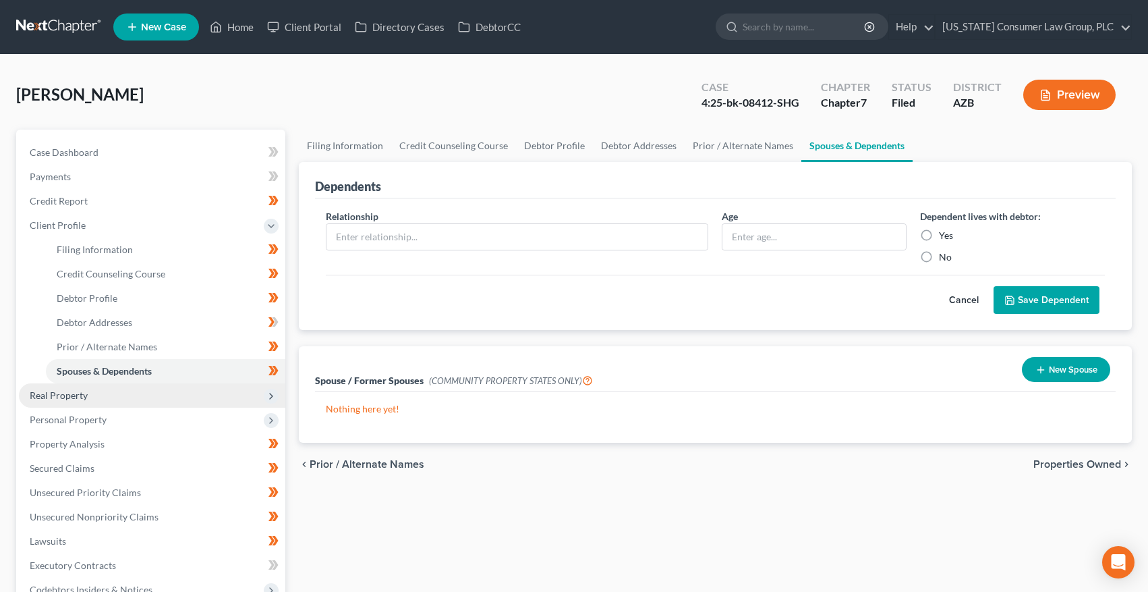
click at [68, 391] on span "Real Property" at bounding box center [59, 394] width 58 height 11
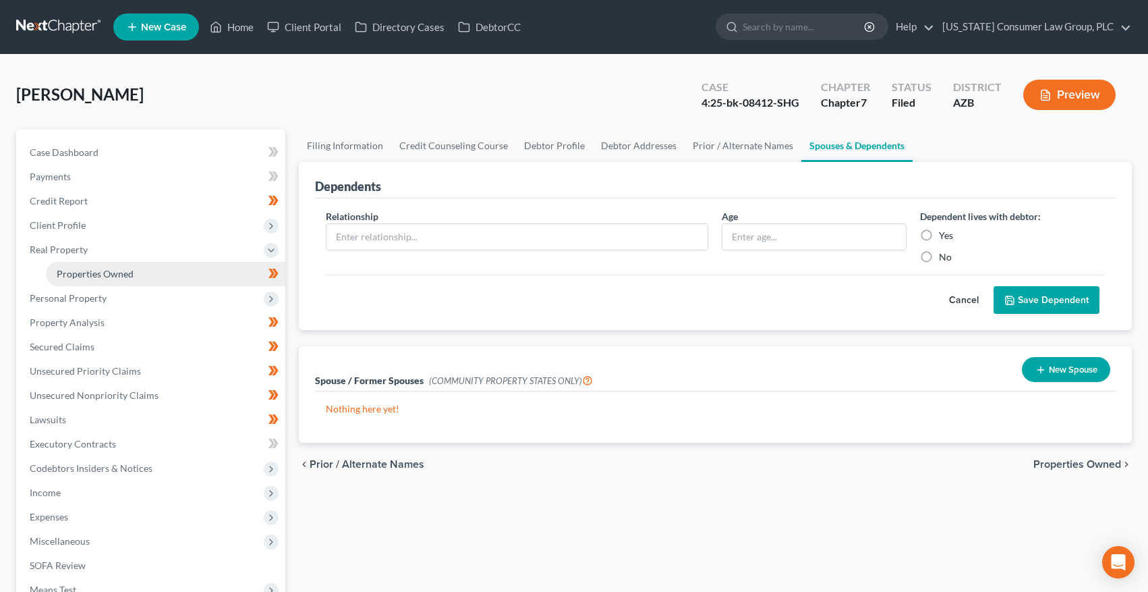
click at [96, 273] on span "Properties Owned" at bounding box center [95, 273] width 77 height 11
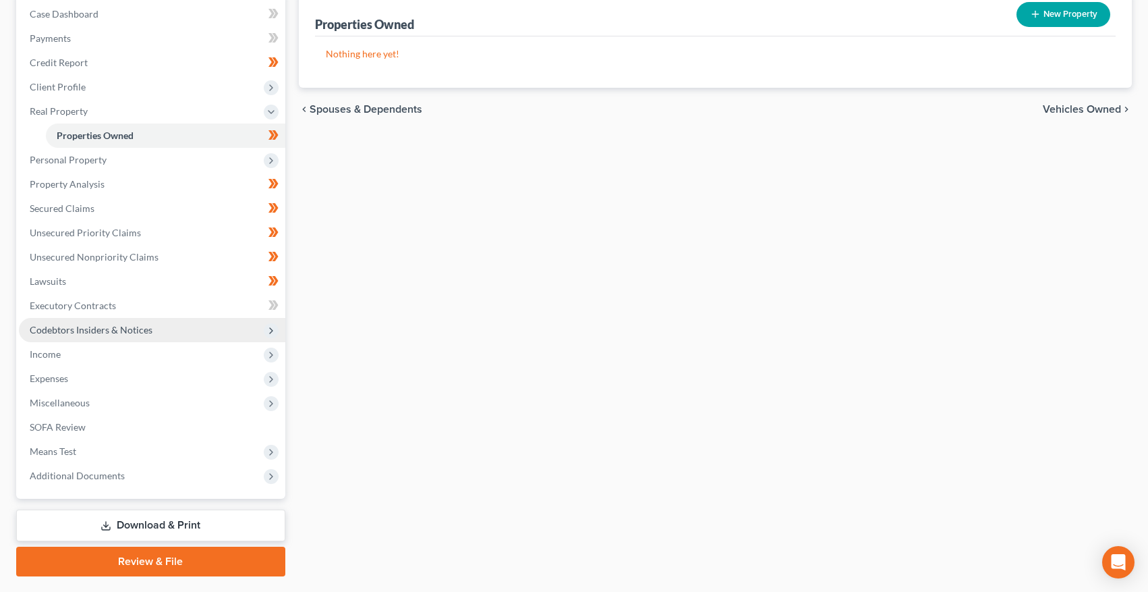
scroll to position [118, 0]
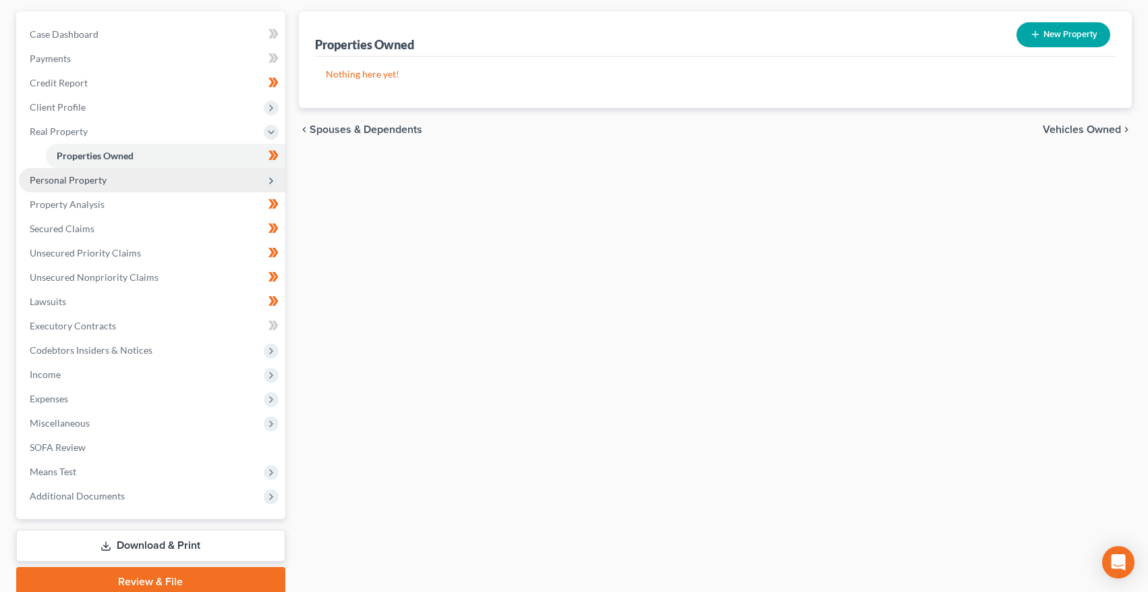
click at [93, 182] on span "Personal Property" at bounding box center [68, 179] width 77 height 11
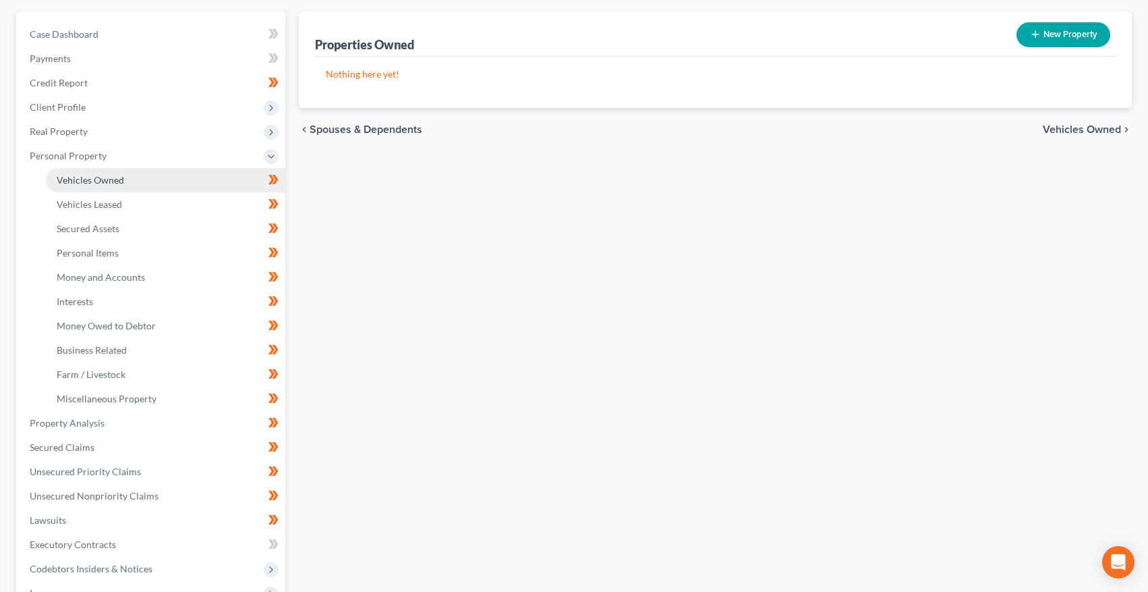
click at [101, 185] on span "Vehicles Owned" at bounding box center [90, 179] width 67 height 11
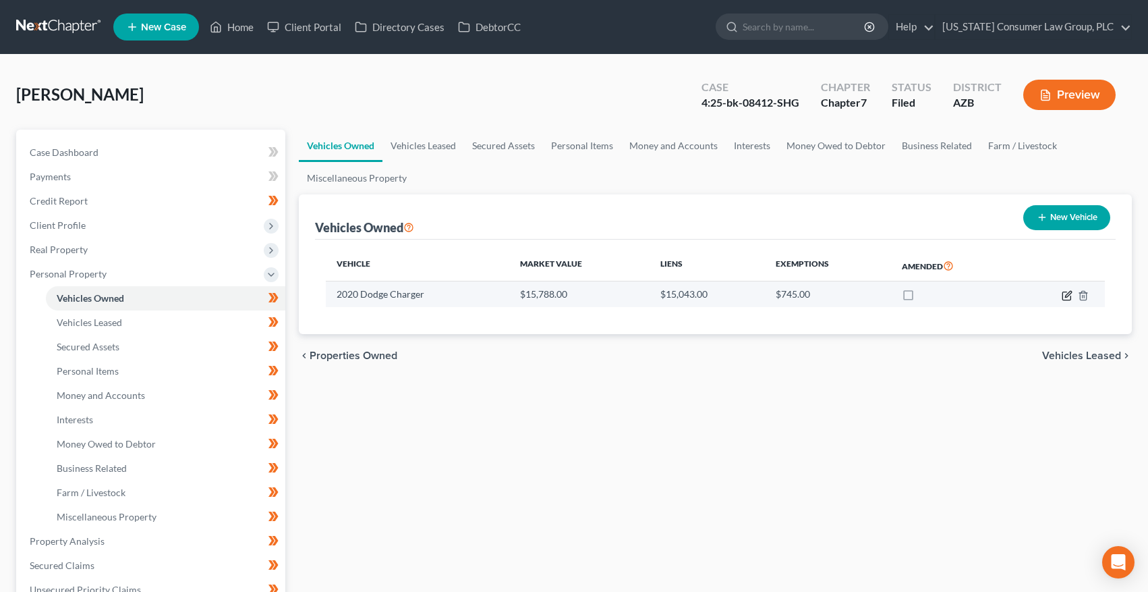
click at [1067, 299] on icon "button" at bounding box center [1067, 295] width 8 height 8
select select "0"
select select "6"
select select "3"
select select "0"
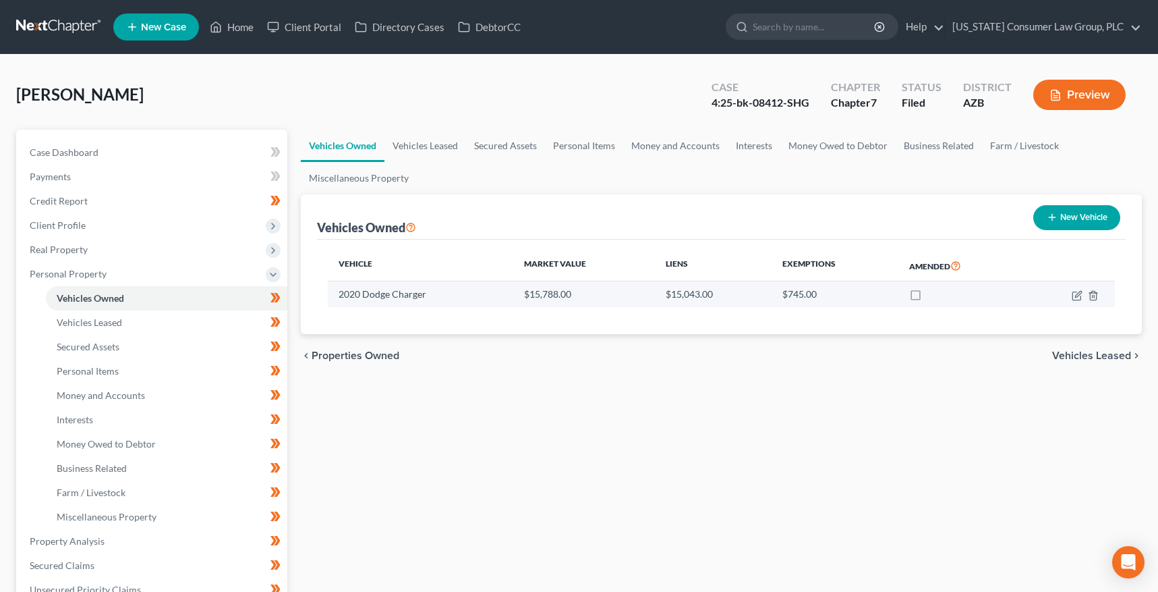
select select "22"
select select "0"
select select "2"
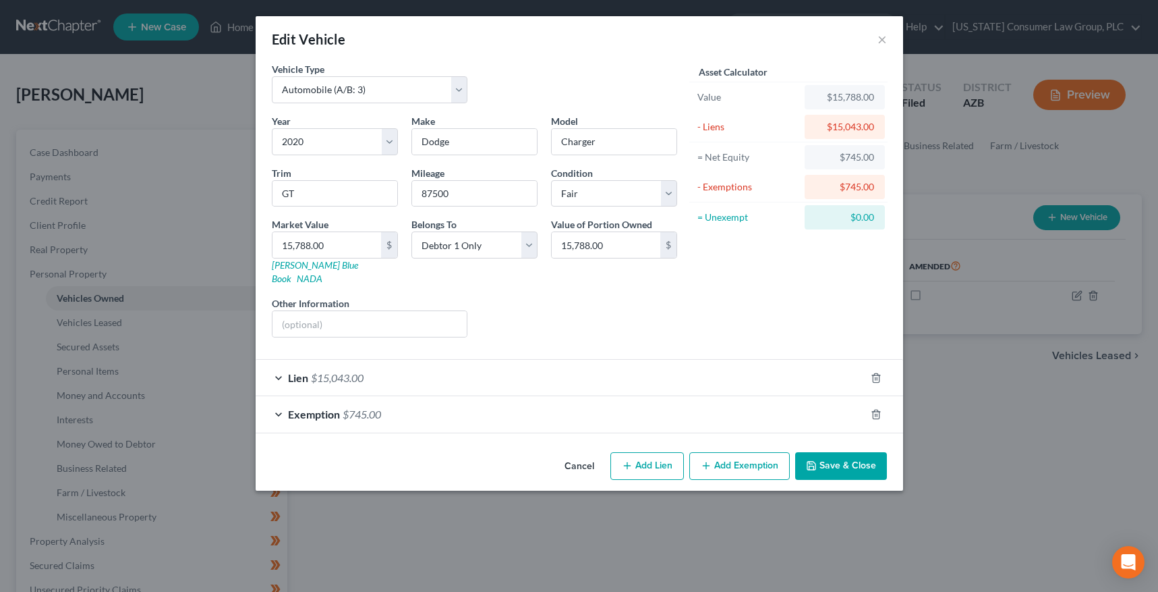
click at [466, 360] on div "Lien $15,043.00" at bounding box center [561, 378] width 610 height 36
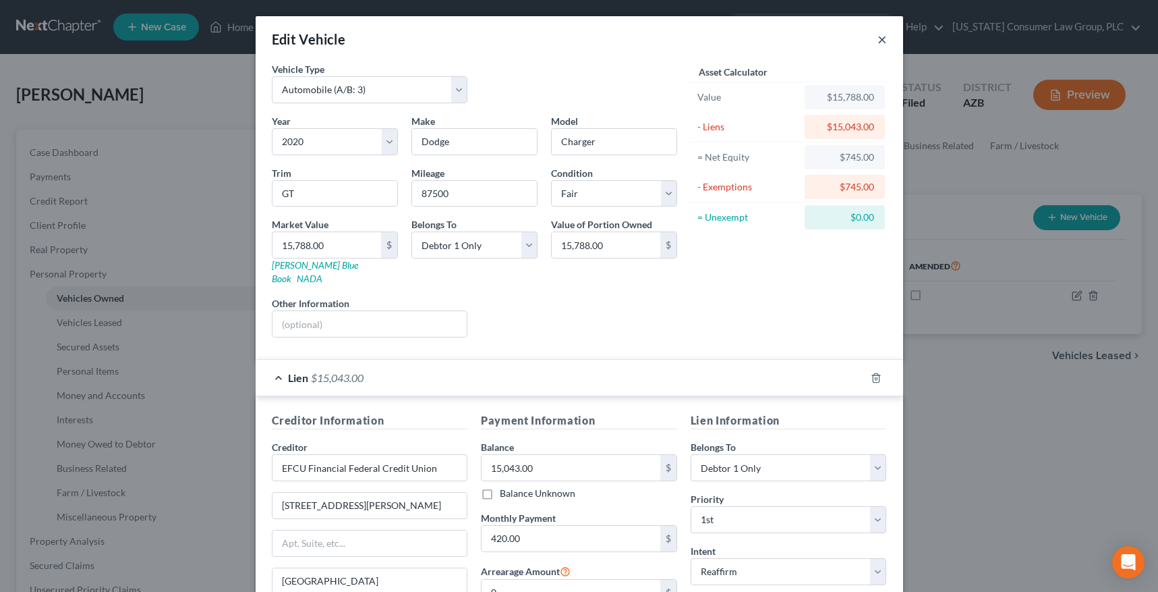
click at [878, 43] on button "×" at bounding box center [882, 39] width 9 height 16
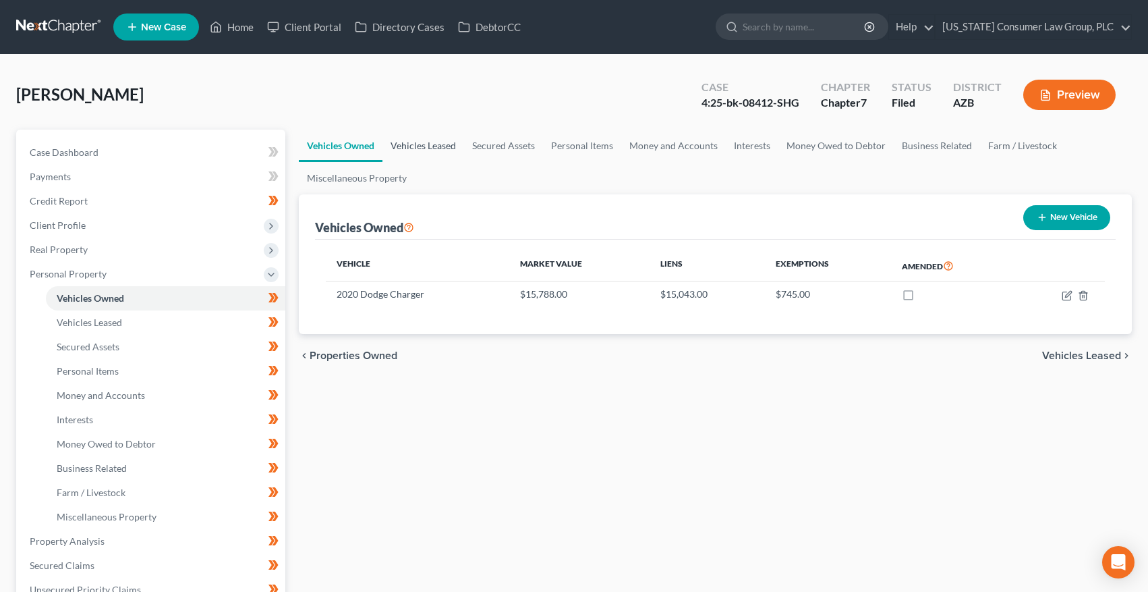
click at [428, 143] on link "Vehicles Leased" at bounding box center [424, 146] width 82 height 32
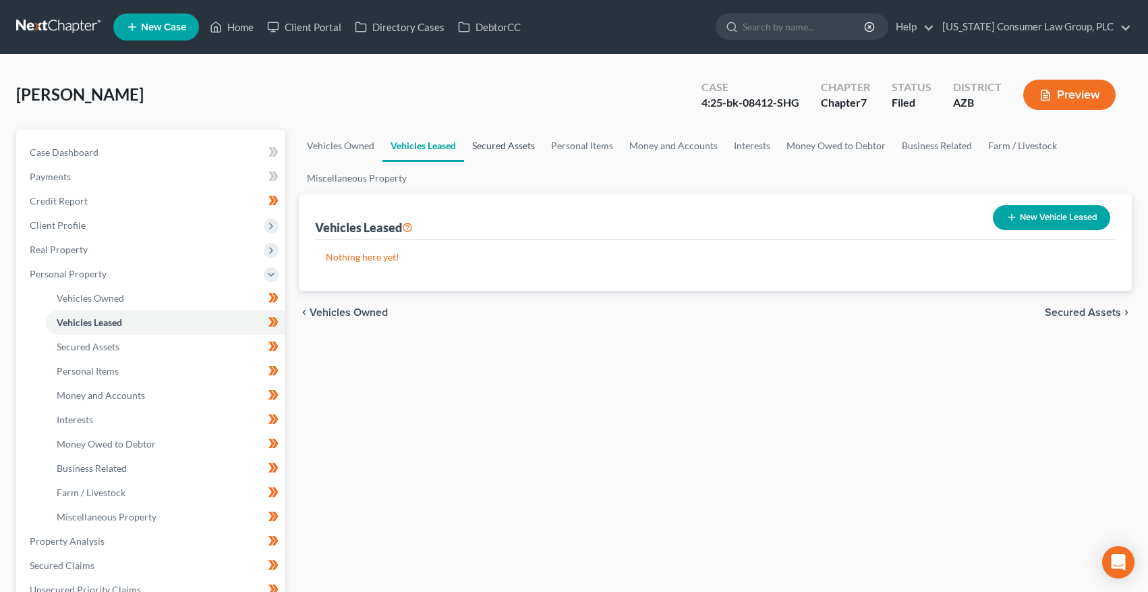
click at [503, 144] on link "Secured Assets" at bounding box center [503, 146] width 79 height 32
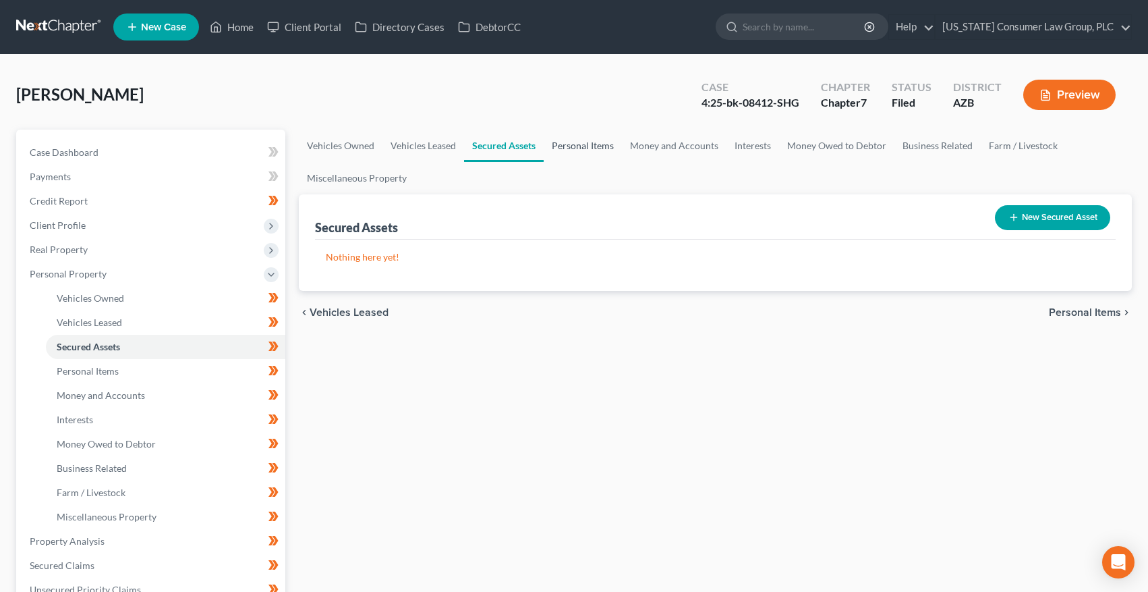
click at [564, 146] on link "Personal Items" at bounding box center [583, 146] width 78 height 32
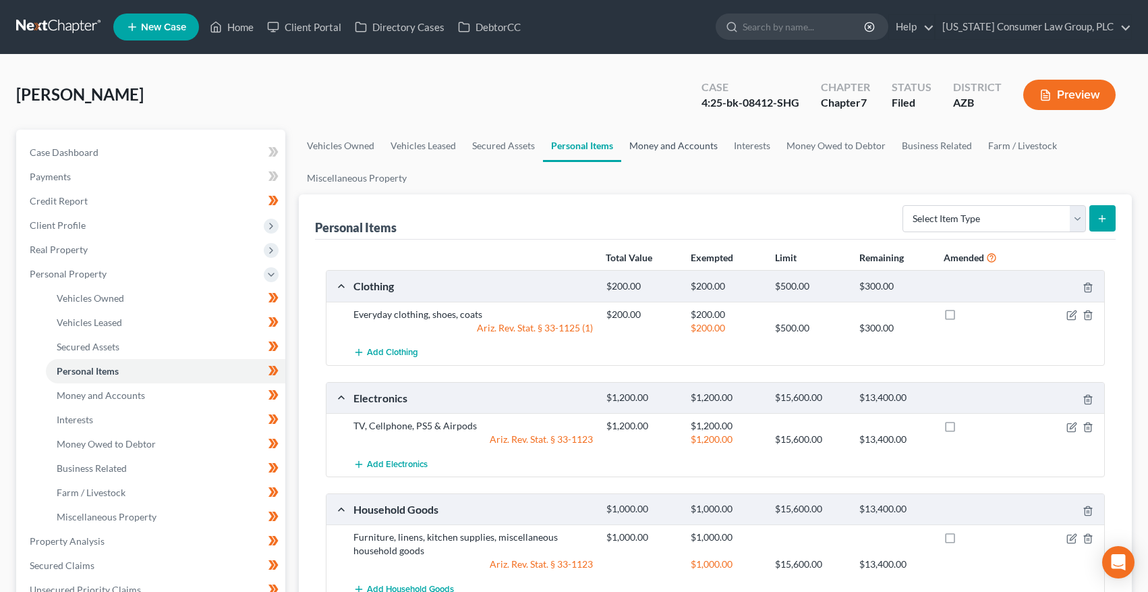
click at [666, 141] on link "Money and Accounts" at bounding box center [673, 146] width 105 height 32
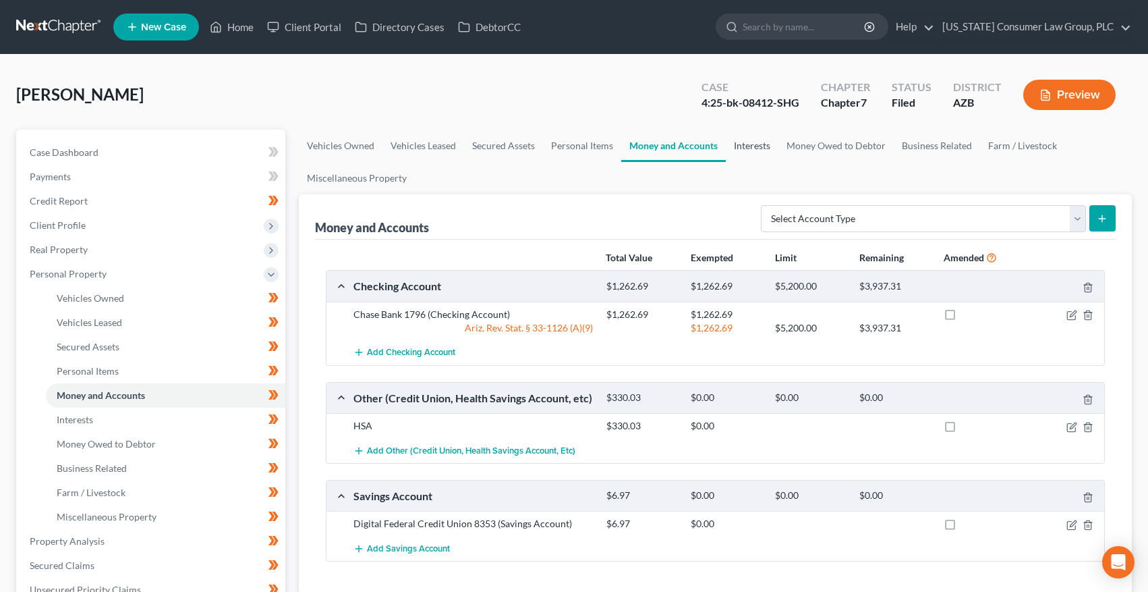
click at [738, 148] on link "Interests" at bounding box center [752, 146] width 53 height 32
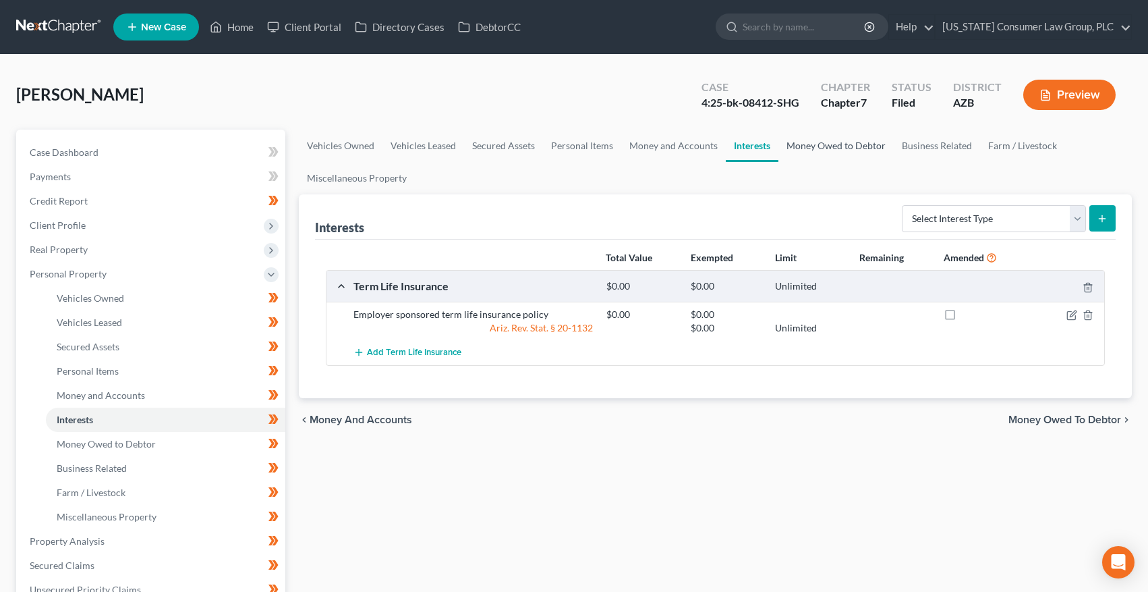
click at [816, 135] on link "Money Owed to Debtor" at bounding box center [836, 146] width 115 height 32
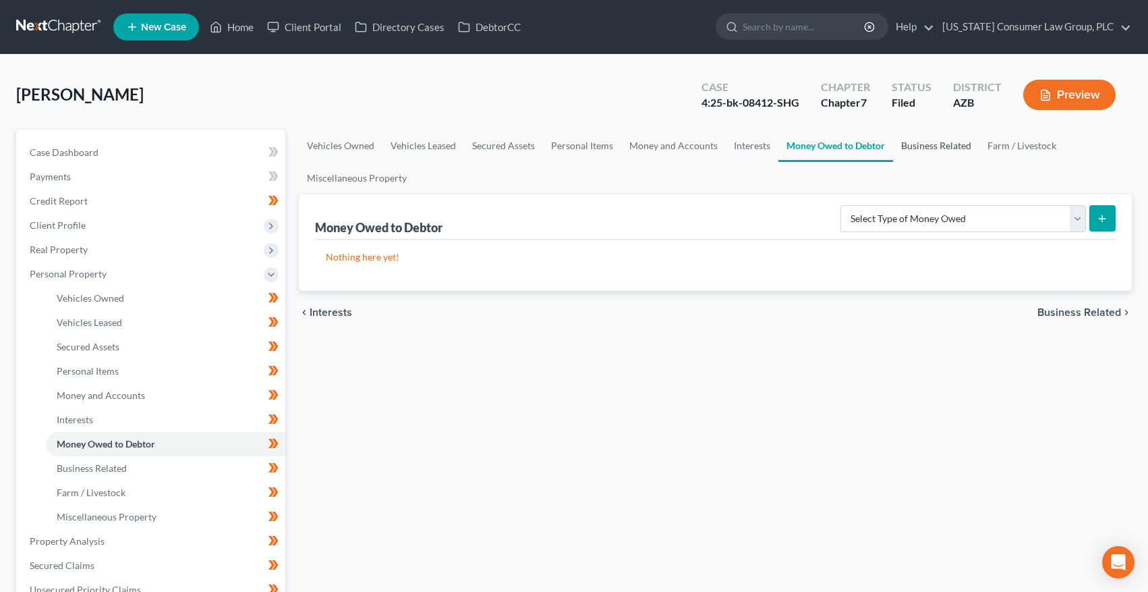
click at [907, 146] on link "Business Related" at bounding box center [936, 146] width 86 height 32
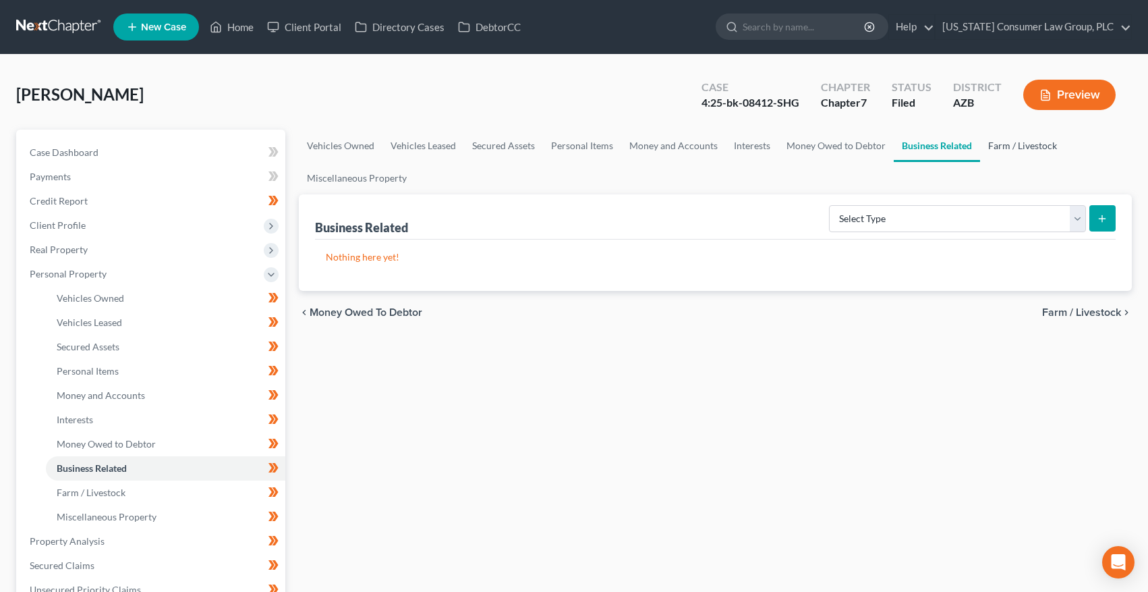
click at [1010, 148] on link "Farm / Livestock" at bounding box center [1022, 146] width 85 height 32
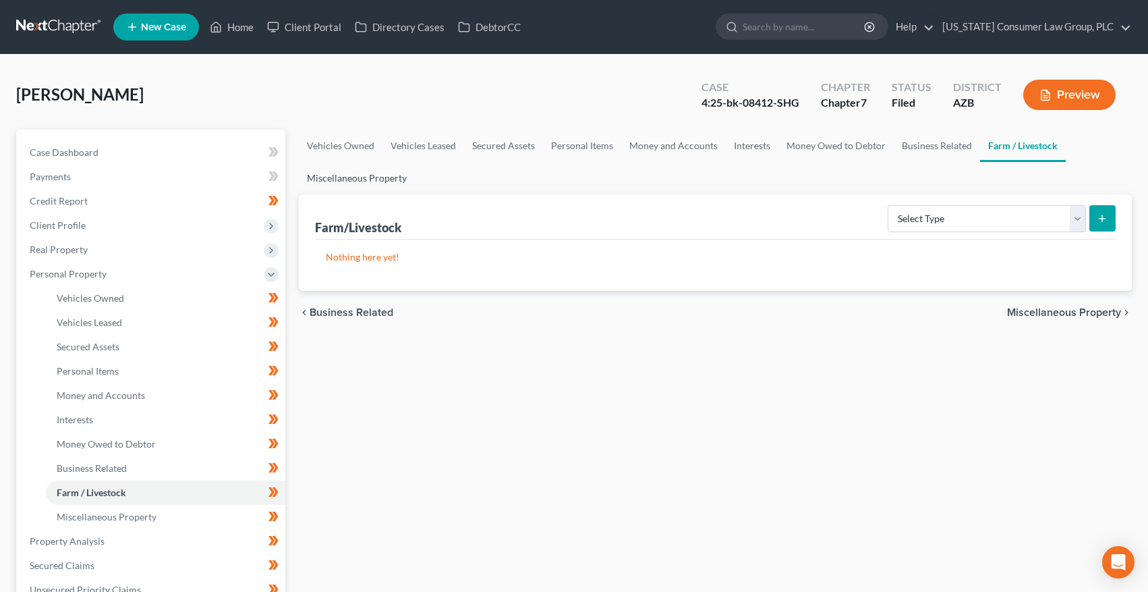
click at [372, 181] on link "Miscellaneous Property" at bounding box center [357, 178] width 116 height 32
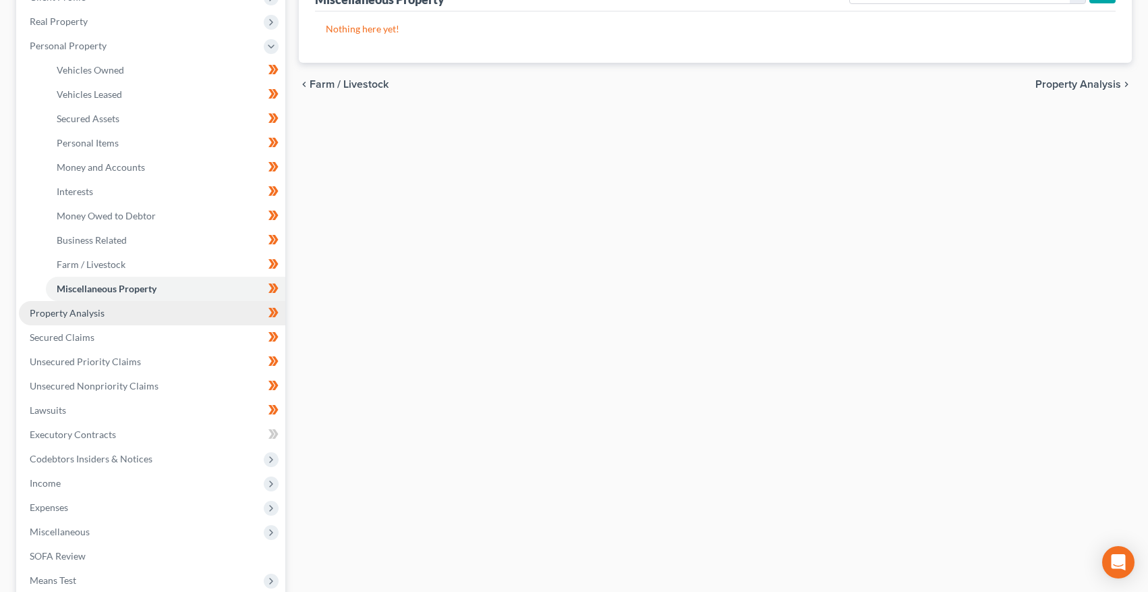
click at [93, 317] on span "Property Analysis" at bounding box center [67, 312] width 75 height 11
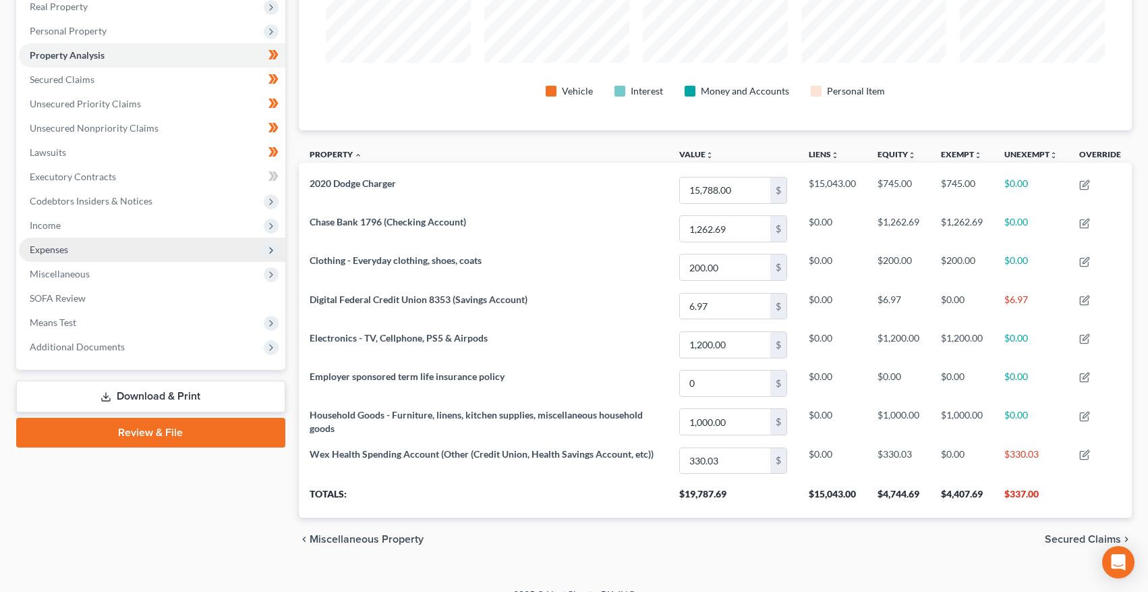
scroll to position [146, 0]
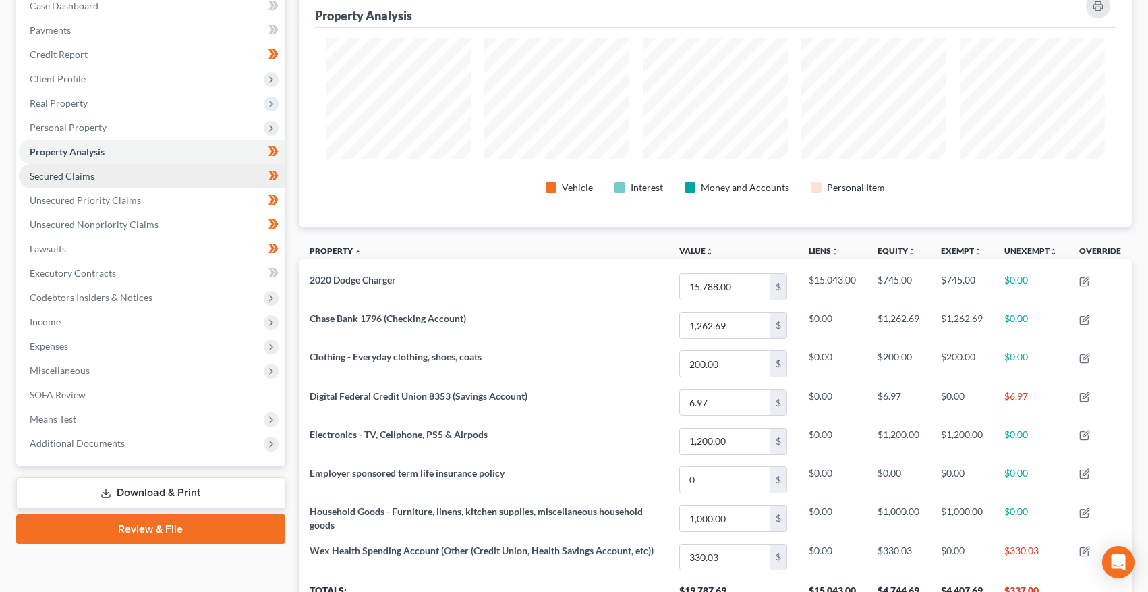
click at [76, 182] on link "Secured Claims" at bounding box center [152, 176] width 267 height 24
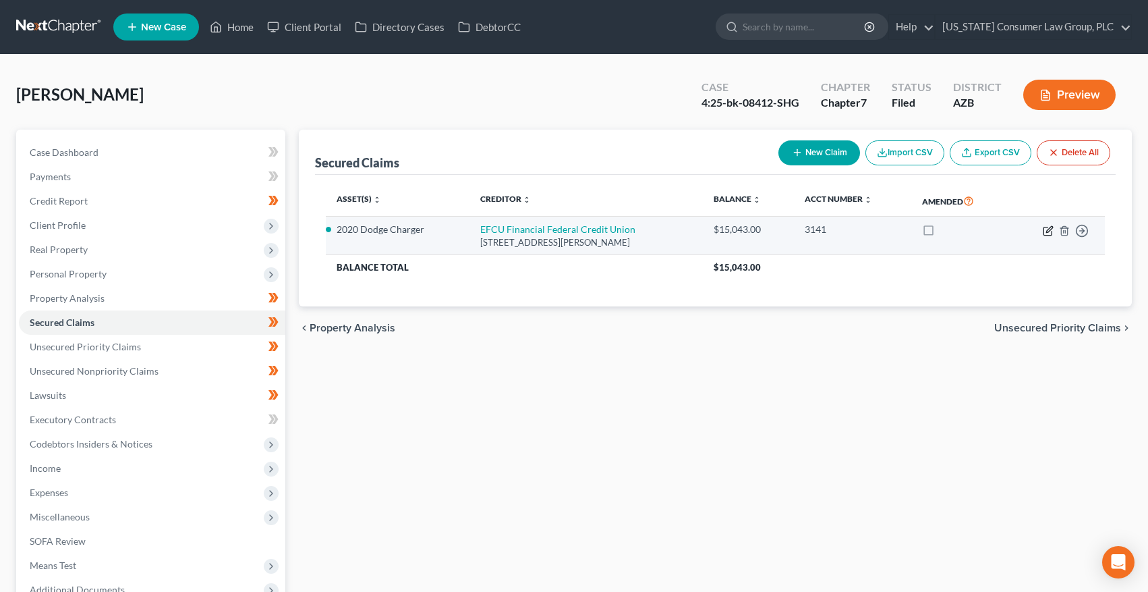
click at [1048, 231] on icon "button" at bounding box center [1049, 229] width 6 height 6
select select "22"
select select "0"
select select "2"
select select "0"
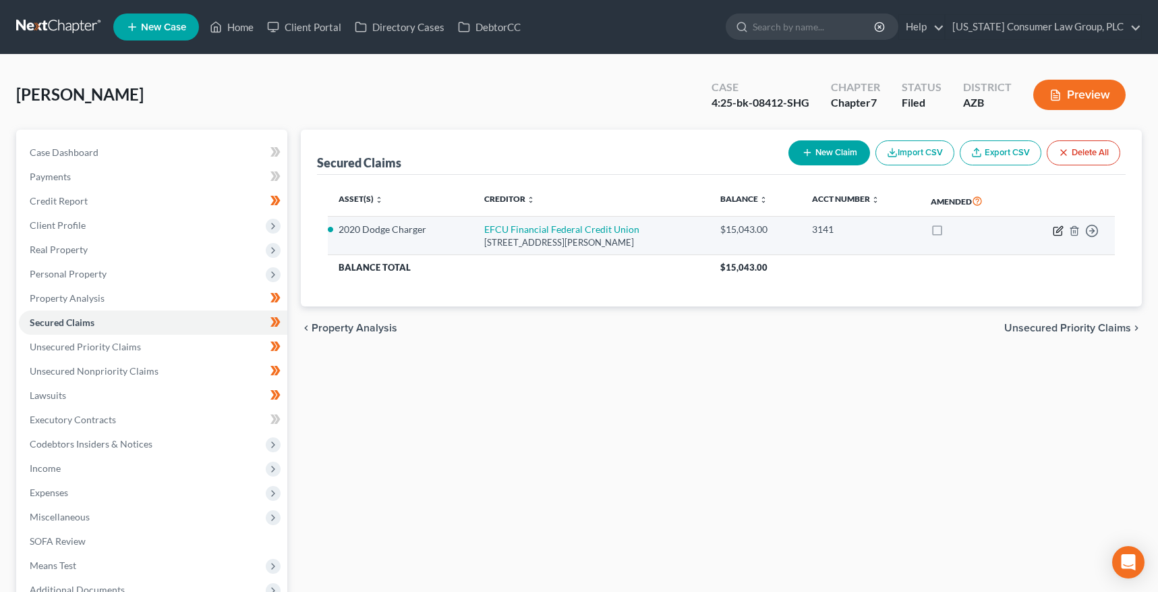
select select "0"
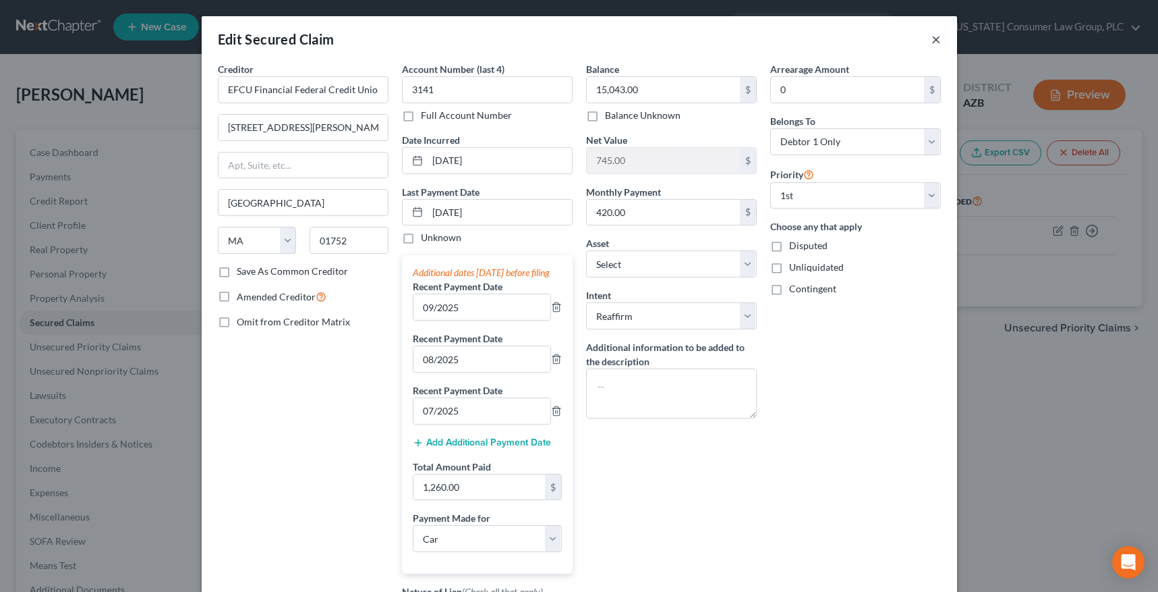
click at [932, 38] on button "×" at bounding box center [936, 39] width 9 height 16
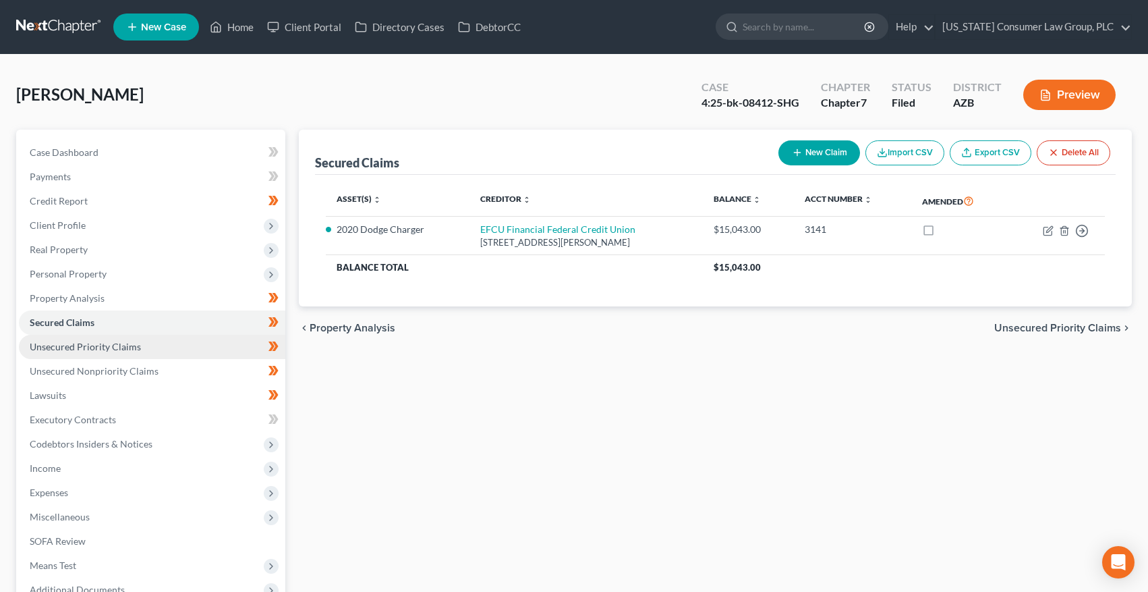
click at [63, 345] on span "Unsecured Priority Claims" at bounding box center [85, 346] width 111 height 11
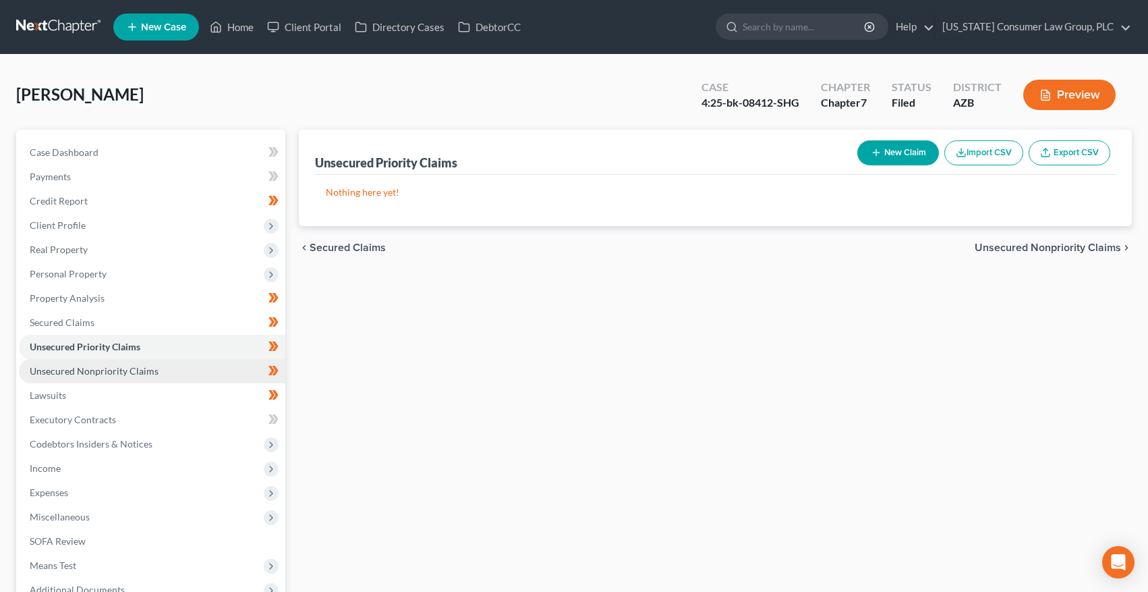
click at [75, 374] on span "Unsecured Nonpriority Claims" at bounding box center [94, 370] width 129 height 11
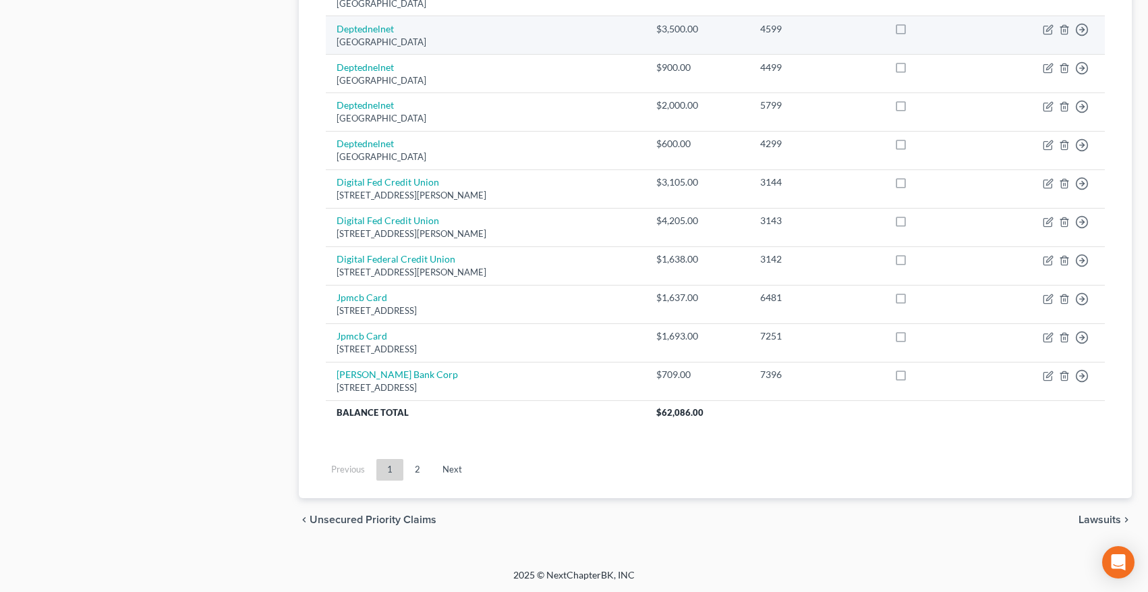
scroll to position [967, 0]
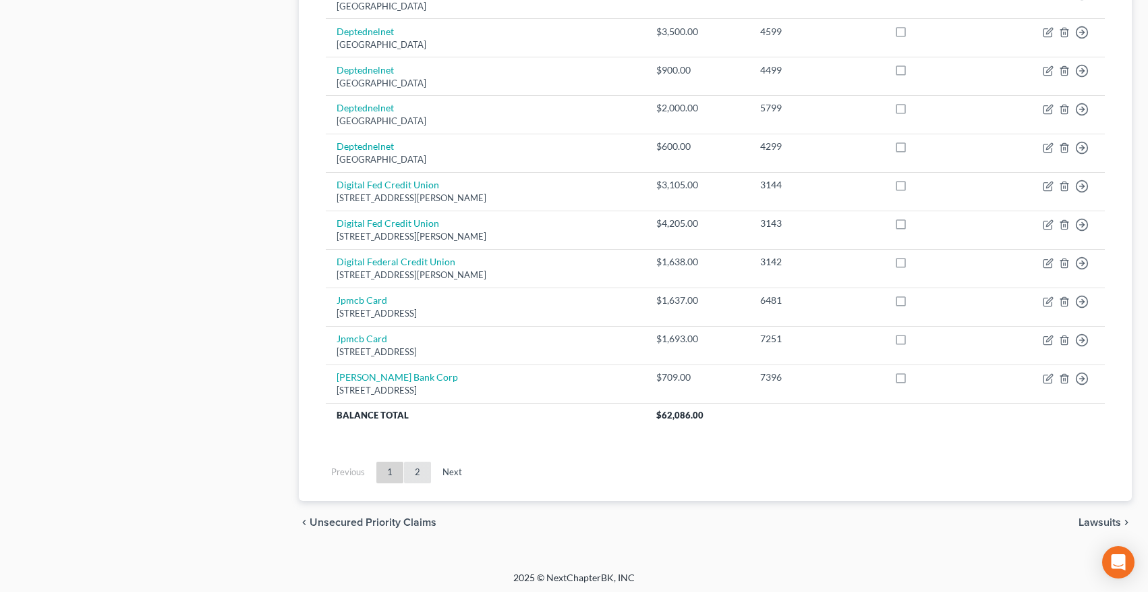
click at [418, 474] on link "2" at bounding box center [417, 472] width 27 height 22
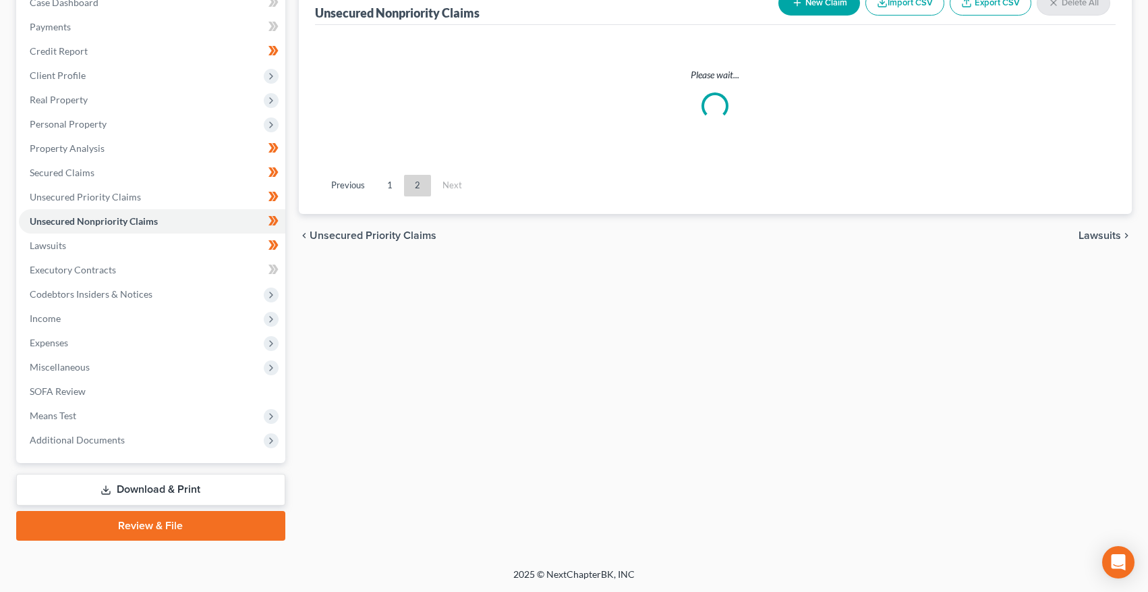
scroll to position [148, 0]
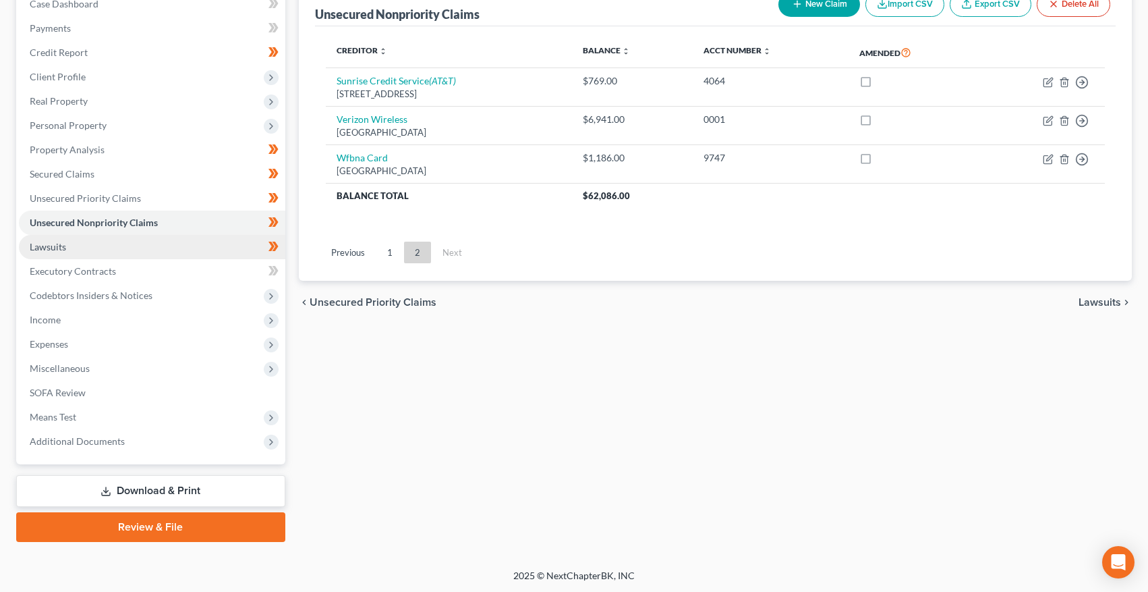
drag, startPoint x: 51, startPoint y: 242, endPoint x: 77, endPoint y: 253, distance: 28.4
click at [51, 242] on span "Lawsuits" at bounding box center [48, 246] width 36 height 11
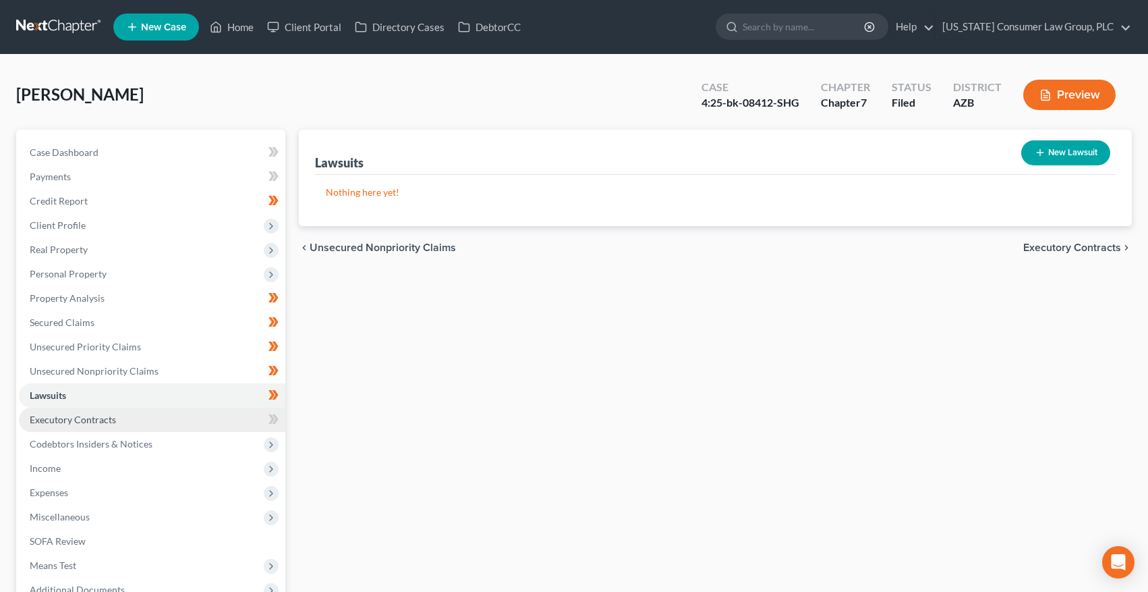
click at [63, 419] on span "Executory Contracts" at bounding box center [73, 419] width 86 height 11
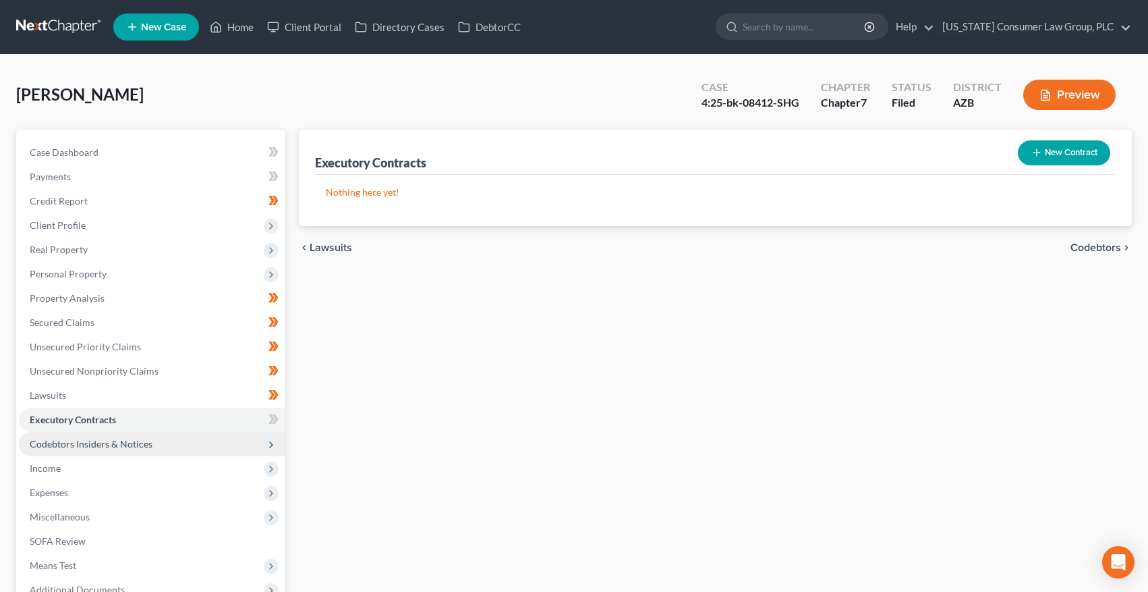
click at [76, 438] on span "Codebtors Insiders & Notices" at bounding box center [91, 443] width 123 height 11
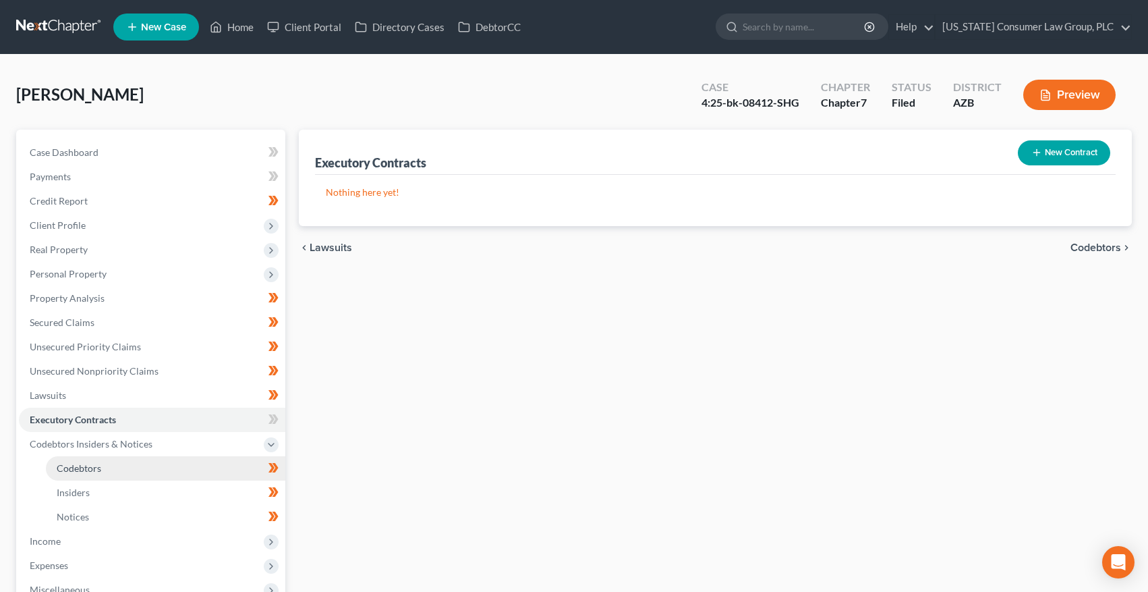
drag, startPoint x: 80, startPoint y: 459, endPoint x: 97, endPoint y: 458, distance: 16.9
click at [81, 459] on link "Codebtors" at bounding box center [166, 468] width 240 height 24
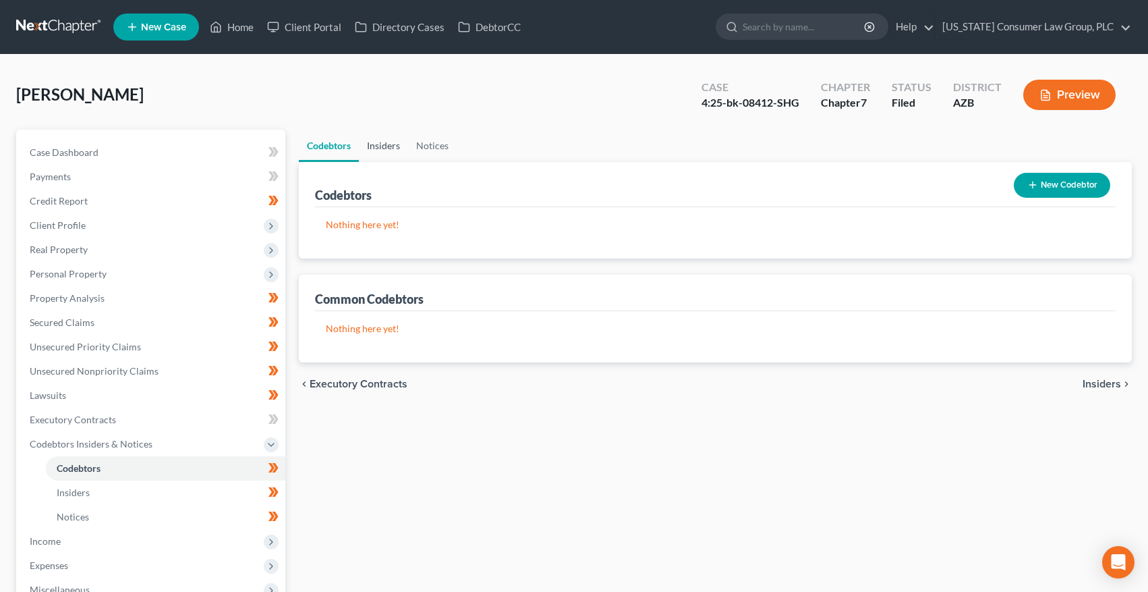
click at [384, 144] on link "Insiders" at bounding box center [383, 146] width 49 height 32
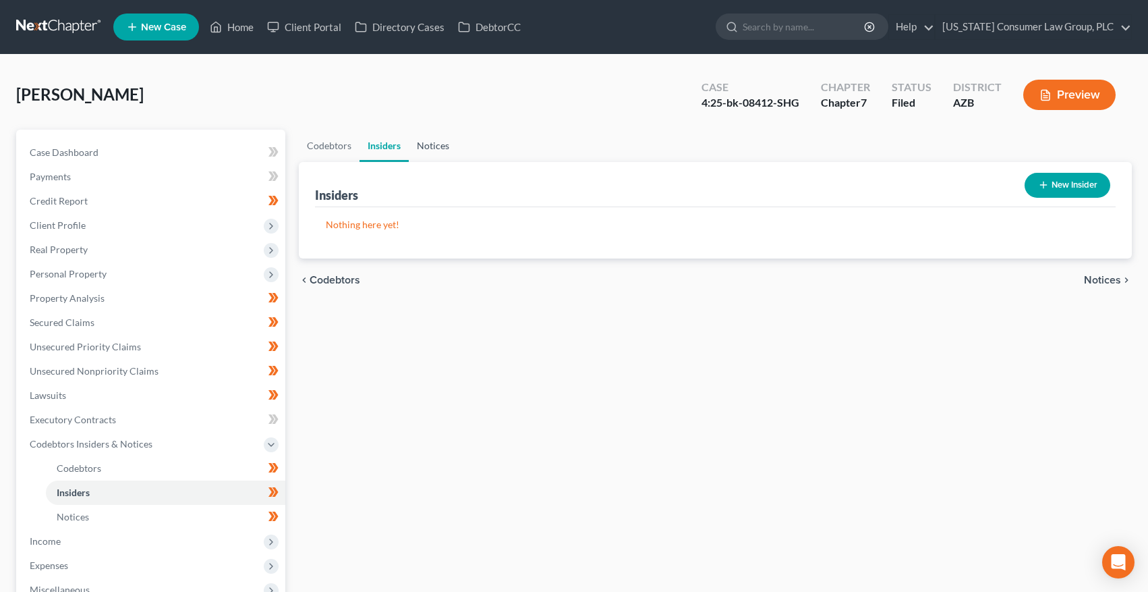
click at [437, 146] on link "Notices" at bounding box center [433, 146] width 49 height 32
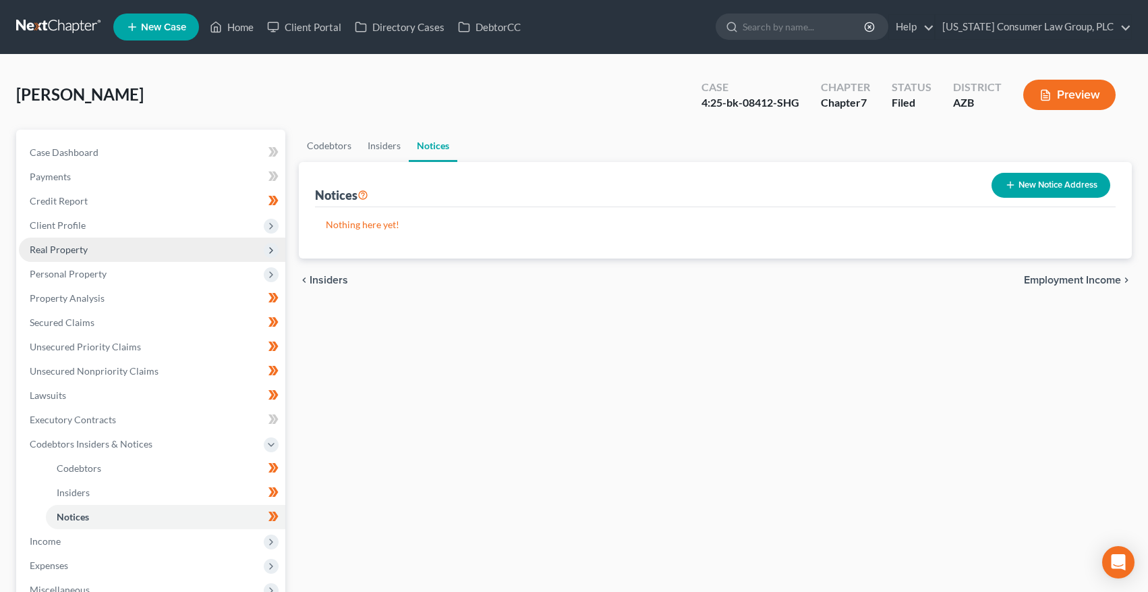
scroll to position [221, 0]
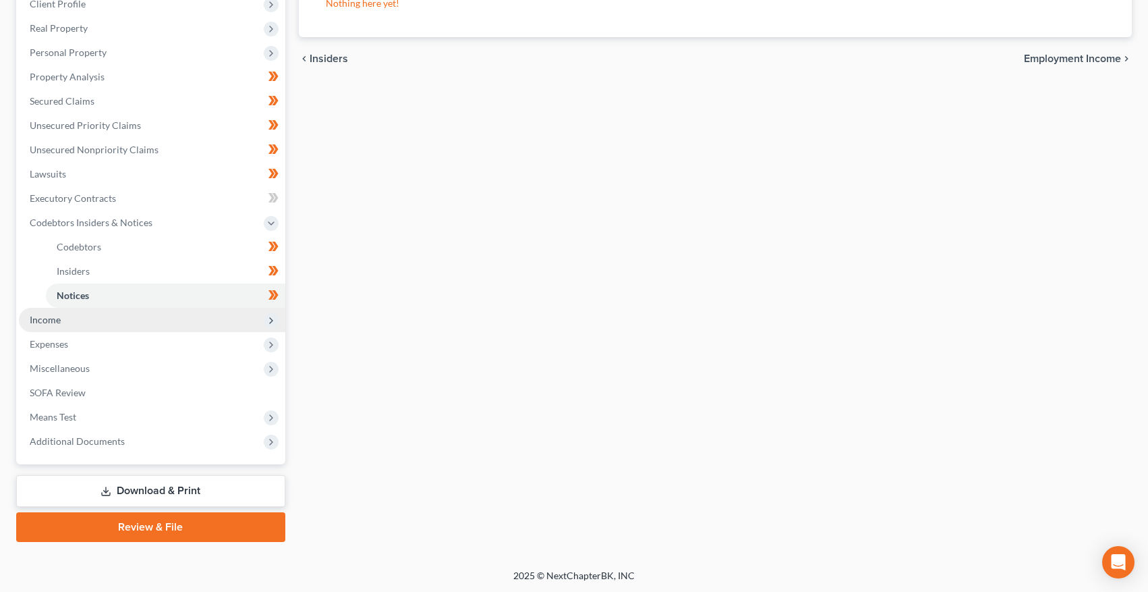
click at [72, 323] on span "Income" at bounding box center [152, 320] width 267 height 24
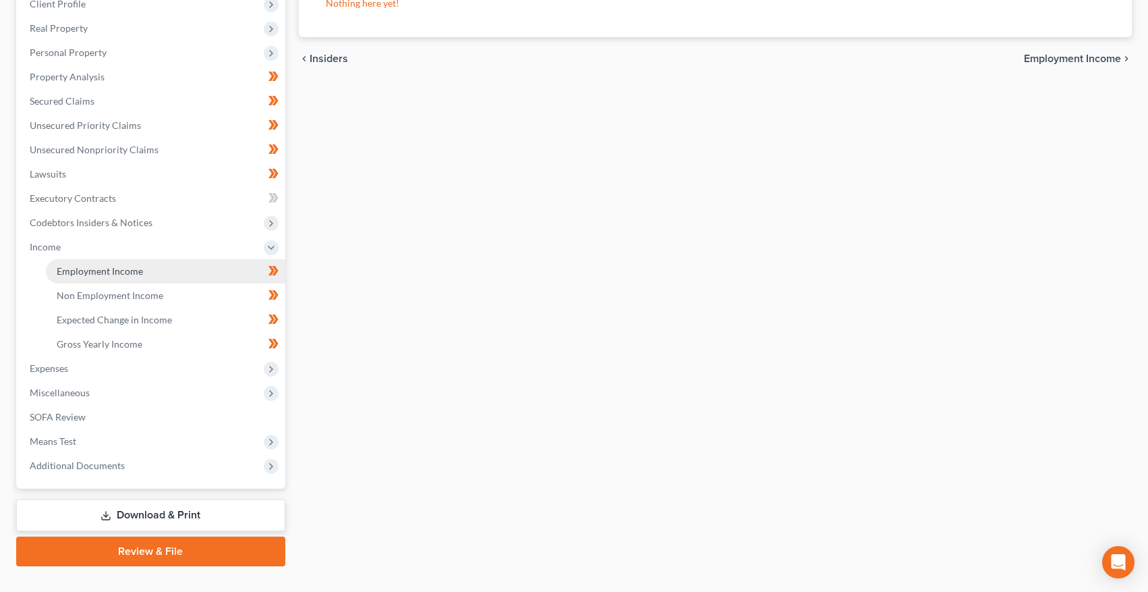
drag, startPoint x: 88, startPoint y: 275, endPoint x: 104, endPoint y: 273, distance: 15.6
click at [89, 275] on span "Employment Income" at bounding box center [100, 270] width 86 height 11
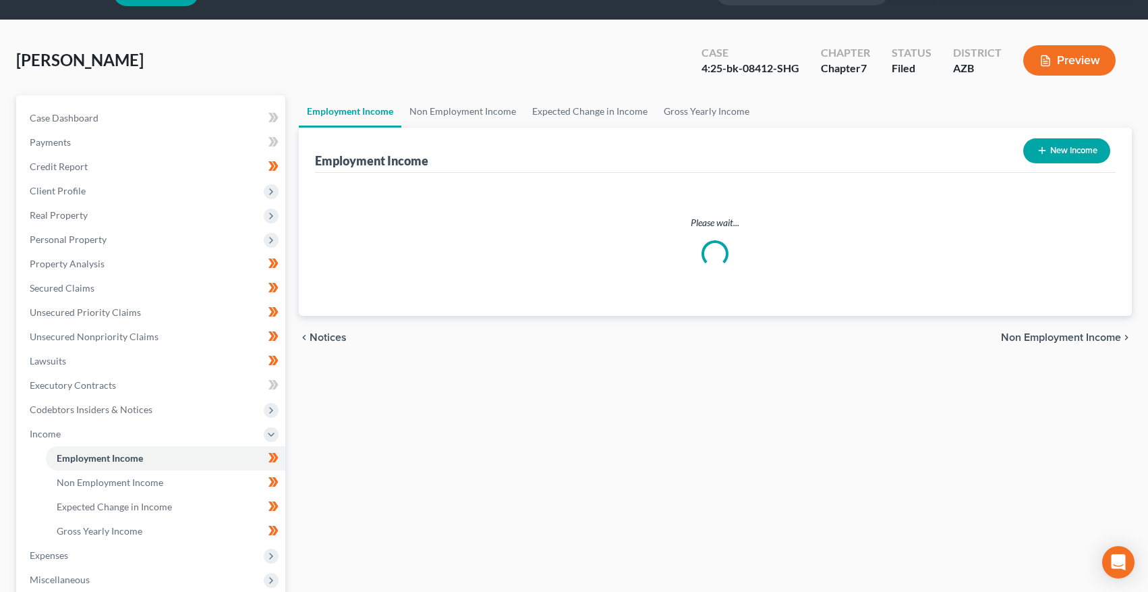
scroll to position [3, 0]
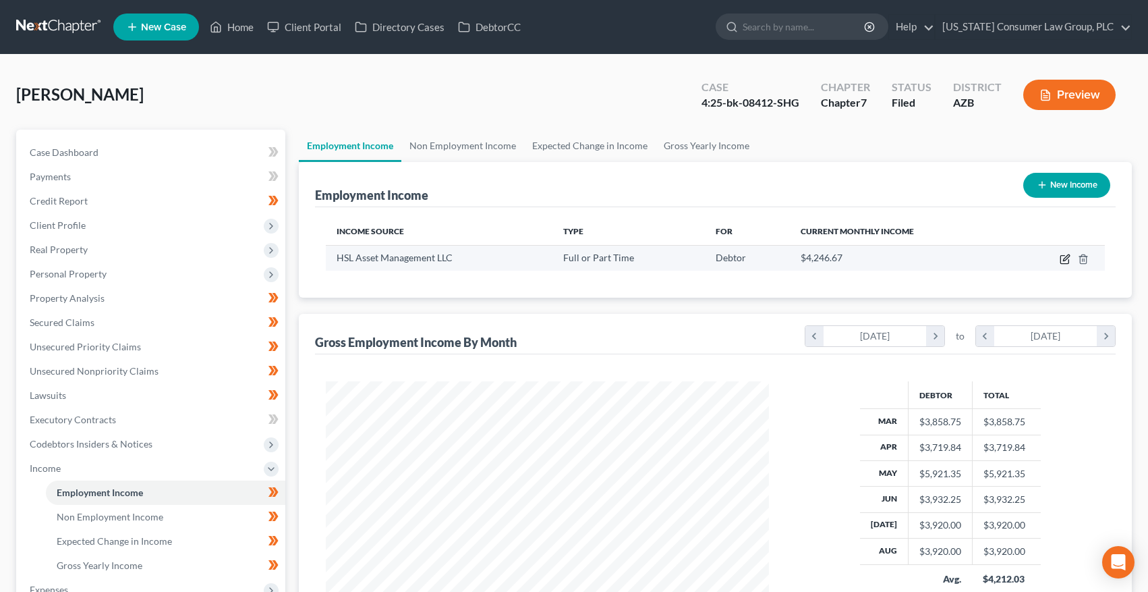
click at [1067, 258] on icon "button" at bounding box center [1066, 257] width 6 height 6
select select "0"
select select "3"
select select "2"
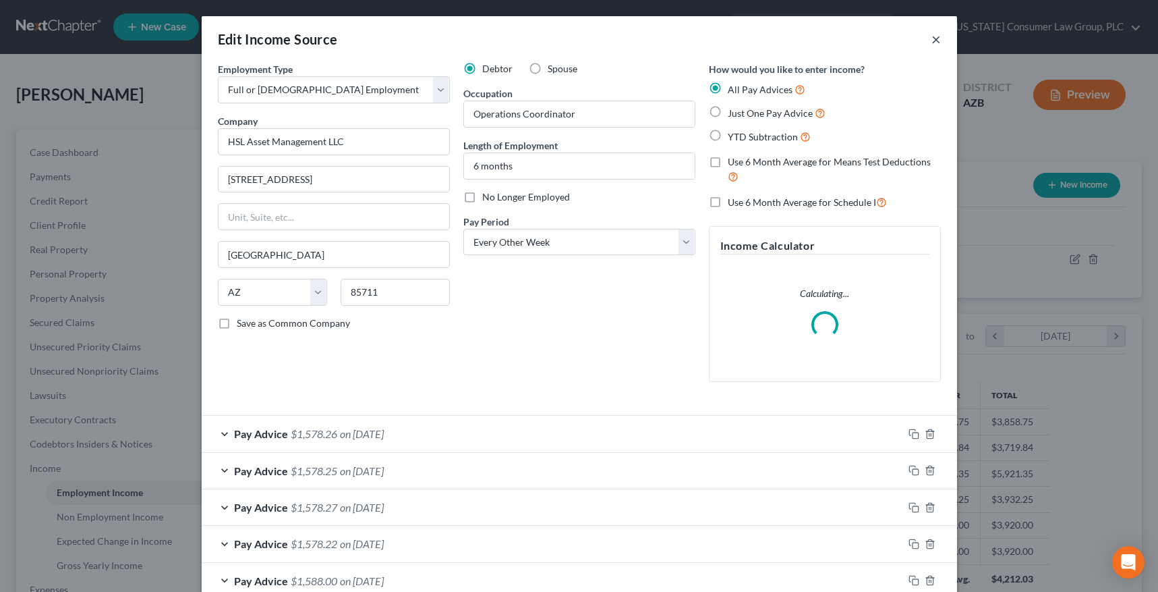
click at [932, 41] on button "×" at bounding box center [936, 39] width 9 height 16
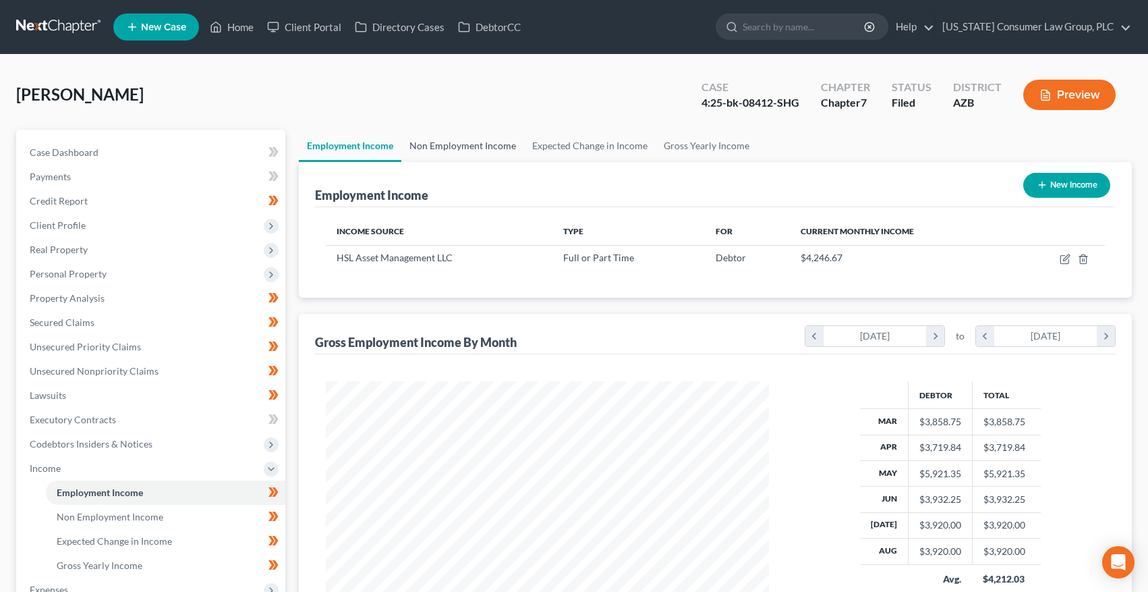
click at [453, 145] on link "Non Employment Income" at bounding box center [462, 146] width 123 height 32
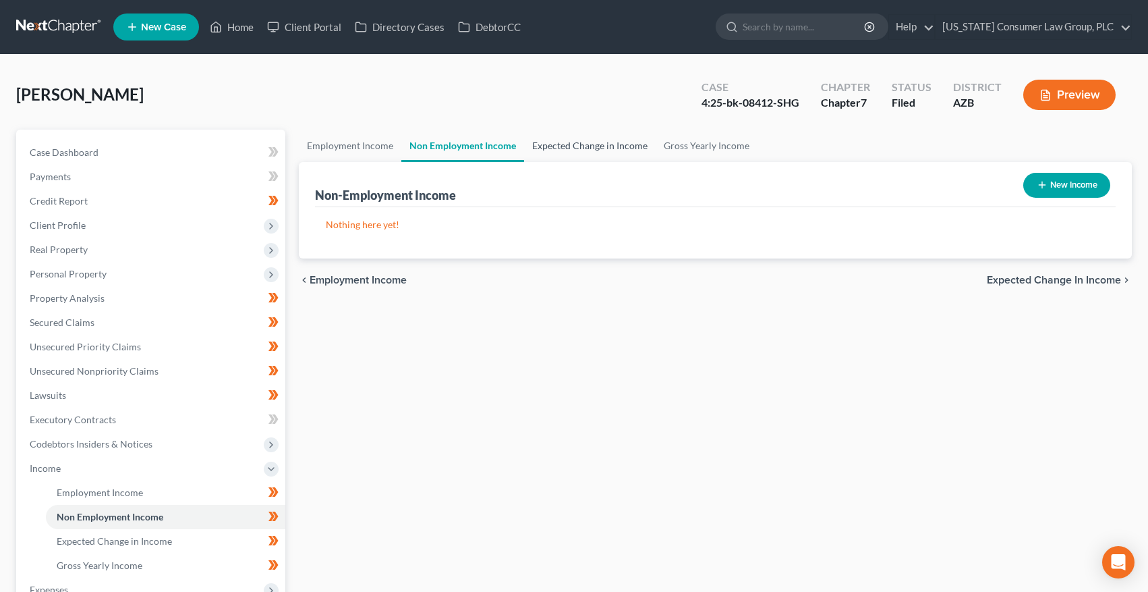
click at [571, 147] on link "Expected Change in Income" at bounding box center [590, 146] width 132 height 32
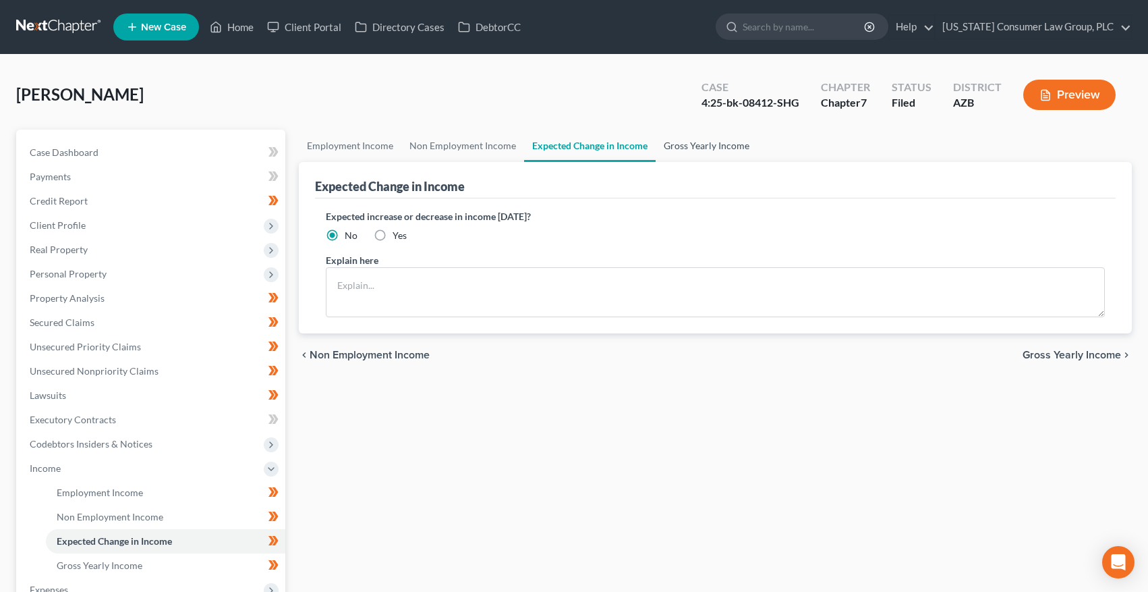
drag, startPoint x: 683, startPoint y: 150, endPoint x: 642, endPoint y: 152, distance: 40.6
click at [683, 149] on link "Gross Yearly Income" at bounding box center [707, 146] width 102 height 32
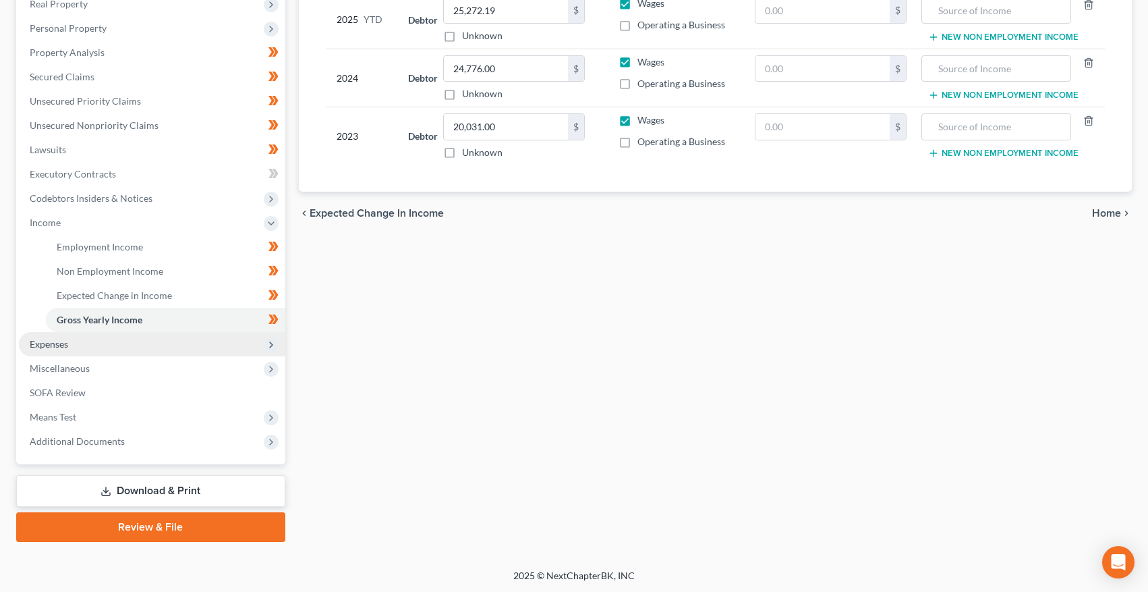
click at [78, 335] on span "Expenses" at bounding box center [152, 344] width 267 height 24
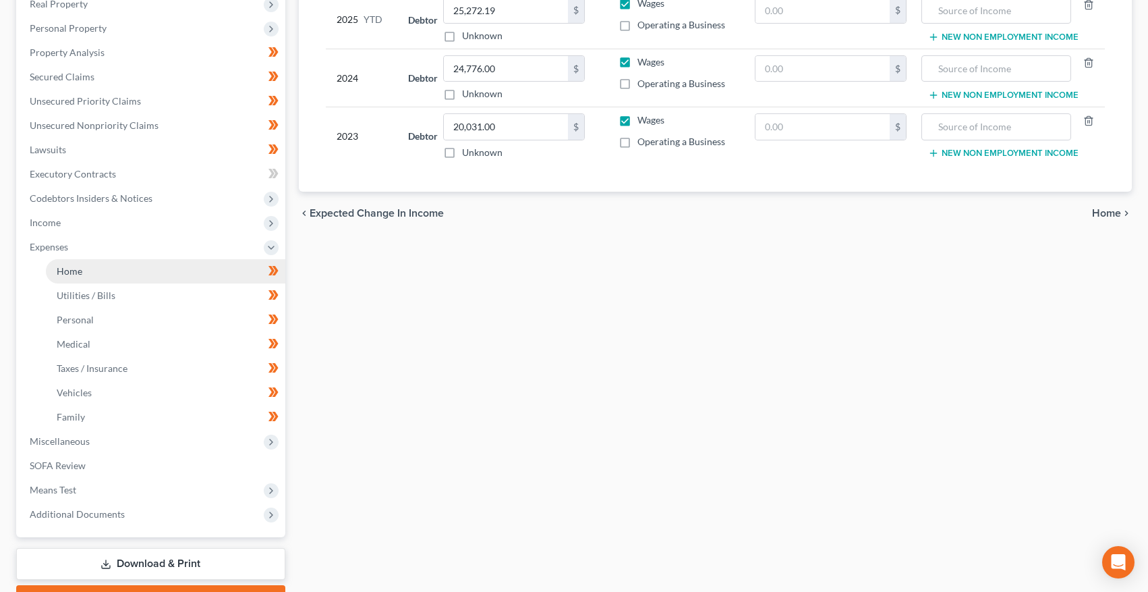
click at [75, 271] on span "Home" at bounding box center [70, 270] width 26 height 11
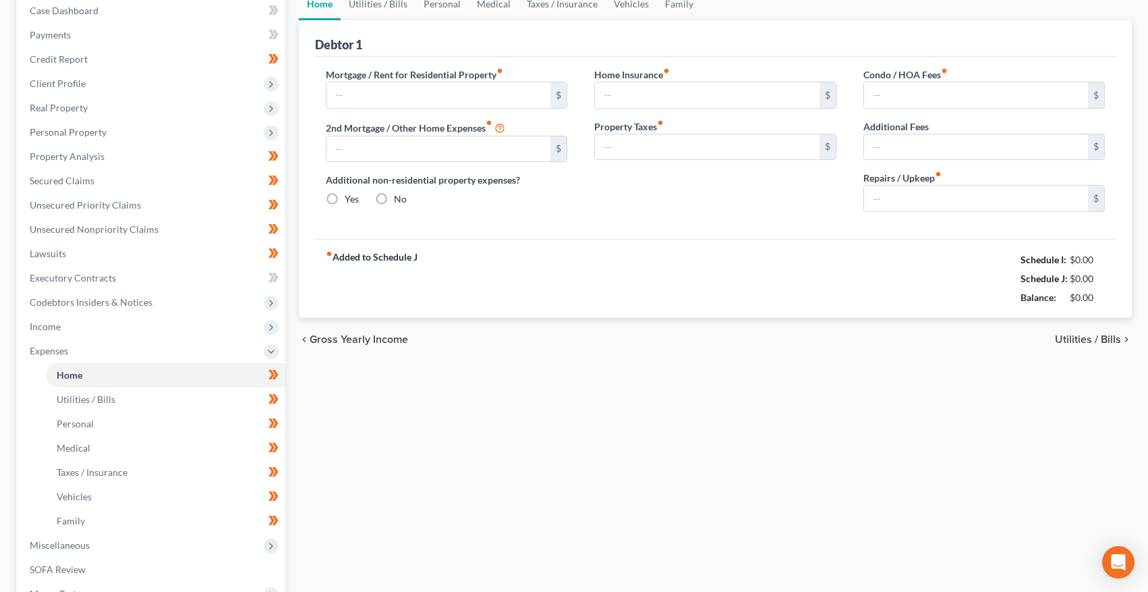
type input "750.00"
type input "0.00"
radio input "true"
type input "0.00"
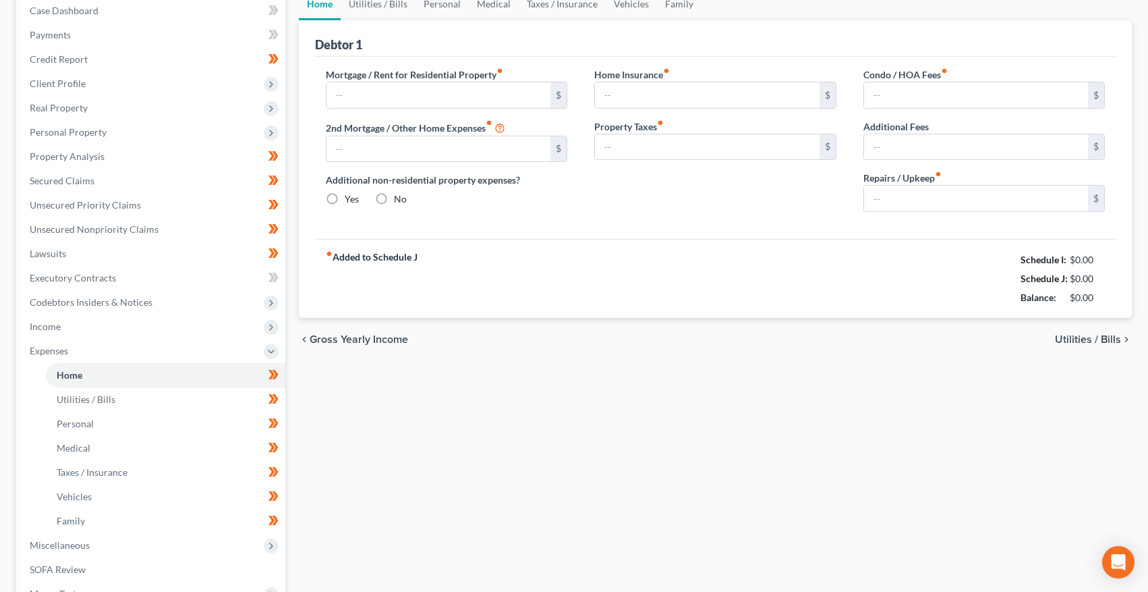
type input "0.00"
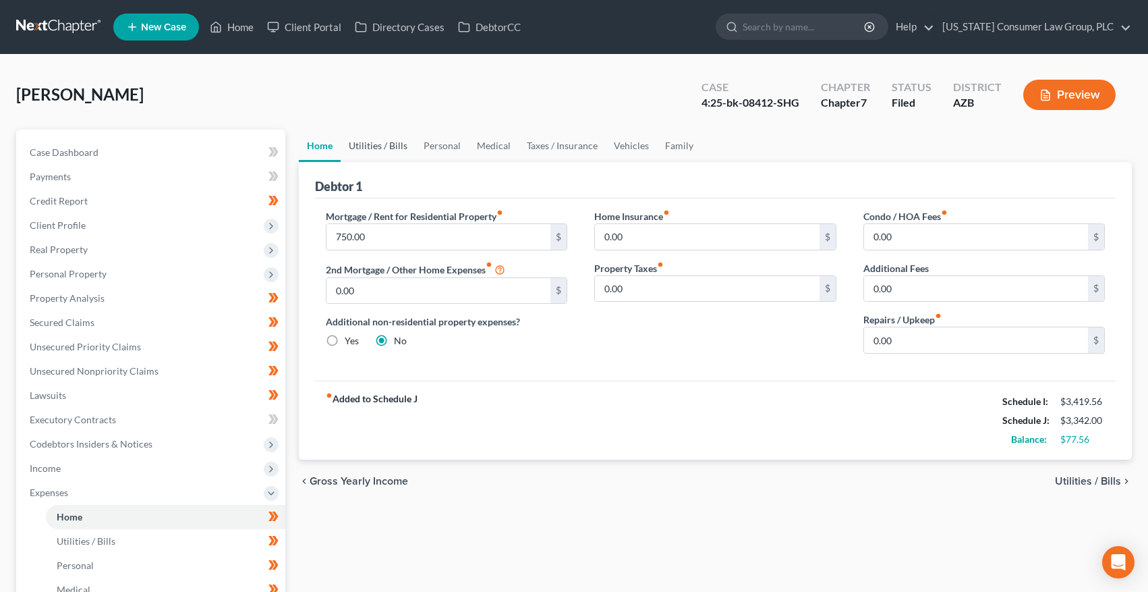
click at [379, 138] on link "Utilities / Bills" at bounding box center [378, 146] width 75 height 32
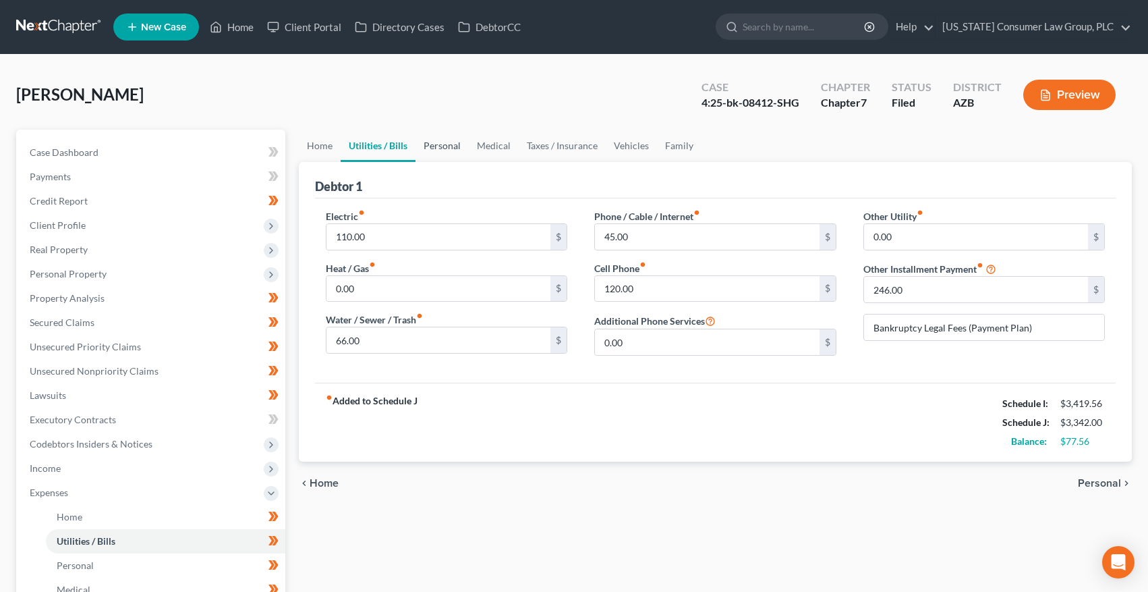
click at [449, 146] on link "Personal" at bounding box center [442, 146] width 53 height 32
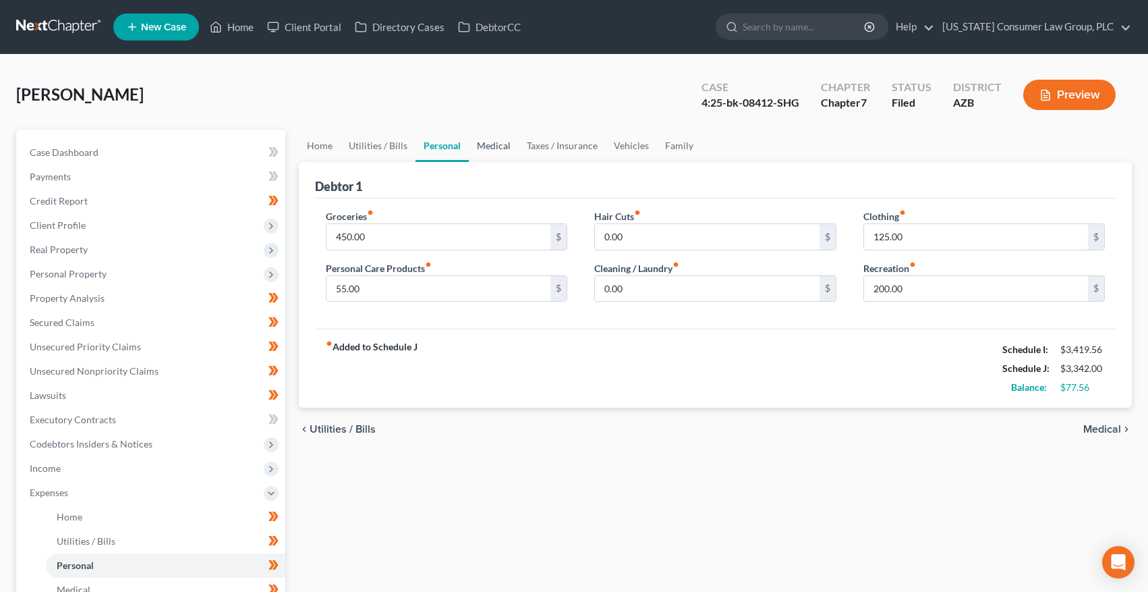
click at [505, 147] on link "Medical" at bounding box center [494, 146] width 50 height 32
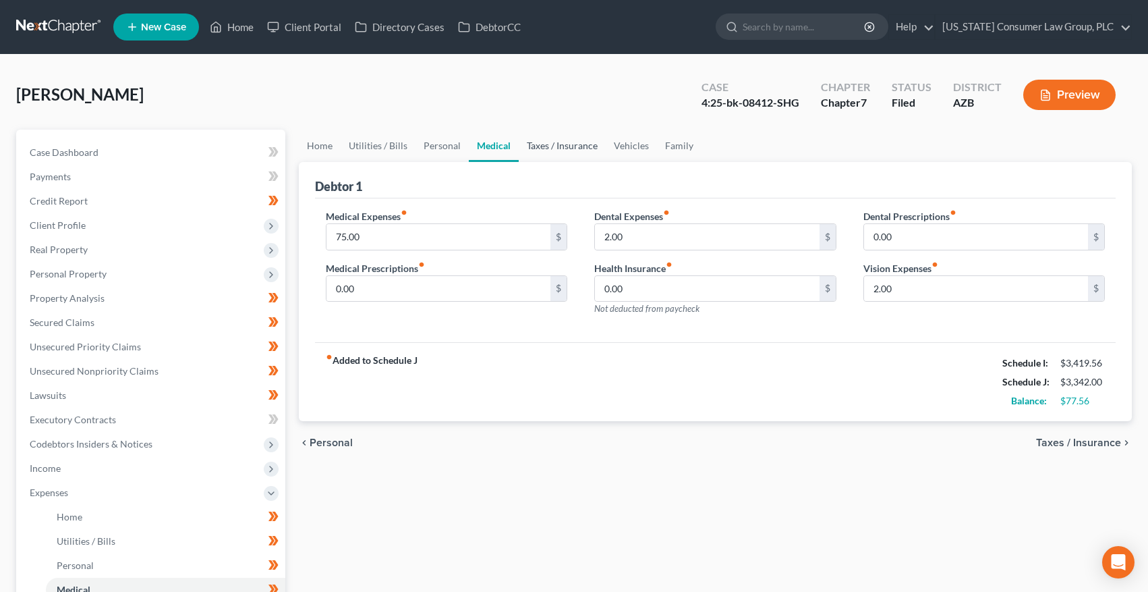
click at [555, 146] on link "Taxes / Insurance" at bounding box center [562, 146] width 87 height 32
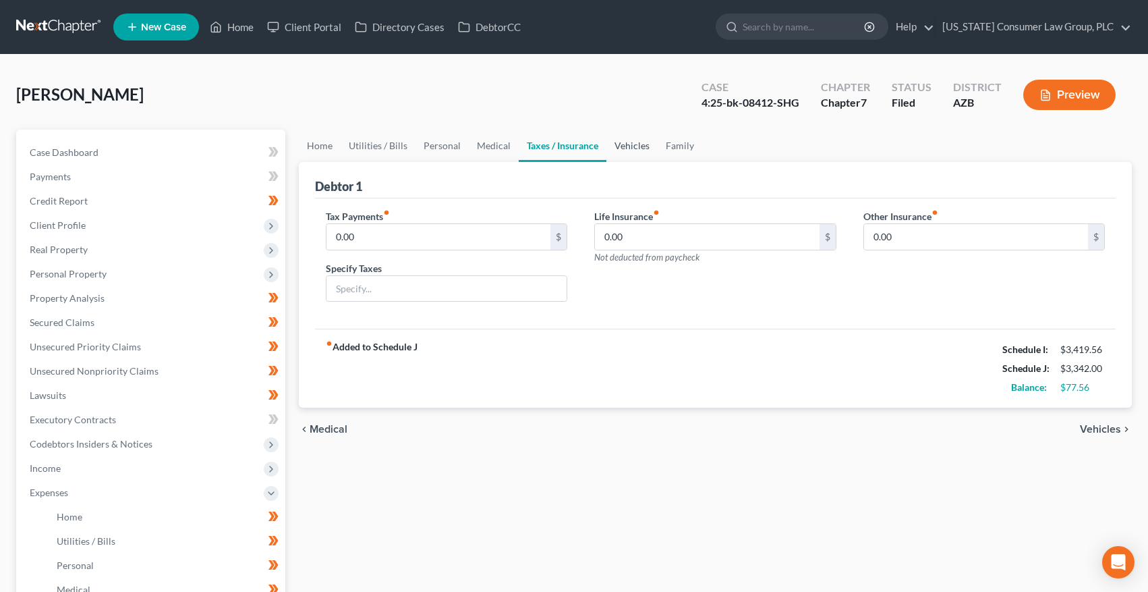
click at [632, 145] on link "Vehicles" at bounding box center [632, 146] width 51 height 32
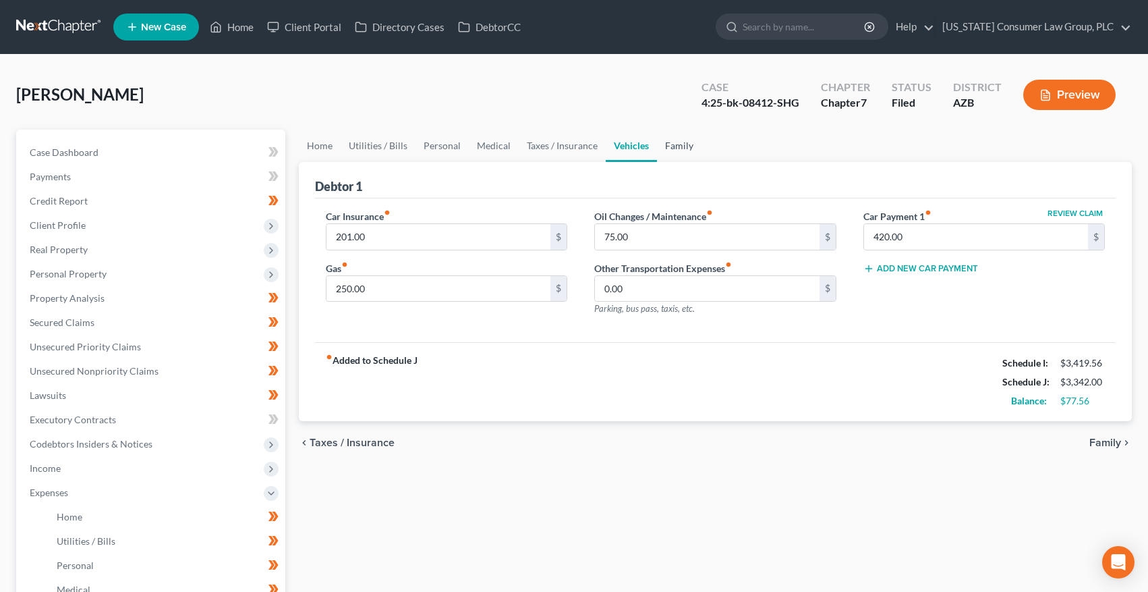
click at [688, 144] on link "Family" at bounding box center [679, 146] width 45 height 32
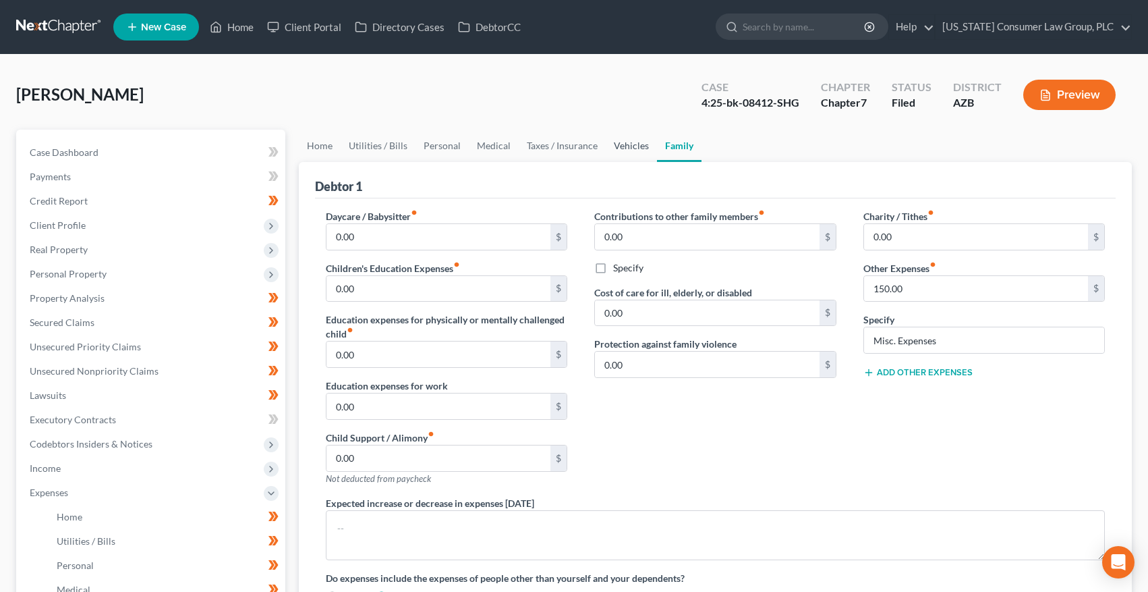
drag, startPoint x: 625, startPoint y: 149, endPoint x: 647, endPoint y: 146, distance: 22.4
click at [625, 149] on link "Vehicles" at bounding box center [631, 146] width 51 height 32
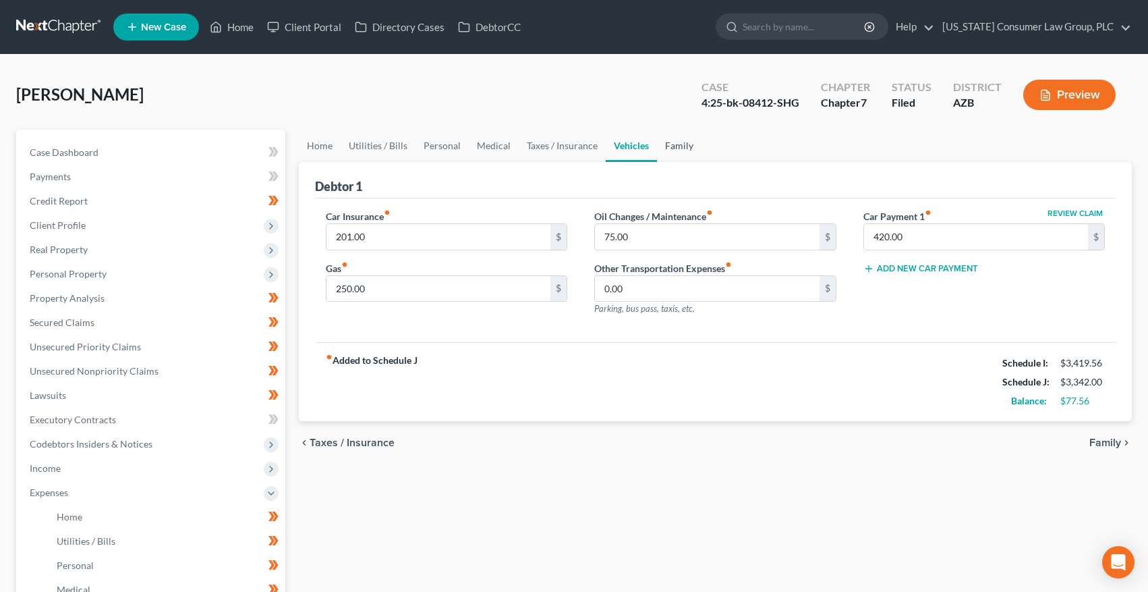
click at [663, 145] on link "Family" at bounding box center [679, 146] width 45 height 32
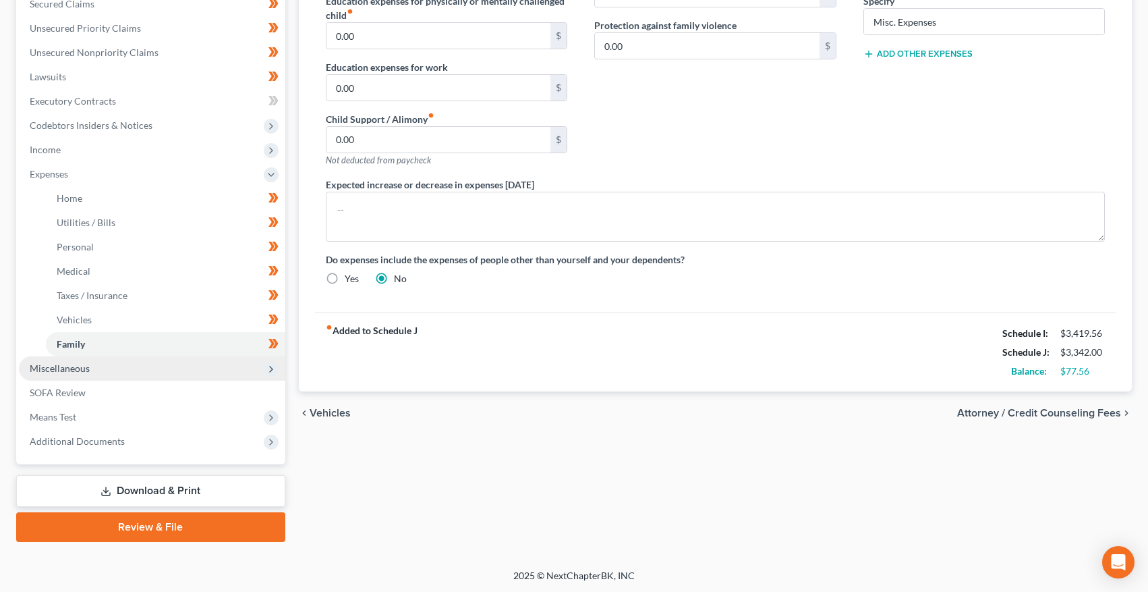
click at [57, 368] on span "Miscellaneous" at bounding box center [60, 367] width 60 height 11
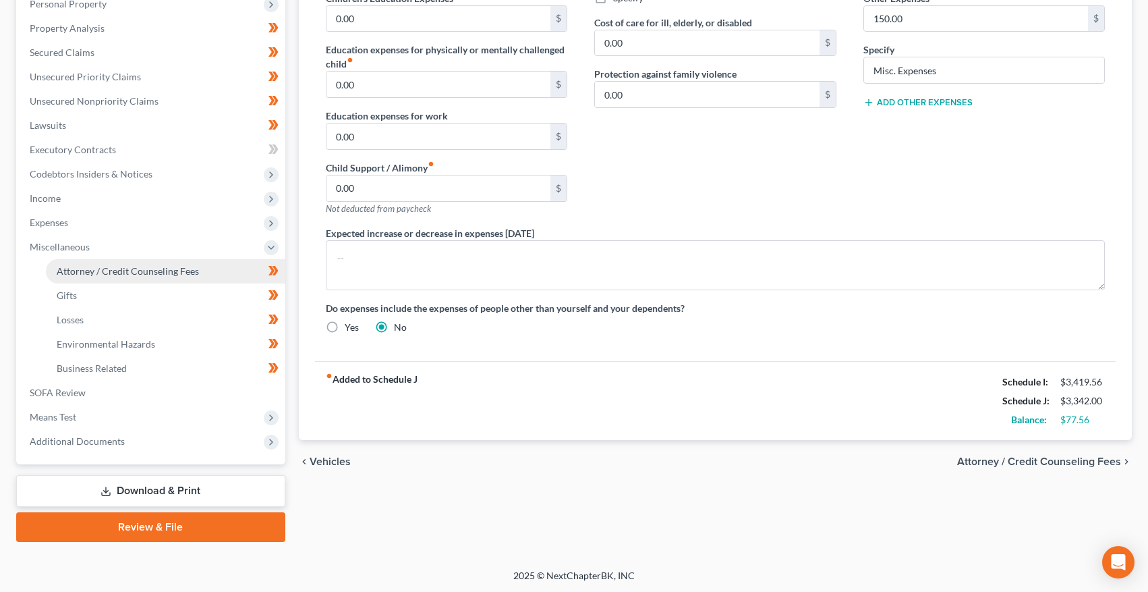
click at [125, 266] on span "Attorney / Credit Counseling Fees" at bounding box center [128, 270] width 142 height 11
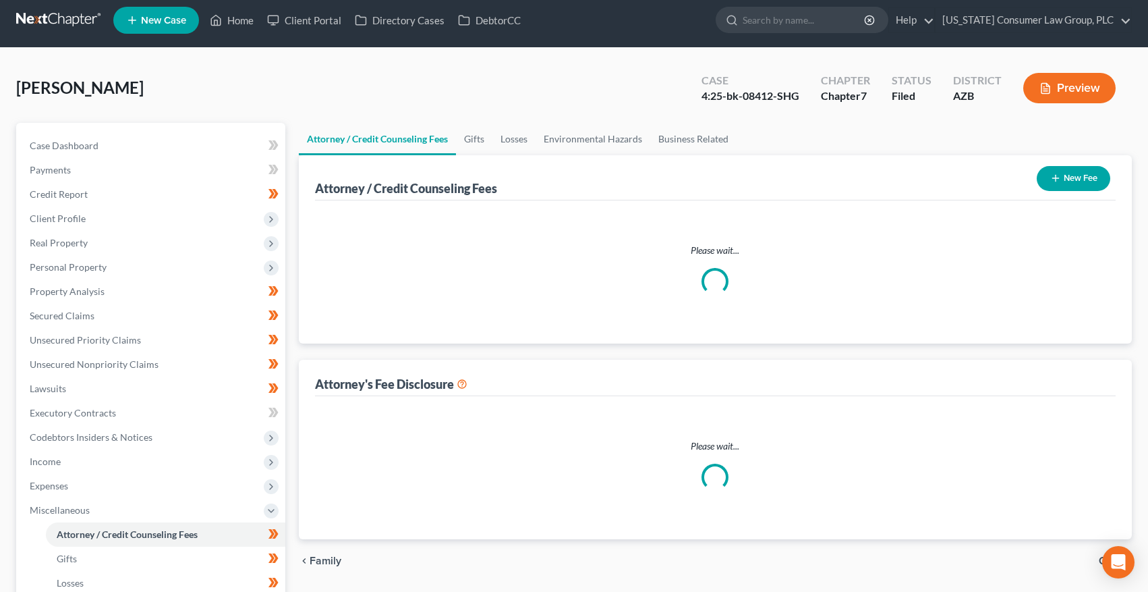
select select "5"
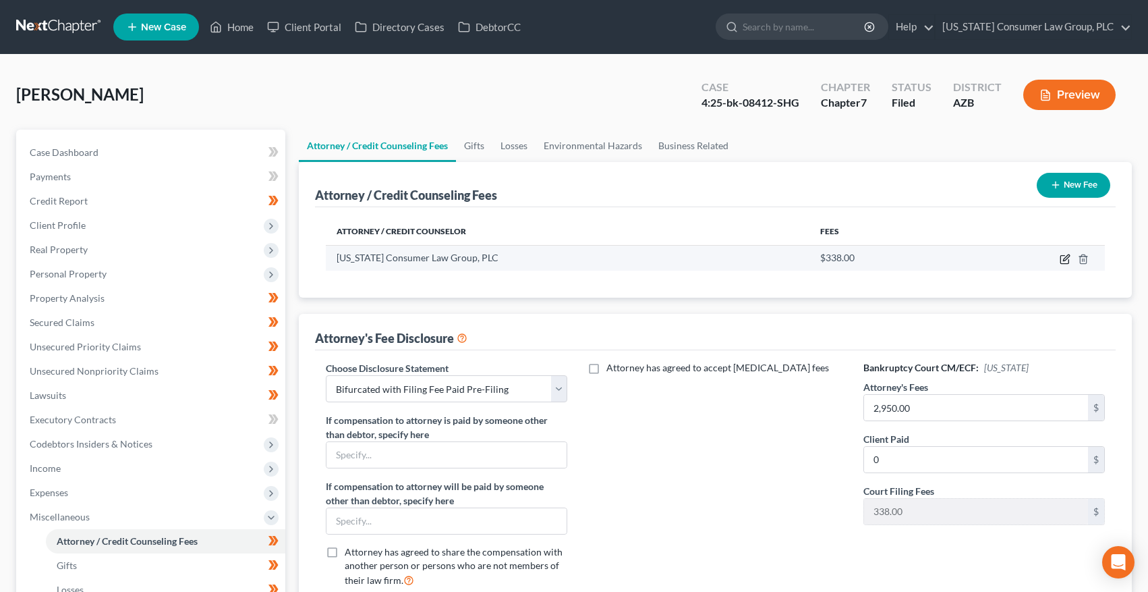
click at [1070, 260] on icon "button" at bounding box center [1065, 259] width 11 height 11
select select "3"
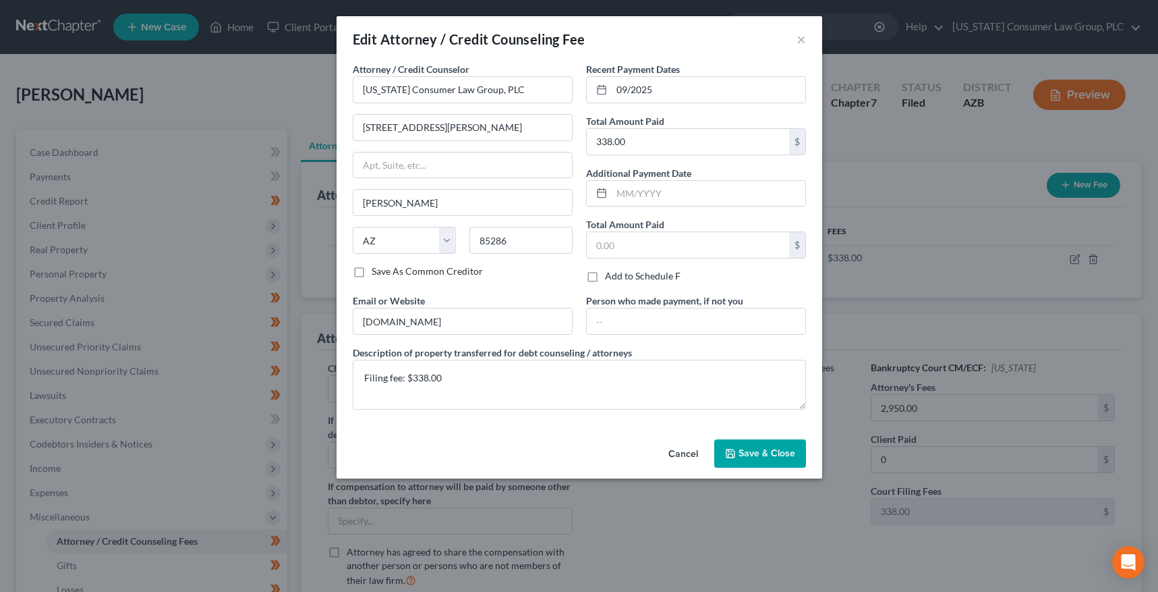
click at [784, 455] on span "Save & Close" at bounding box center [767, 452] width 57 height 11
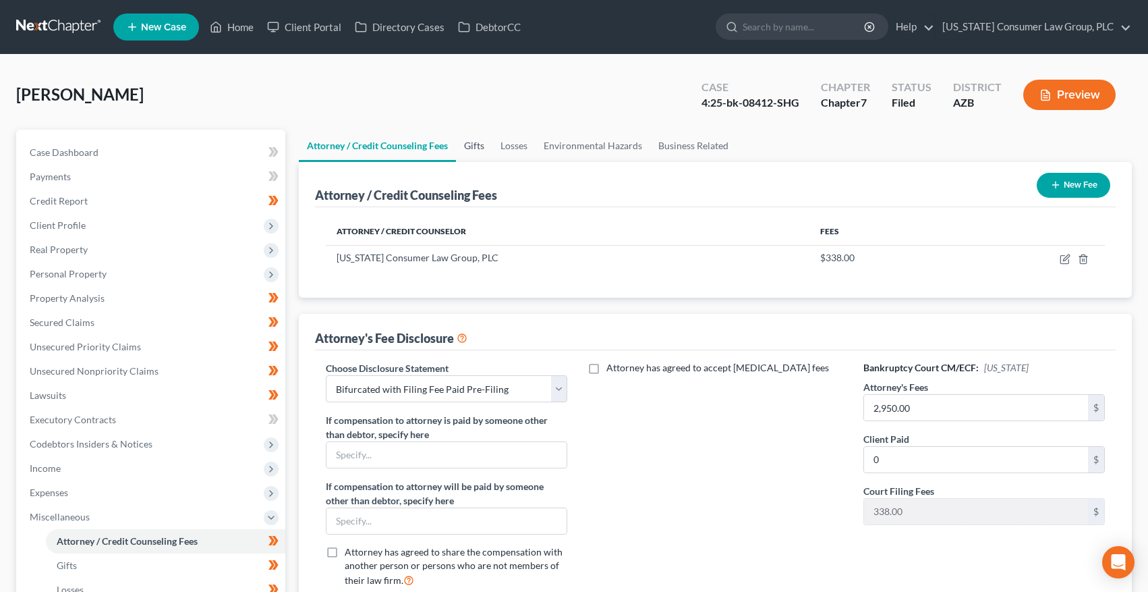
click at [478, 146] on link "Gifts" at bounding box center [474, 146] width 36 height 32
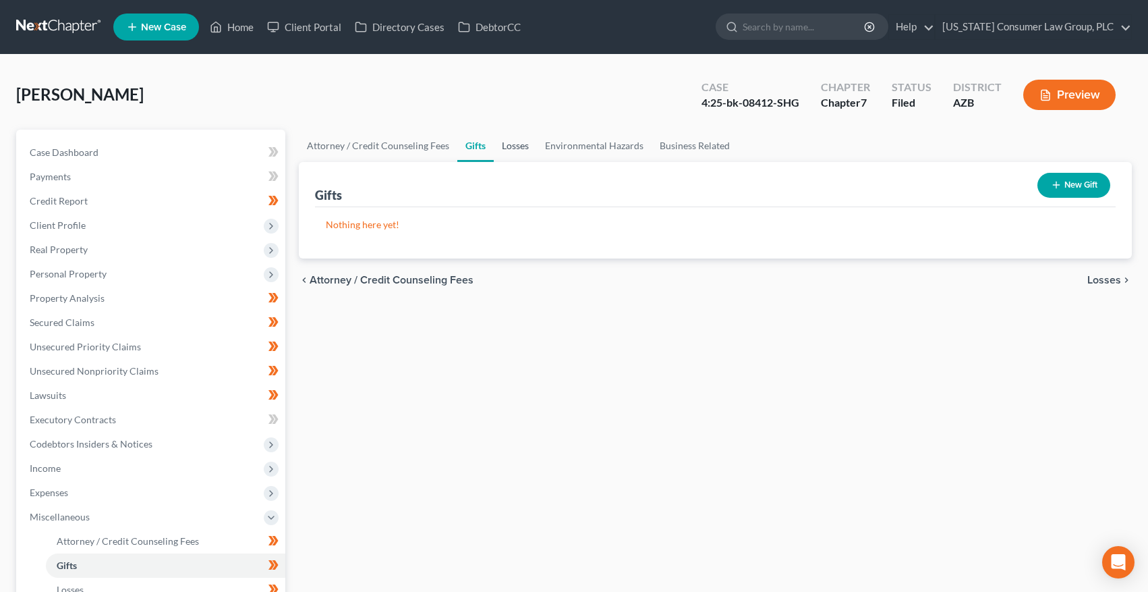
click at [501, 146] on link "Losses" at bounding box center [515, 146] width 43 height 32
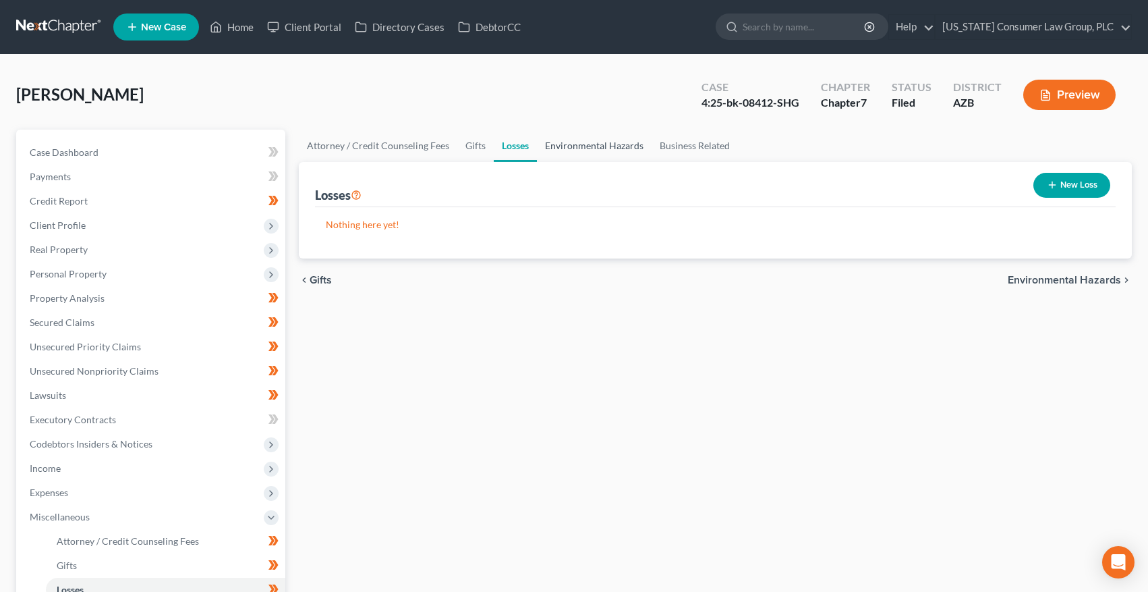
click at [590, 150] on link "Environmental Hazards" at bounding box center [594, 146] width 115 height 32
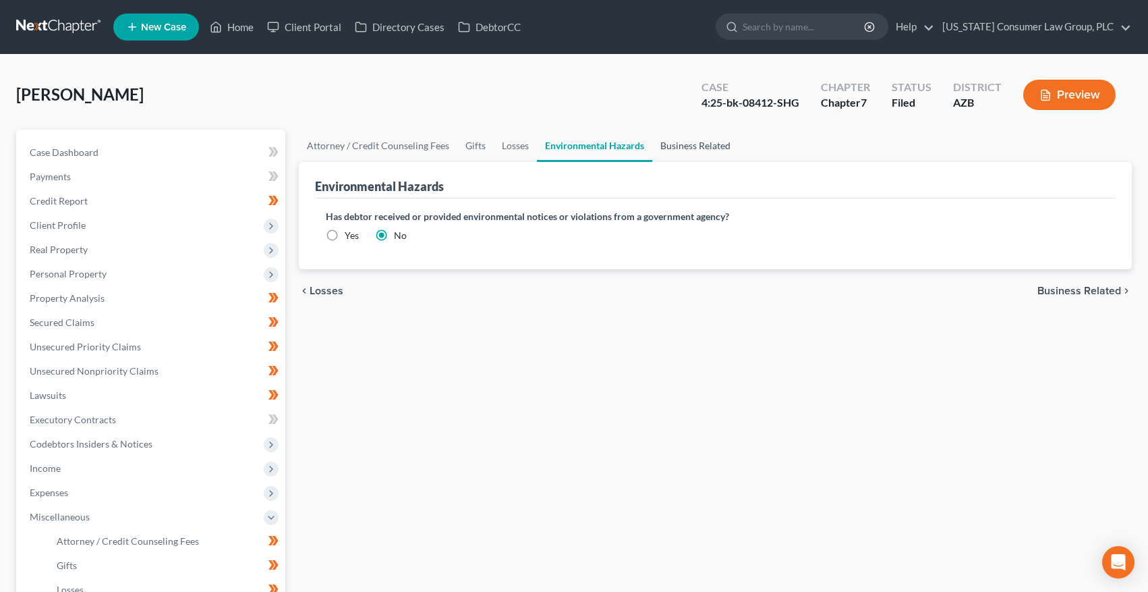
click at [659, 146] on link "Business Related" at bounding box center [695, 146] width 86 height 32
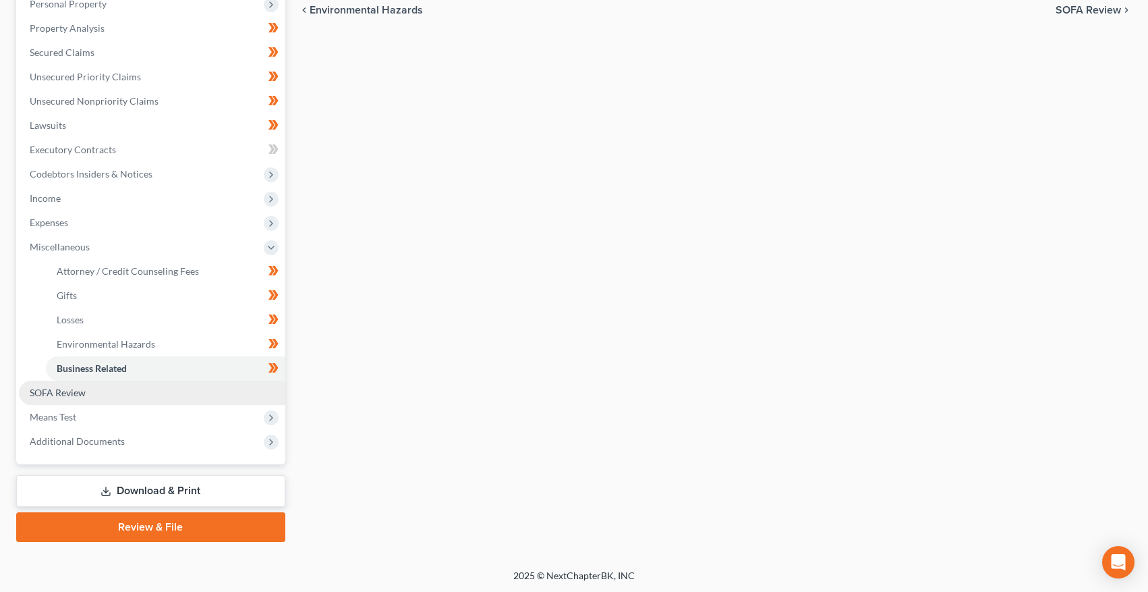
click at [73, 387] on span "SOFA Review" at bounding box center [58, 392] width 56 height 11
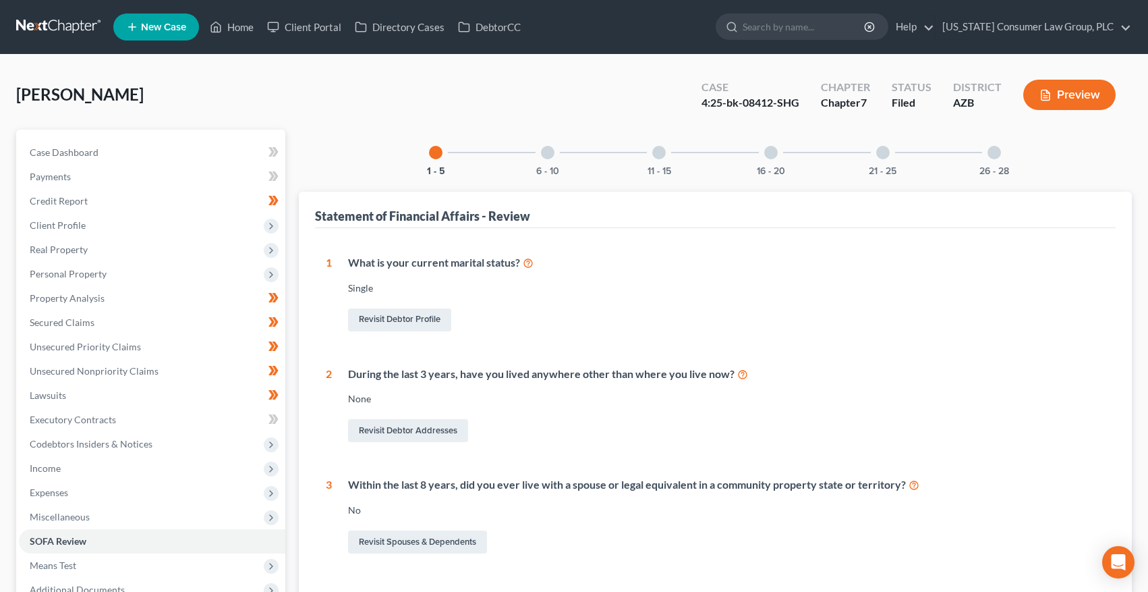
click at [559, 167] on div "6 - 10" at bounding box center [548, 153] width 46 height 46
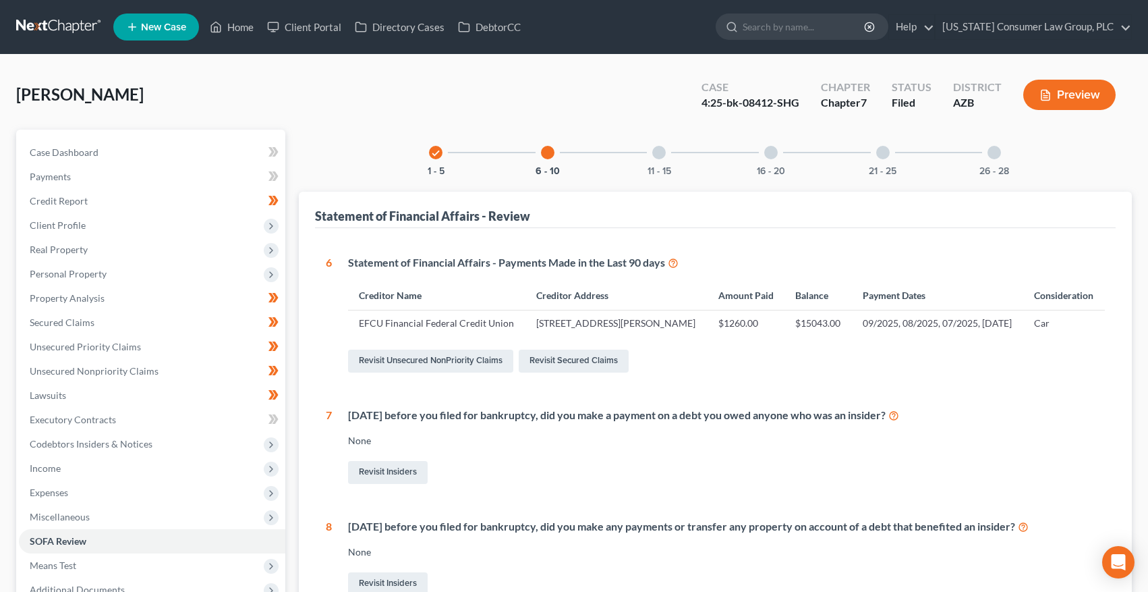
click at [654, 157] on div "11 - 15" at bounding box center [659, 153] width 46 height 46
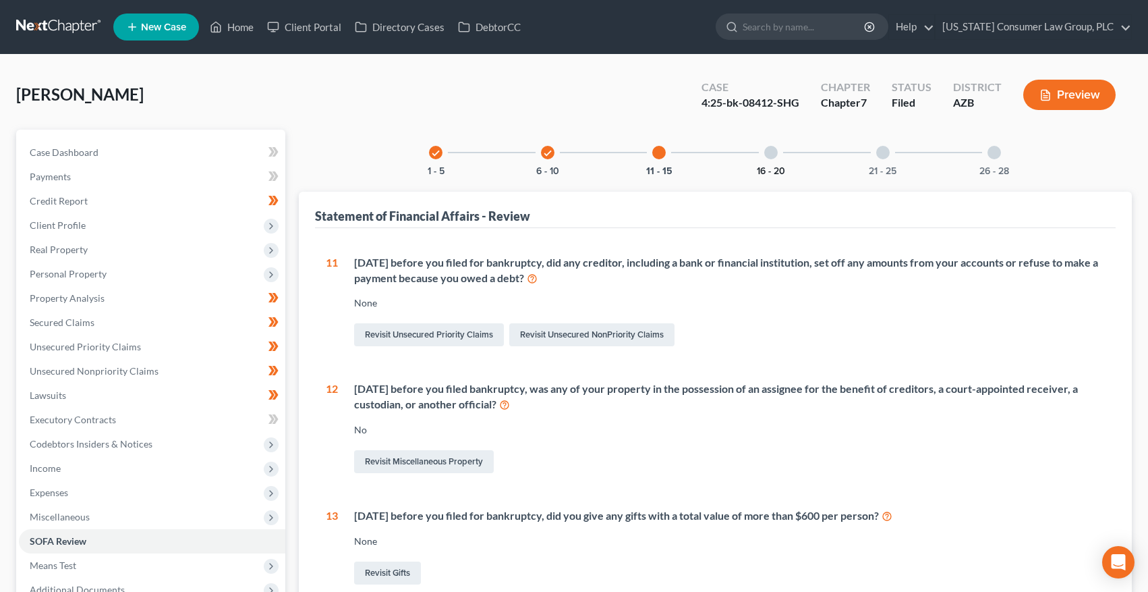
click at [760, 171] on button "16 - 20" at bounding box center [771, 171] width 28 height 9
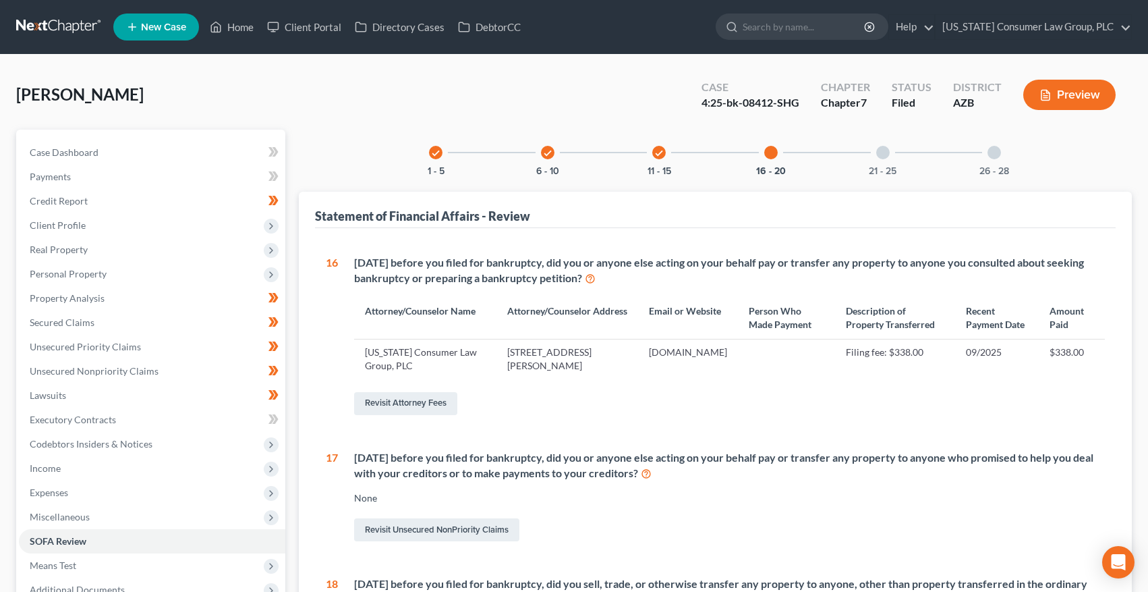
click at [882, 146] on div at bounding box center [882, 152] width 13 height 13
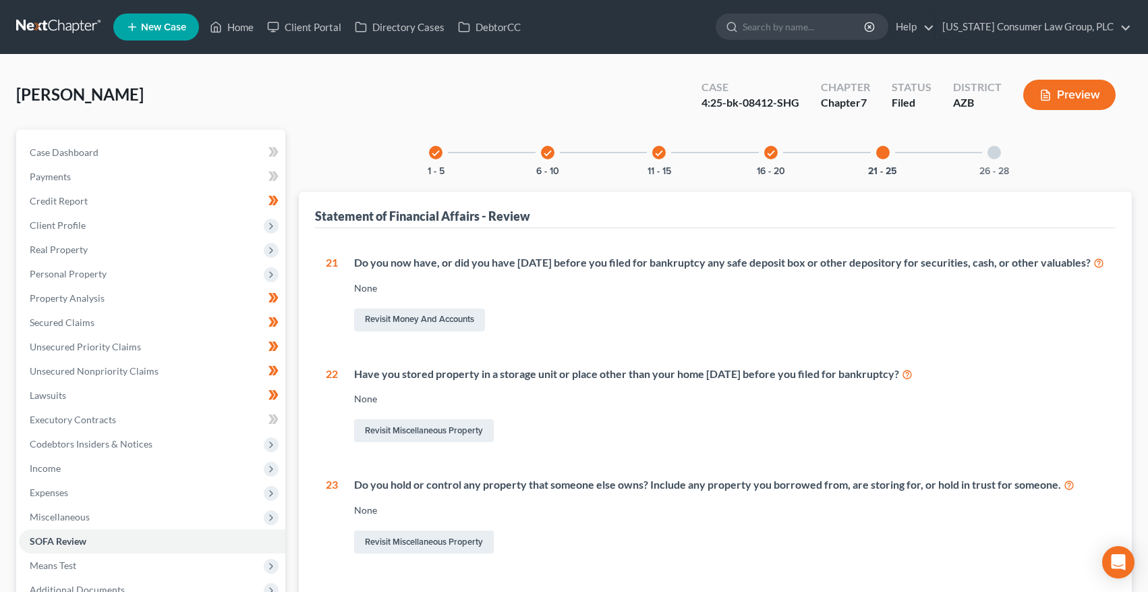
click at [984, 157] on div "26 - 28" at bounding box center [995, 153] width 46 height 46
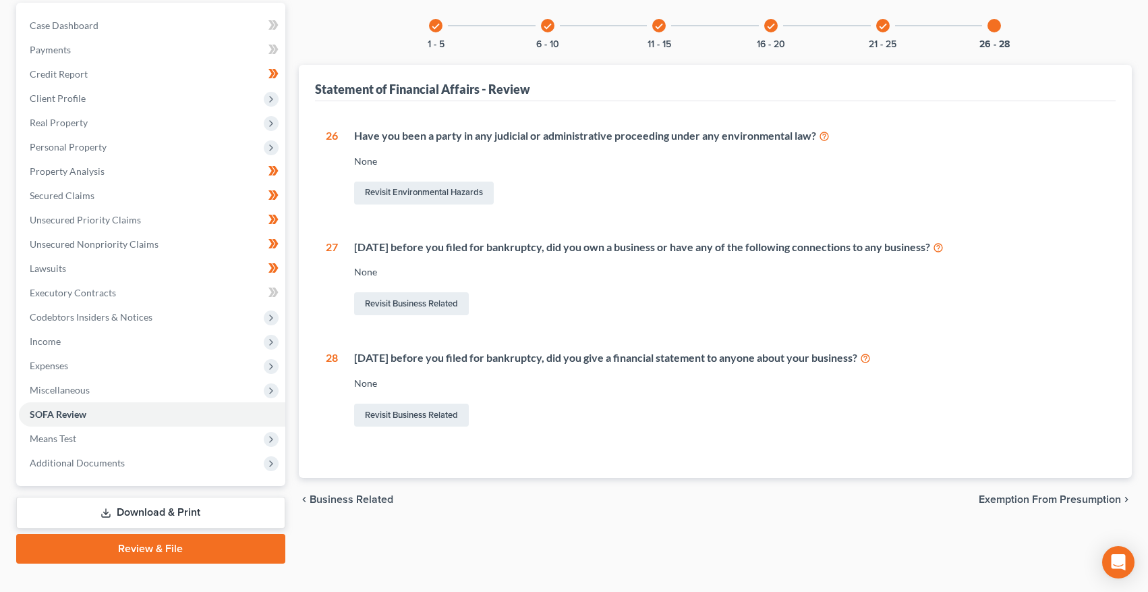
scroll to position [148, 0]
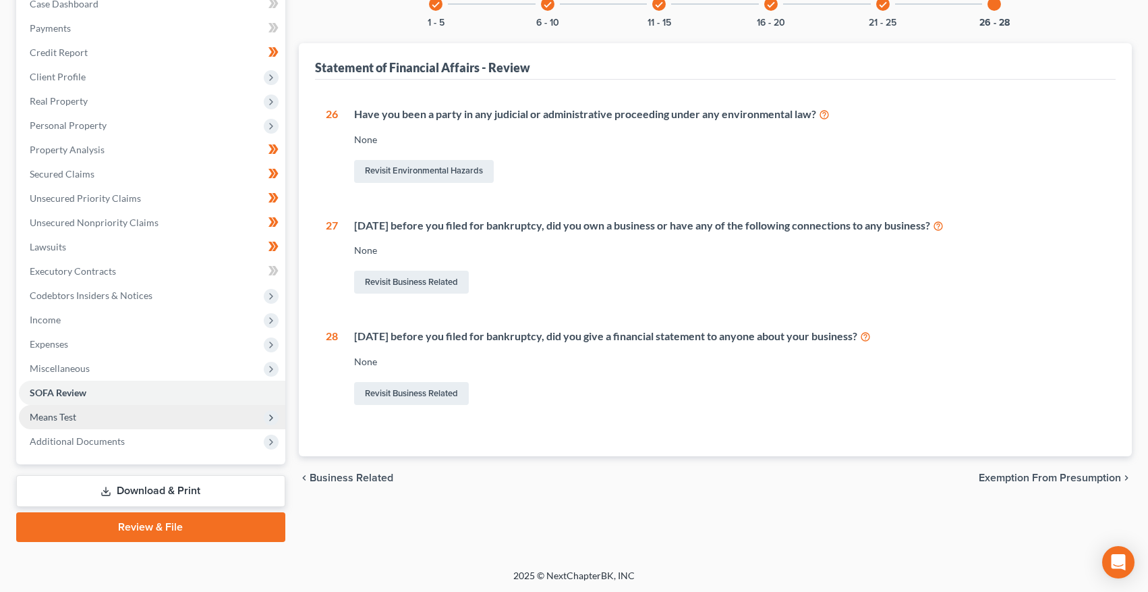
click at [114, 418] on span "Means Test" at bounding box center [152, 417] width 267 height 24
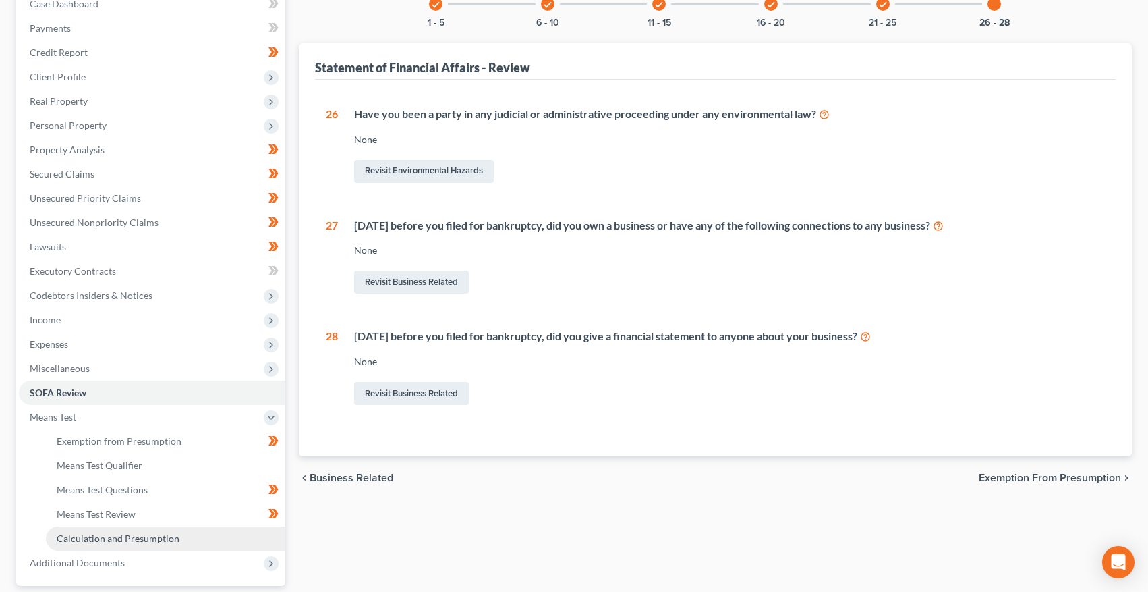
click at [98, 546] on link "Calculation and Presumption" at bounding box center [166, 538] width 240 height 24
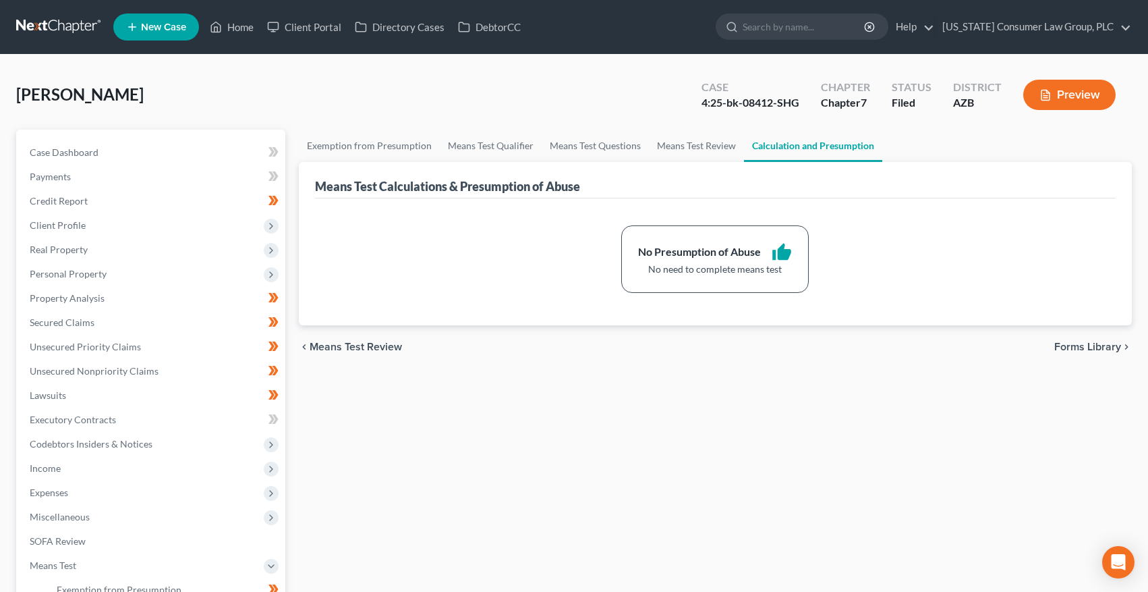
click at [53, 32] on link at bounding box center [59, 27] width 86 height 24
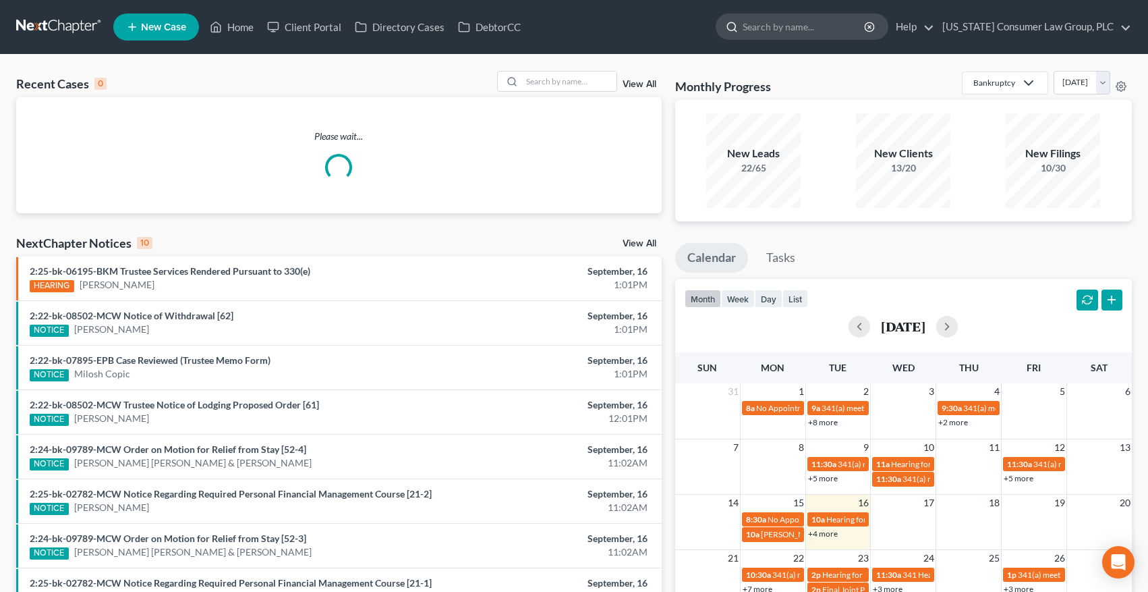
click at [806, 30] on input "search" at bounding box center [804, 26] width 123 height 25
type input "eastman"
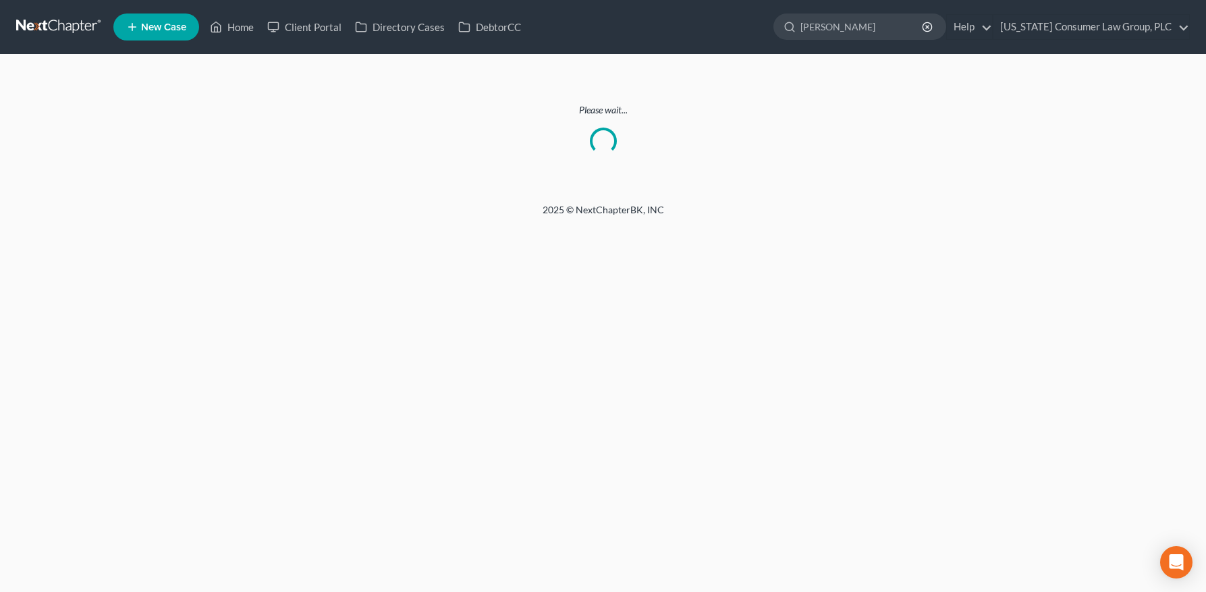
click at [66, 25] on link at bounding box center [59, 27] width 86 height 24
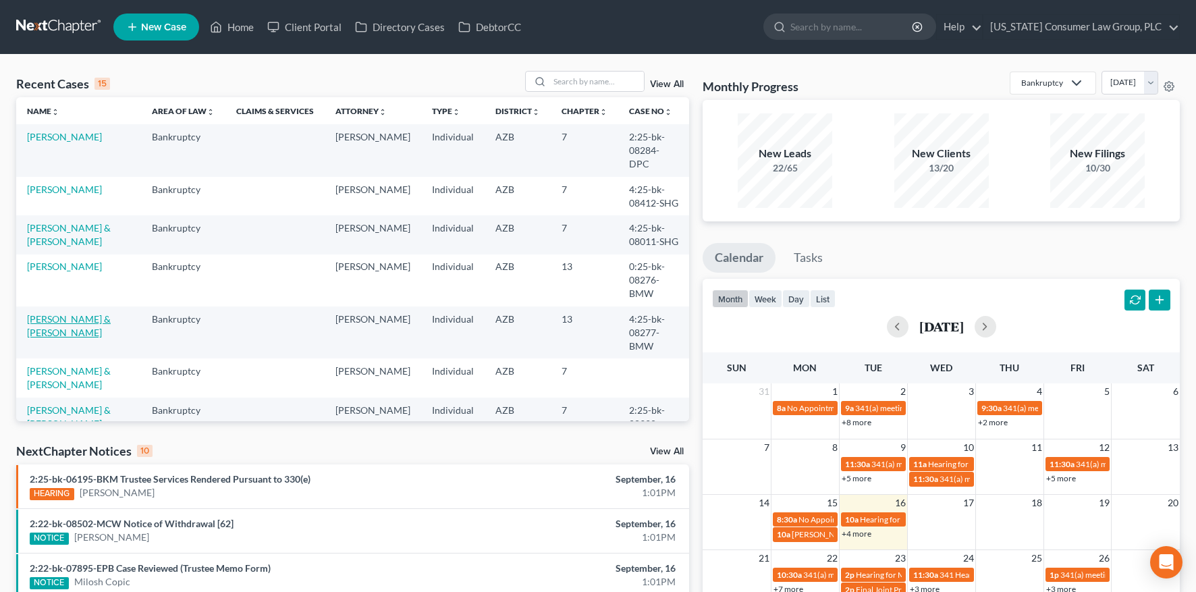
click at [65, 313] on link "[PERSON_NAME] & [PERSON_NAME]" at bounding box center [69, 325] width 84 height 25
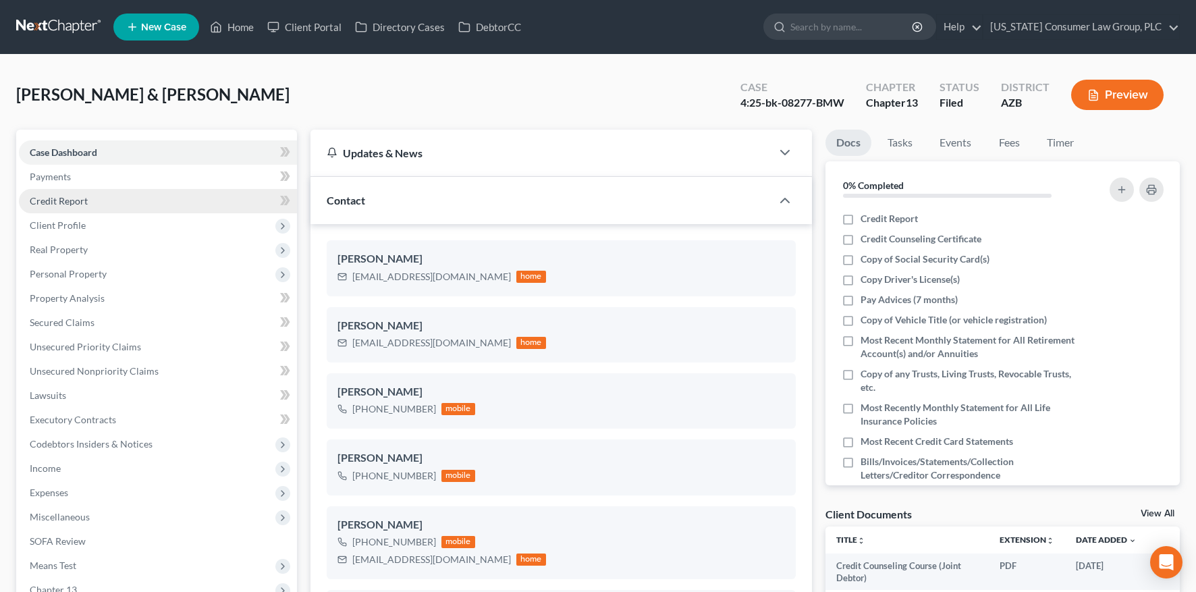
click at [69, 199] on span "Credit Report" at bounding box center [59, 200] width 58 height 11
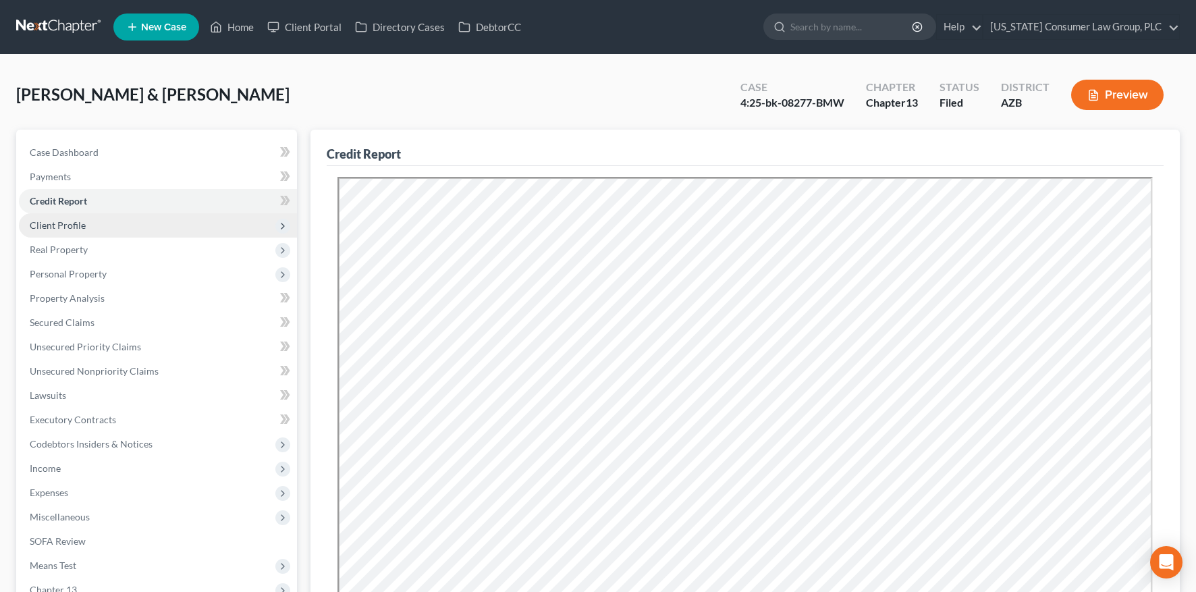
click at [67, 220] on span "Client Profile" at bounding box center [58, 224] width 56 height 11
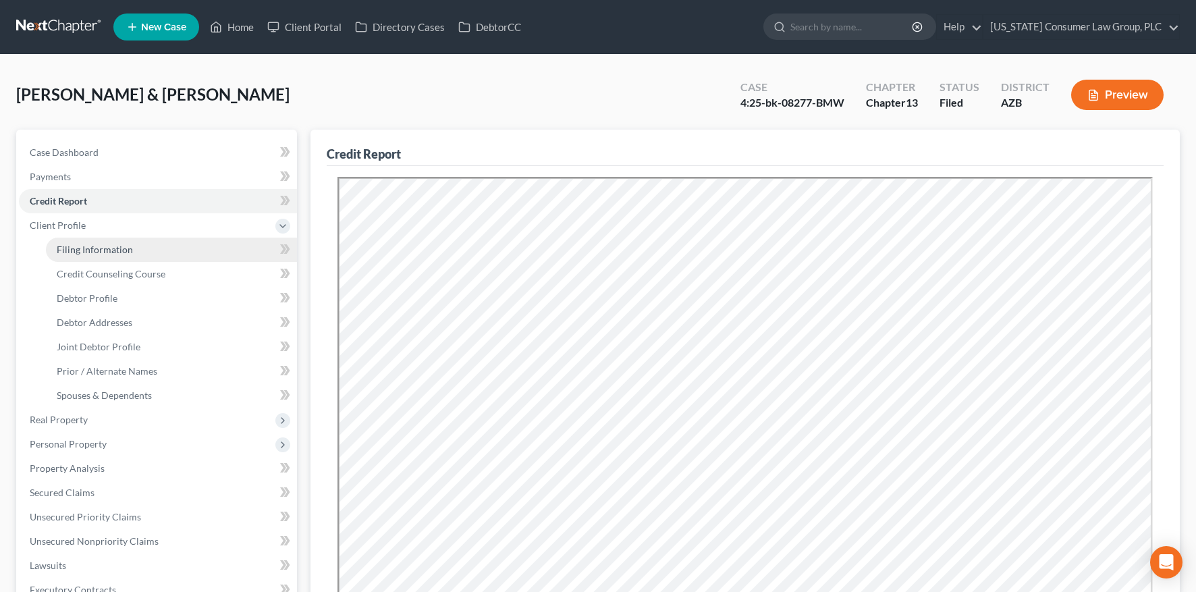
click at [67, 240] on link "Filing Information" at bounding box center [171, 249] width 251 height 24
select select "1"
select select "3"
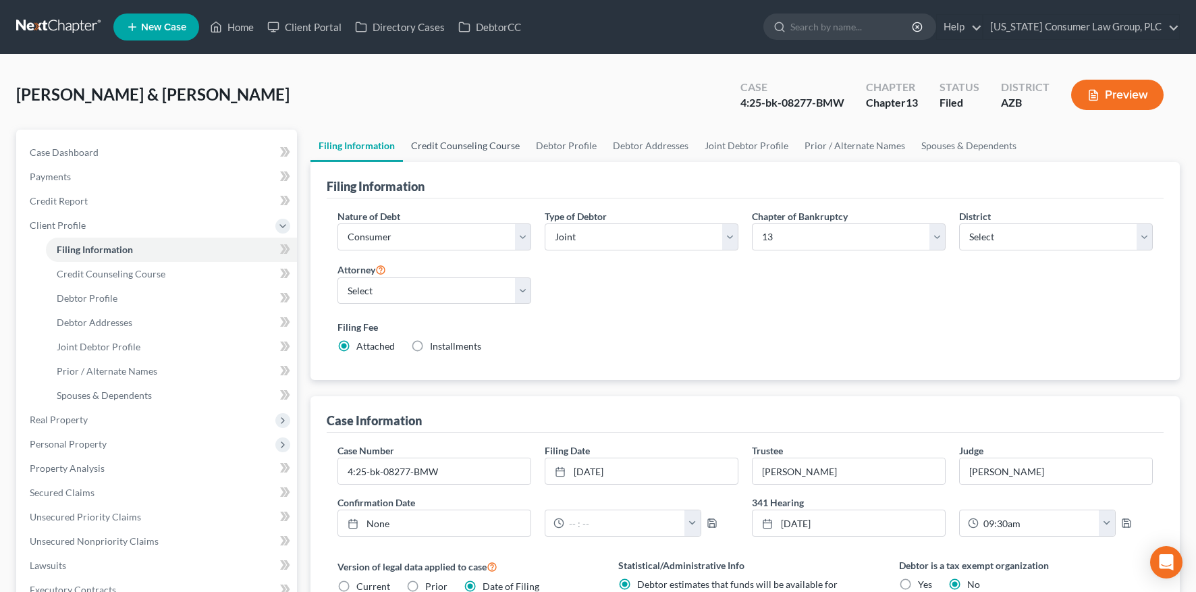
click at [474, 148] on link "Credit Counseling Course" at bounding box center [465, 146] width 125 height 32
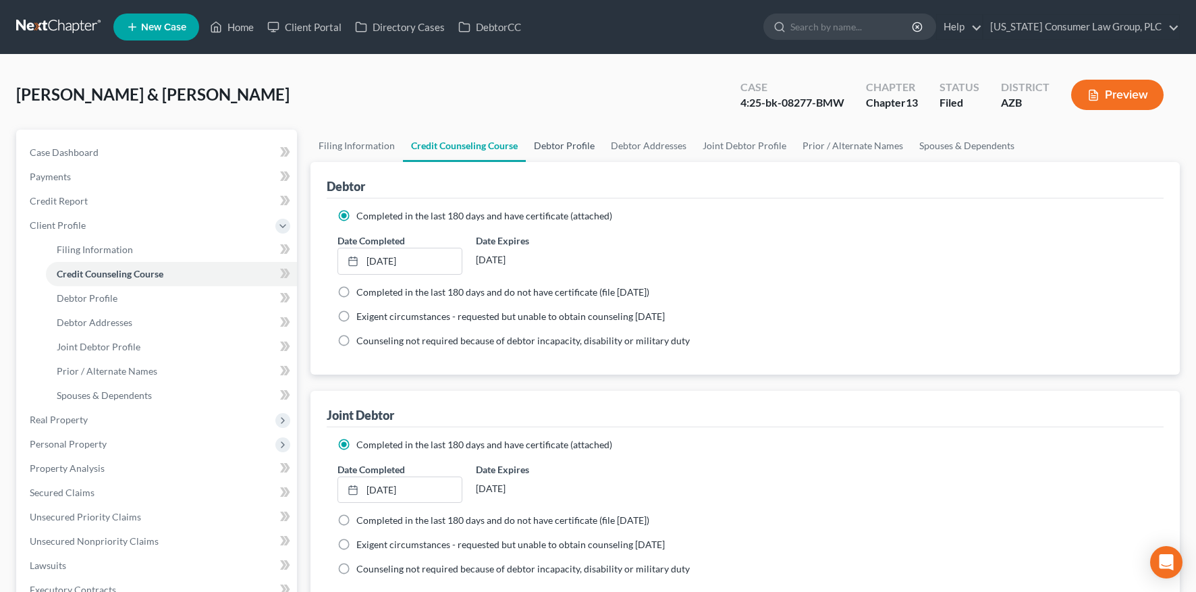
click at [565, 146] on link "Debtor Profile" at bounding box center [564, 146] width 77 height 32
select select "1"
select select "4"
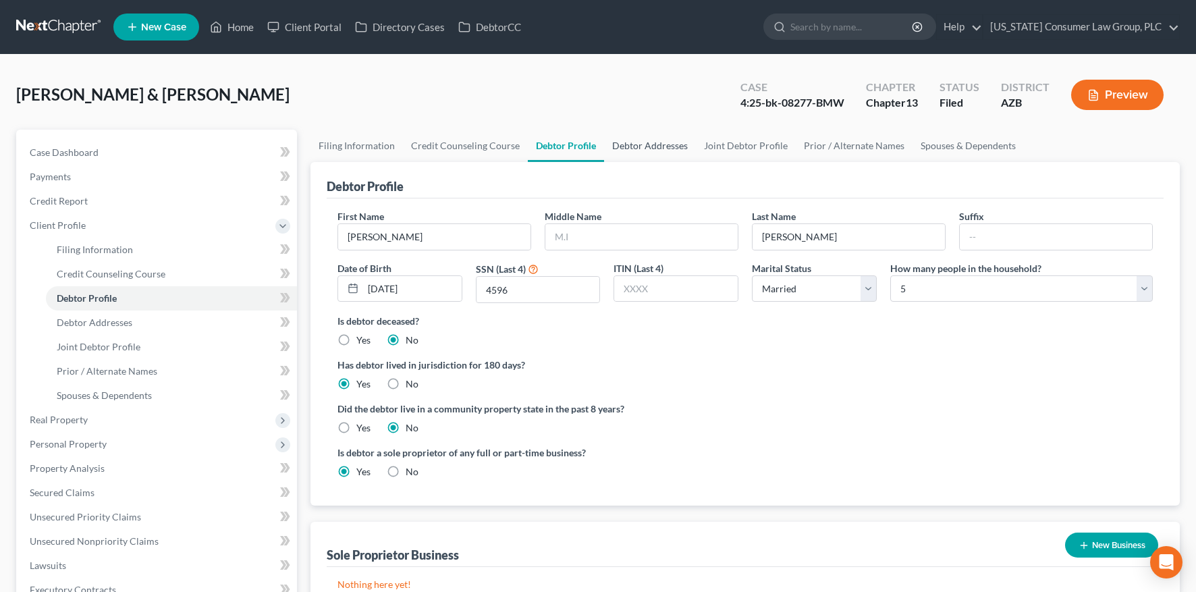
click at [633, 146] on link "Debtor Addresses" at bounding box center [650, 146] width 92 height 32
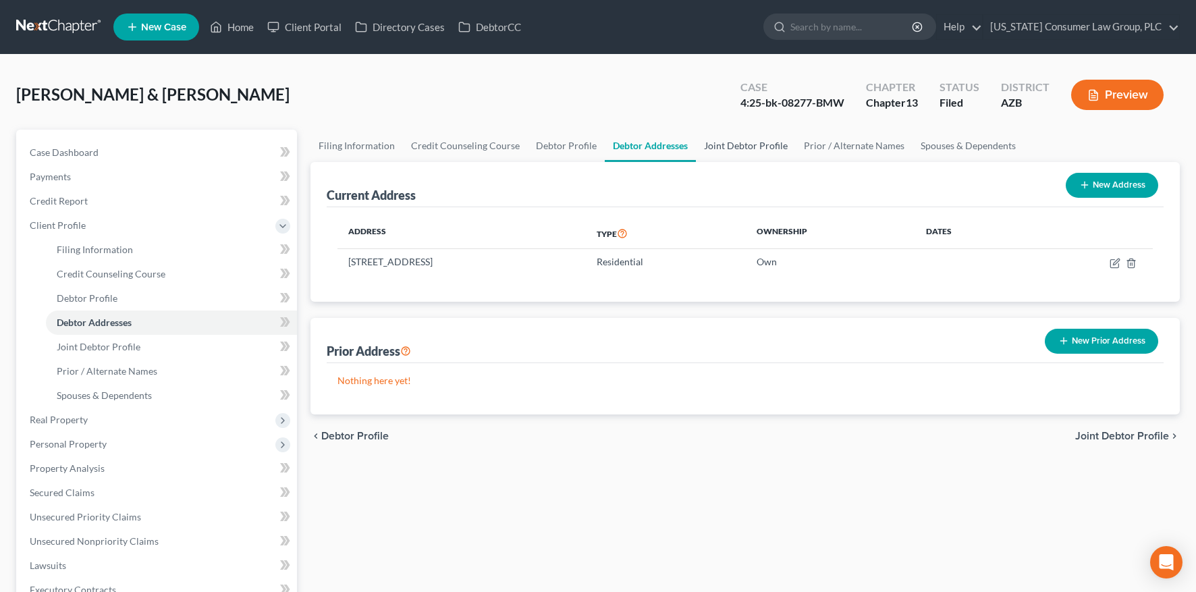
click at [732, 152] on link "Joint Debtor Profile" at bounding box center [746, 146] width 100 height 32
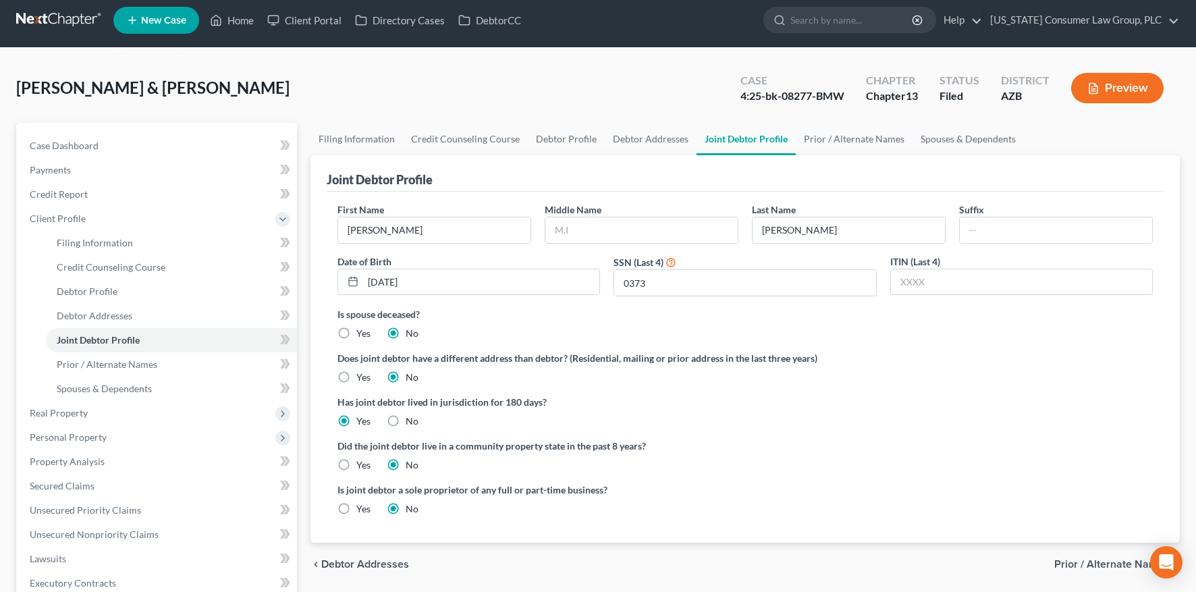
scroll to position [86, 0]
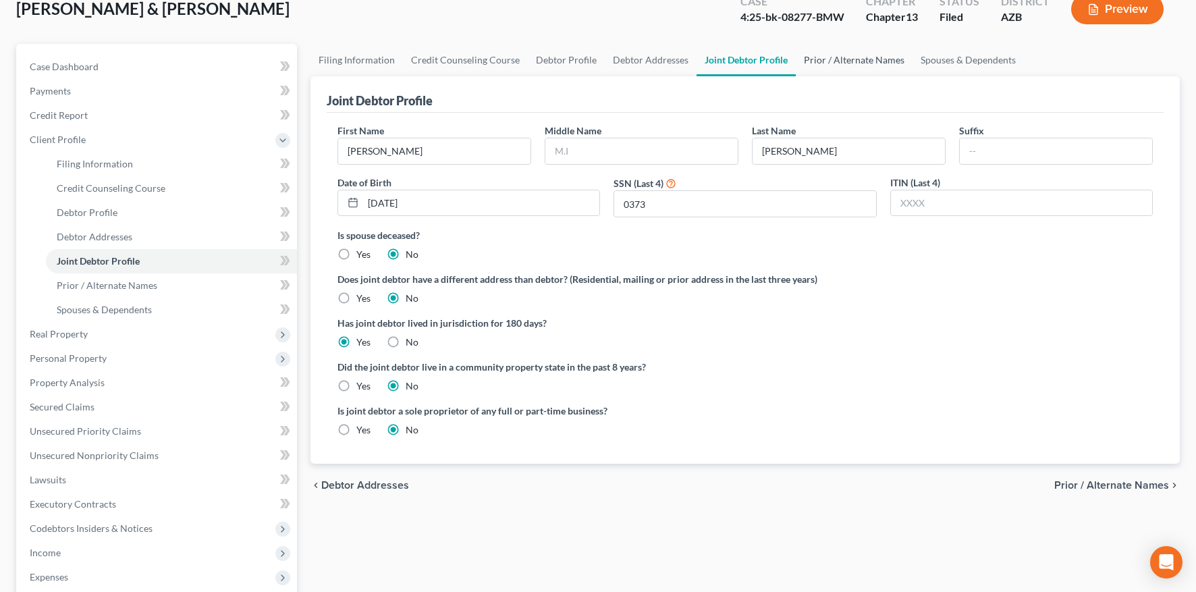
click at [849, 62] on link "Prior / Alternate Names" at bounding box center [853, 60] width 117 height 32
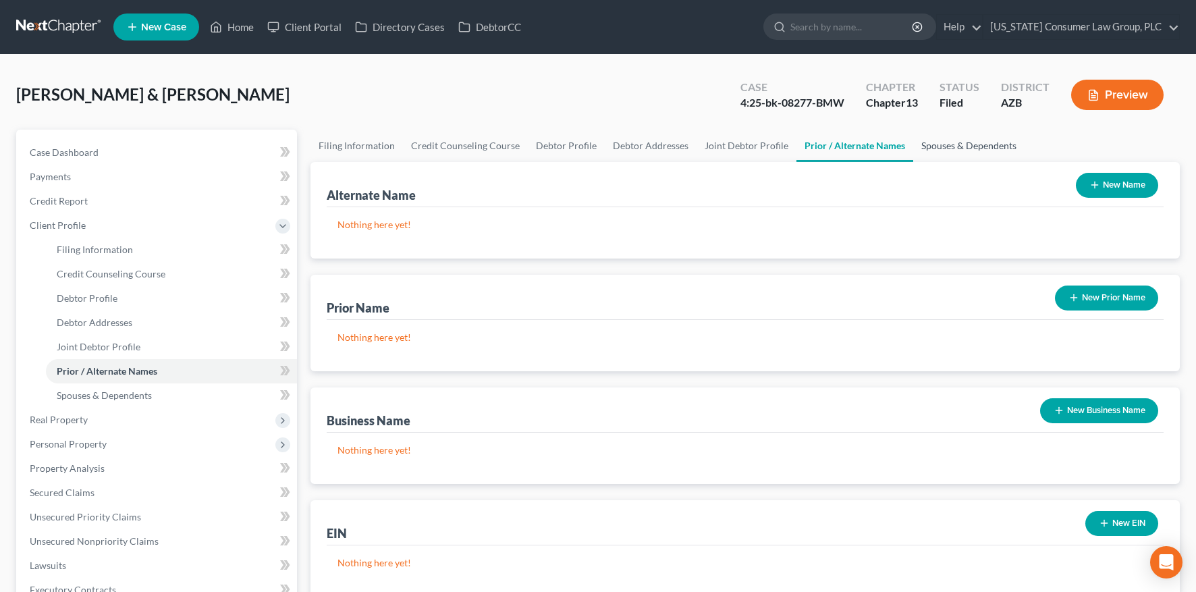
drag, startPoint x: 935, startPoint y: 138, endPoint x: 849, endPoint y: 149, distance: 86.4
click at [935, 138] on link "Spouses & Dependents" at bounding box center [968, 146] width 111 height 32
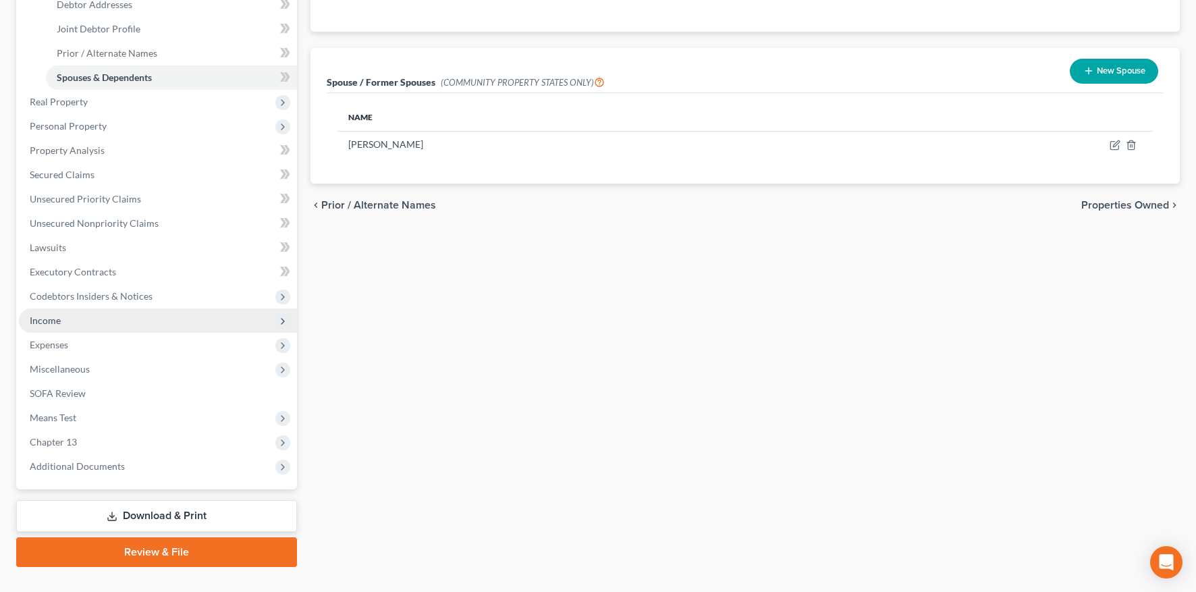
scroll to position [343, 0]
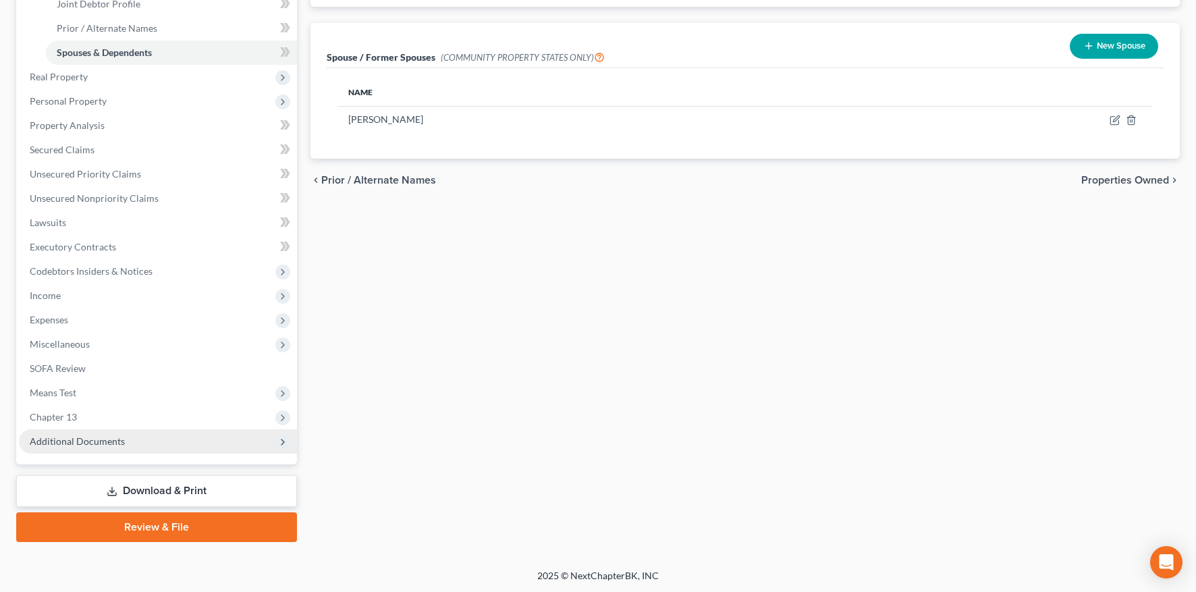
click at [86, 441] on span "Additional Documents" at bounding box center [77, 440] width 95 height 11
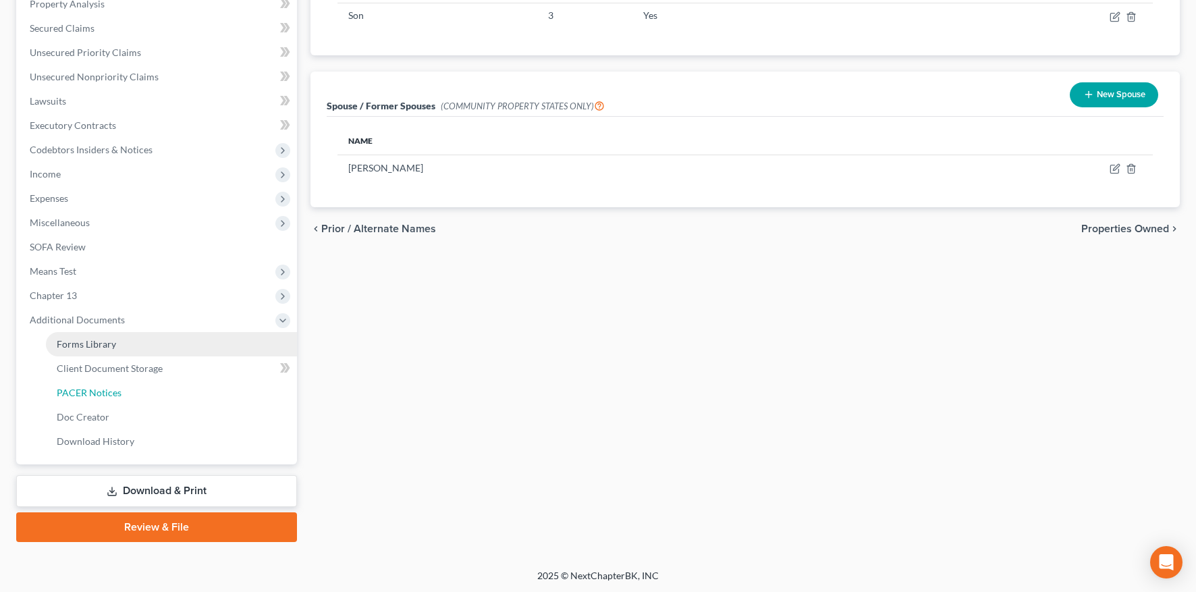
drag, startPoint x: 98, startPoint y: 398, endPoint x: 215, endPoint y: 378, distance: 119.1
click at [98, 398] on link "PACER Notices" at bounding box center [171, 393] width 251 height 24
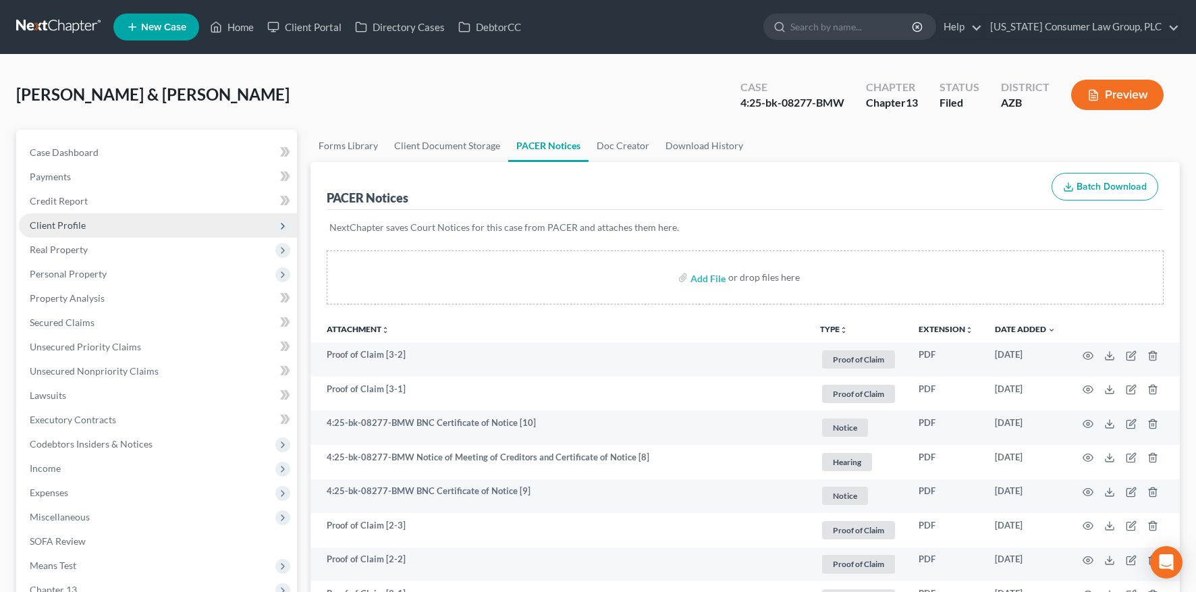
click at [78, 226] on span "Client Profile" at bounding box center [58, 224] width 56 height 11
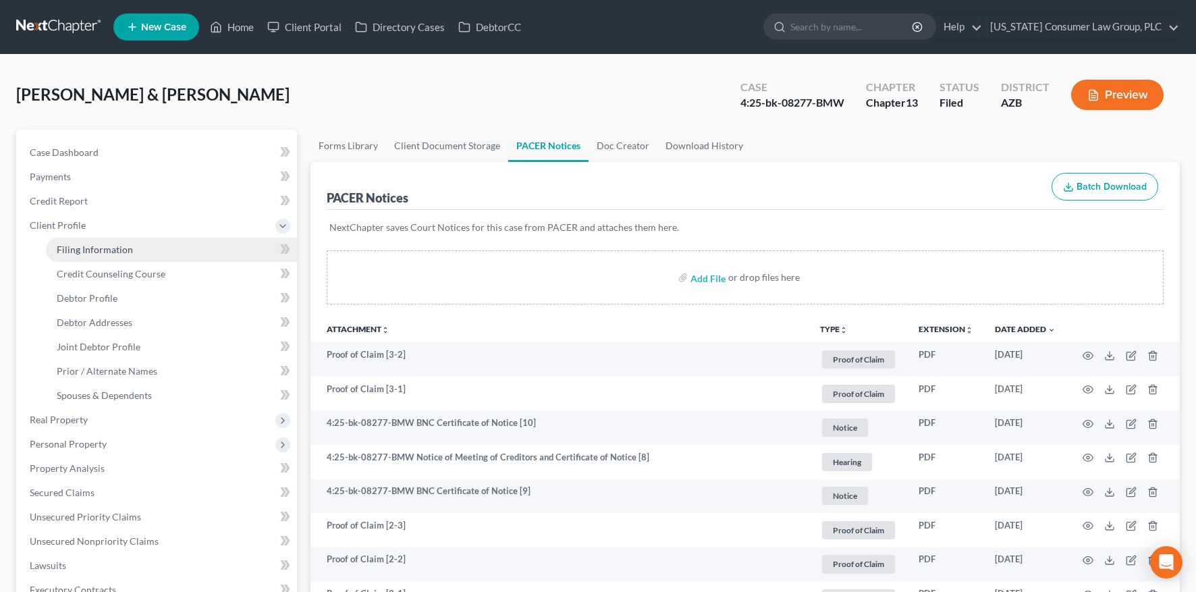
click at [76, 246] on span "Filing Information" at bounding box center [95, 249] width 76 height 11
select select "1"
select select "3"
select select "4"
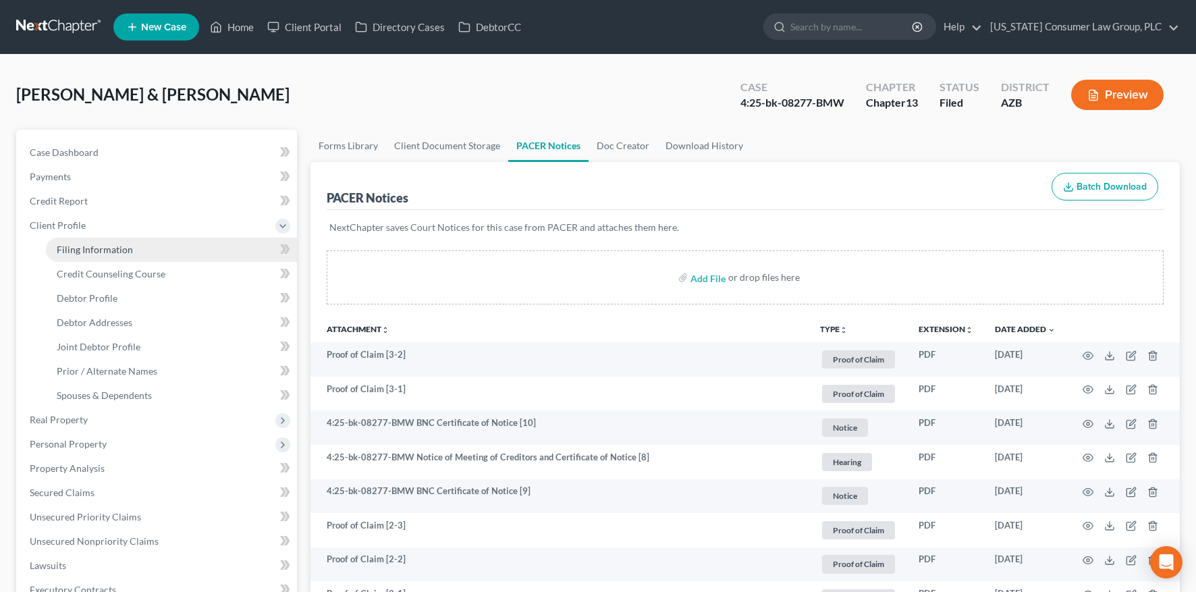
select select "0"
select select "3"
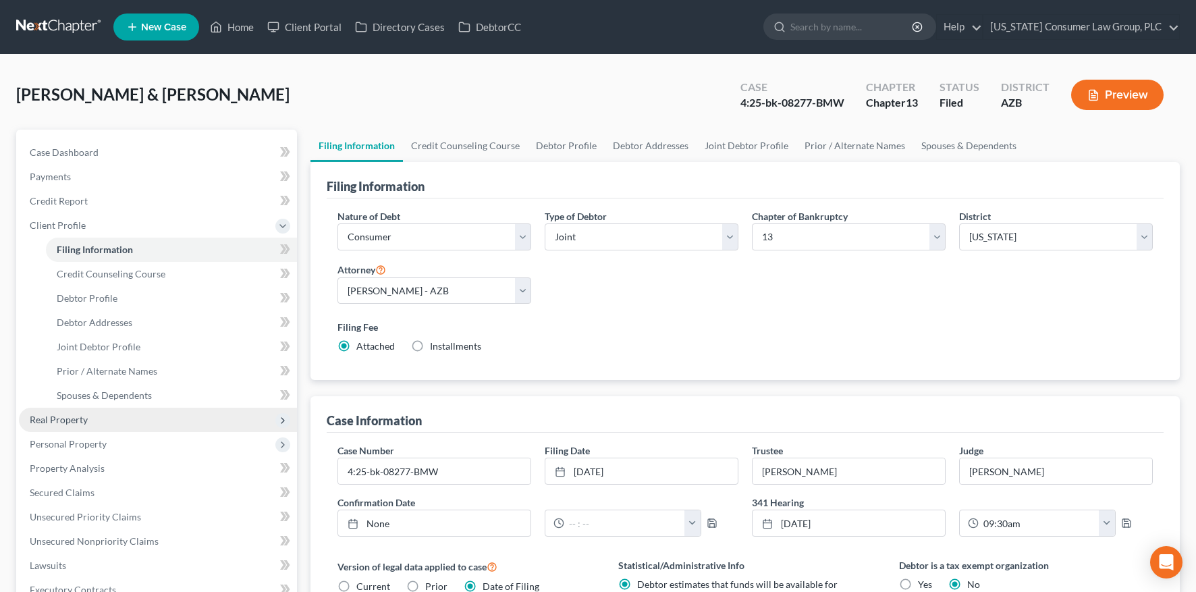
click at [79, 411] on span "Real Property" at bounding box center [158, 420] width 278 height 24
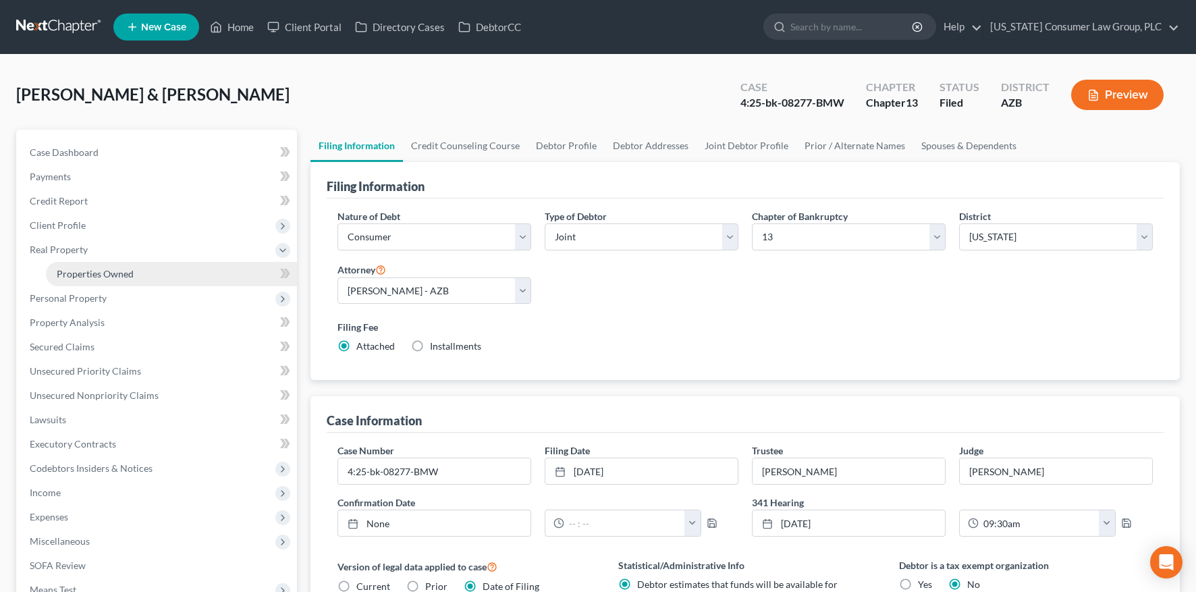
click at [104, 273] on span "Properties Owned" at bounding box center [95, 273] width 77 height 11
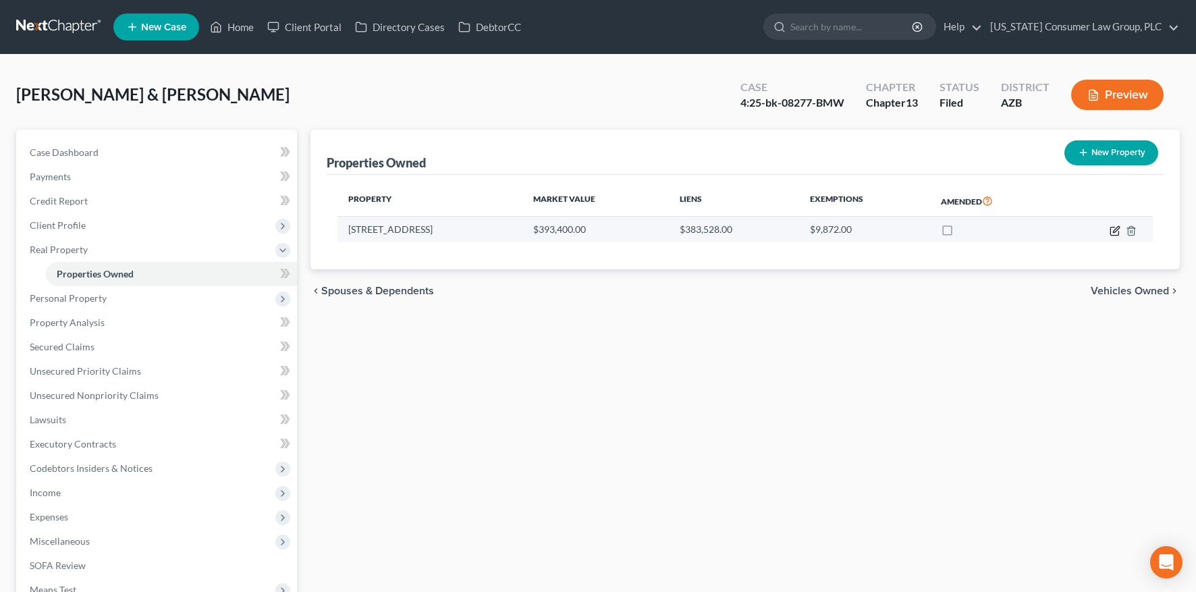
click at [1111, 229] on icon "button" at bounding box center [1114, 230] width 11 height 11
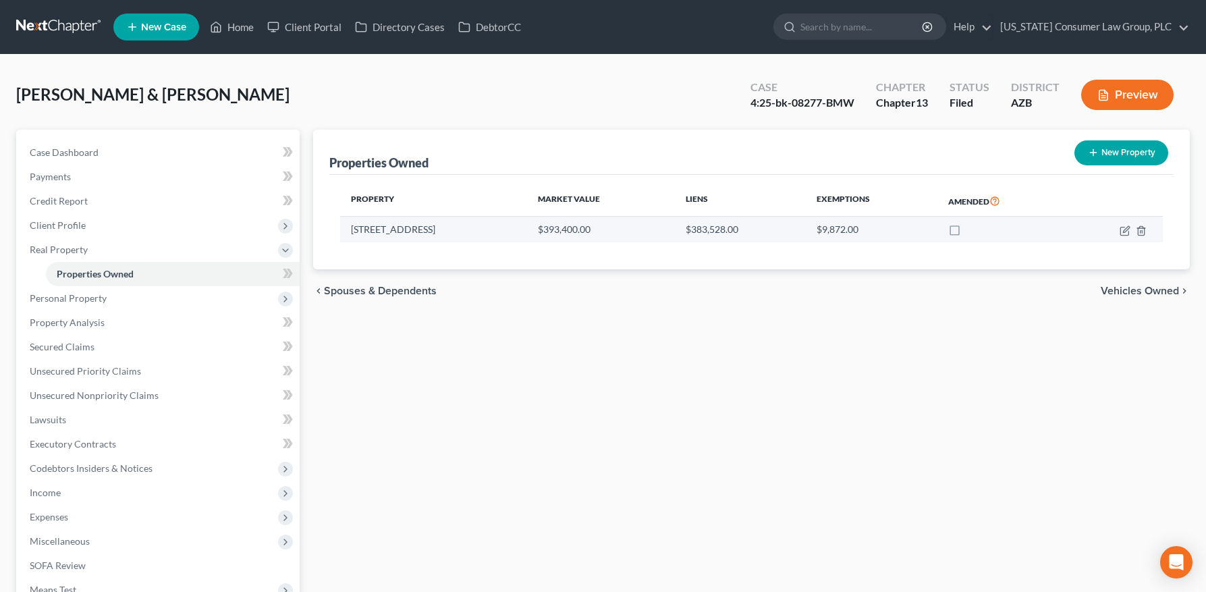
select select "3"
select select "2"
select select "0"
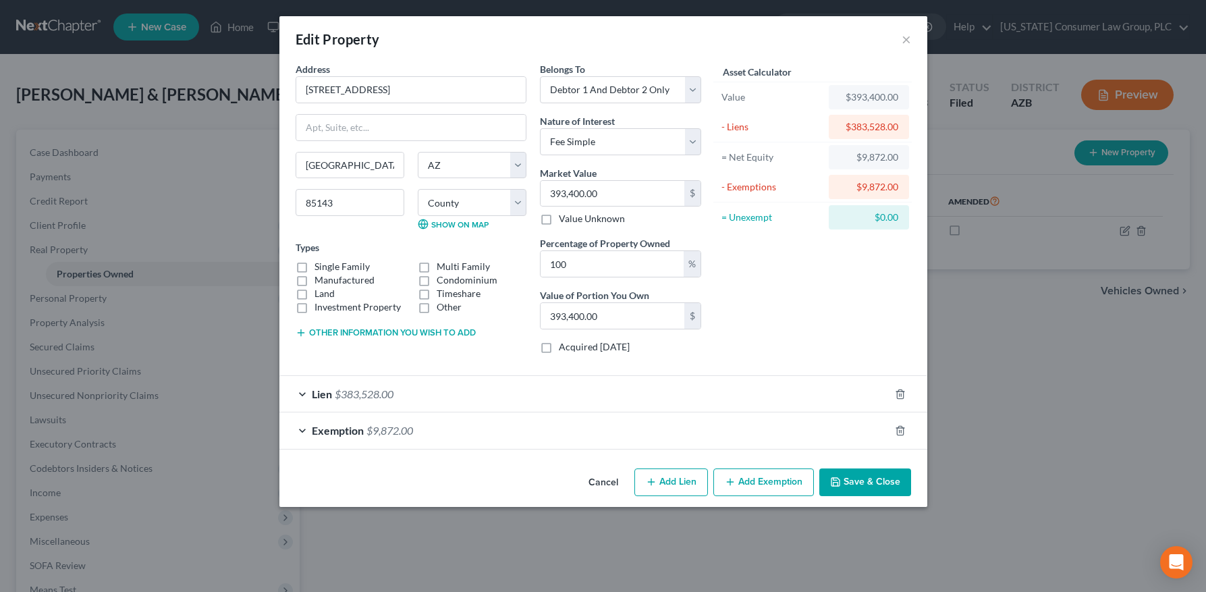
click at [868, 482] on button "Save & Close" at bounding box center [865, 482] width 92 height 28
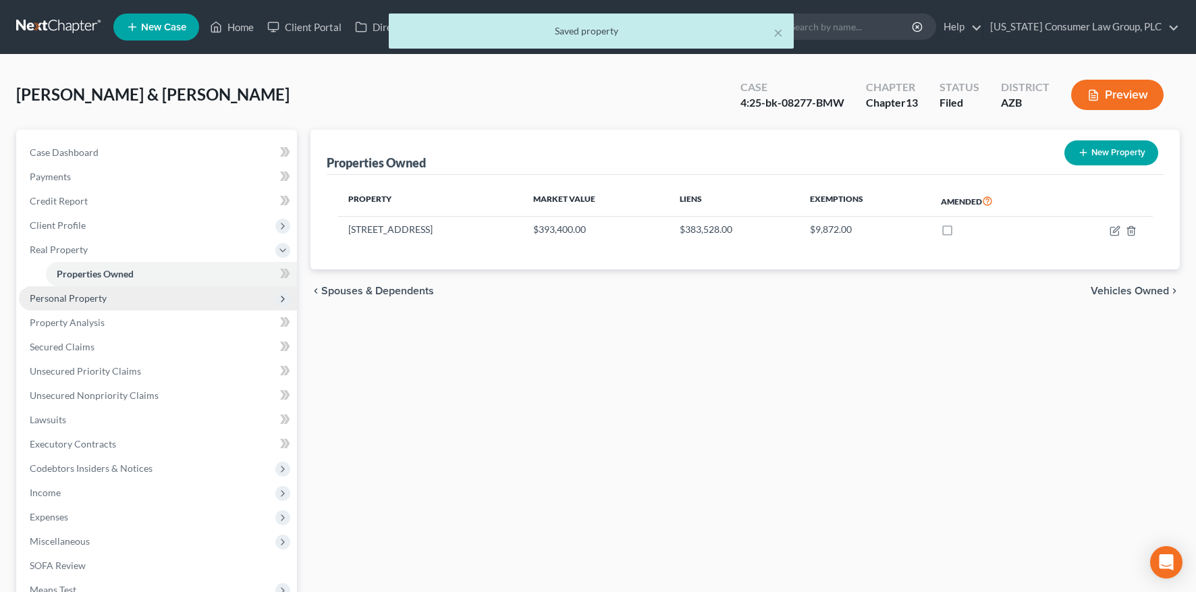
click at [117, 293] on span "Personal Property" at bounding box center [158, 298] width 278 height 24
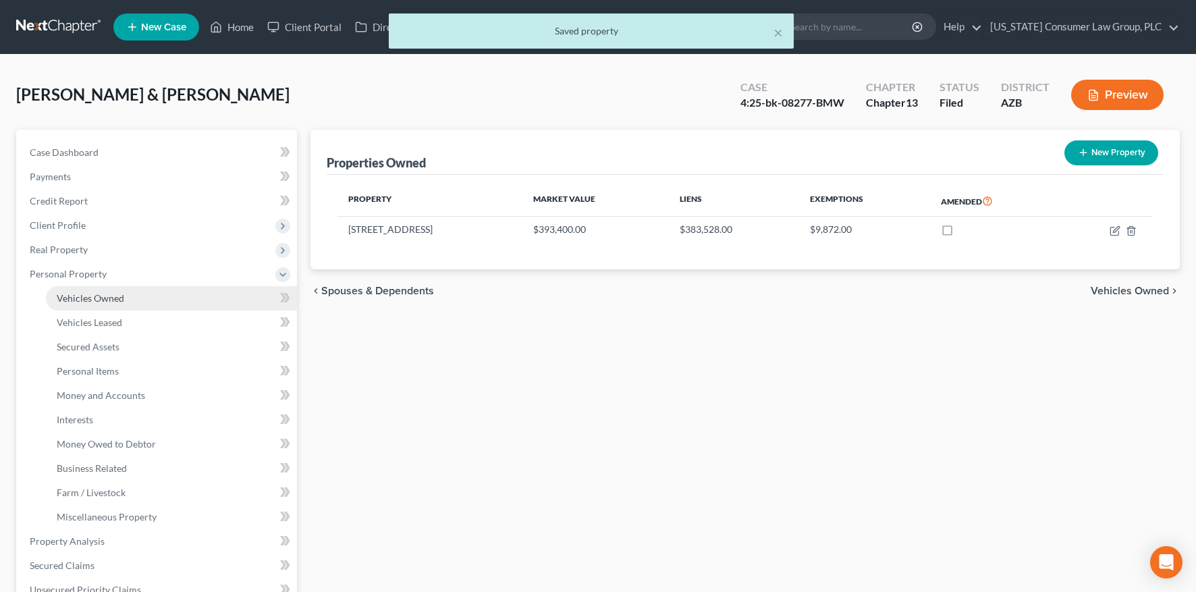
click at [119, 305] on link "Vehicles Owned" at bounding box center [171, 298] width 251 height 24
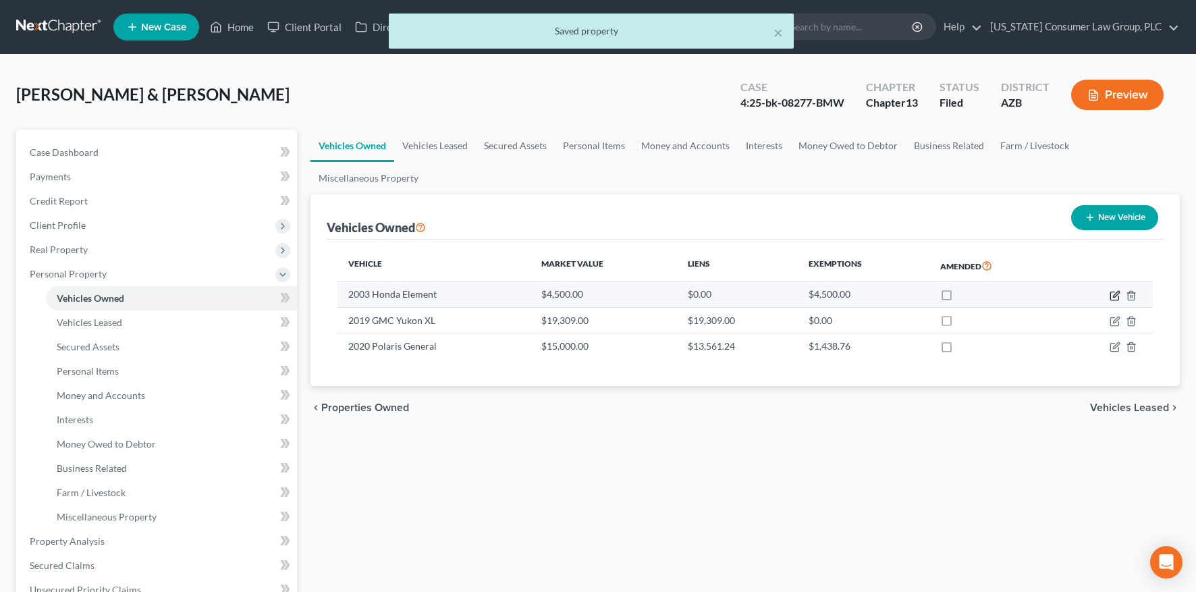
drag, startPoint x: 1113, startPoint y: 293, endPoint x: 1099, endPoint y: 296, distance: 13.8
click at [1113, 293] on icon "button" at bounding box center [1114, 295] width 11 height 11
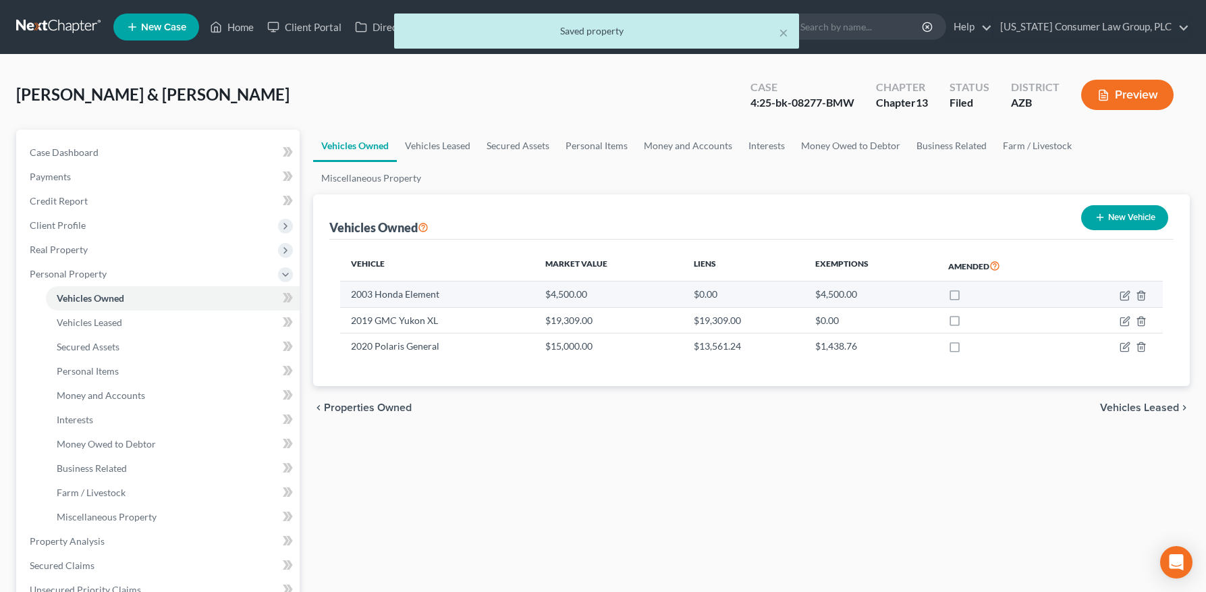
select select "0"
select select "23"
select select "3"
select select "2"
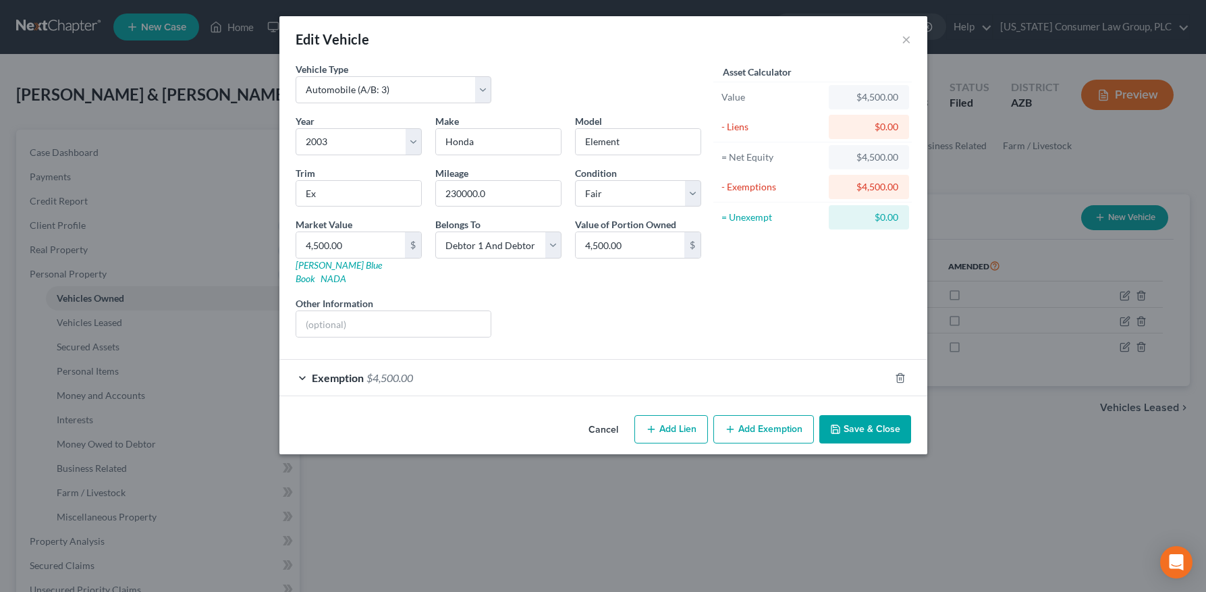
click at [878, 415] on button "Save & Close" at bounding box center [865, 429] width 92 height 28
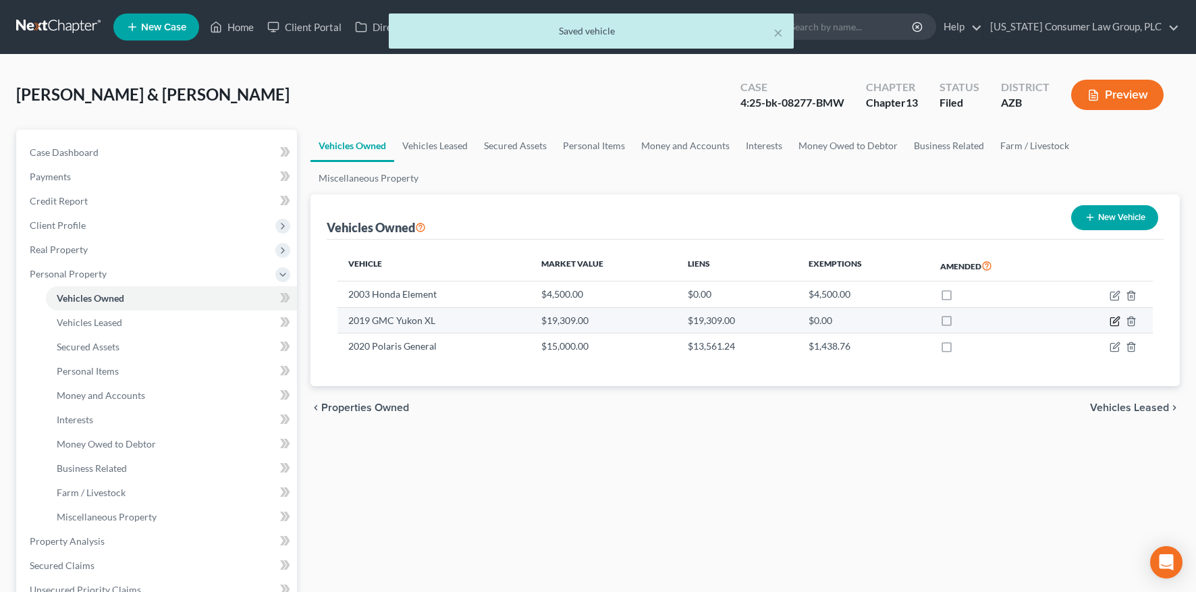
click at [1111, 320] on icon "button" at bounding box center [1114, 321] width 11 height 11
select select "0"
select select "7"
select select "2"
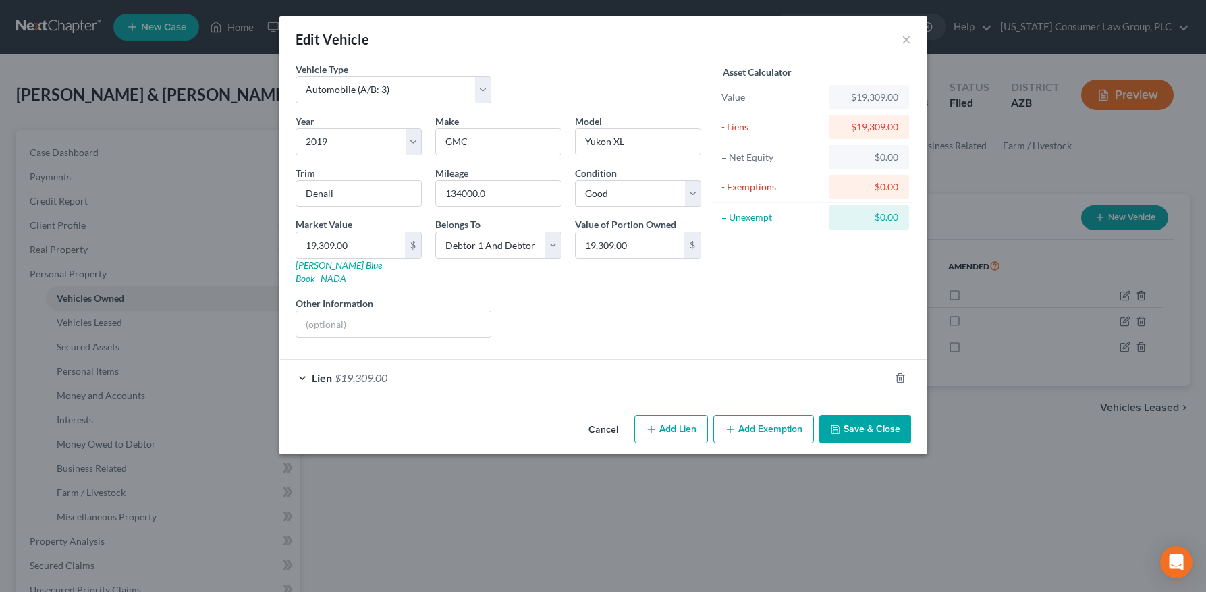
click at [868, 415] on button "Save & Close" at bounding box center [865, 429] width 92 height 28
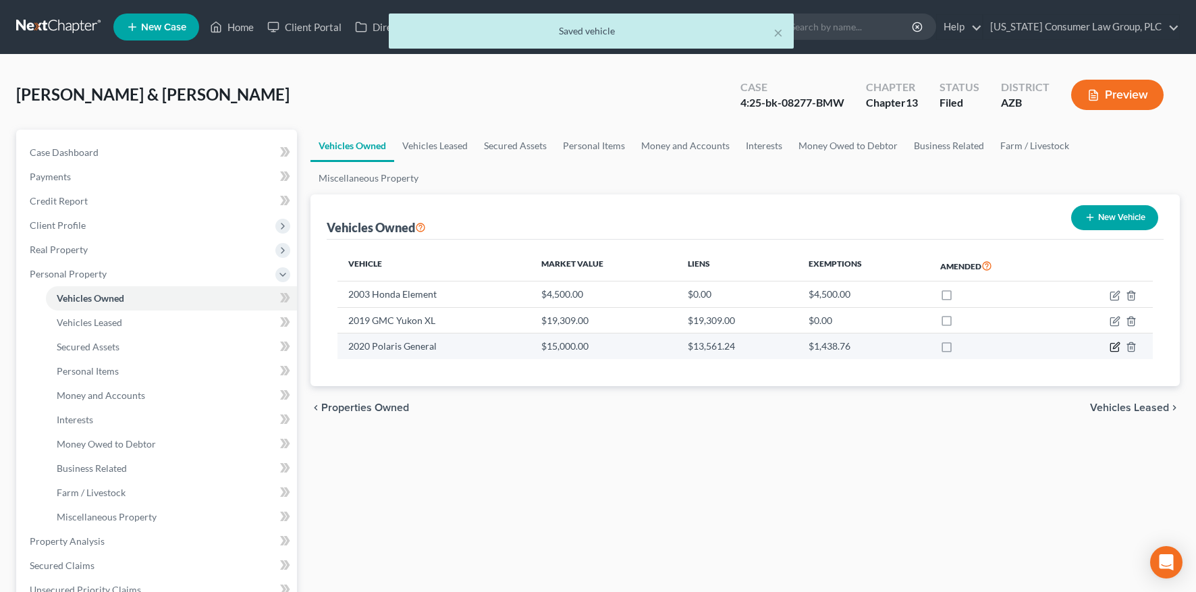
click at [1112, 346] on icon "button" at bounding box center [1114, 346] width 11 height 11
select select "0"
select select "6"
select select "0"
select select "2"
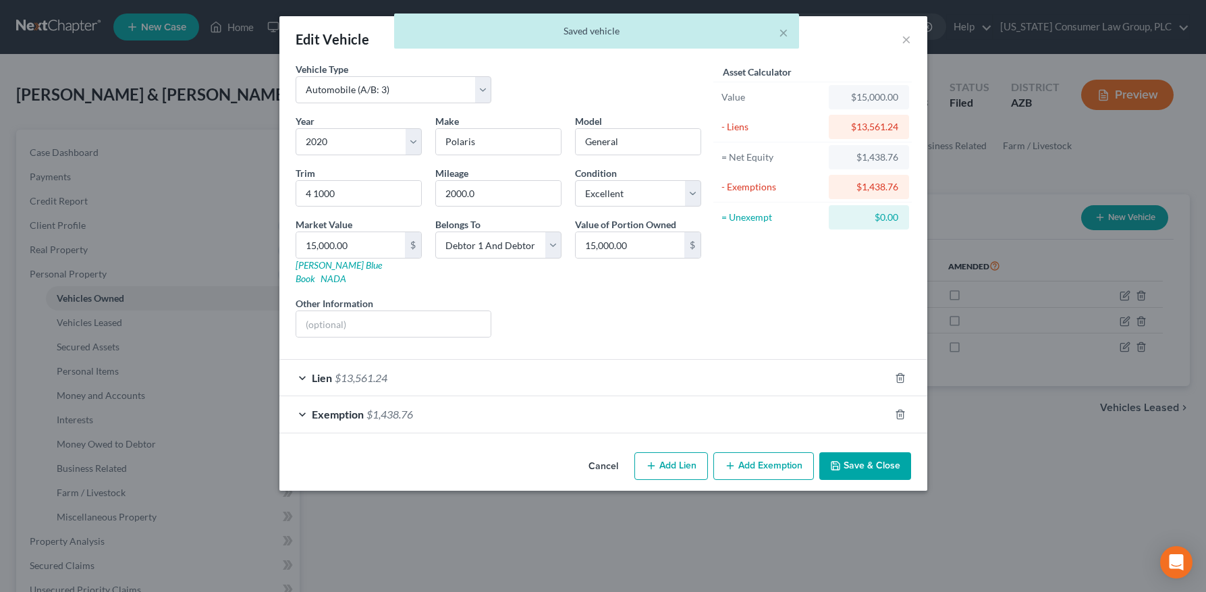
click at [883, 452] on button "Save & Close" at bounding box center [865, 466] width 92 height 28
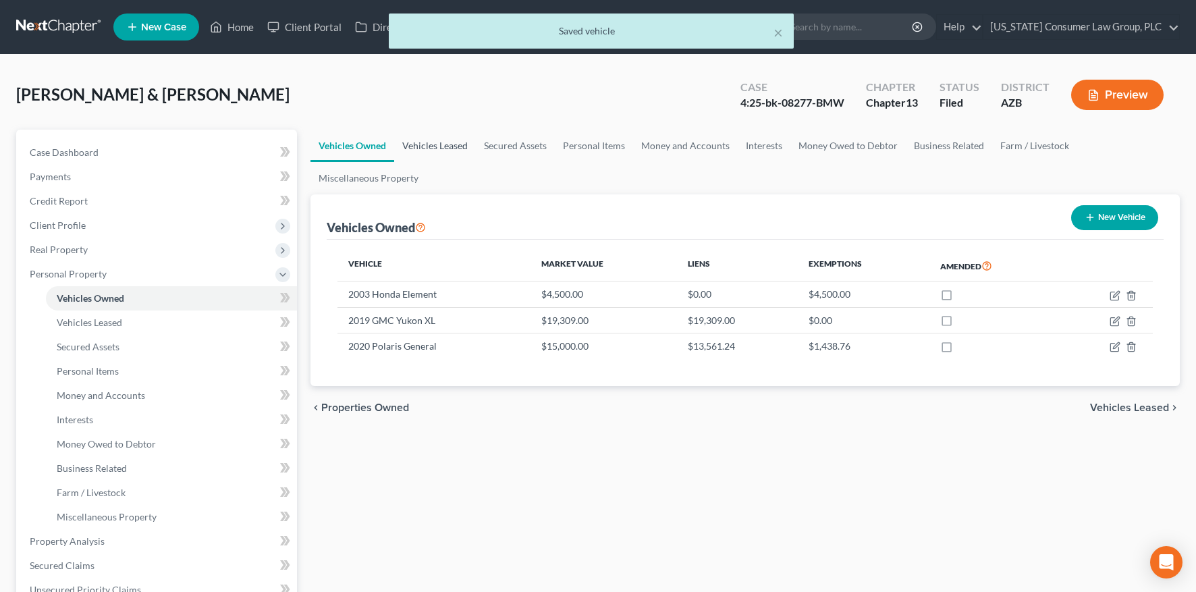
click at [448, 147] on link "Vehicles Leased" at bounding box center [435, 146] width 82 height 32
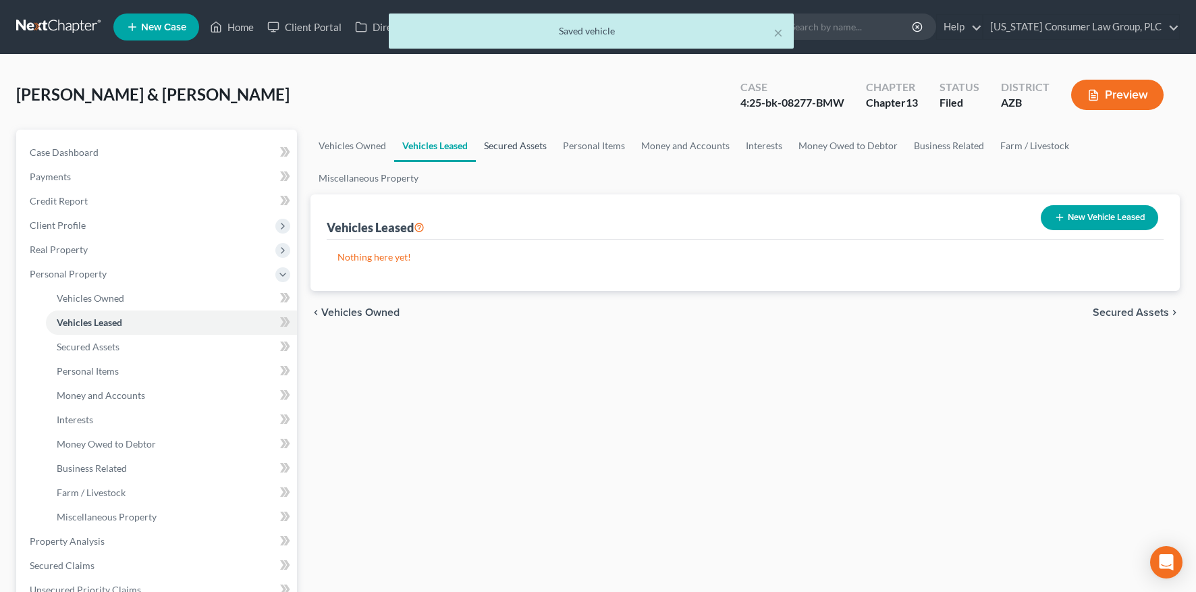
click at [507, 145] on link "Secured Assets" at bounding box center [515, 146] width 79 height 32
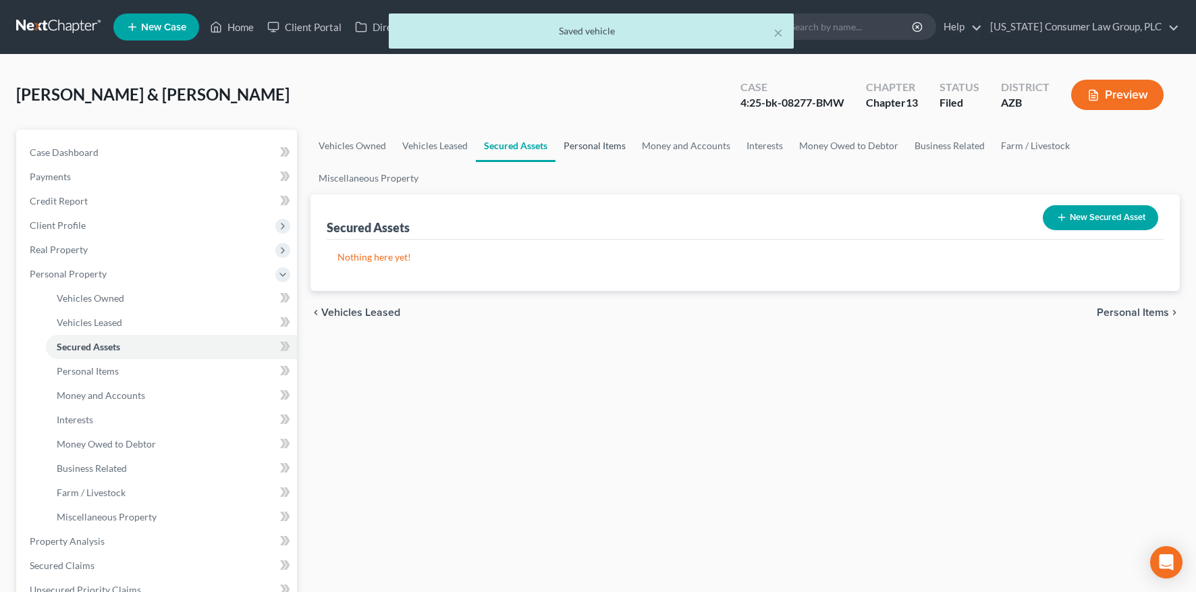
click at [576, 148] on link "Personal Items" at bounding box center [594, 146] width 78 height 32
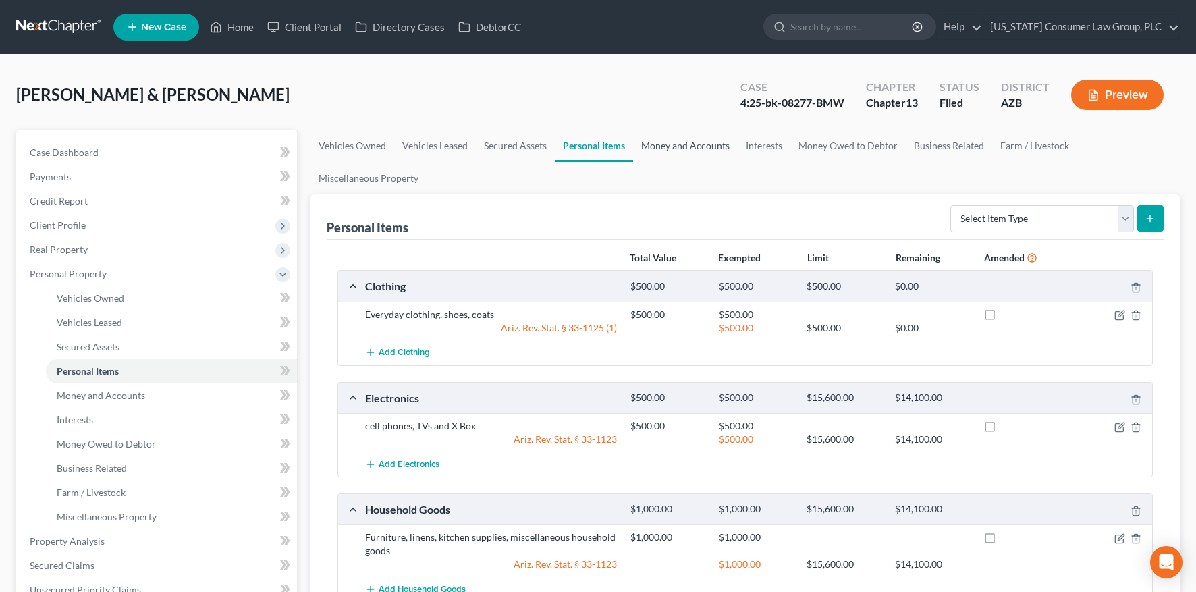
click at [691, 146] on link "Money and Accounts" at bounding box center [685, 146] width 105 height 32
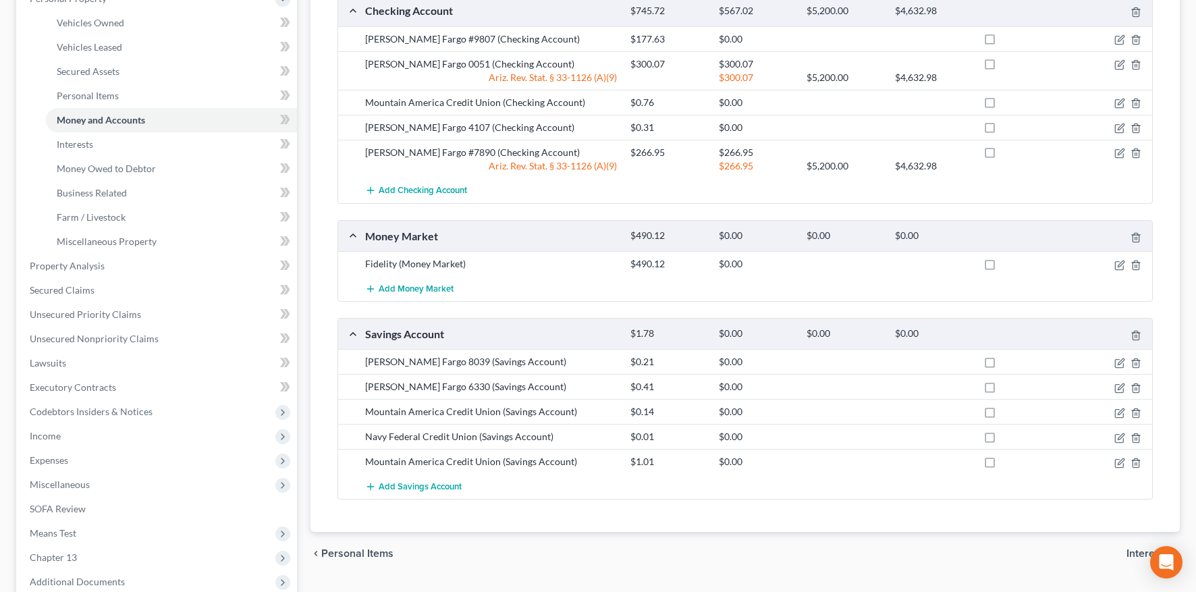
scroll to position [298, 0]
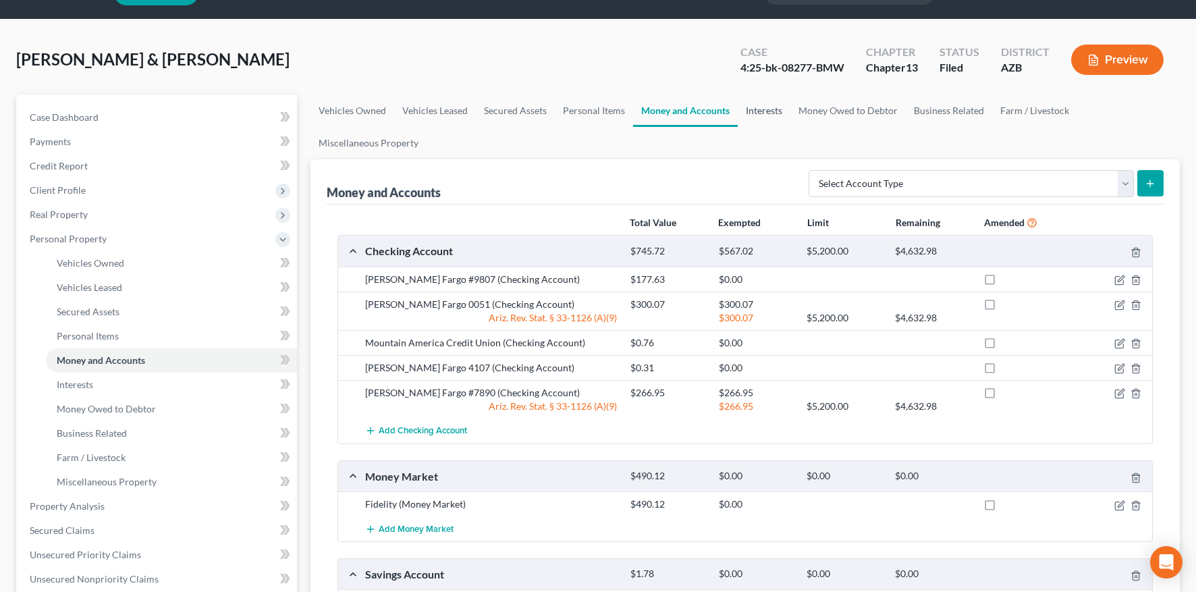
click at [764, 111] on link "Interests" at bounding box center [763, 110] width 53 height 32
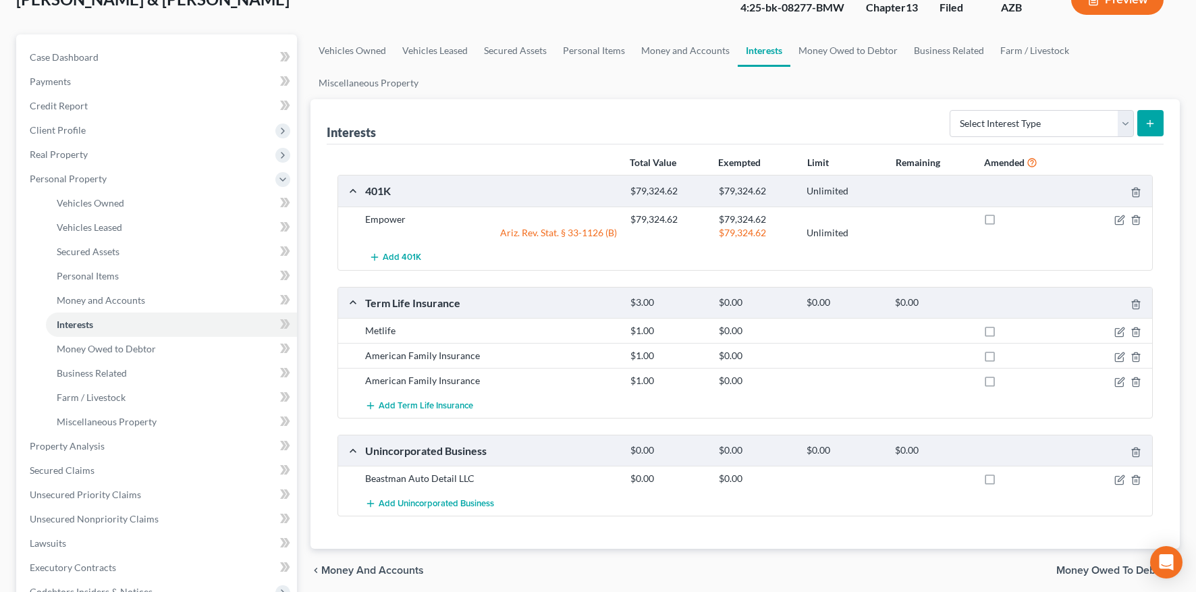
scroll to position [108, 0]
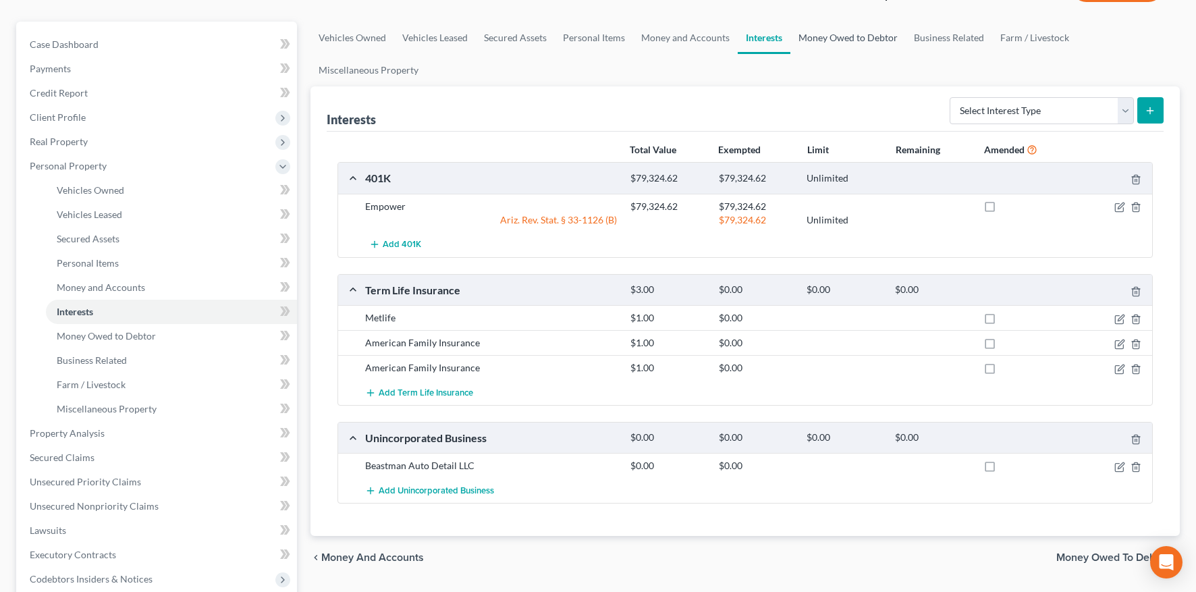
click at [847, 25] on link "Money Owed to Debtor" at bounding box center [847, 38] width 115 height 32
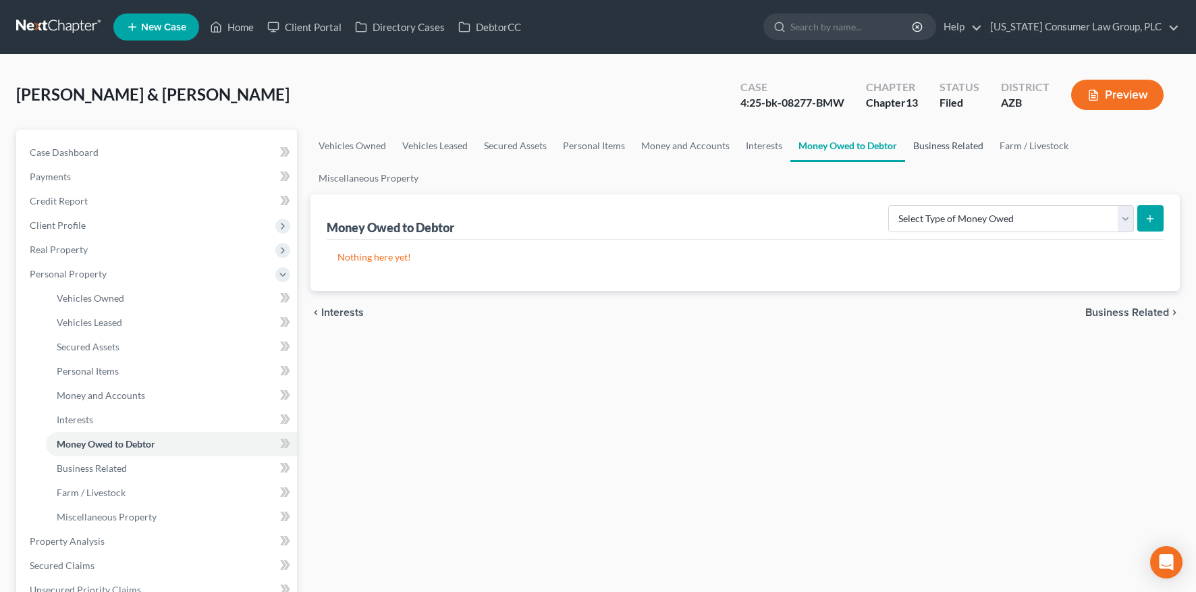
click at [928, 142] on link "Business Related" at bounding box center [948, 146] width 86 height 32
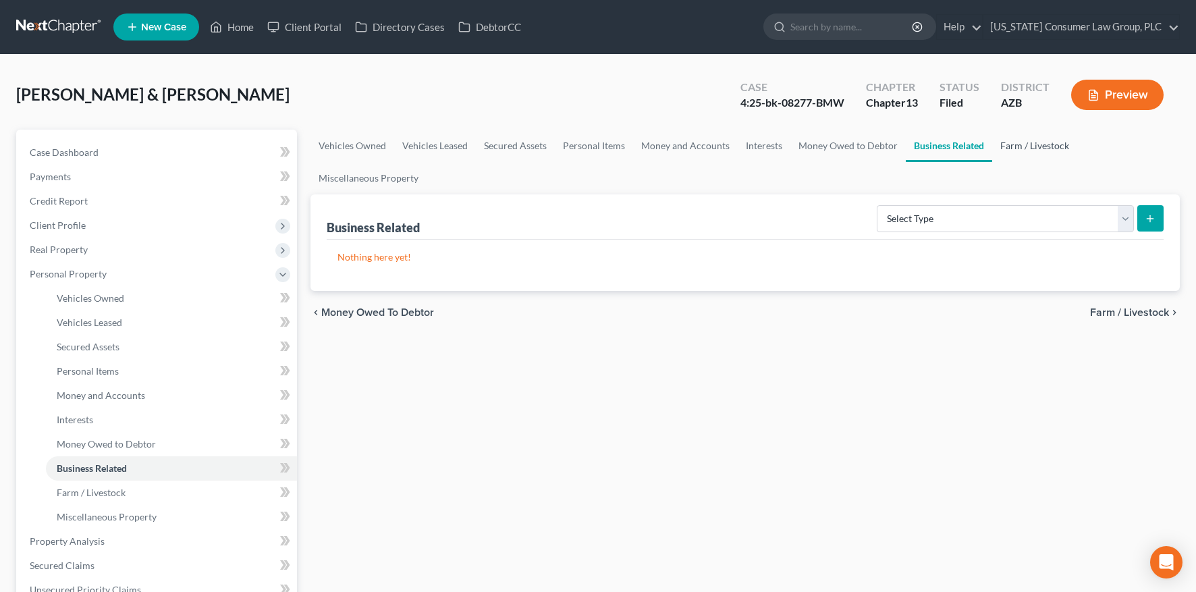
click at [997, 142] on link "Farm / Livestock" at bounding box center [1034, 146] width 85 height 32
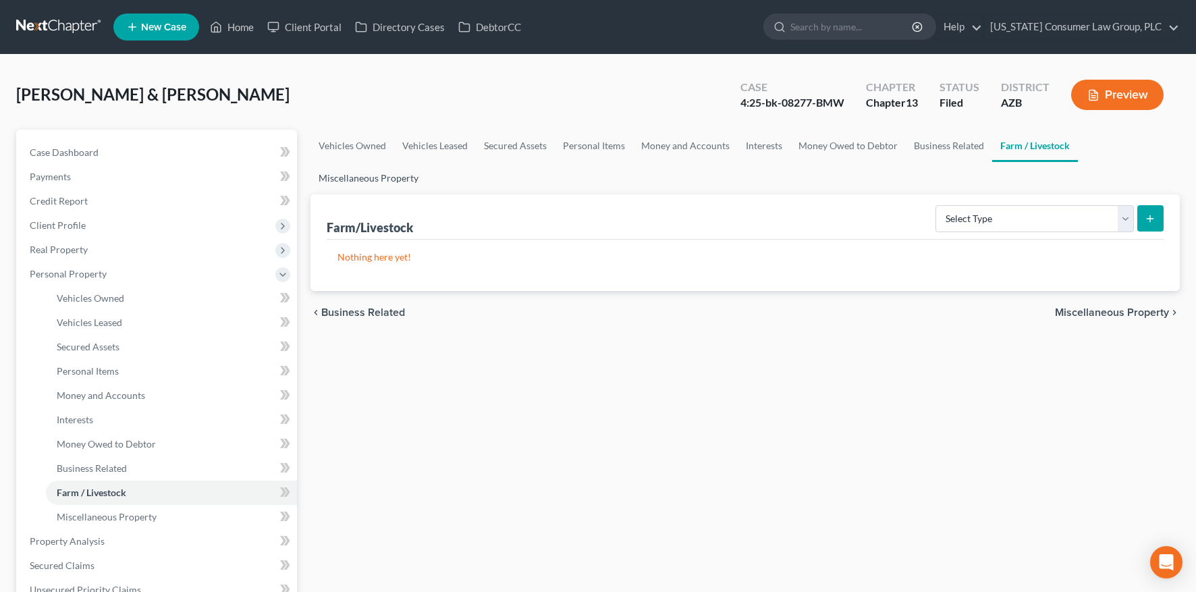
click at [395, 178] on link "Miscellaneous Property" at bounding box center [368, 178] width 116 height 32
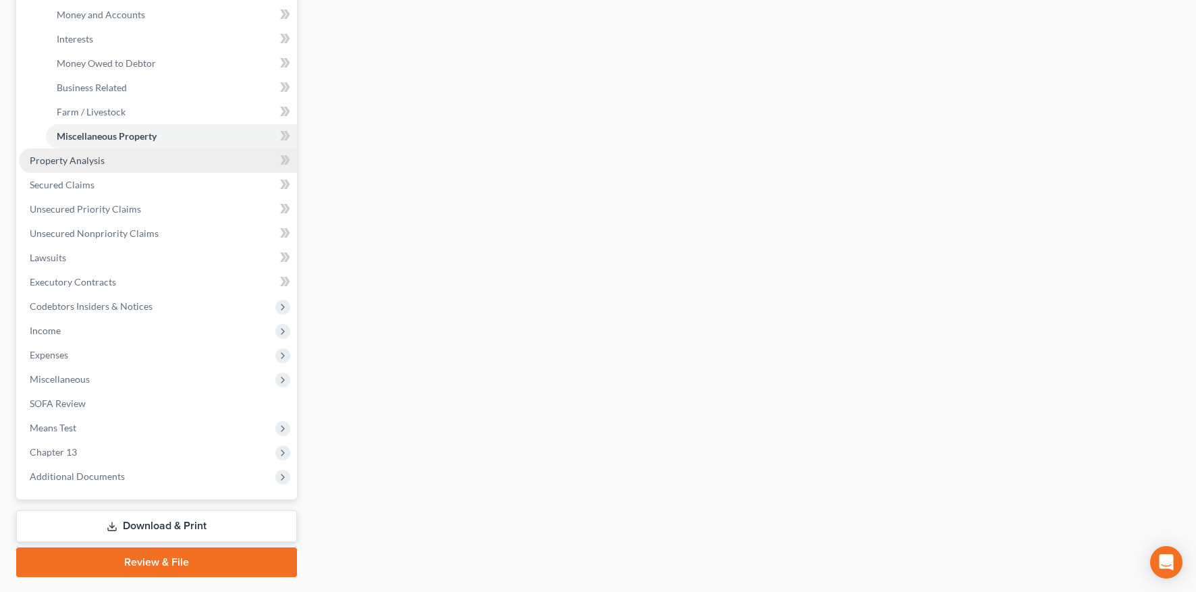
click at [109, 160] on link "Property Analysis" at bounding box center [158, 160] width 278 height 24
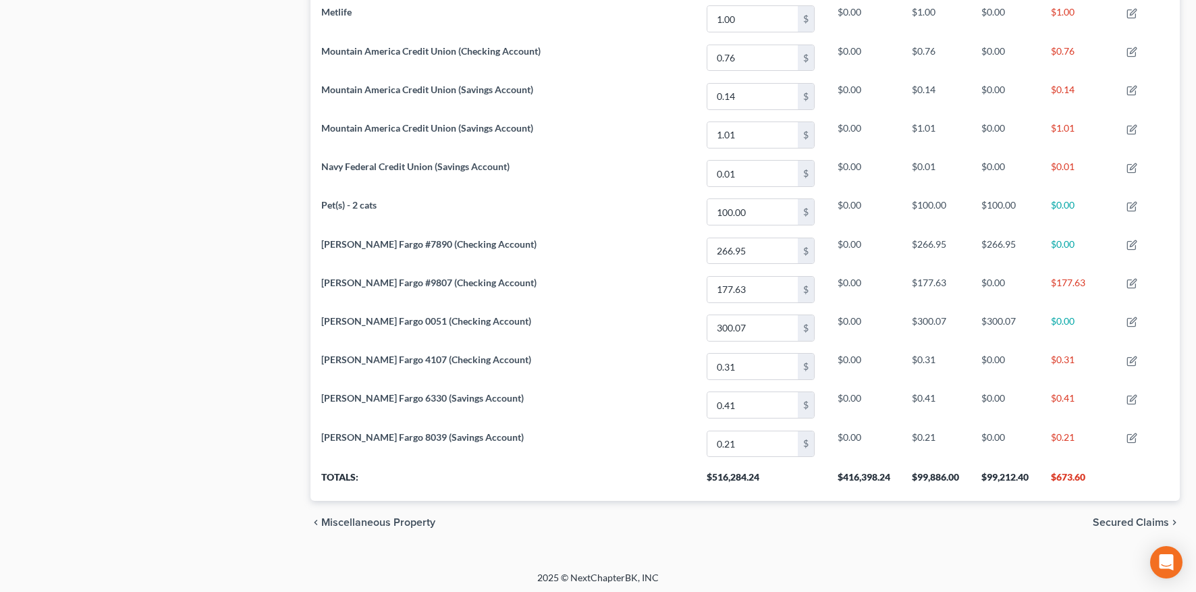
scroll to position [925, 0]
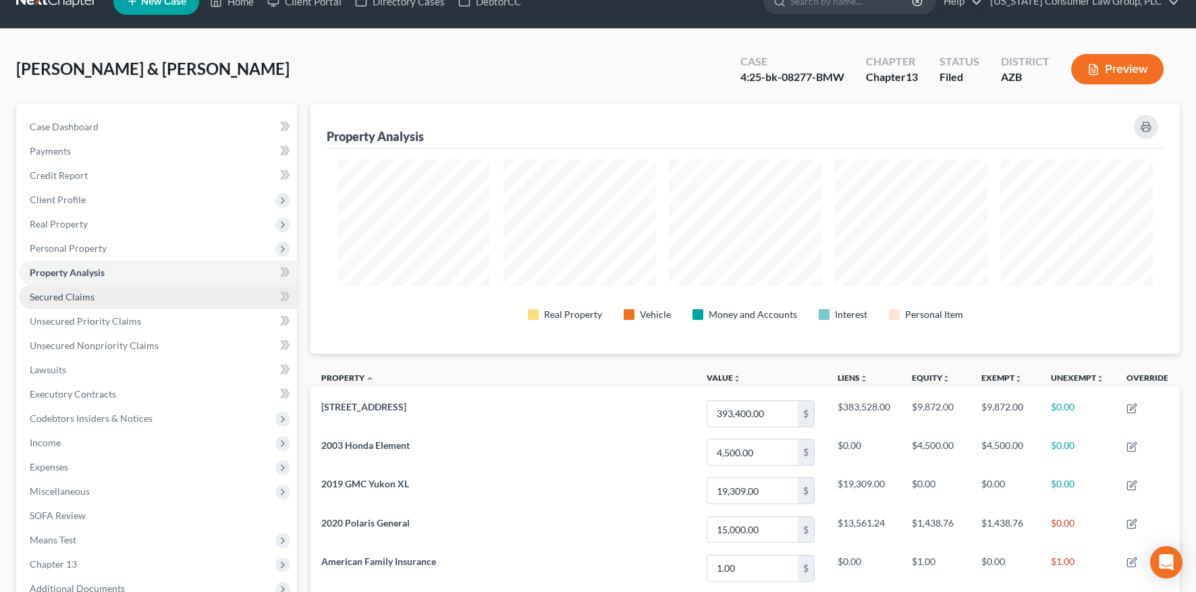
click at [80, 300] on span "Secured Claims" at bounding box center [62, 296] width 65 height 11
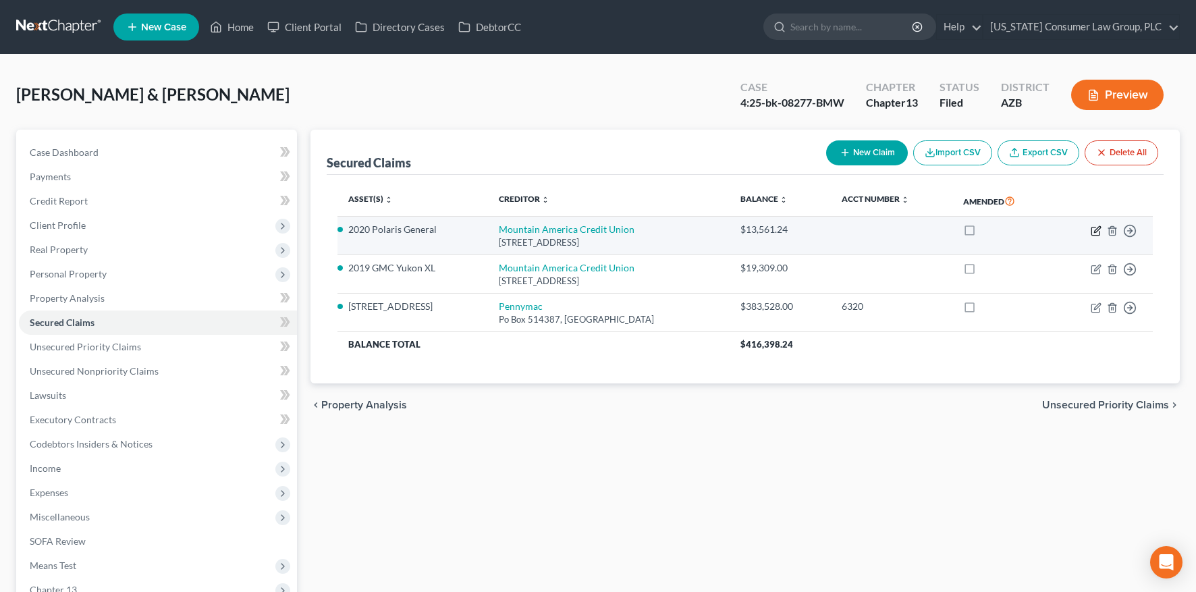
click at [1091, 228] on icon "button" at bounding box center [1095, 231] width 8 height 8
select select "46"
select select "4"
select select "2"
select select "0"
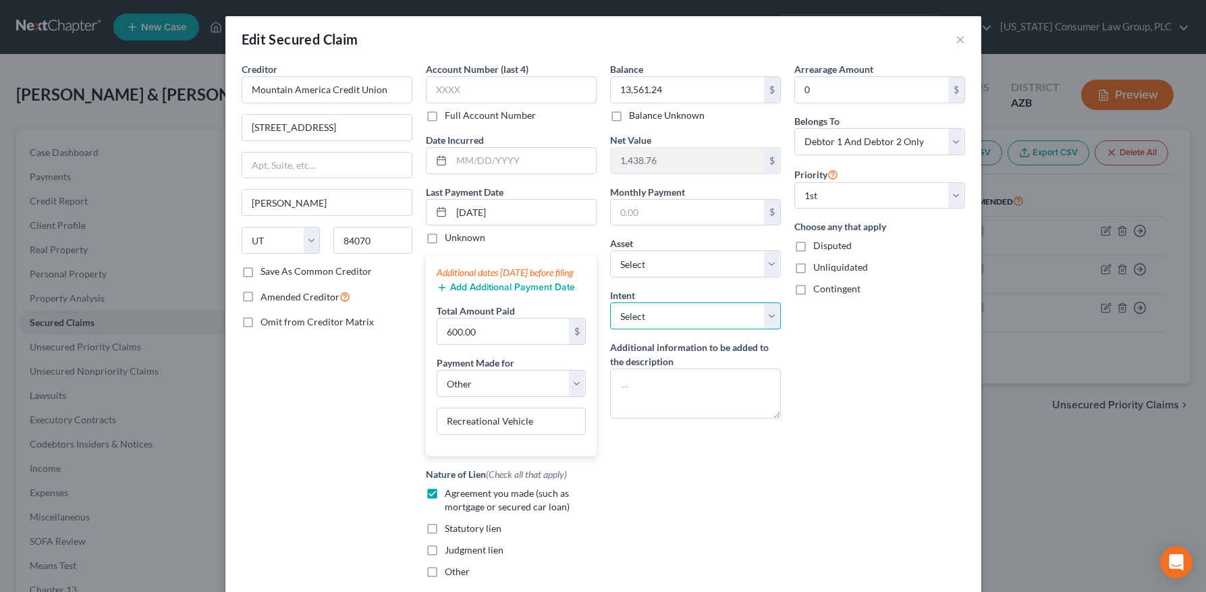
click at [680, 324] on select "Select Surrender Redeem Reaffirm Avoid Other" at bounding box center [695, 315] width 171 height 27
select select "4"
click at [610, 302] on select "Select Surrender Redeem Reaffirm Avoid Other" at bounding box center [695, 315] width 171 height 27
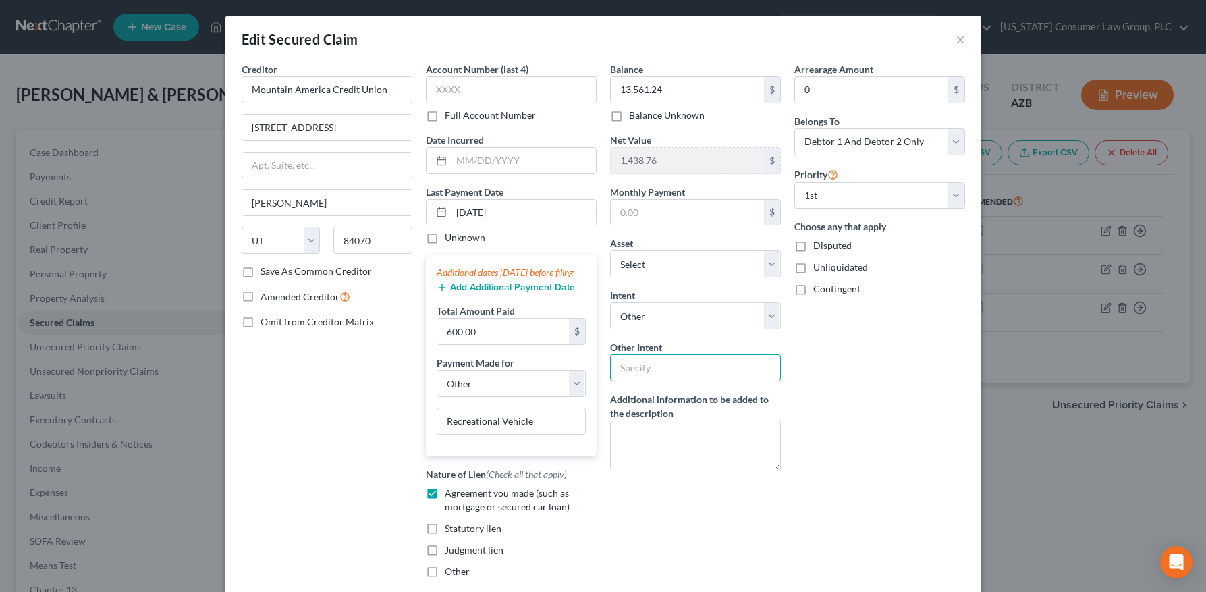
click at [677, 374] on input "text" at bounding box center [695, 367] width 171 height 27
type input "Retain and continue to pay"
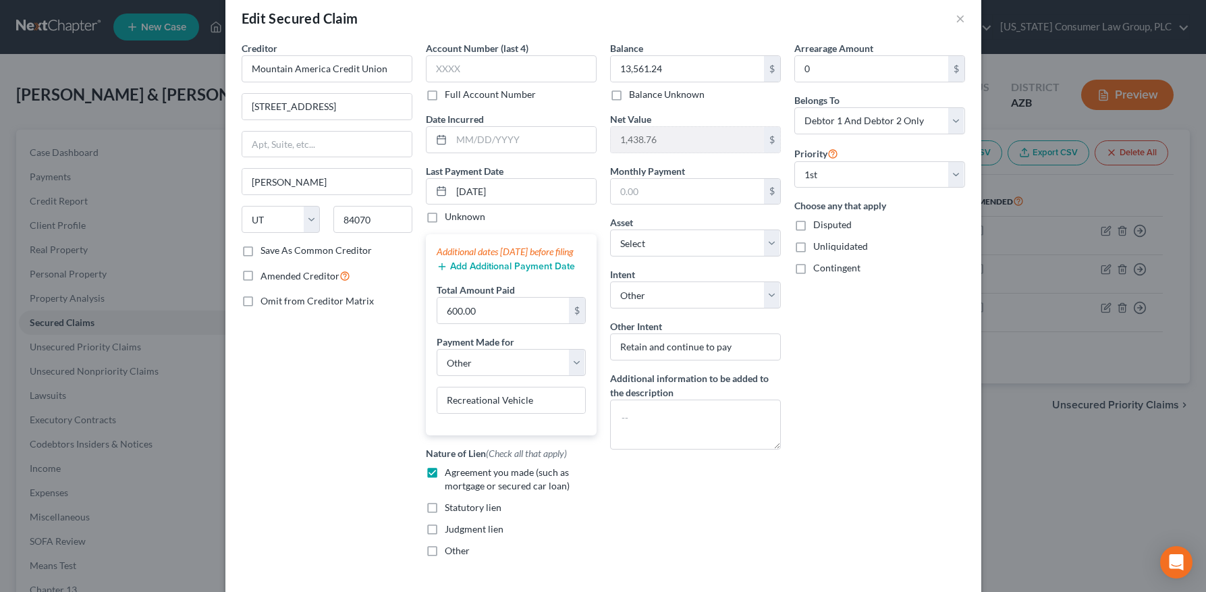
scroll to position [134, 0]
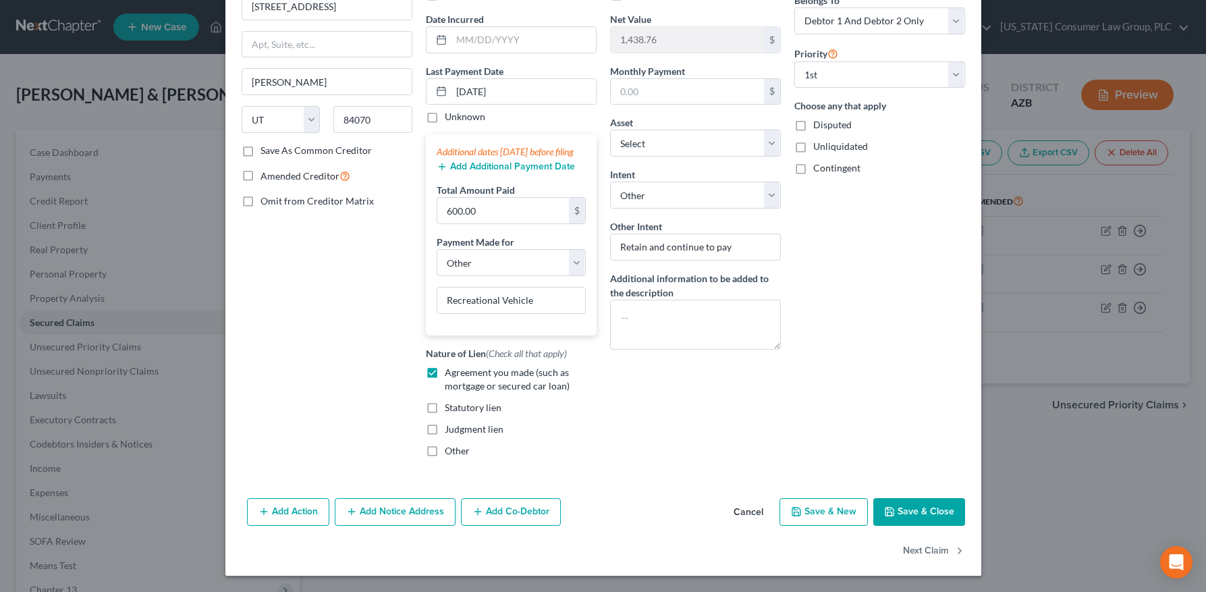
drag, startPoint x: 917, startPoint y: 511, endPoint x: 895, endPoint y: 501, distance: 24.7
click at [916, 511] on button "Save & Close" at bounding box center [919, 512] width 92 height 28
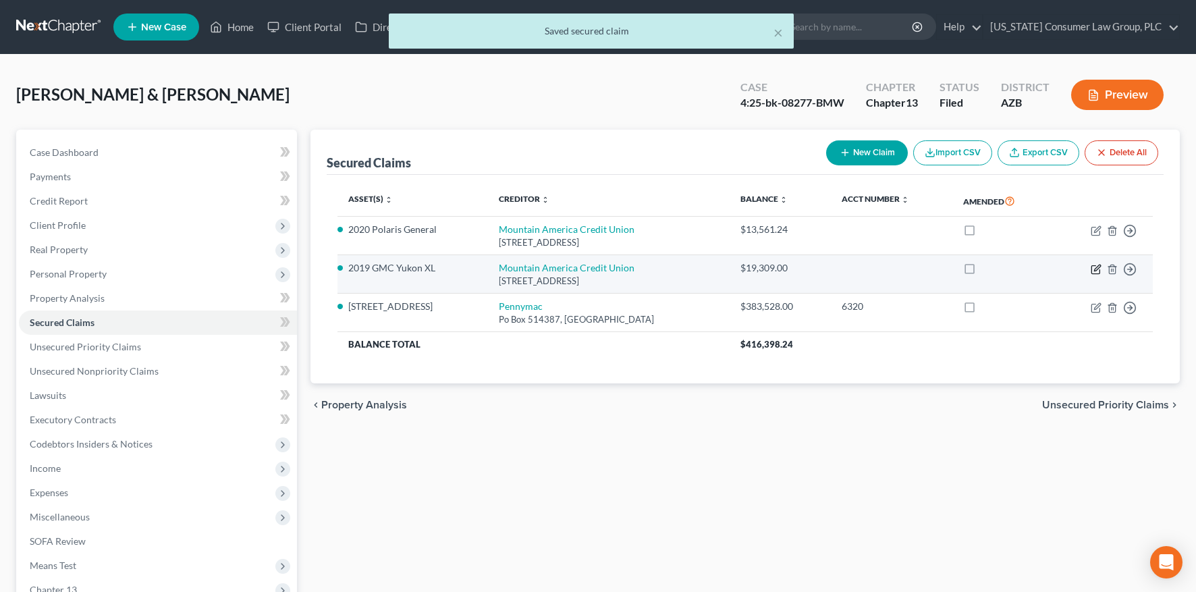
click at [1098, 267] on icon "button" at bounding box center [1095, 269] width 11 height 11
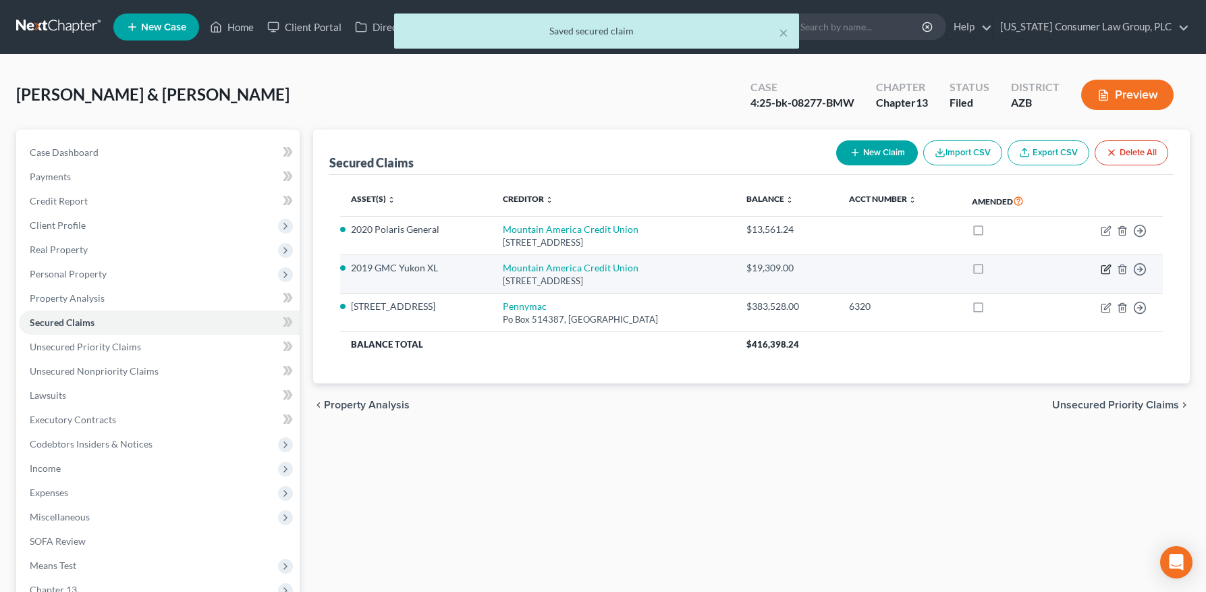
select select "46"
select select "0"
select select "2"
select select "0"
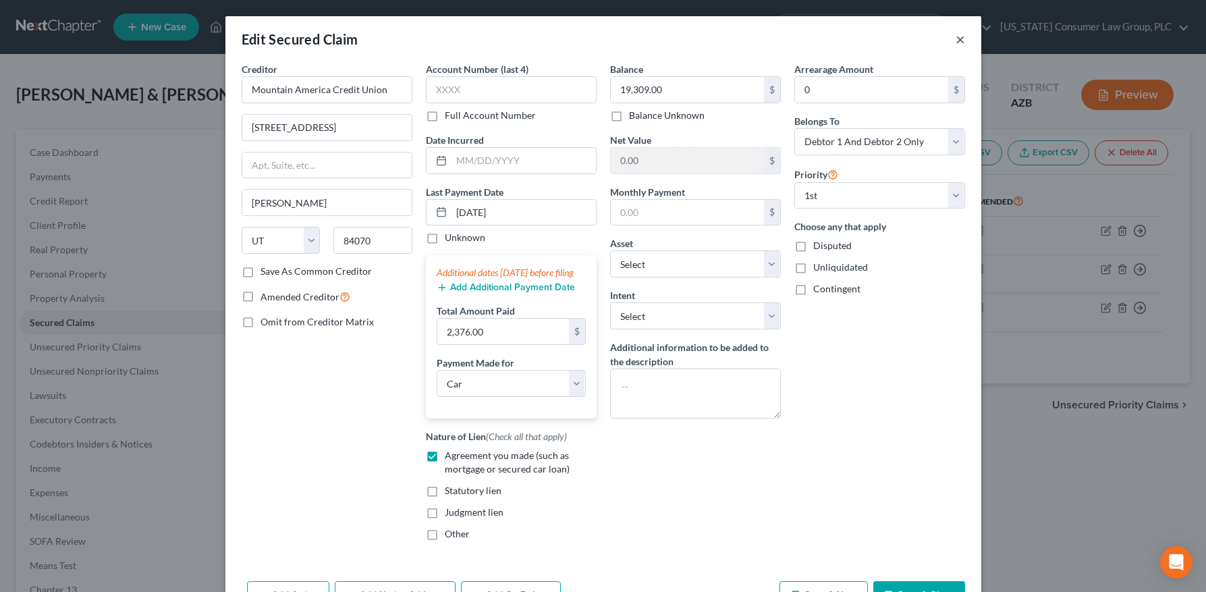
click at [955, 38] on button "×" at bounding box center [959, 39] width 9 height 16
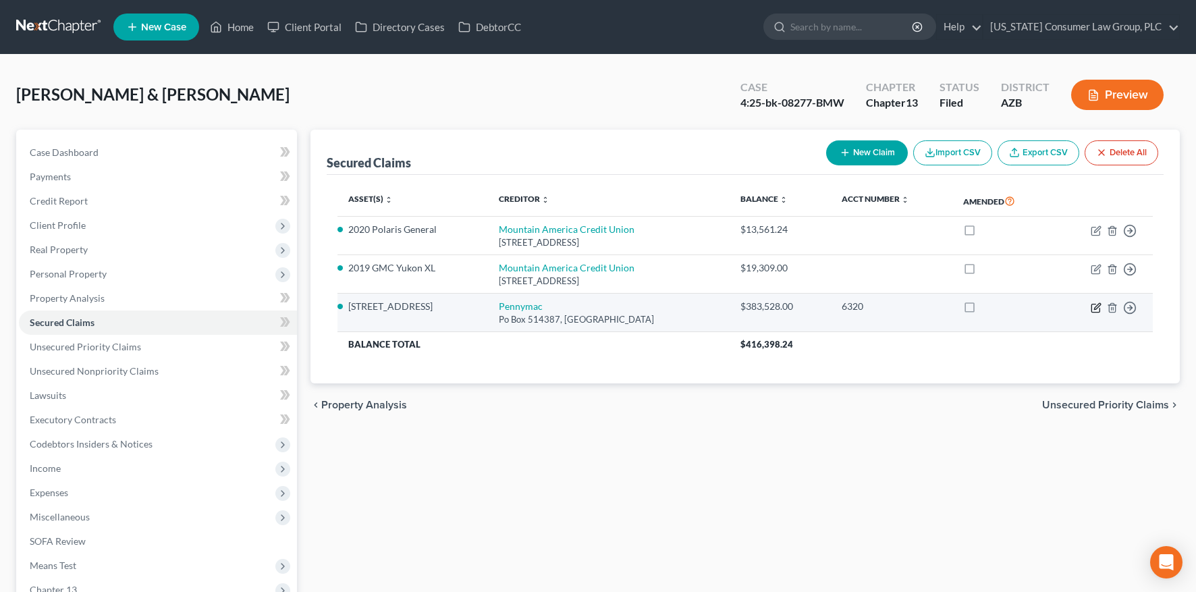
click at [1095, 308] on icon "button" at bounding box center [1097, 306] width 6 height 6
select select "4"
select select "3"
select select "2"
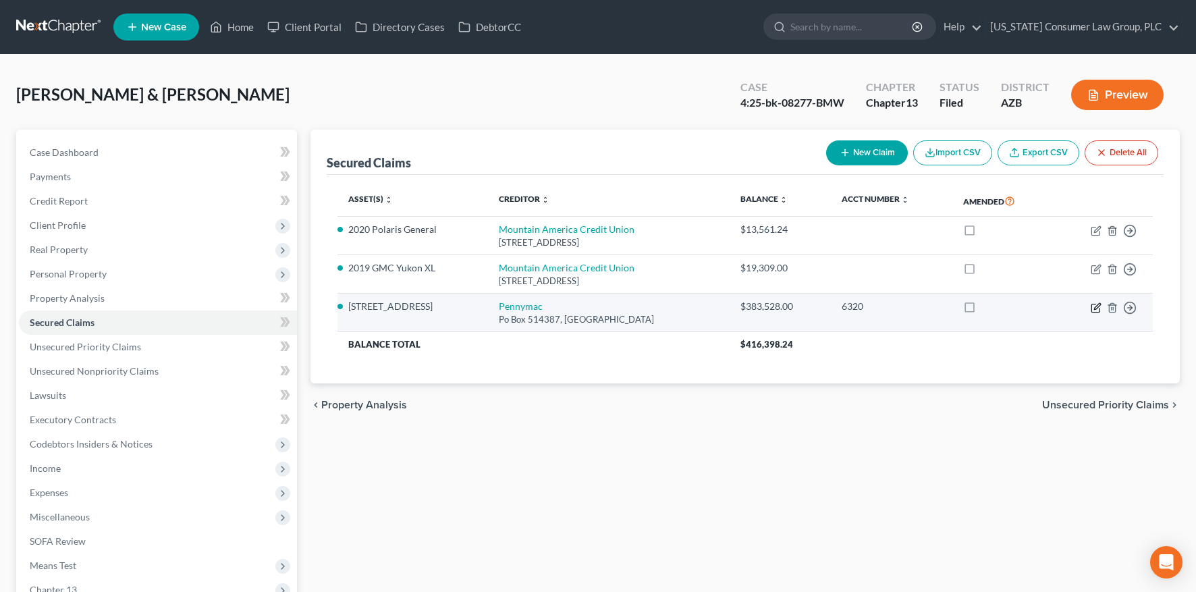
select select "0"
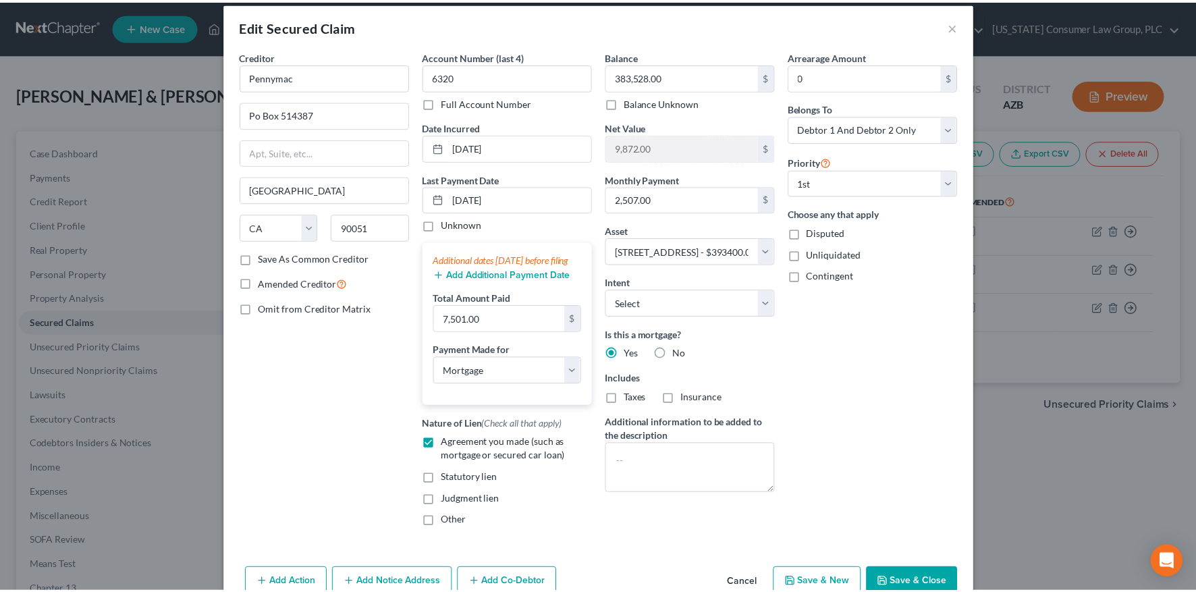
scroll to position [96, 0]
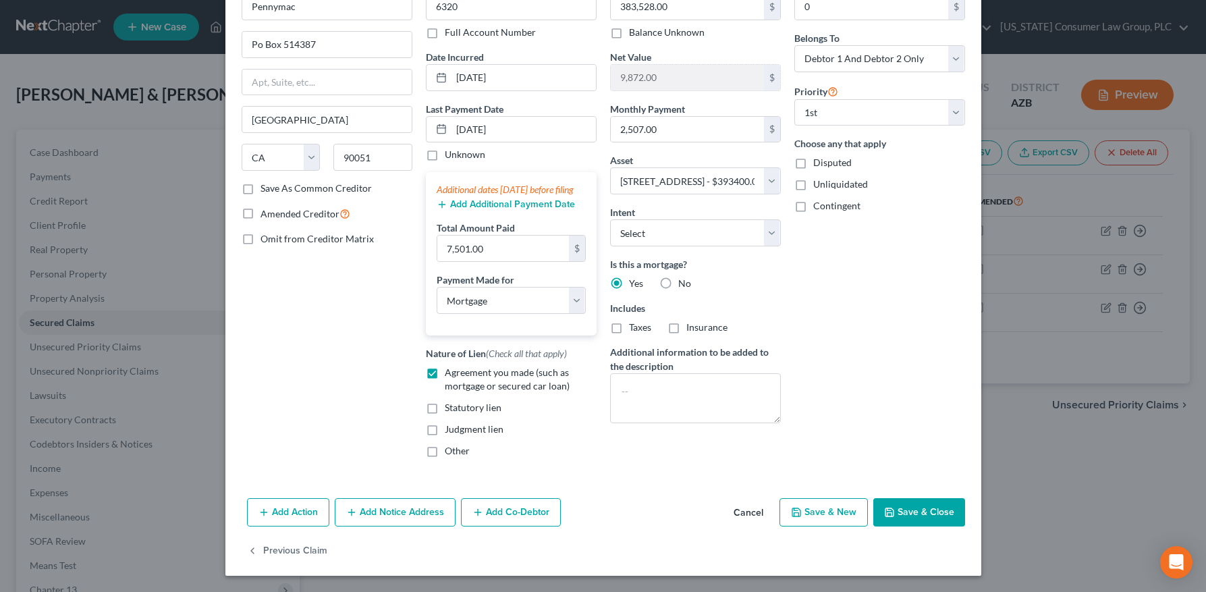
click at [905, 513] on button "Save & Close" at bounding box center [919, 512] width 92 height 28
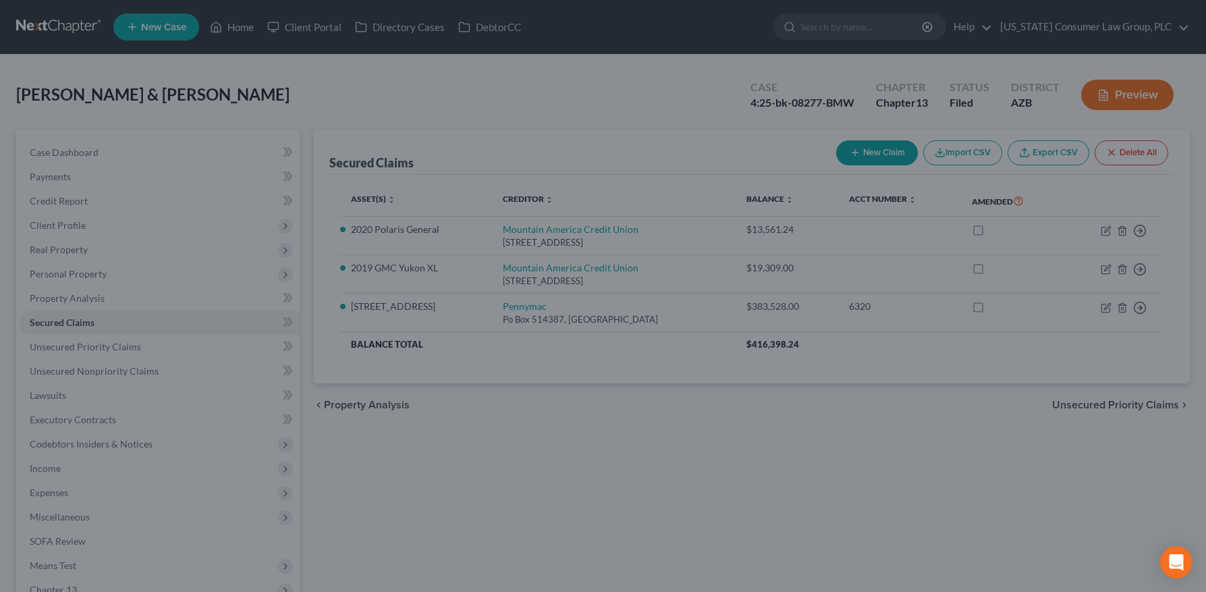
select select "2"
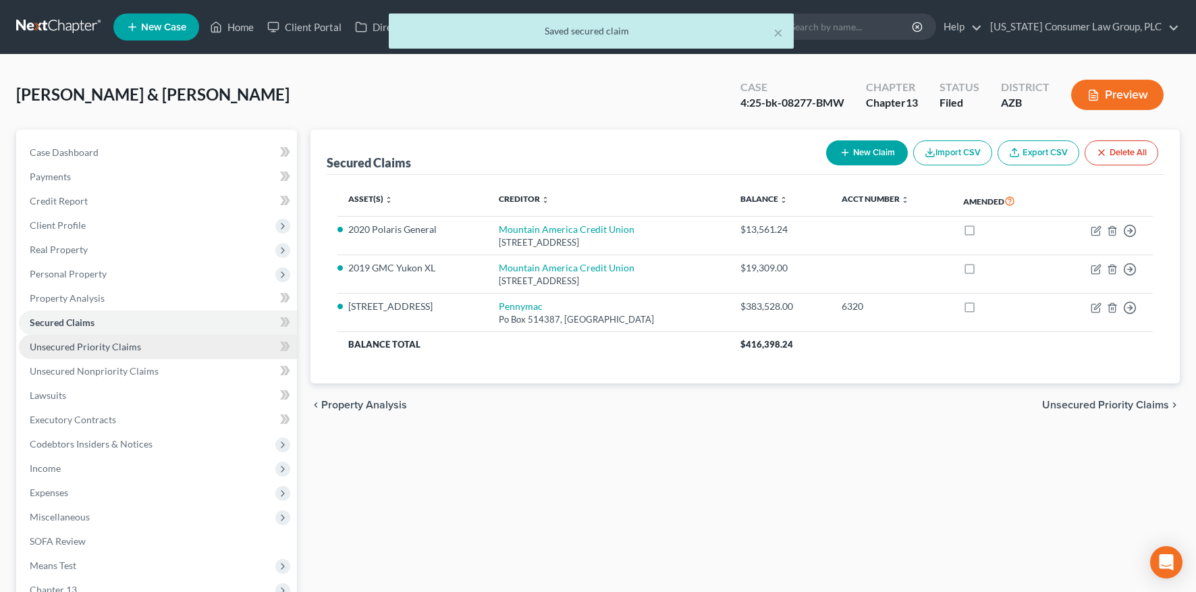
click at [107, 345] on span "Unsecured Priority Claims" at bounding box center [85, 346] width 111 height 11
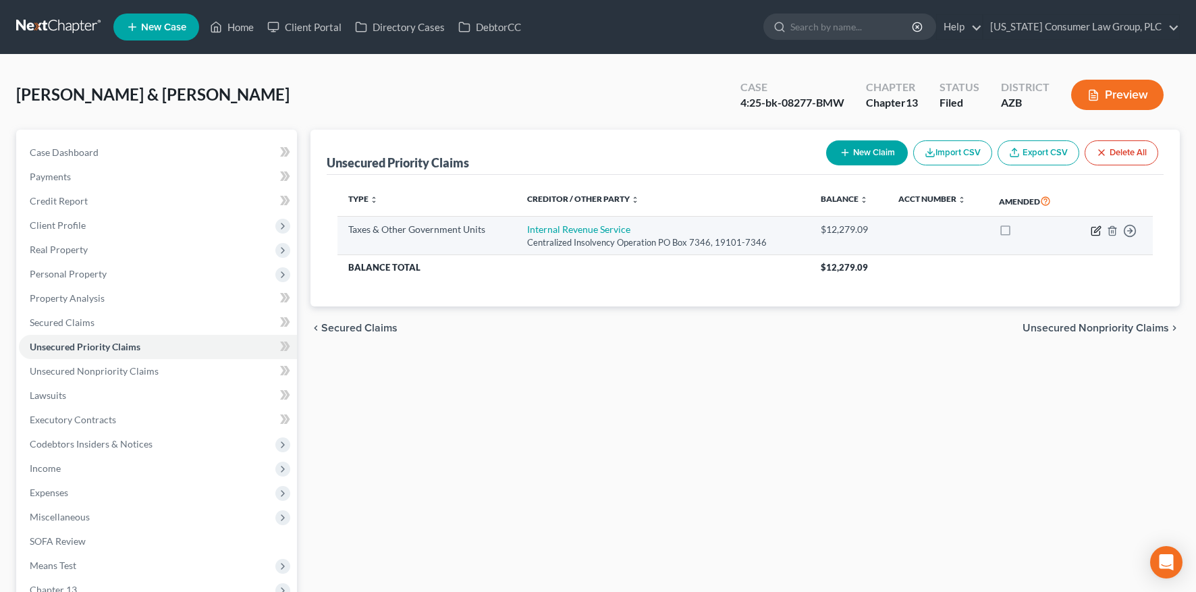
click at [1095, 230] on icon "button" at bounding box center [1095, 230] width 11 height 11
select select "0"
select select "2"
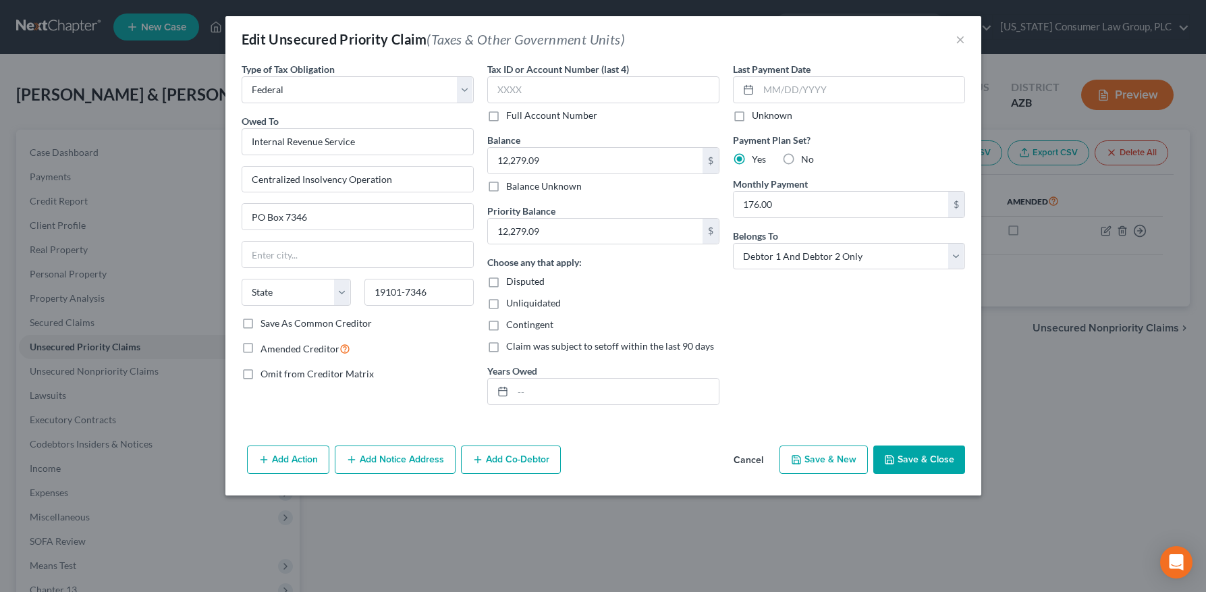
click at [918, 455] on button "Save & Close" at bounding box center [919, 459] width 92 height 28
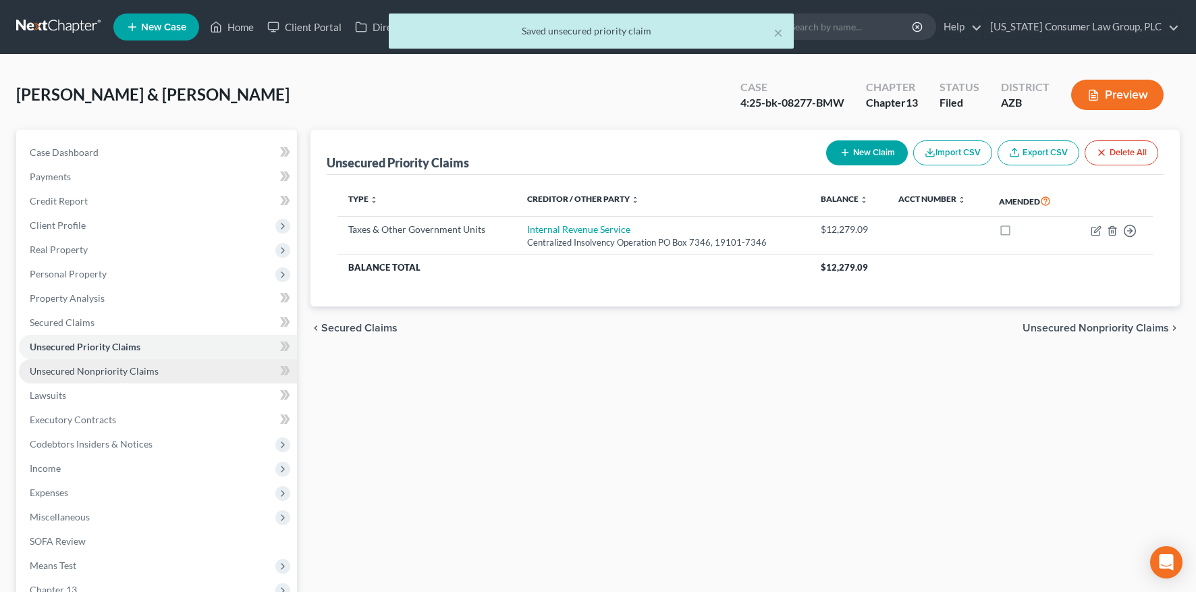
click at [94, 369] on span "Unsecured Nonpriority Claims" at bounding box center [94, 370] width 129 height 11
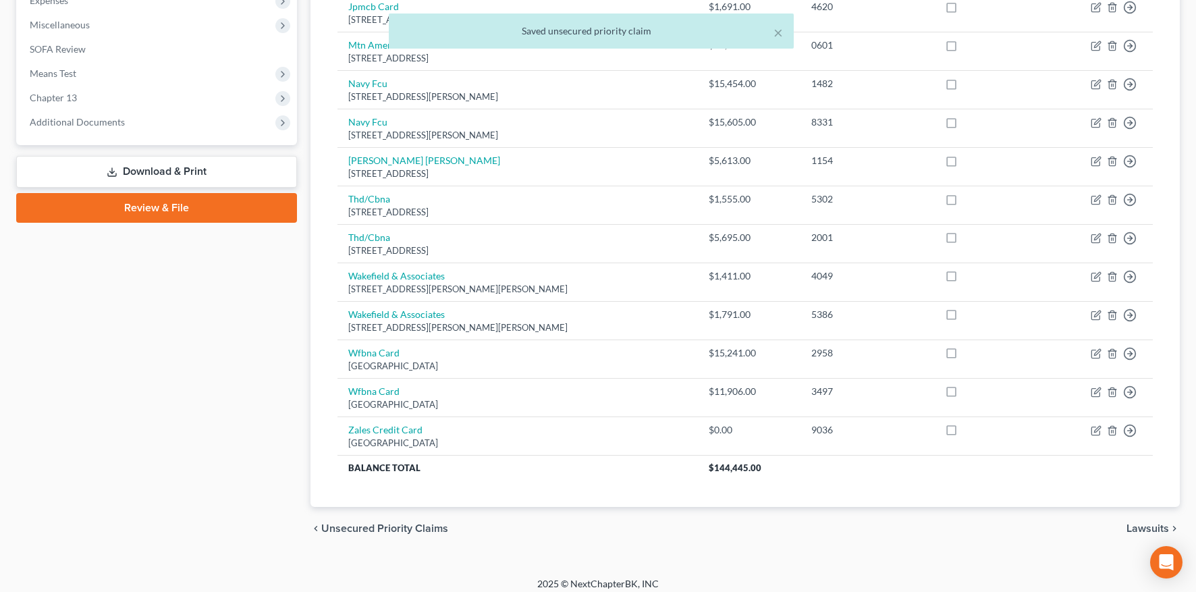
scroll to position [501, 0]
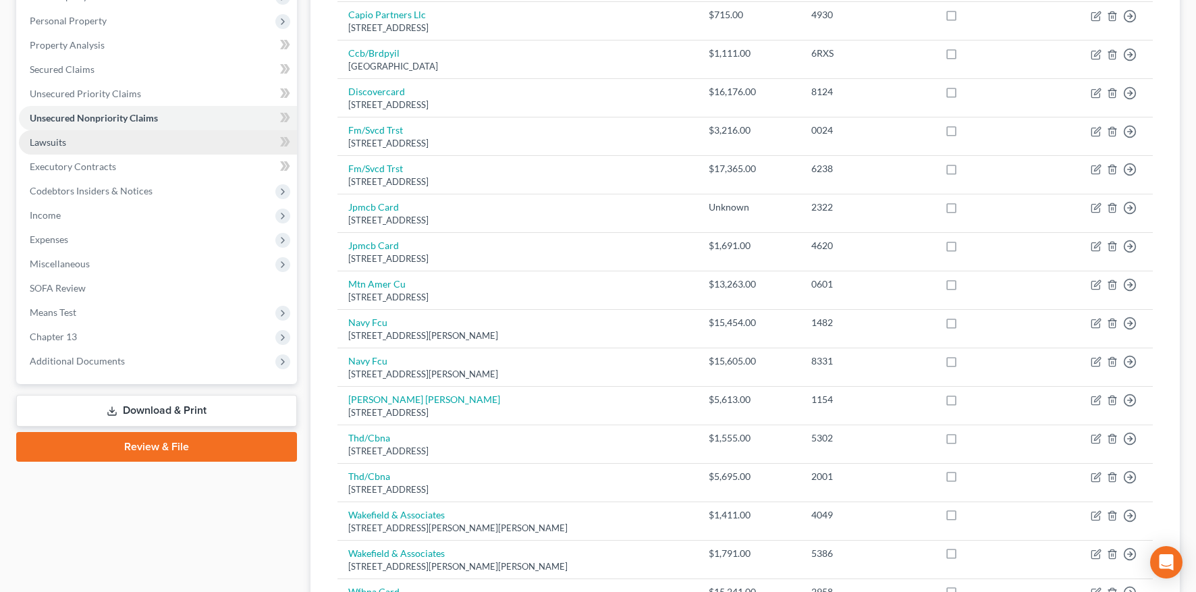
click at [61, 141] on span "Lawsuits" at bounding box center [48, 141] width 36 height 11
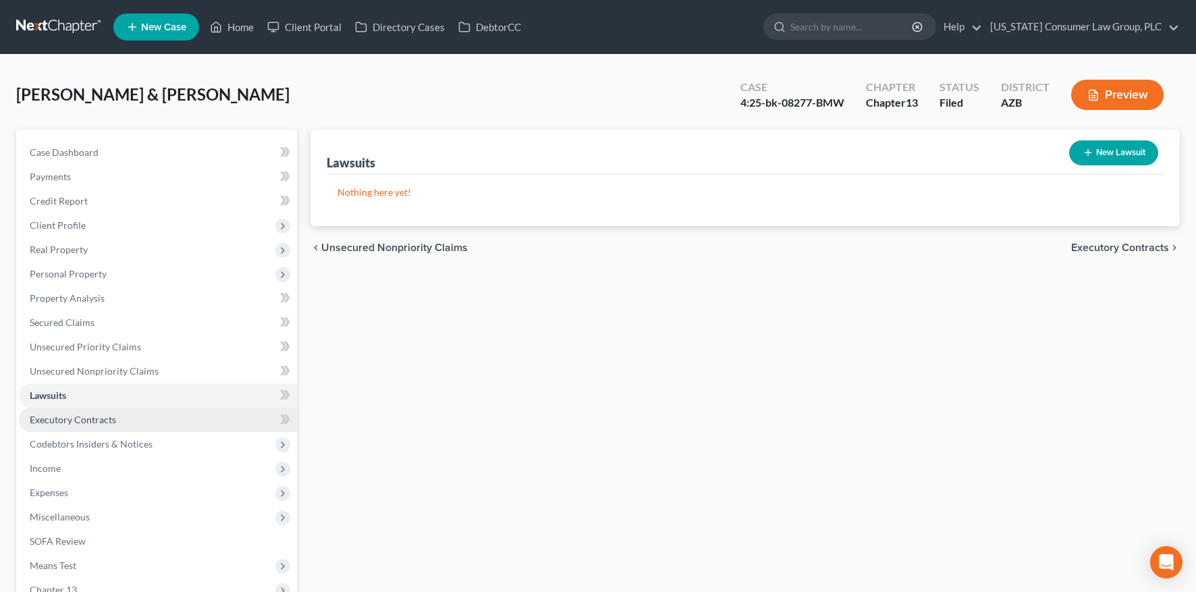
click at [69, 415] on span "Executory Contracts" at bounding box center [73, 419] width 86 height 11
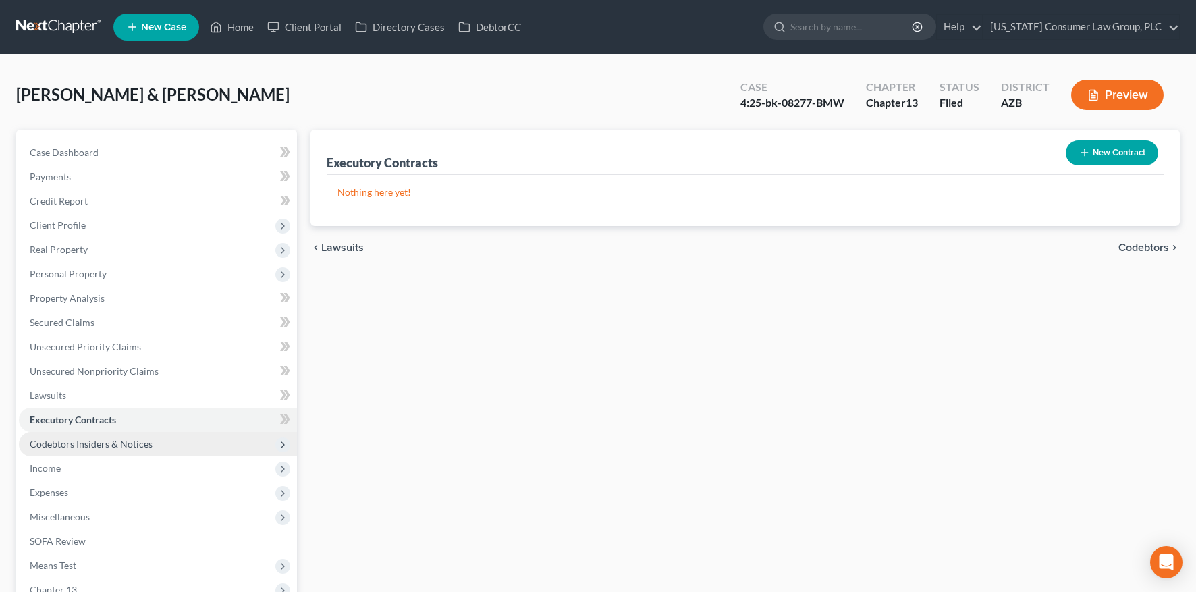
drag, startPoint x: 101, startPoint y: 438, endPoint x: 125, endPoint y: 442, distance: 24.0
click at [101, 439] on span "Codebtors Insiders & Notices" at bounding box center [91, 443] width 123 height 11
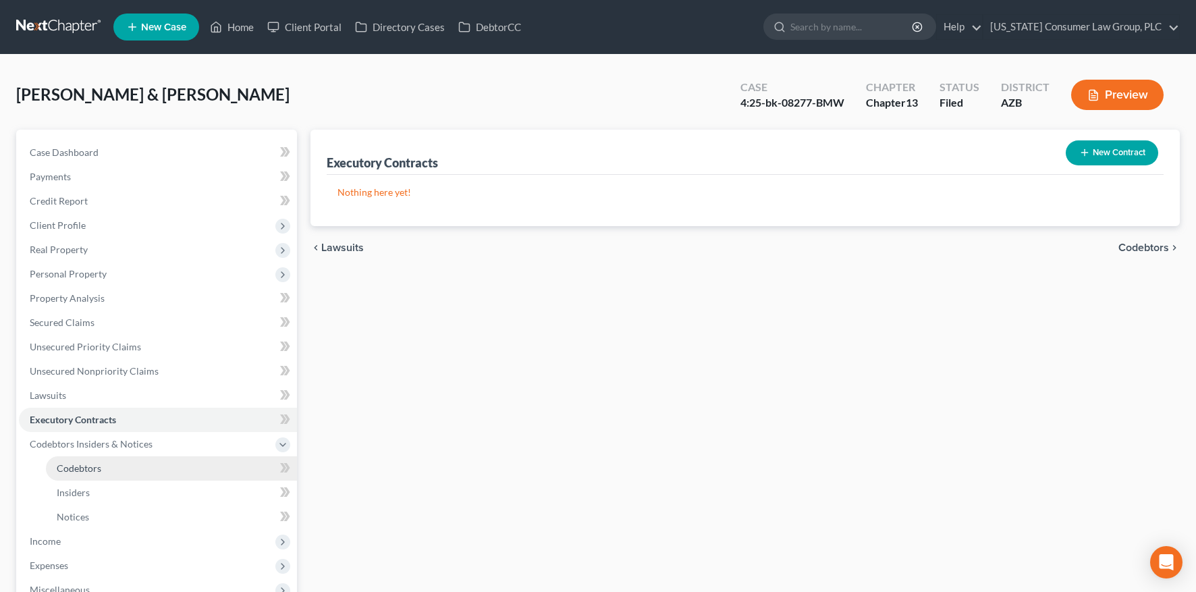
click at [111, 461] on link "Codebtors" at bounding box center [171, 468] width 251 height 24
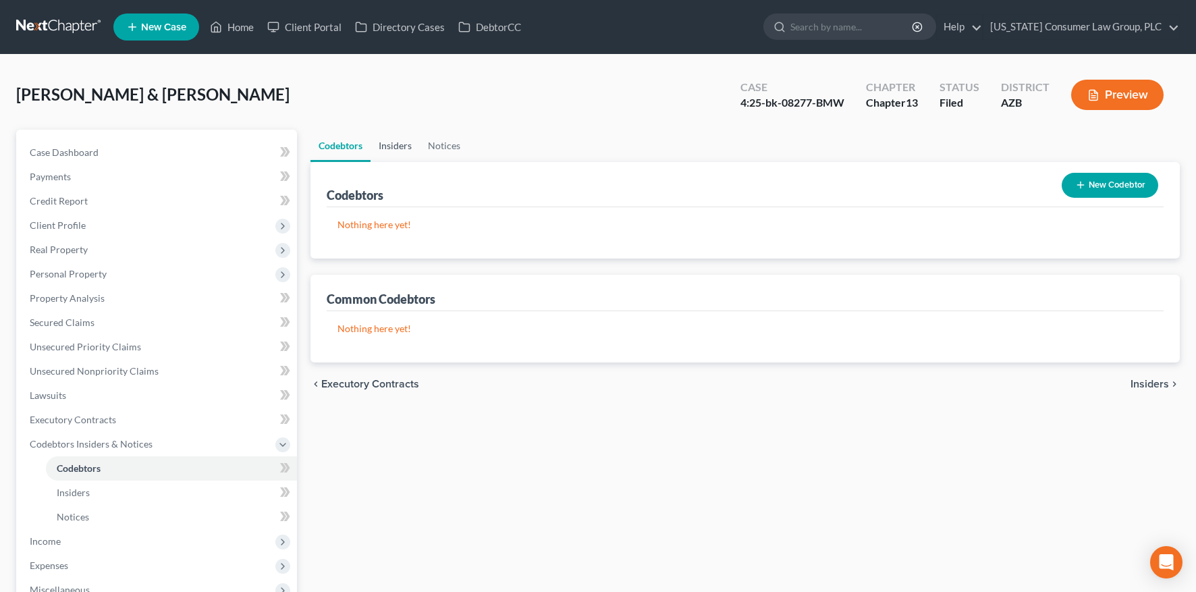
click at [398, 149] on link "Insiders" at bounding box center [394, 146] width 49 height 32
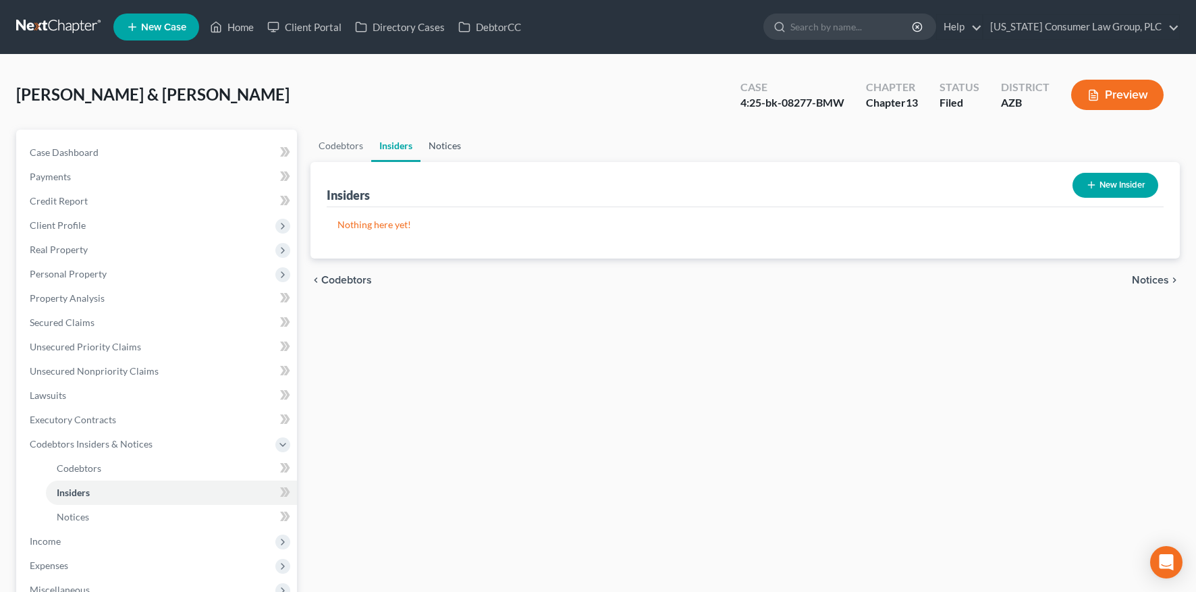
click at [457, 144] on link "Notices" at bounding box center [444, 146] width 49 height 32
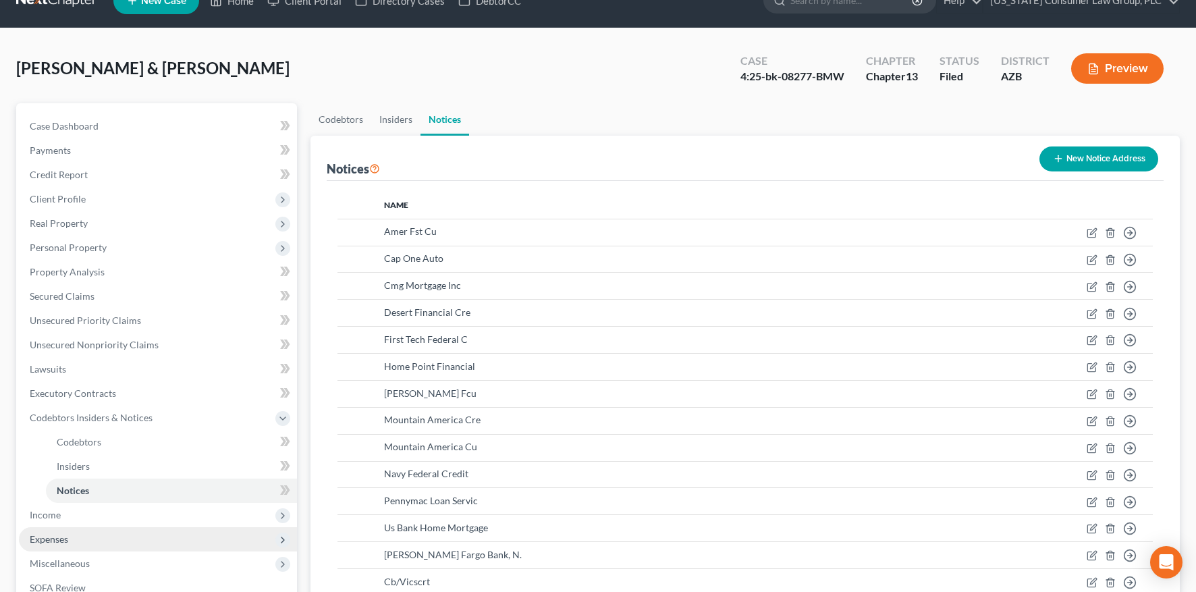
scroll to position [260, 0]
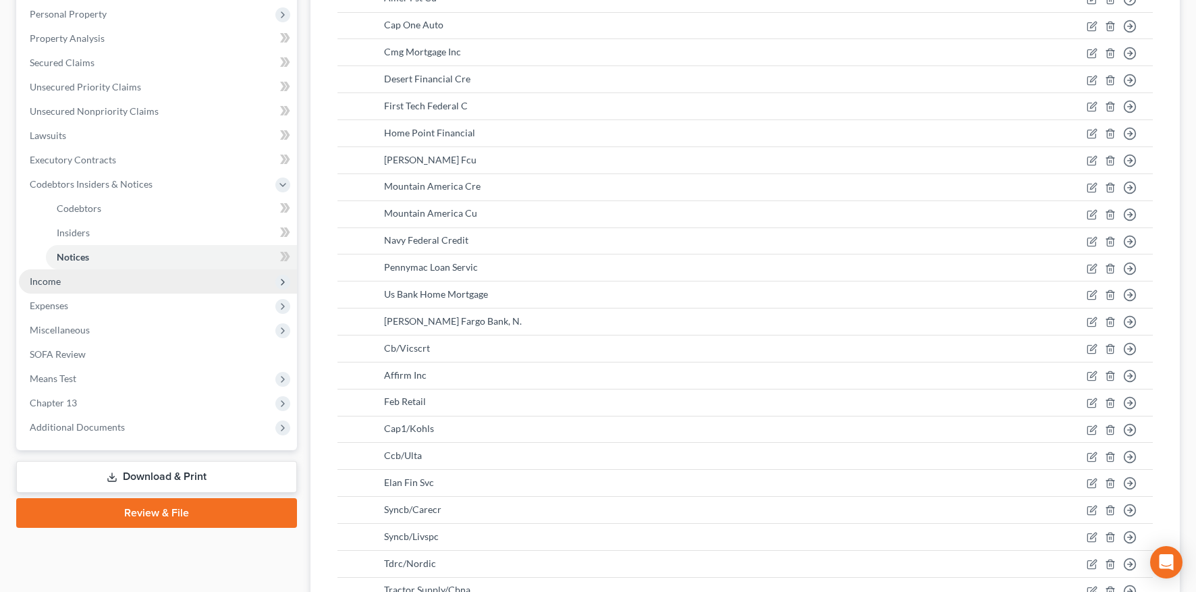
click at [55, 275] on span "Income" at bounding box center [45, 280] width 31 height 11
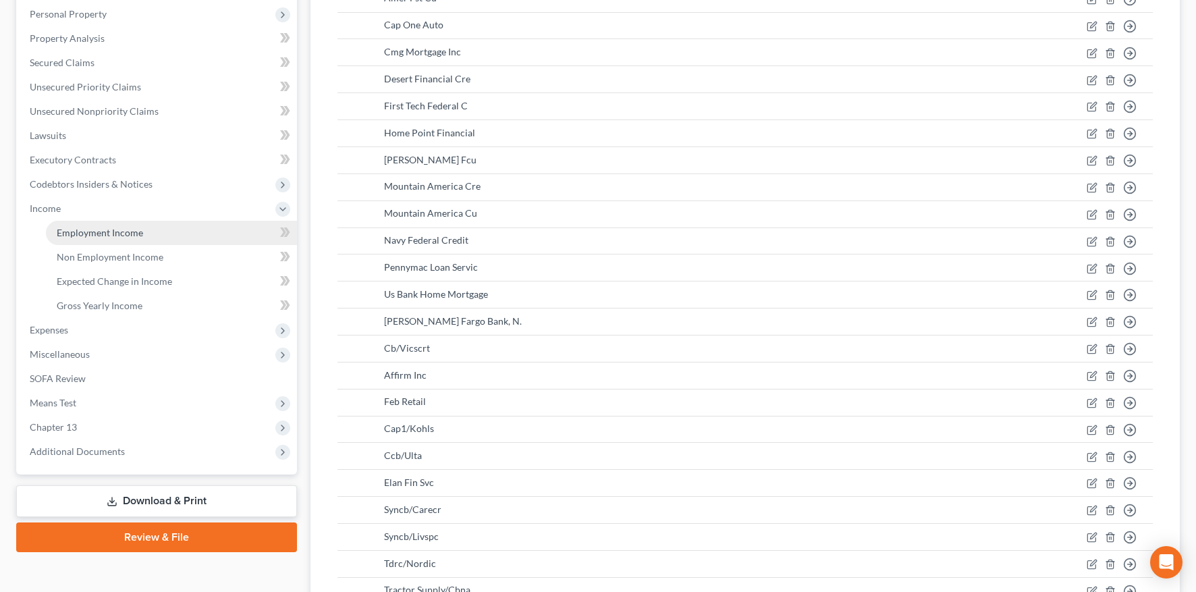
click at [99, 234] on span "Employment Income" at bounding box center [100, 232] width 86 height 11
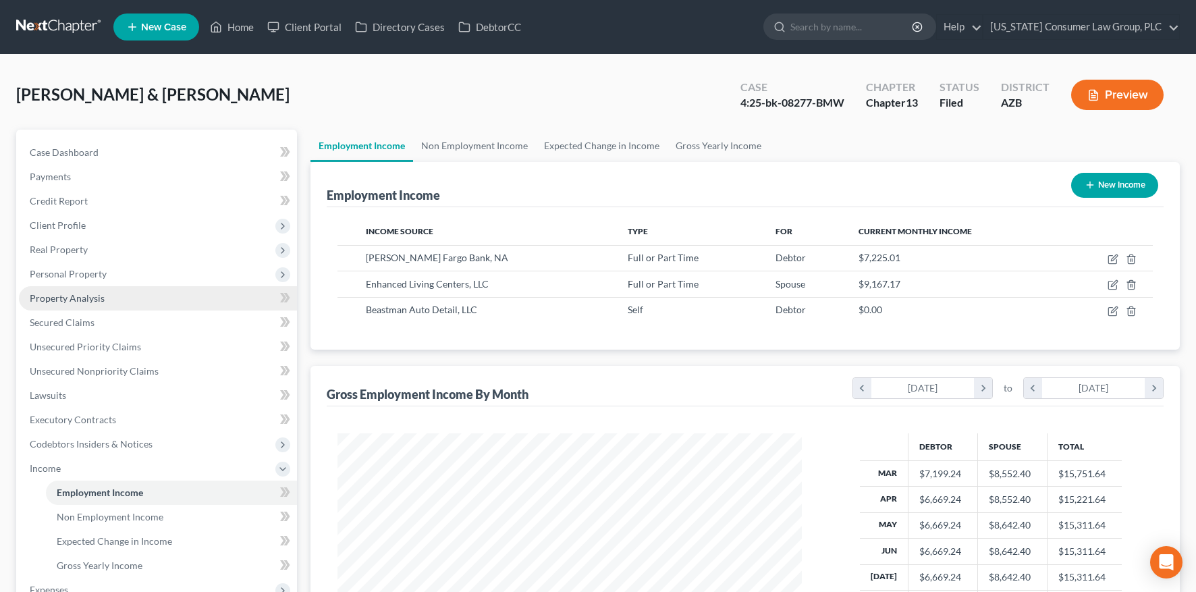
scroll to position [242, 491]
click at [457, 137] on link "Non Employment Income" at bounding box center [474, 146] width 123 height 32
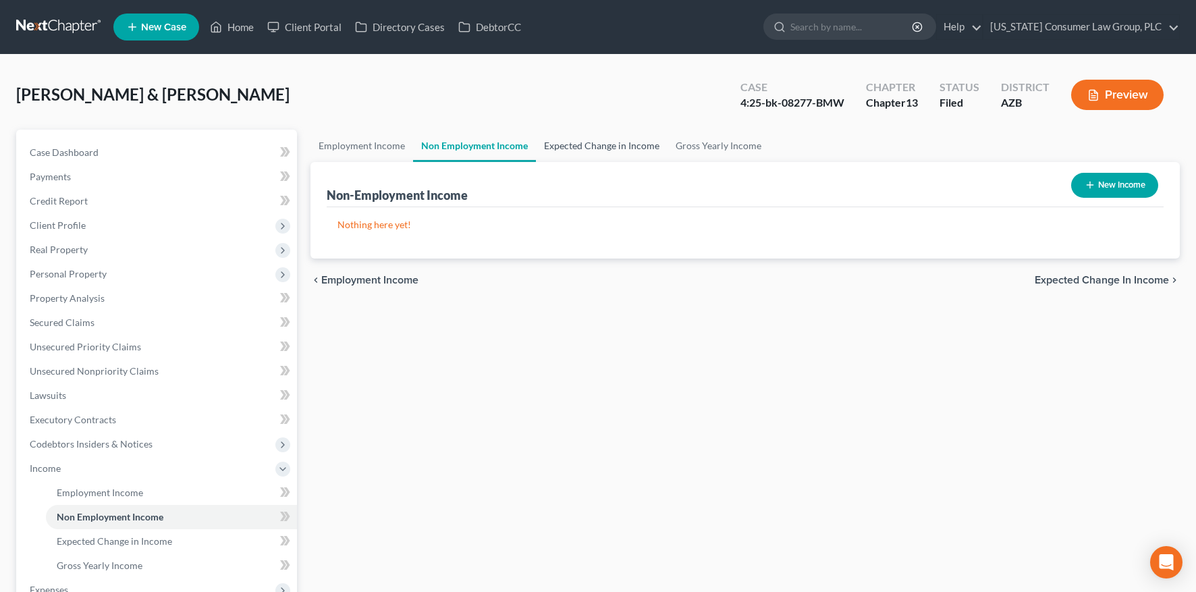
click at [580, 142] on link "Expected Change in Income" at bounding box center [602, 146] width 132 height 32
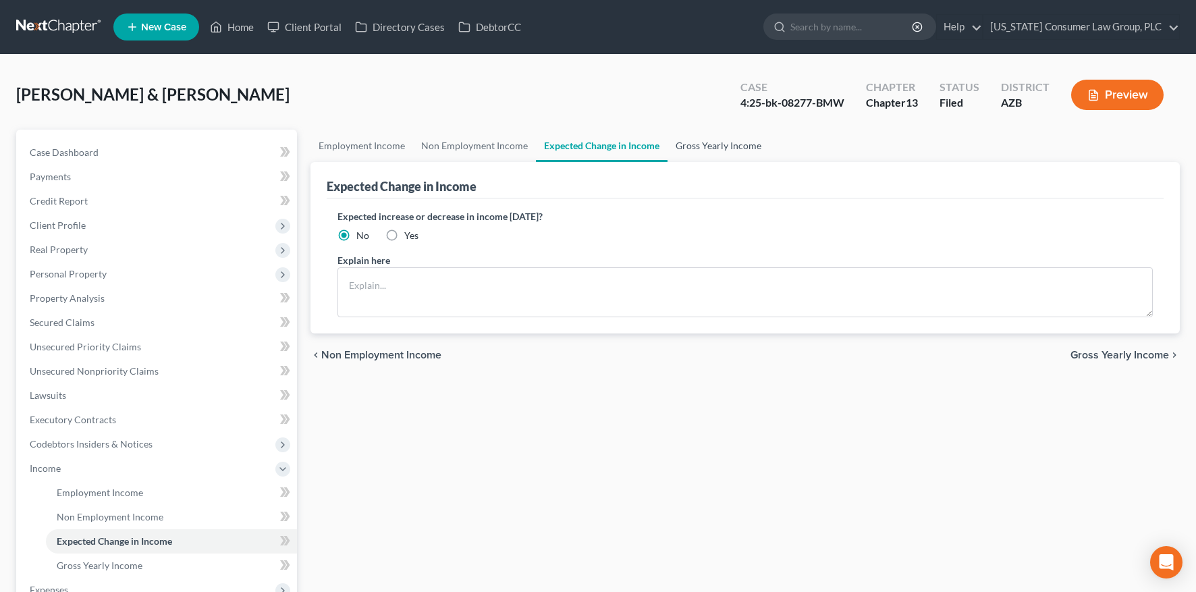
drag, startPoint x: 685, startPoint y: 148, endPoint x: 677, endPoint y: 146, distance: 8.2
click at [685, 148] on link "Gross Yearly Income" at bounding box center [718, 146] width 102 height 32
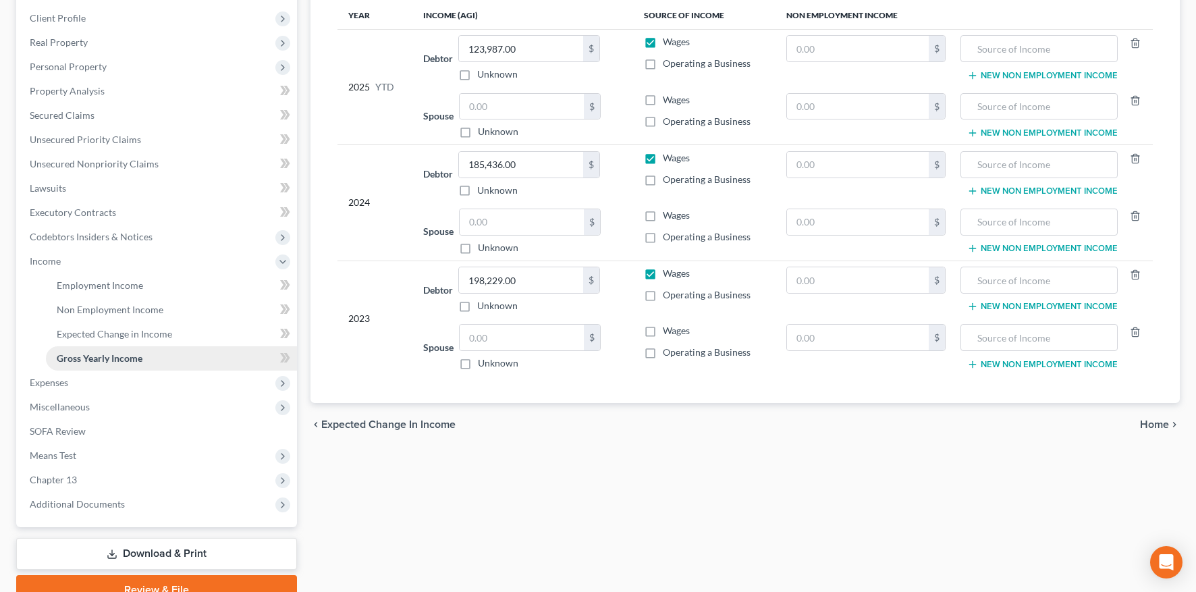
scroll to position [213, 0]
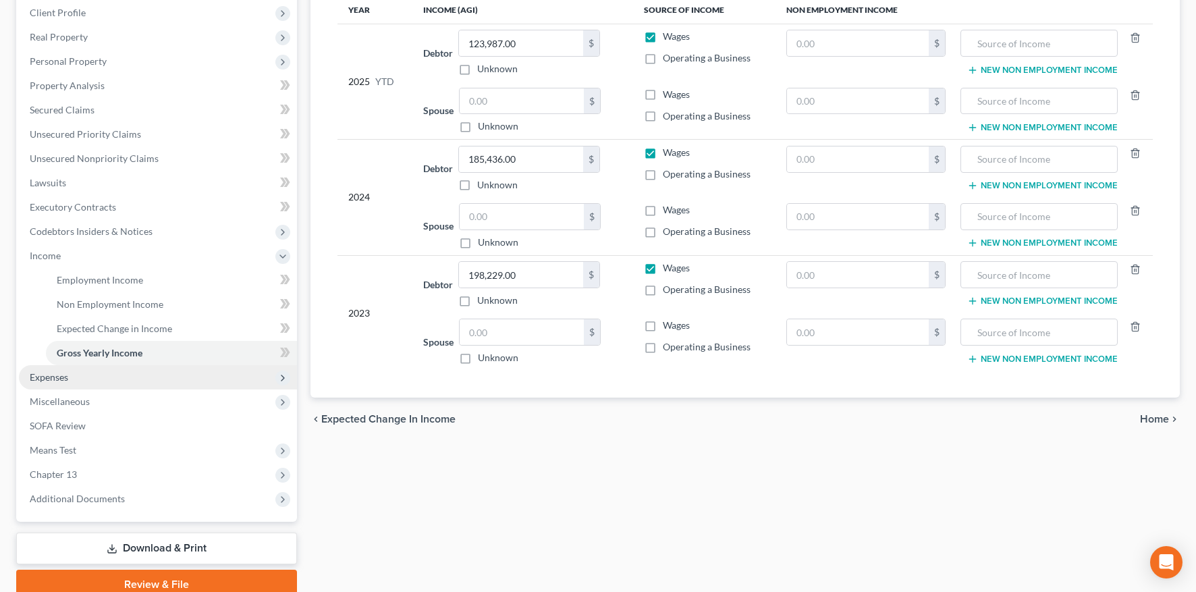
click at [48, 376] on span "Expenses" at bounding box center [49, 376] width 38 height 11
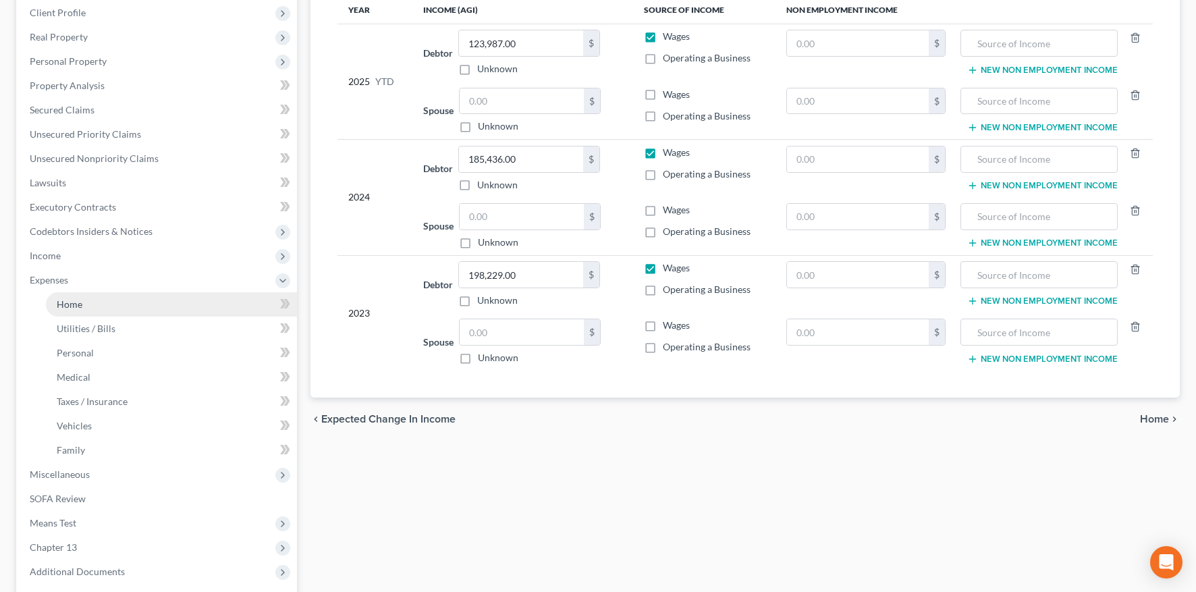
click at [92, 306] on link "Home" at bounding box center [171, 304] width 251 height 24
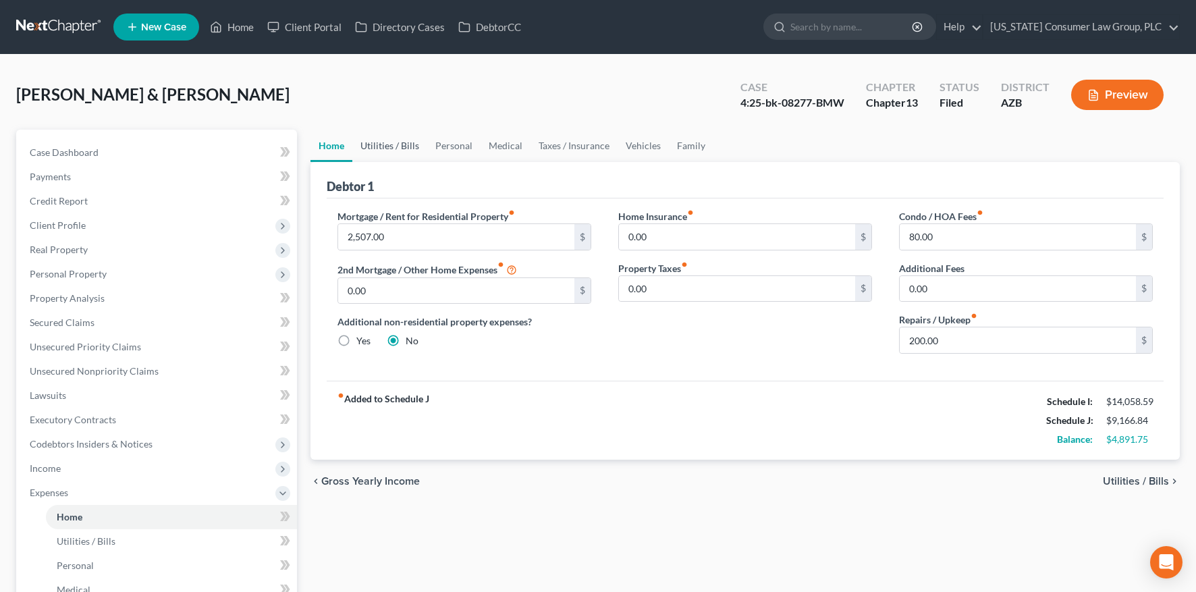
click at [385, 146] on link "Utilities / Bills" at bounding box center [389, 146] width 75 height 32
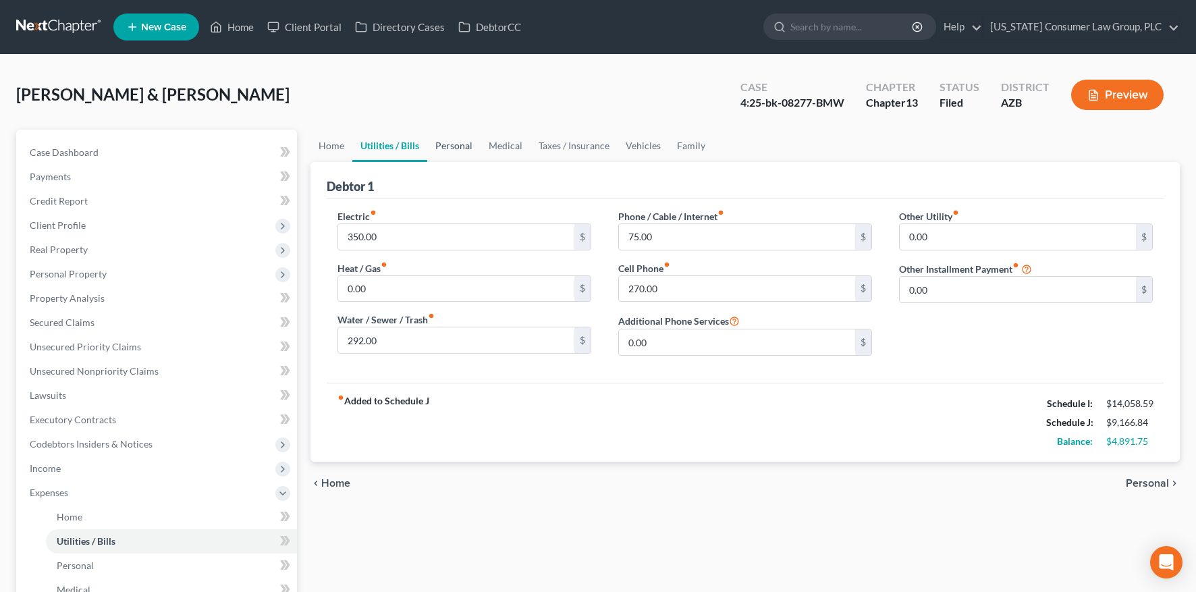
click at [449, 148] on link "Personal" at bounding box center [453, 146] width 53 height 32
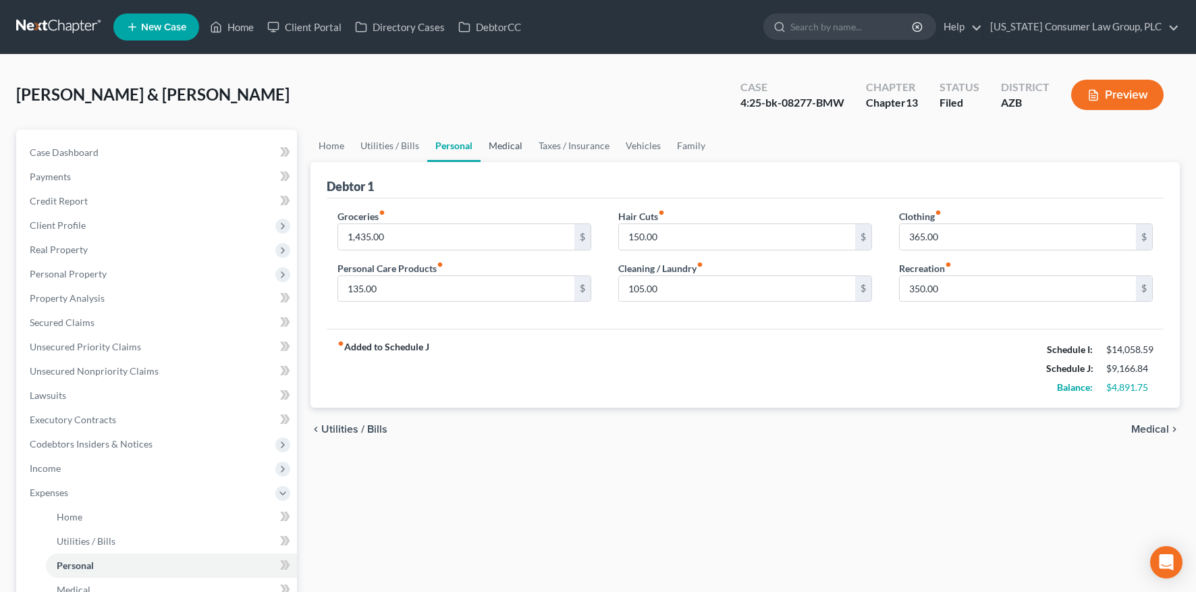
click at [501, 150] on link "Medical" at bounding box center [505, 146] width 50 height 32
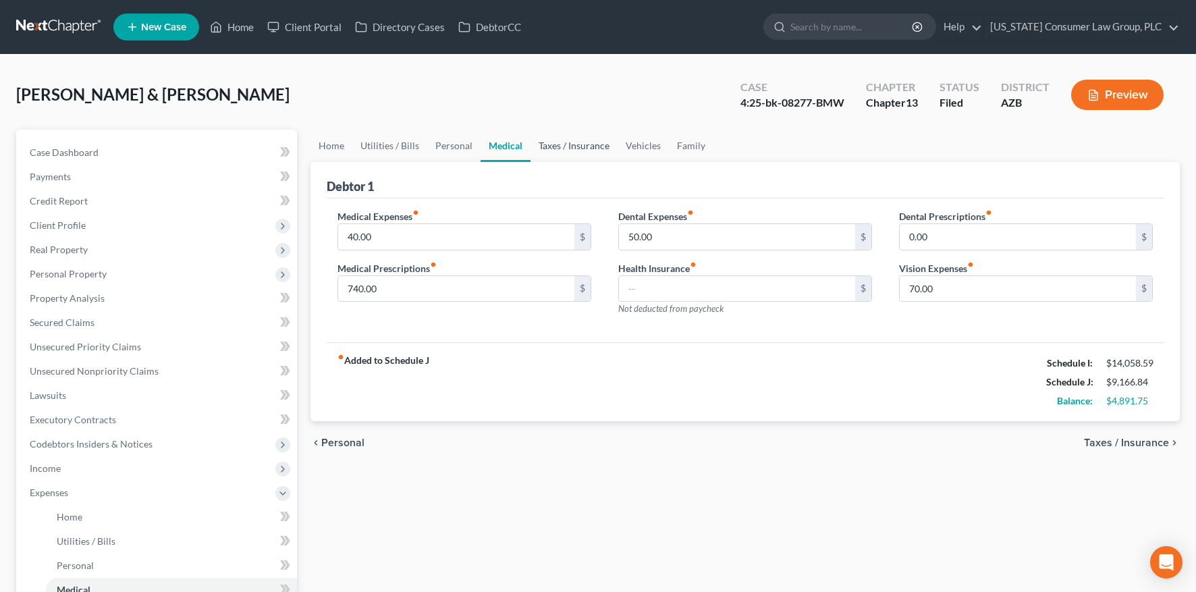
click at [561, 146] on link "Taxes / Insurance" at bounding box center [573, 146] width 87 height 32
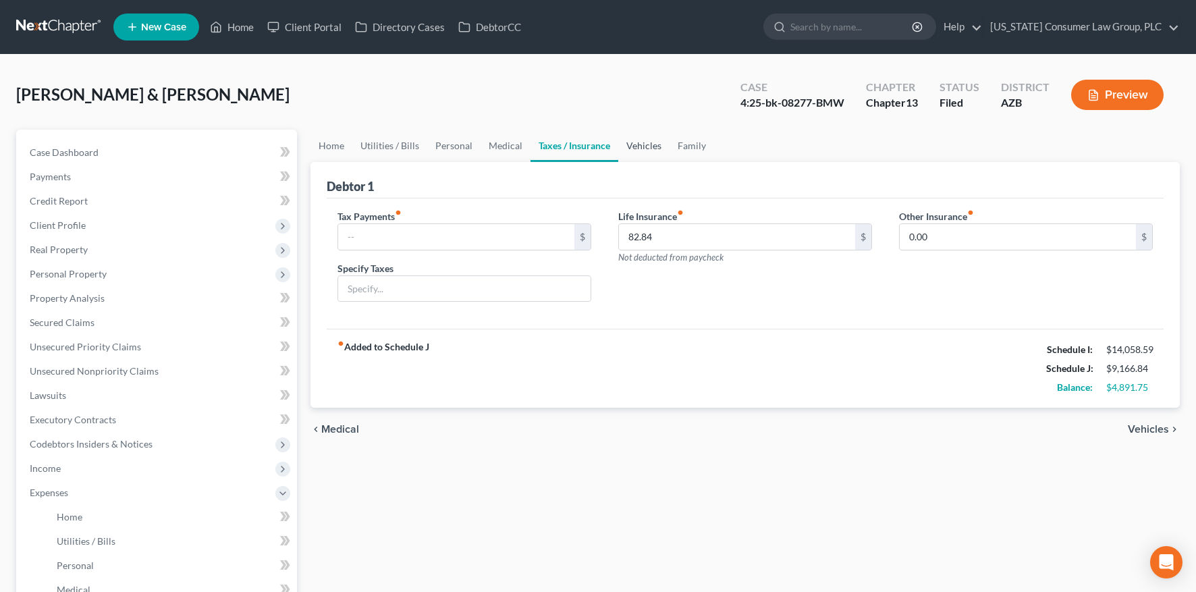
click at [633, 149] on link "Vehicles" at bounding box center [643, 146] width 51 height 32
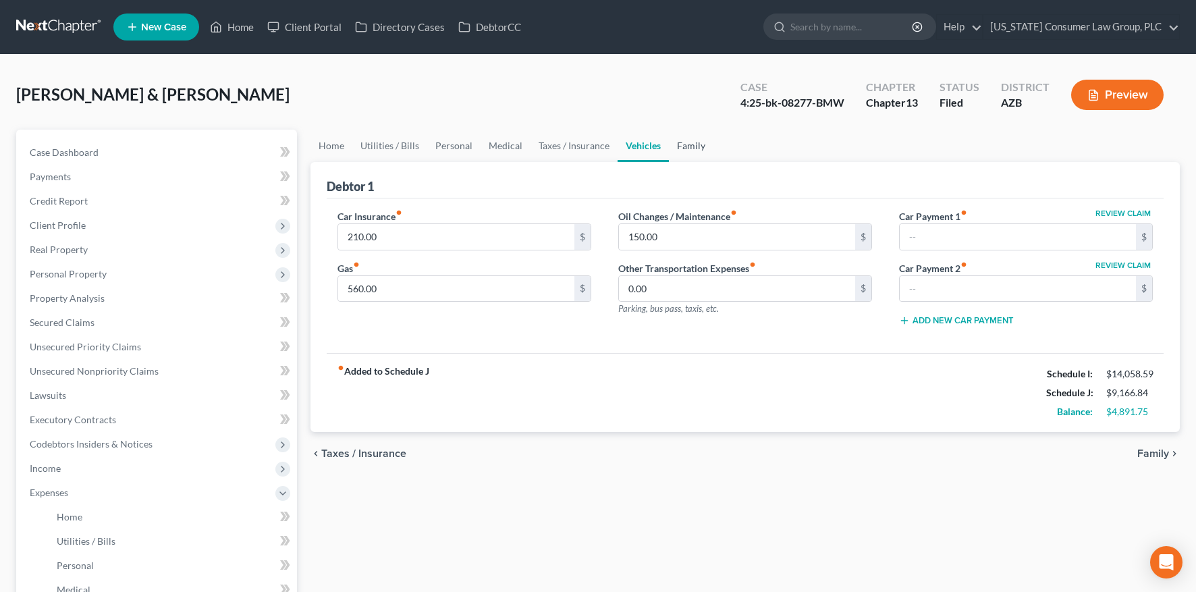
click at [690, 148] on link "Family" at bounding box center [691, 146] width 45 height 32
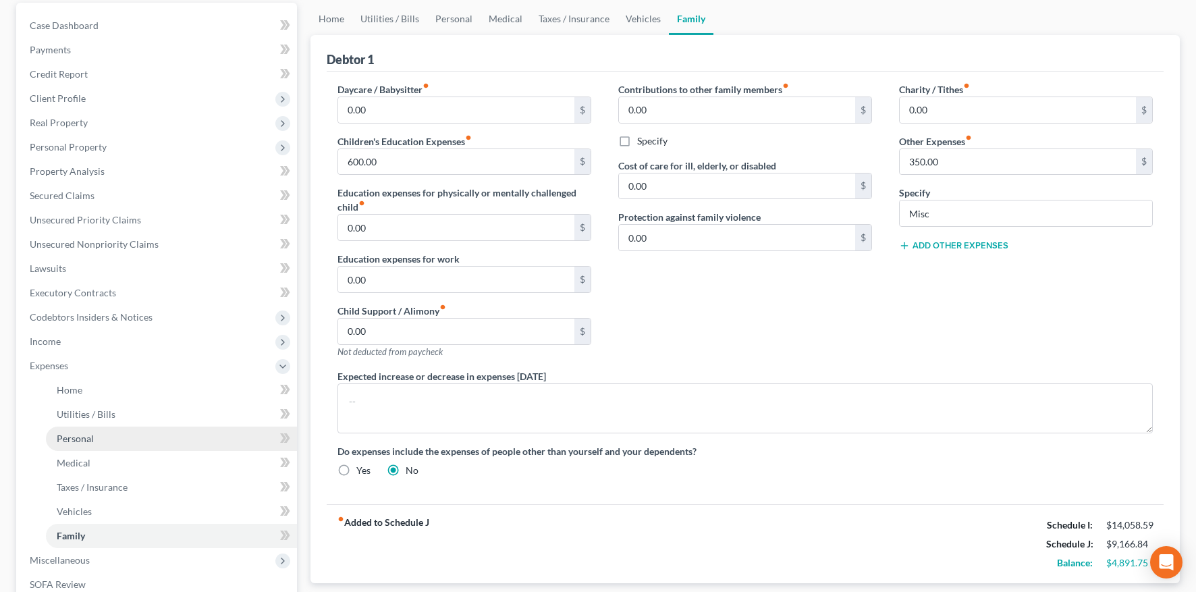
scroll to position [343, 0]
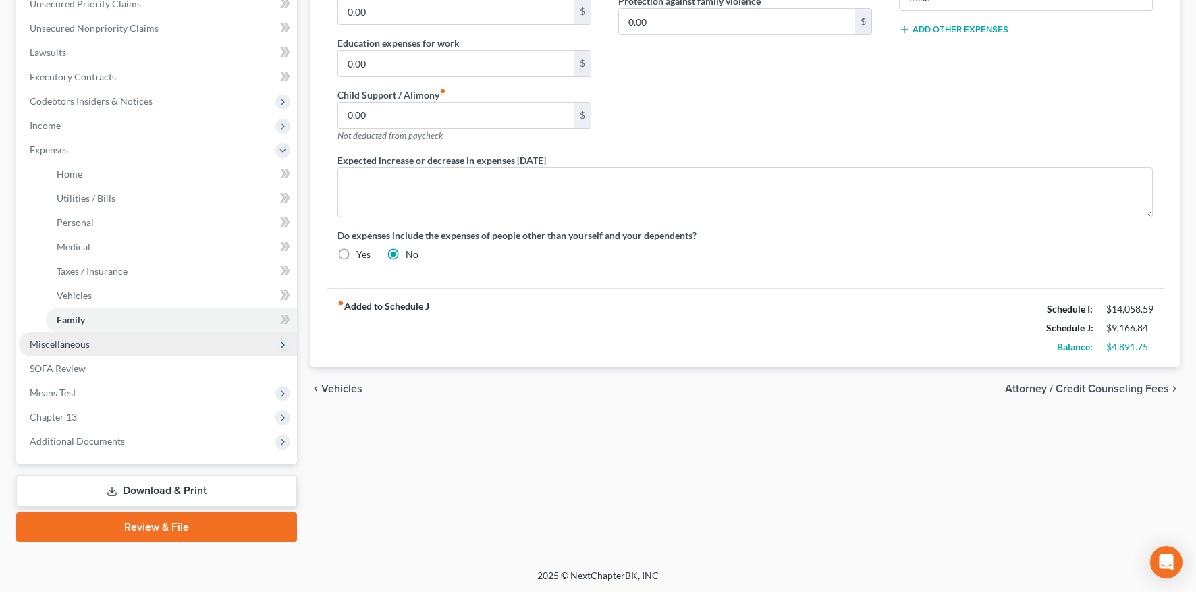
click at [61, 347] on span "Miscellaneous" at bounding box center [60, 343] width 60 height 11
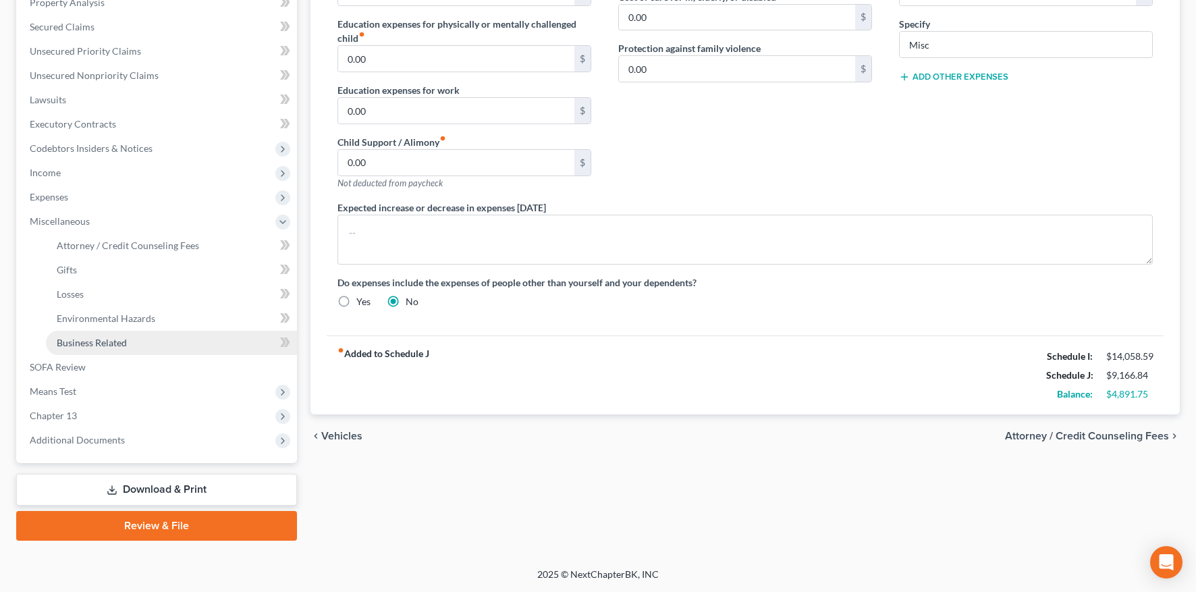
scroll to position [294, 0]
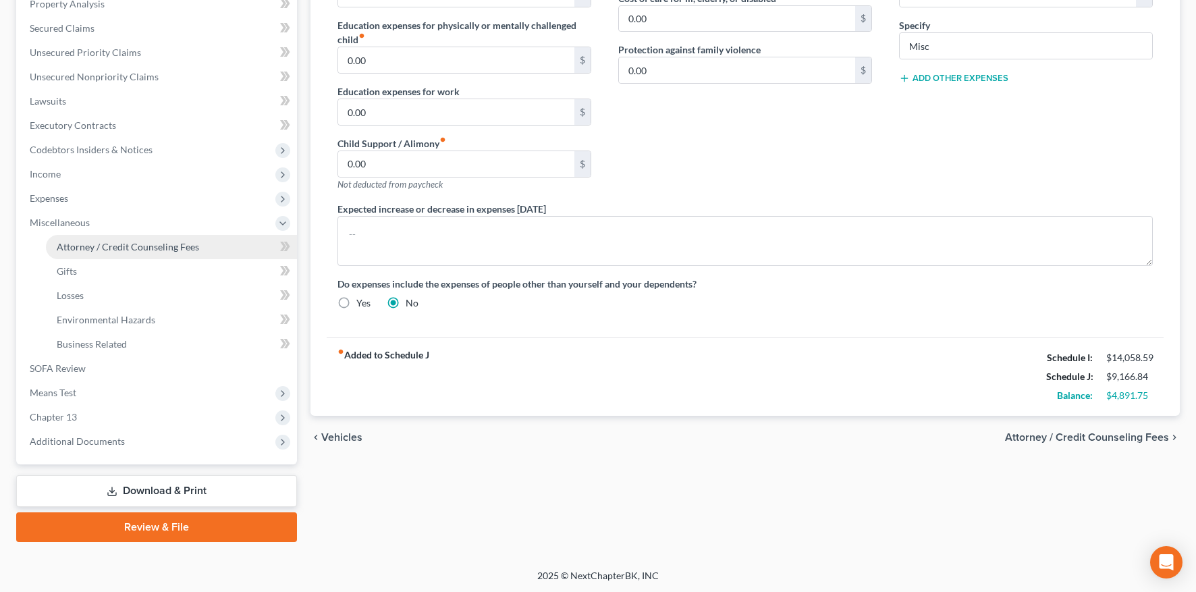
click at [161, 243] on span "Attorney / Credit Counseling Fees" at bounding box center [128, 246] width 142 height 11
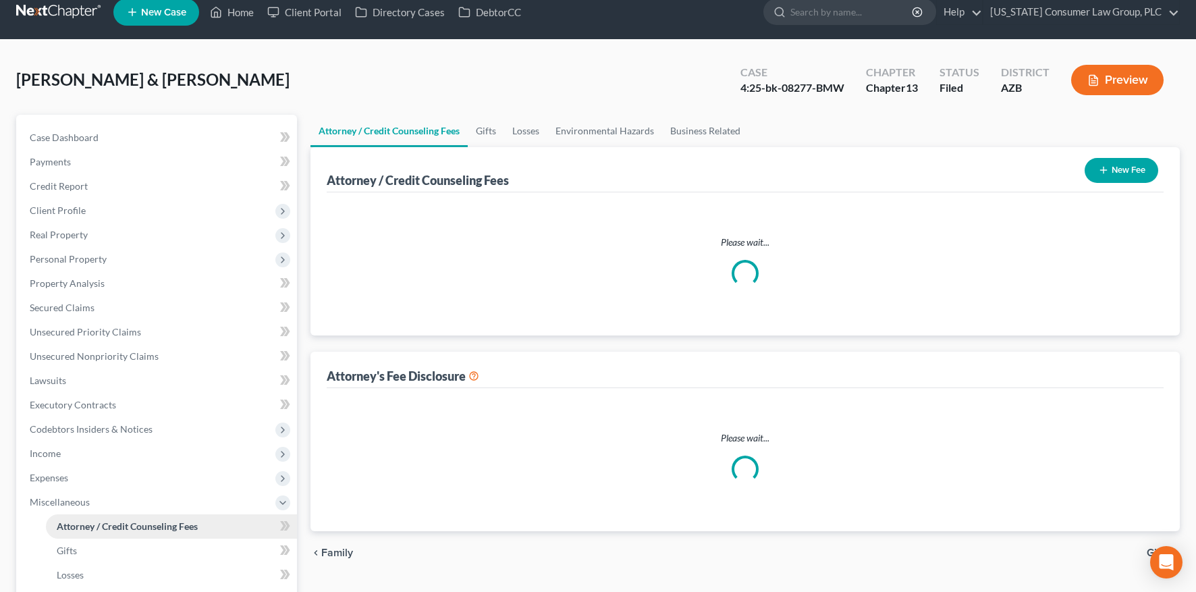
select select "7"
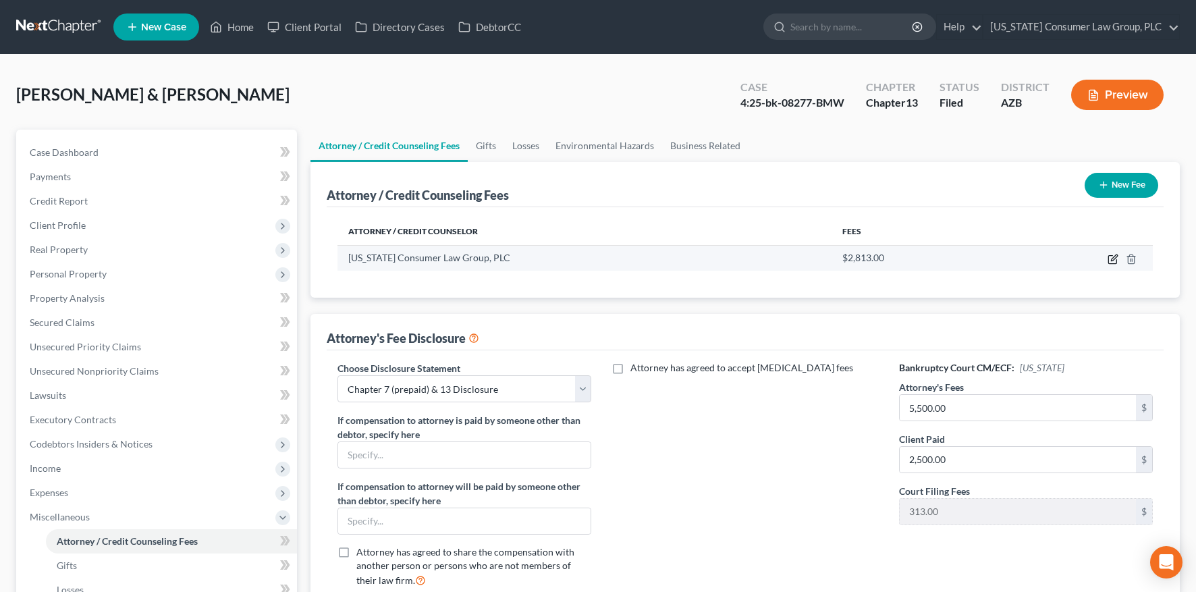
click at [1112, 261] on icon "button" at bounding box center [1112, 259] width 11 height 11
select select "3"
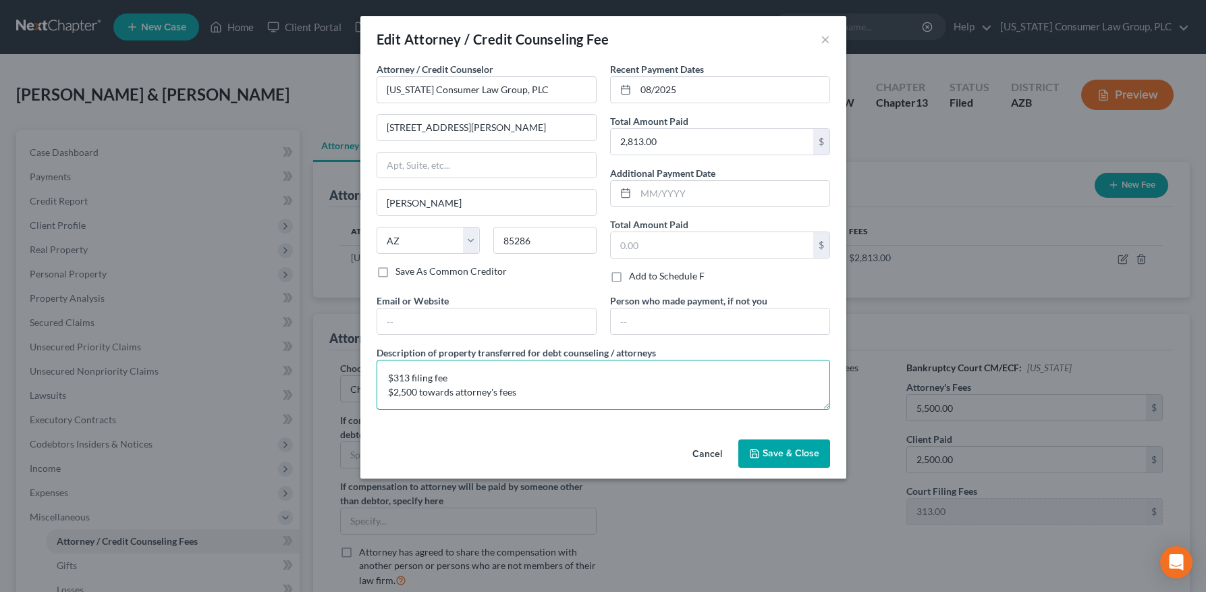
drag, startPoint x: 418, startPoint y: 394, endPoint x: 460, endPoint y: 395, distance: 42.5
click at [460, 395] on textarea "$313 filing fee $2,500 towards attorney's fees" at bounding box center [602, 385] width 453 height 50
drag, startPoint x: 468, startPoint y: 395, endPoint x: 476, endPoint y: 368, distance: 28.4
click at [468, 394] on textarea "$313 filing fee $2,500 Attorney's fees" at bounding box center [602, 385] width 453 height 50
drag, startPoint x: 414, startPoint y: 379, endPoint x: 421, endPoint y: 327, distance: 52.4
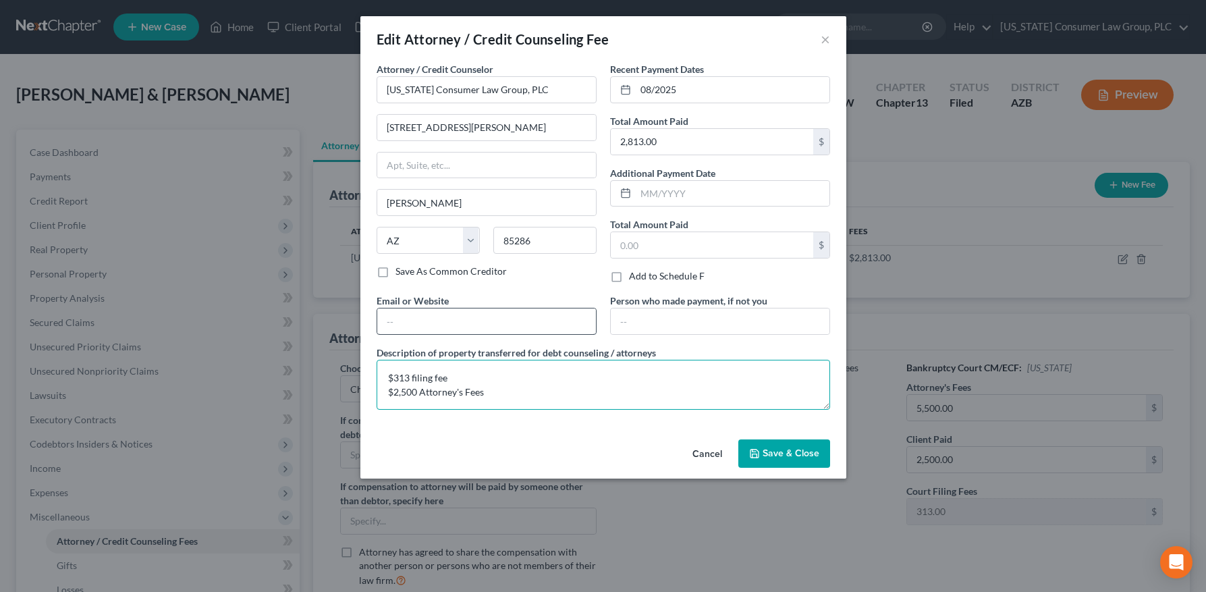
click at [414, 375] on textarea "$313 filing fee $2,500 Attorney's Fees" at bounding box center [602, 385] width 453 height 50
drag, startPoint x: 438, startPoint y: 376, endPoint x: 446, endPoint y: 339, distance: 38.6
click at [439, 376] on textarea "$313 Filing fee $2,500 Attorney's Fees" at bounding box center [602, 385] width 453 height 50
type textarea "$313 Filing Fee $2,500 Attorney's Fees"
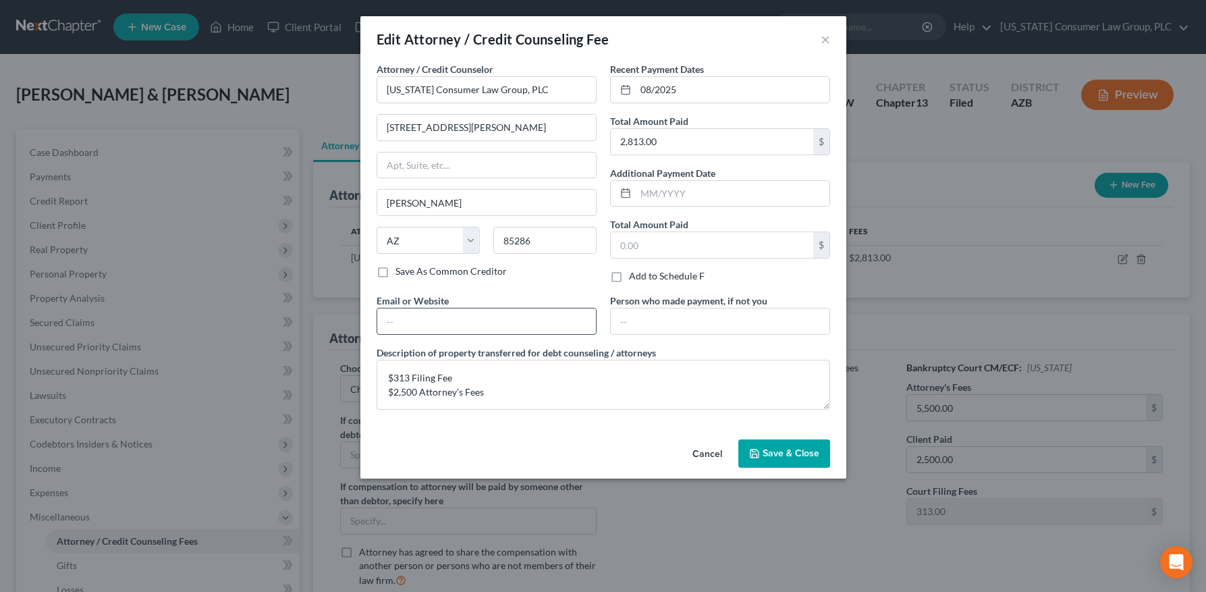
click at [491, 313] on input "text" at bounding box center [486, 321] width 219 height 26
type input "[DOMAIN_NAME]"
drag, startPoint x: 806, startPoint y: 449, endPoint x: 721, endPoint y: 442, distance: 85.3
click at [806, 449] on span "Save & Close" at bounding box center [790, 452] width 57 height 11
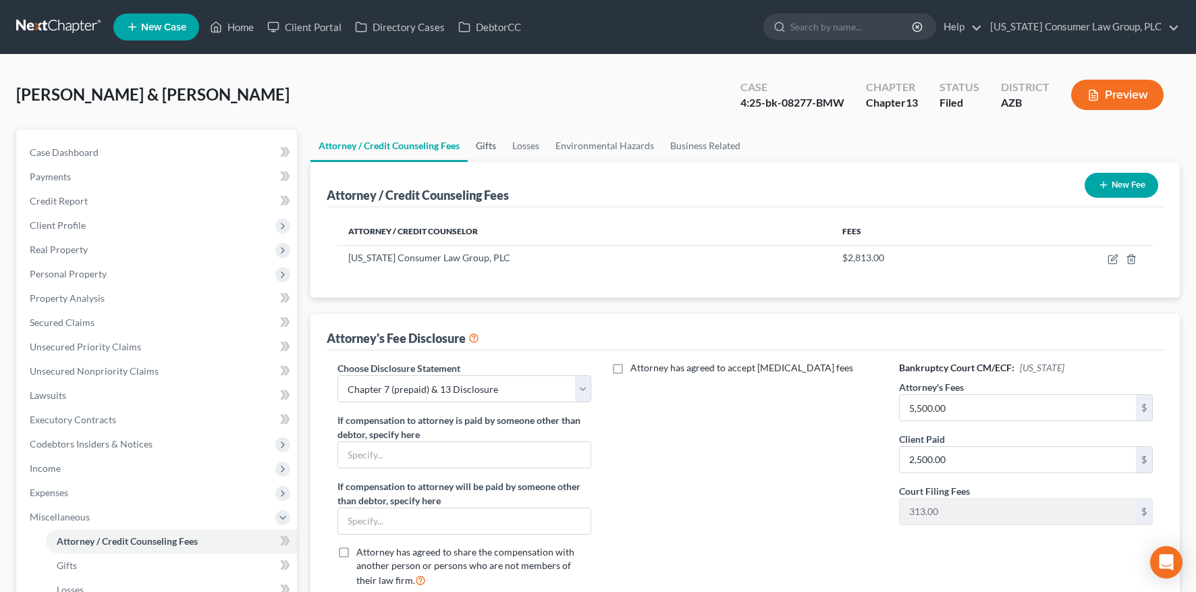
click at [477, 152] on link "Gifts" at bounding box center [486, 146] width 36 height 32
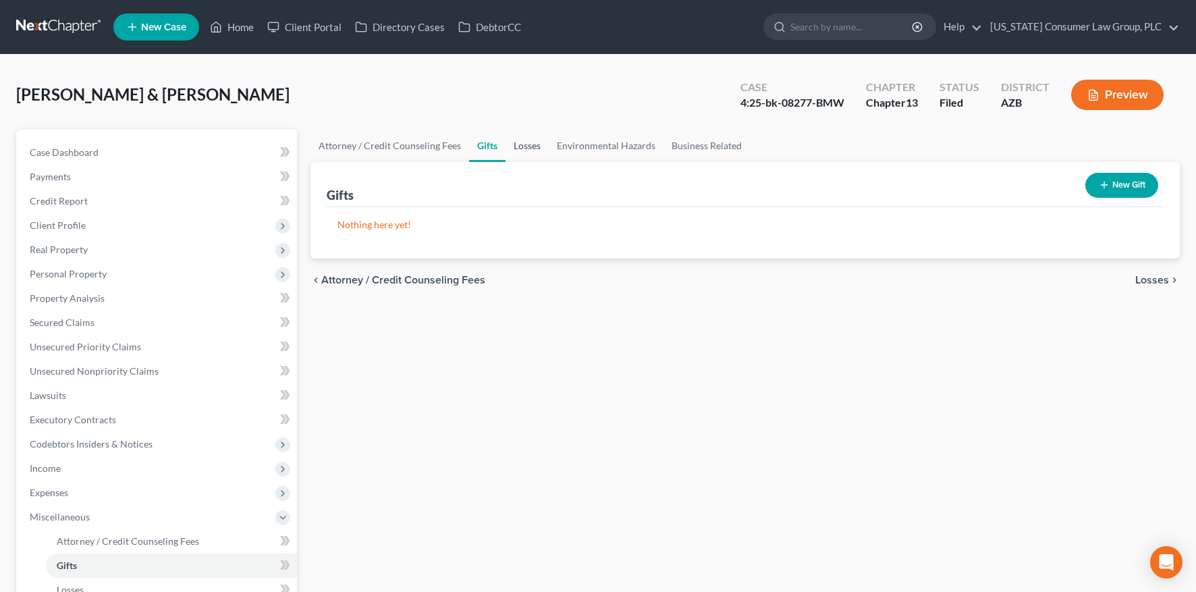
click at [516, 147] on link "Losses" at bounding box center [526, 146] width 43 height 32
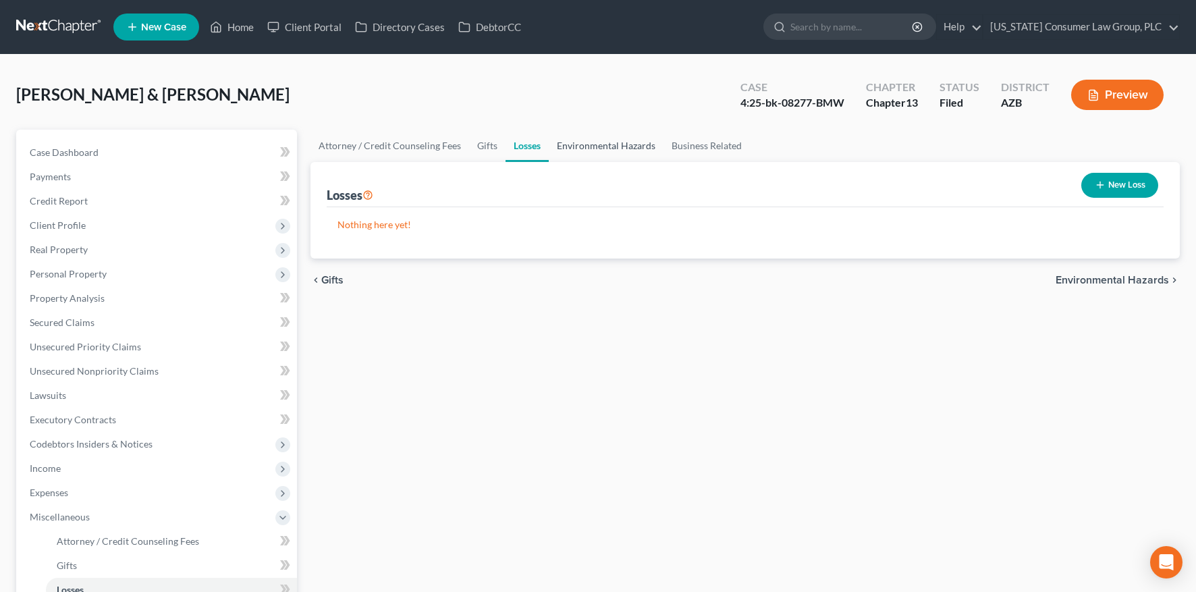
click at [587, 148] on link "Environmental Hazards" at bounding box center [606, 146] width 115 height 32
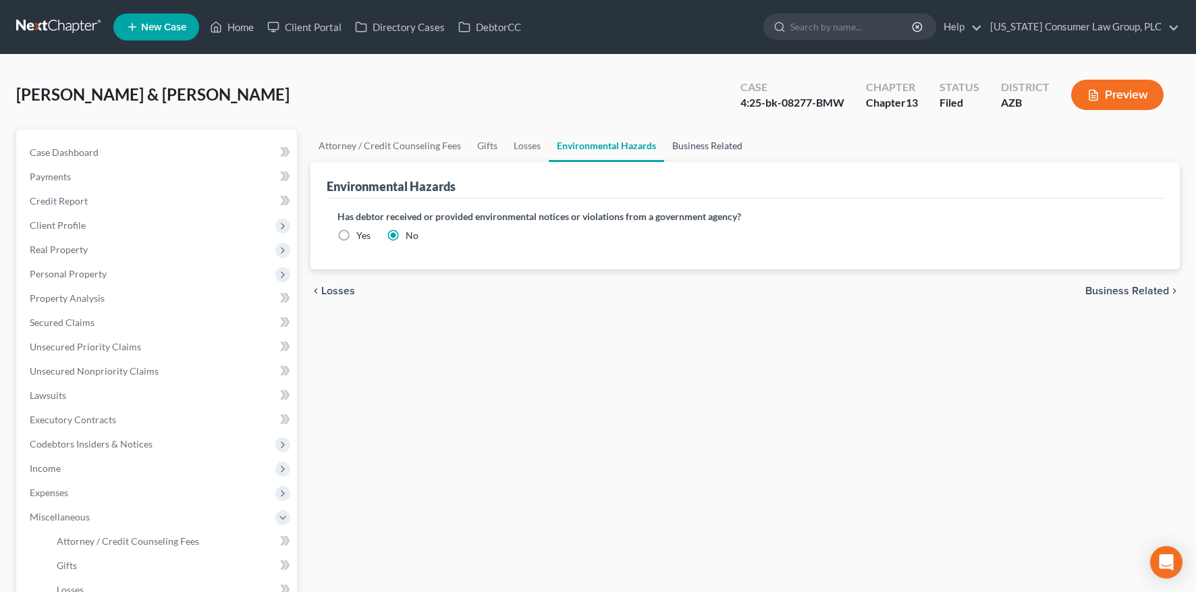
click at [703, 146] on link "Business Related" at bounding box center [707, 146] width 86 height 32
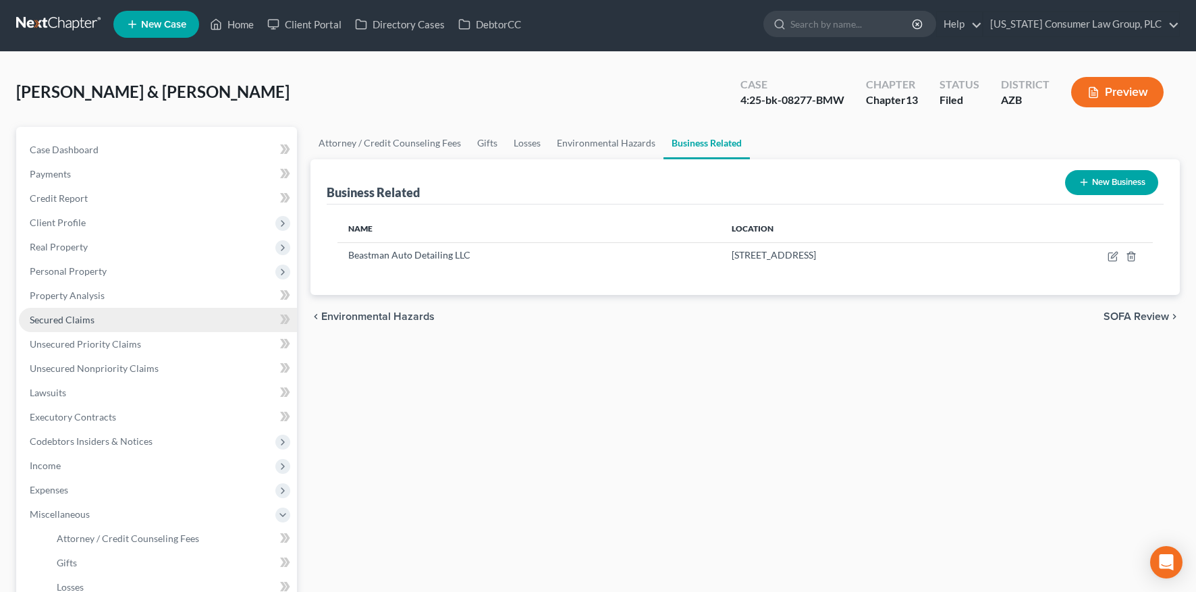
scroll to position [246, 0]
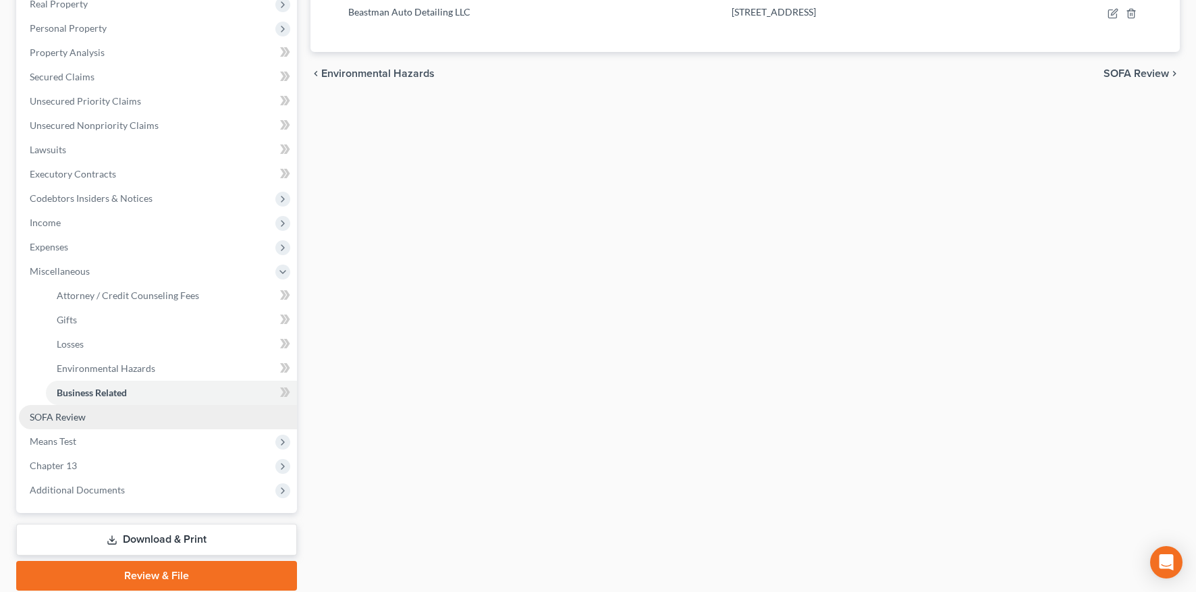
click at [68, 412] on span "SOFA Review" at bounding box center [58, 416] width 56 height 11
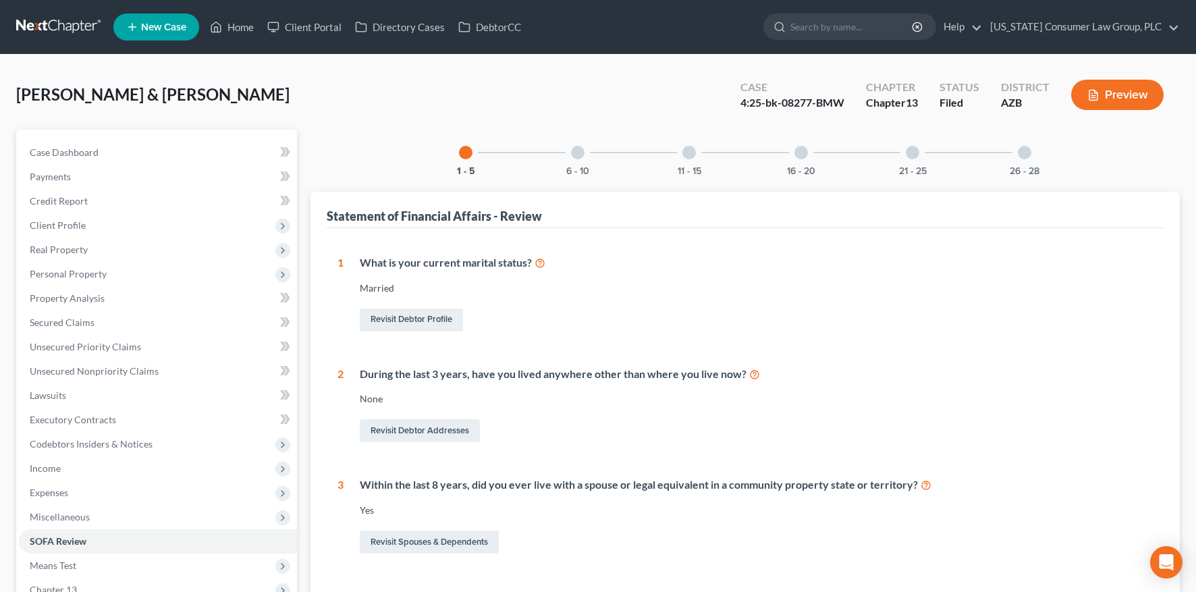
drag, startPoint x: 590, startPoint y: 154, endPoint x: 590, endPoint y: 162, distance: 8.1
click at [590, 154] on div "6 - 10" at bounding box center [578, 153] width 46 height 46
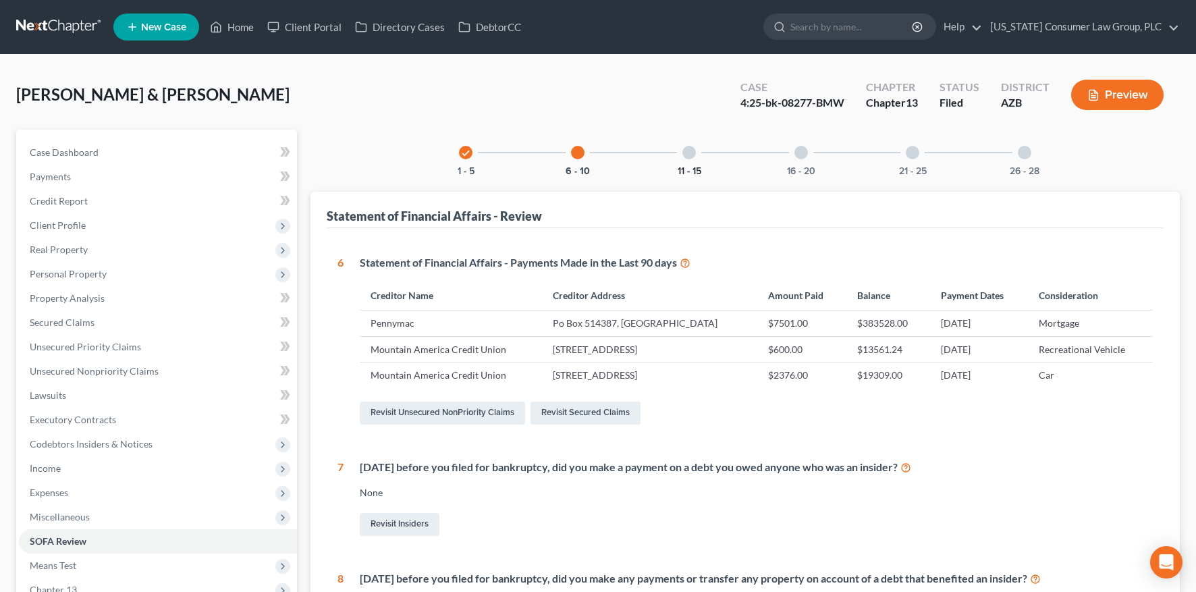
click at [688, 171] on button "11 - 15" at bounding box center [689, 171] width 24 height 9
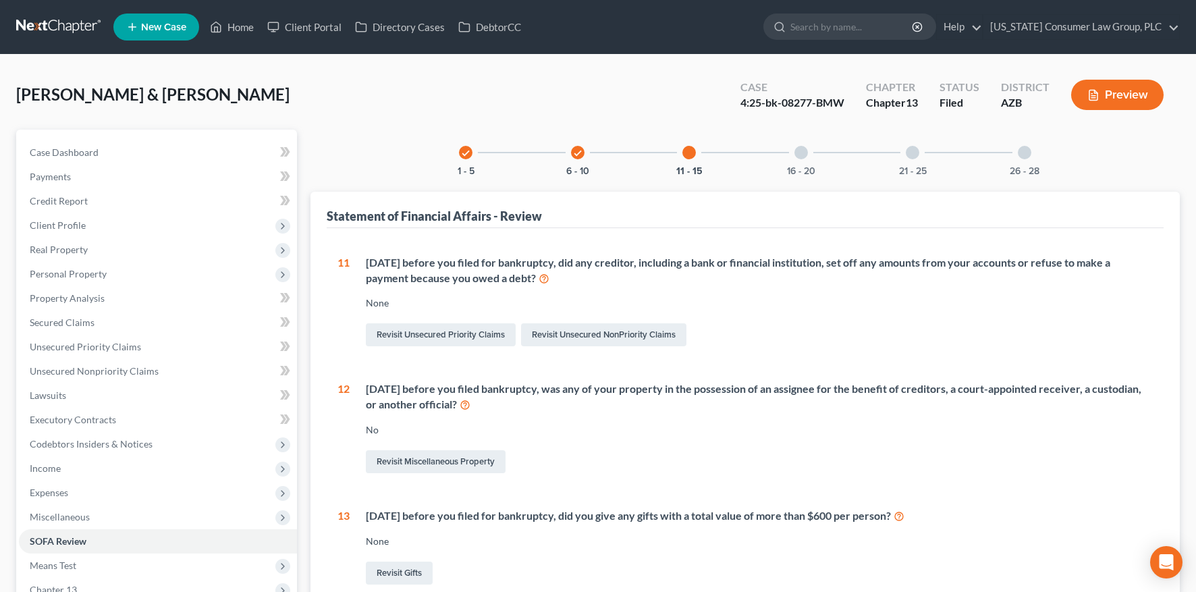
click at [808, 164] on div "16 - 20" at bounding box center [801, 153] width 46 height 46
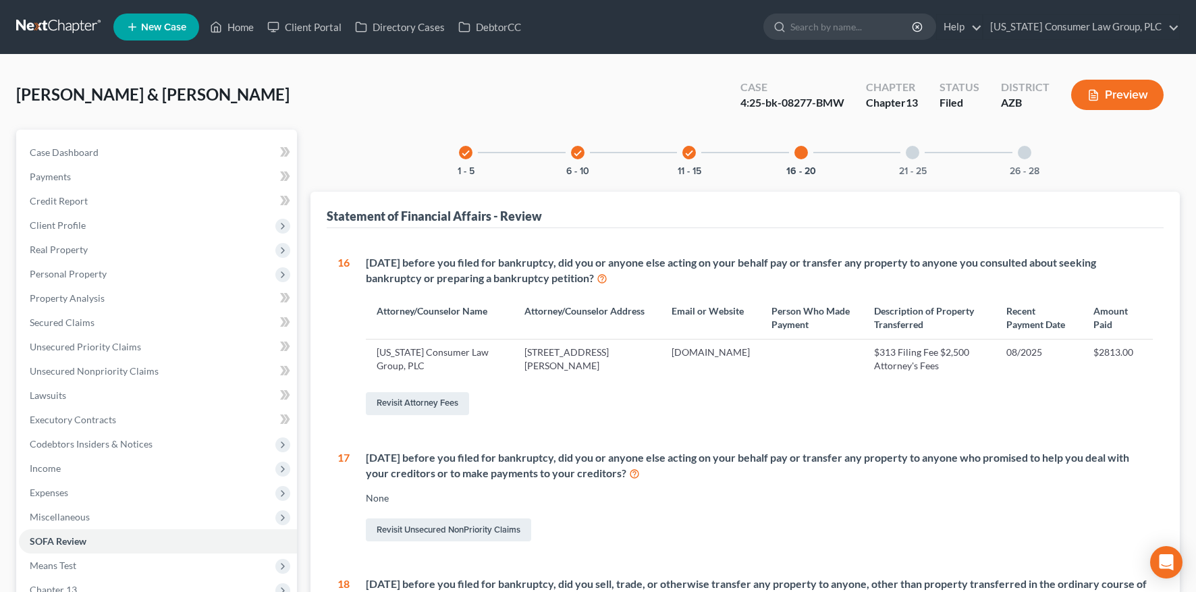
click at [912, 163] on div "21 - 25" at bounding box center [912, 153] width 46 height 46
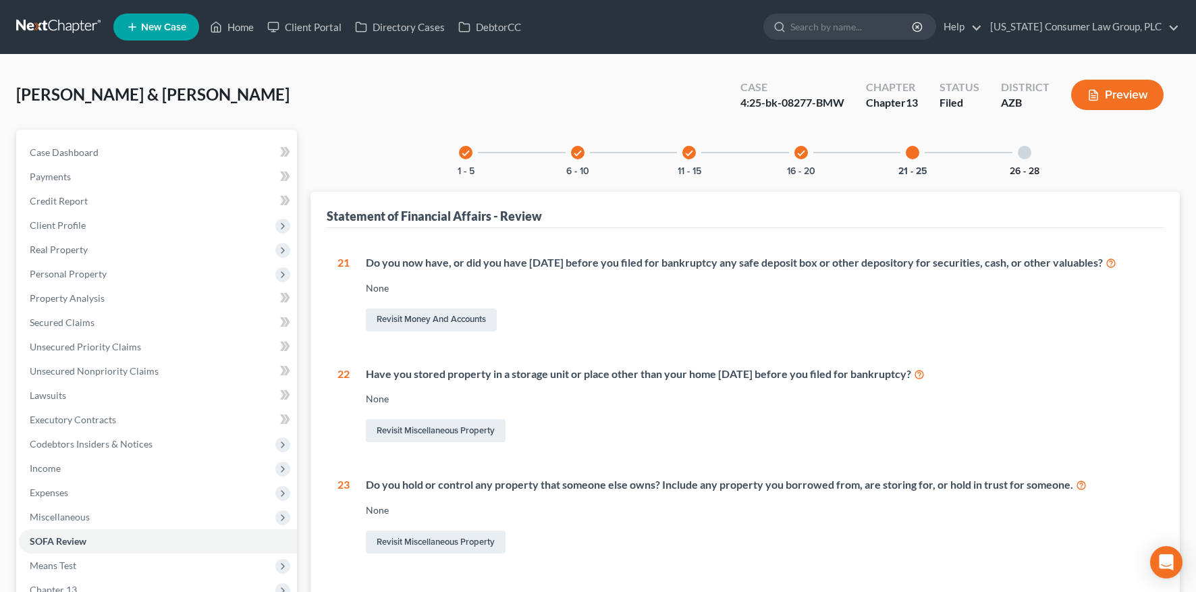
click at [1021, 167] on button "26 - 28" at bounding box center [1024, 171] width 30 height 9
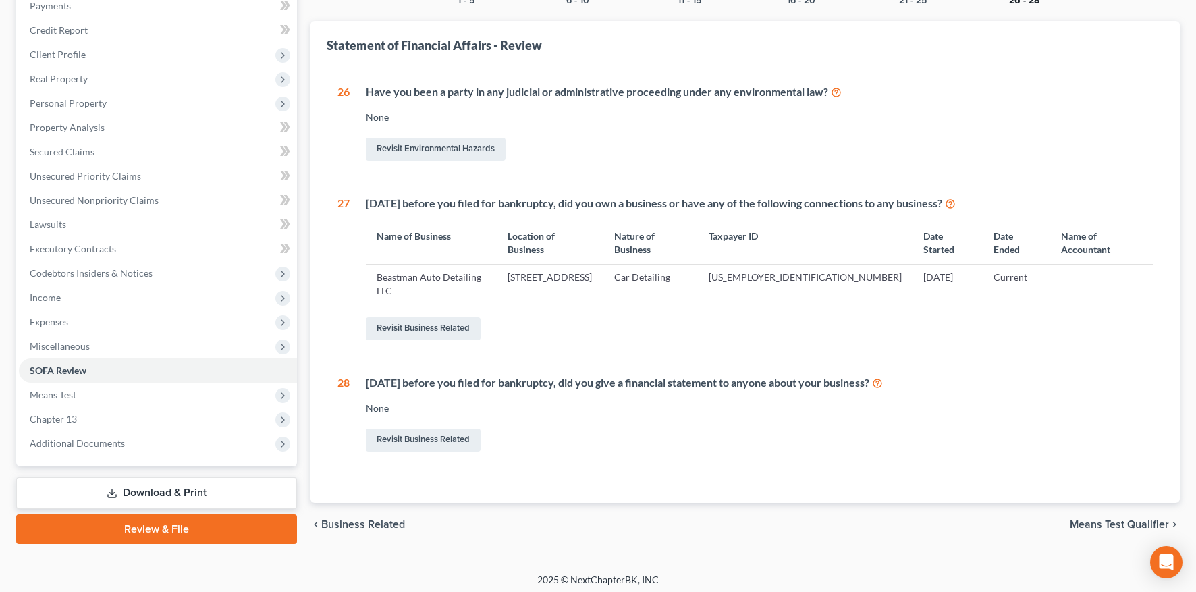
scroll to position [173, 0]
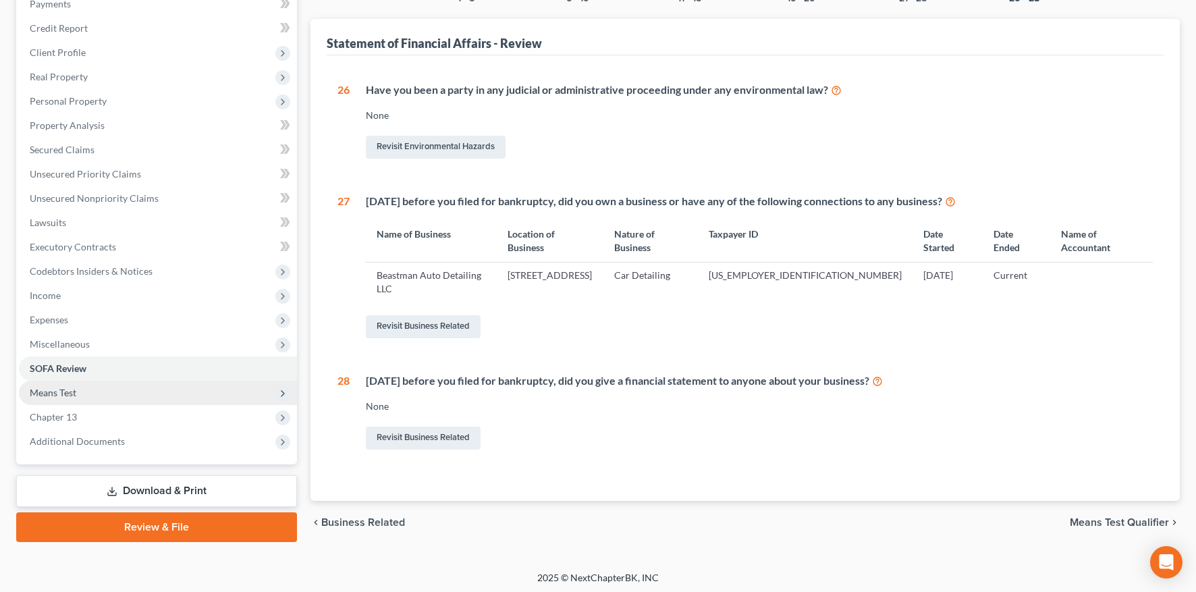
click at [72, 393] on span "Means Test" at bounding box center [53, 392] width 47 height 11
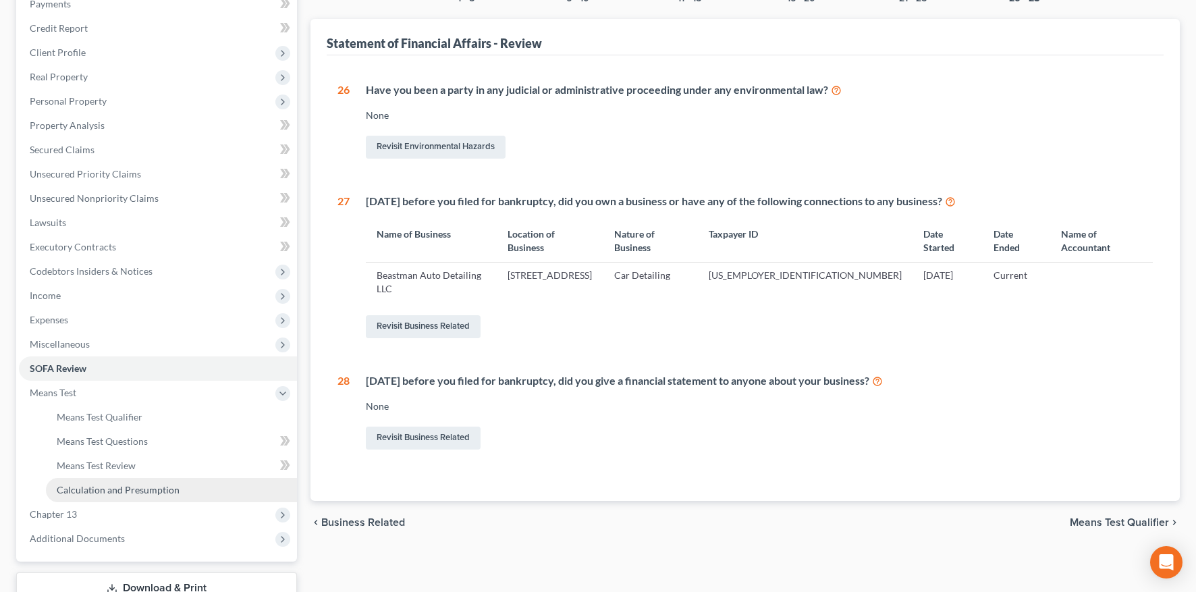
click at [99, 491] on span "Calculation and Presumption" at bounding box center [118, 489] width 123 height 11
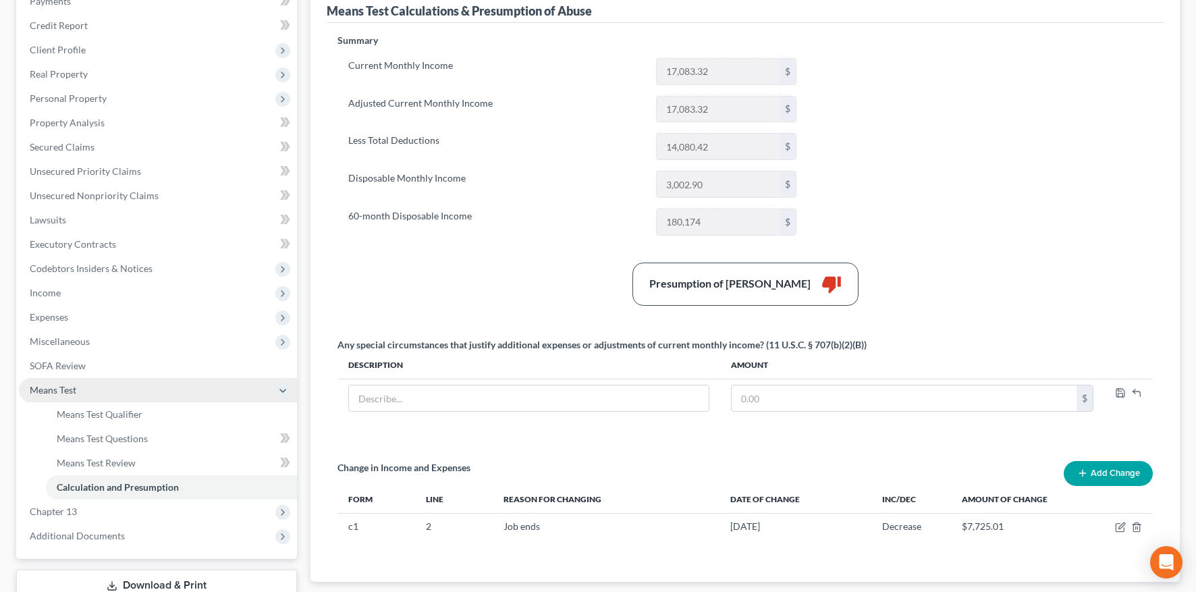
scroll to position [177, 0]
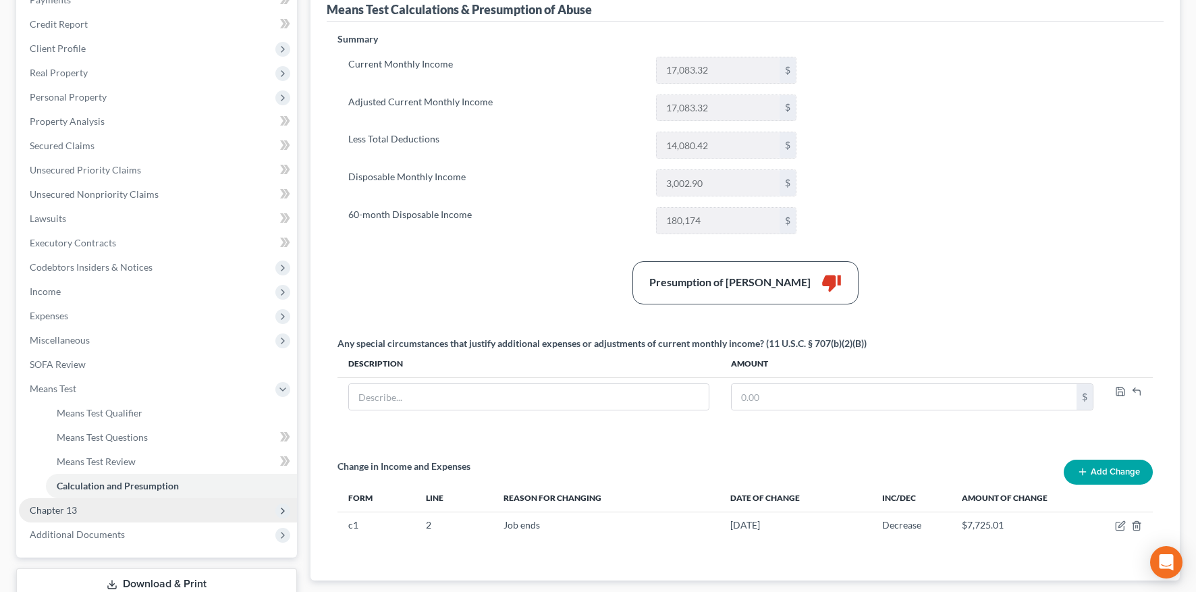
click at [49, 506] on span "Chapter 13" at bounding box center [53, 509] width 47 height 11
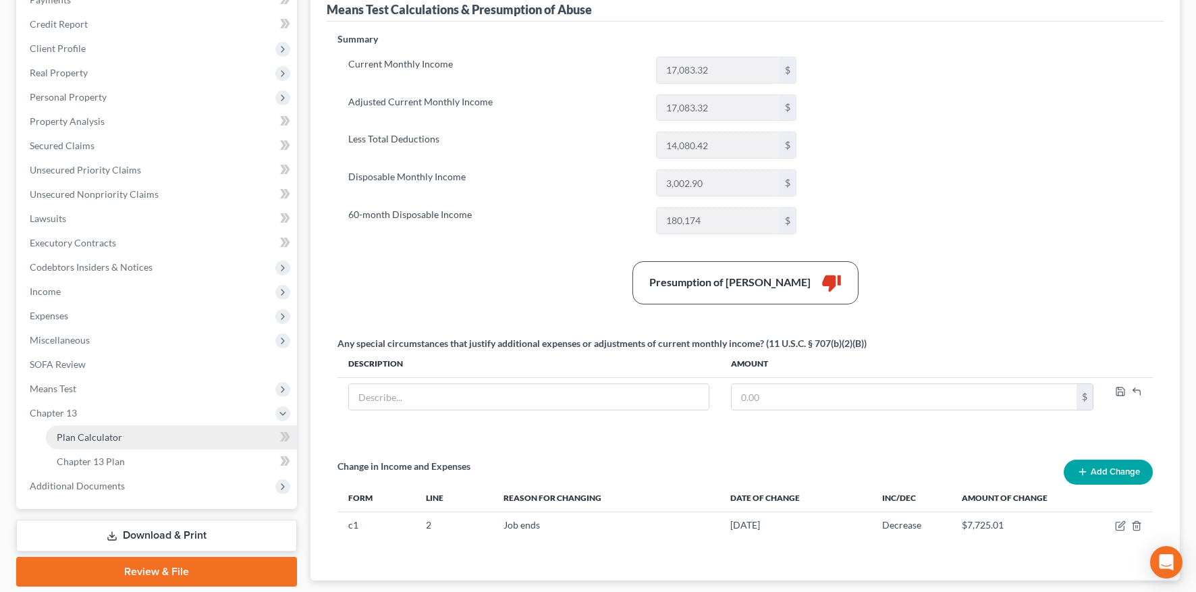
click at [104, 433] on span "Plan Calculator" at bounding box center [89, 436] width 65 height 11
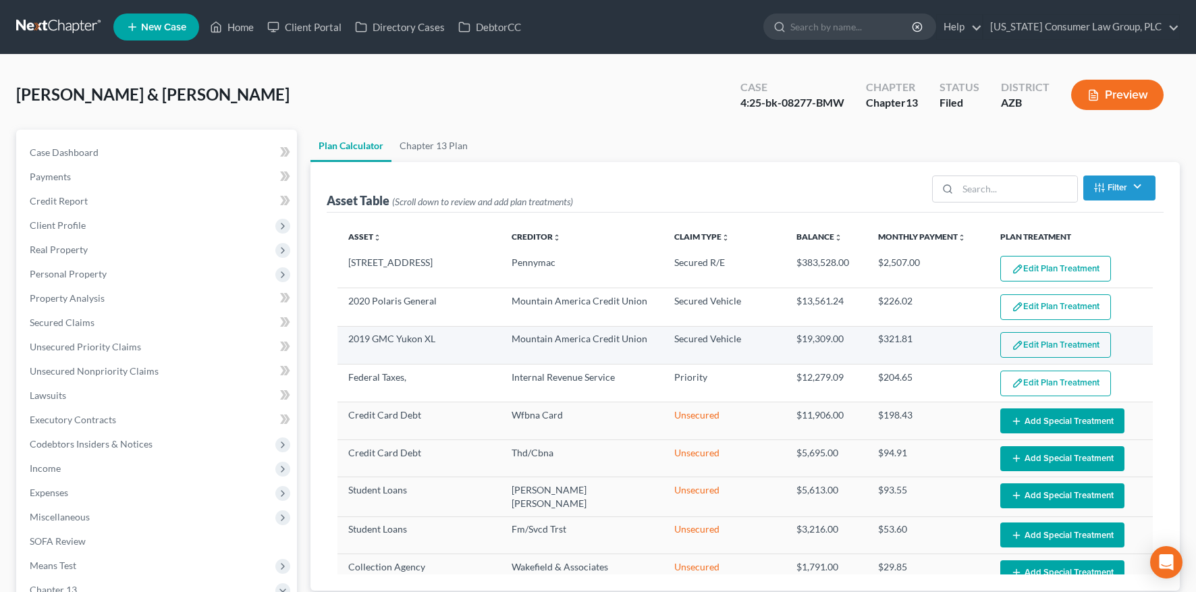
select select "59"
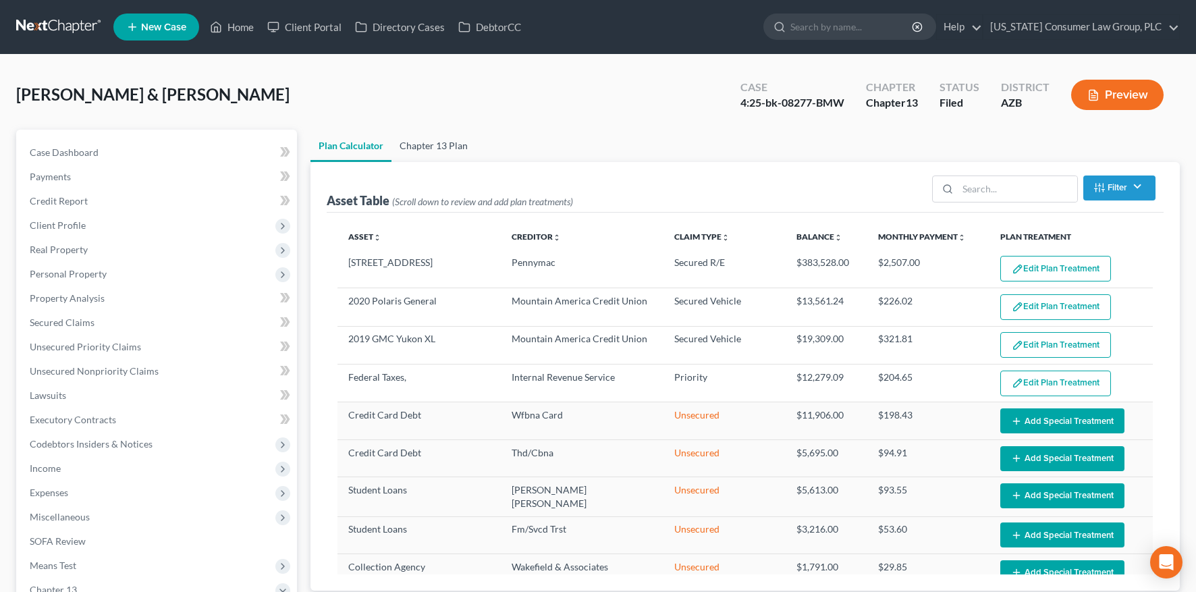
click at [420, 150] on link "Chapter 13 Plan" at bounding box center [433, 146] width 84 height 32
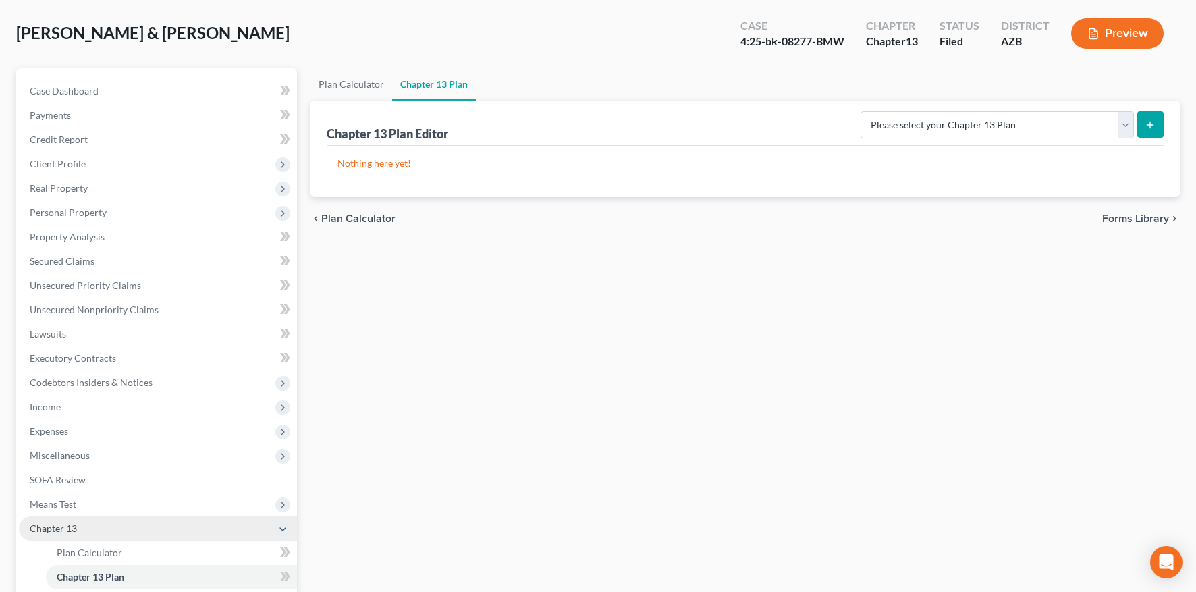
scroll to position [7, 0]
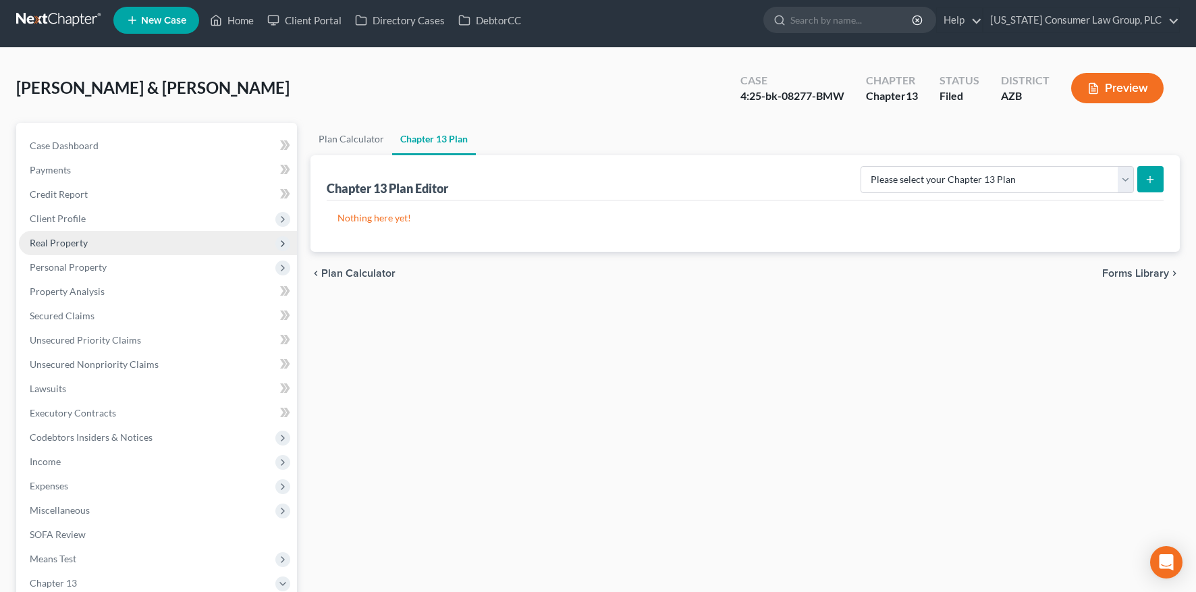
click at [53, 242] on span "Real Property" at bounding box center [59, 242] width 58 height 11
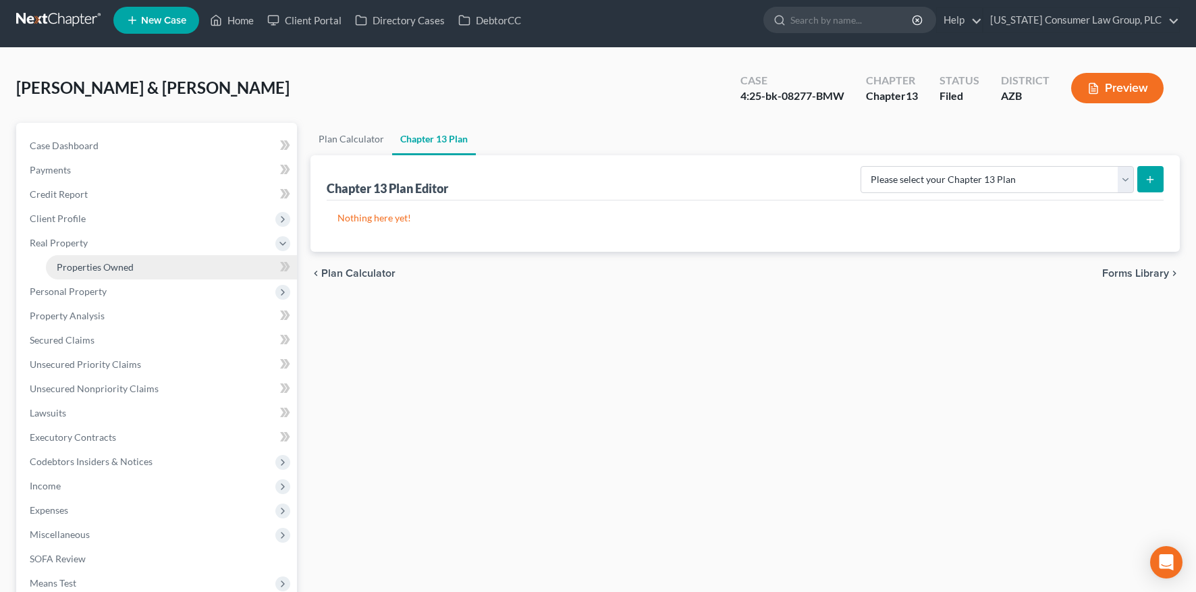
click at [67, 258] on link "Properties Owned" at bounding box center [171, 267] width 251 height 24
